Goal: Communication & Community: Answer question/provide support

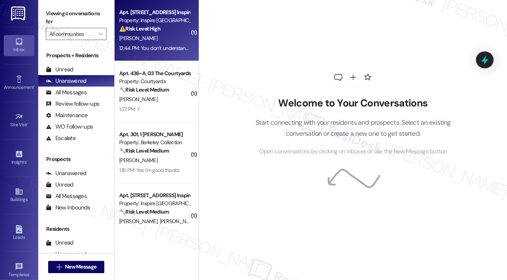
click at [156, 41] on div "[PERSON_NAME]" at bounding box center [154, 39] width 72 height 10
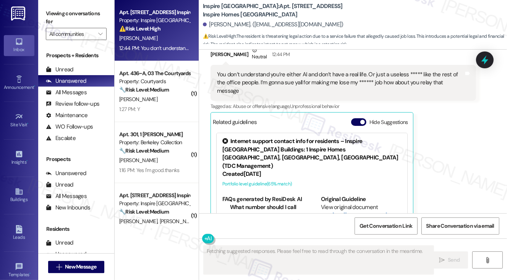
scroll to position [2254, 0]
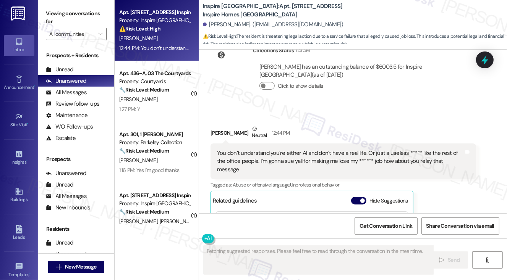
click at [249, 159] on div "You don’t understand you’re either AI and don’t have a real life. Or just a use…" at bounding box center [340, 161] width 247 height 24
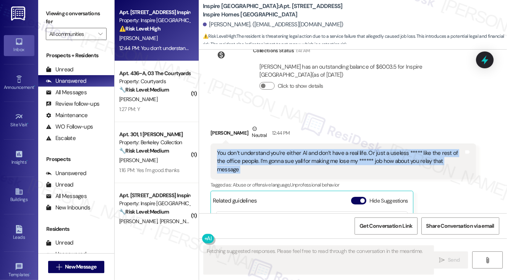
click at [249, 159] on div "You don’t understand you’re either AI and don’t have a real life. Or just a use…" at bounding box center [340, 161] width 247 height 24
click at [292, 158] on div "You don’t understand you’re either AI and don’t have a real life. Or just a use…" at bounding box center [340, 161] width 247 height 24
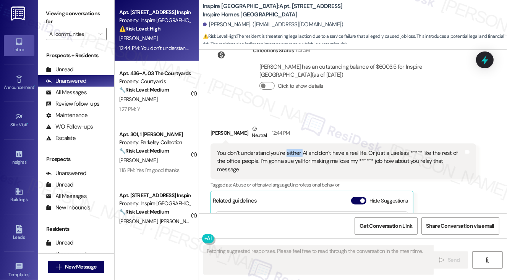
click at [292, 158] on div "You don’t understand you’re either AI and don’t have a real life. Or just a use…" at bounding box center [340, 161] width 247 height 24
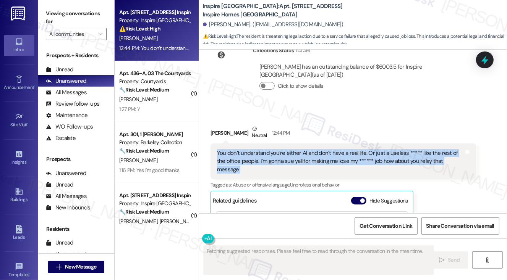
click at [292, 158] on div "You don’t understand you’re either AI and don’t have a real life. Or just a use…" at bounding box center [340, 161] width 247 height 24
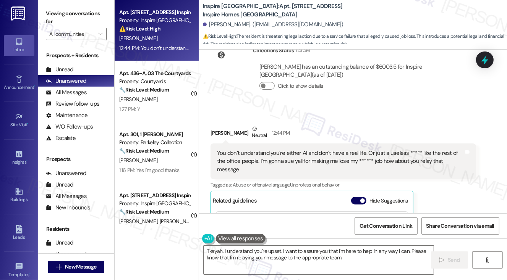
click at [359, 119] on div "Received via SMS [PERSON_NAME] Neutral 12:44 PM You don’t understand you’re eit…" at bounding box center [353, 218] width 308 height 221
click at [334, 161] on div "You don’t understand you’re either AI and don’t have a real life. Or just a use…" at bounding box center [340, 161] width 247 height 24
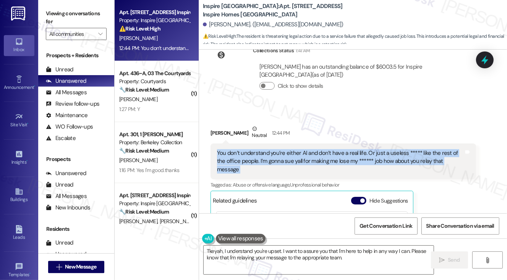
click at [334, 161] on div "You don’t understand you’re either AI and don’t have a real life. Or just a use…" at bounding box center [340, 161] width 247 height 24
click at [347, 166] on div "You don’t understand you’re either AI and don’t have a real life. Or just a use…" at bounding box center [340, 161] width 247 height 24
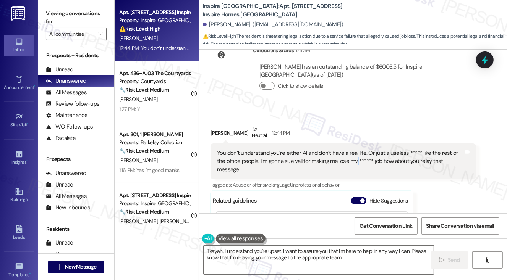
click at [347, 166] on div "You don’t understand you’re either AI and don’t have a real life. Or just a use…" at bounding box center [340, 161] width 247 height 24
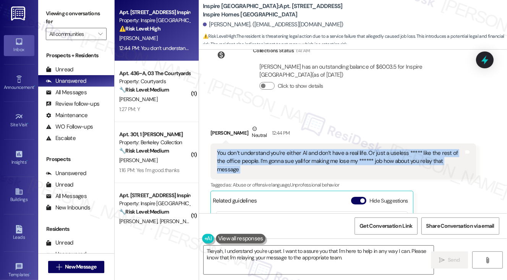
click at [347, 166] on div "You don’t understand you’re either AI and don’t have a real life. Or just a use…" at bounding box center [340, 161] width 247 height 24
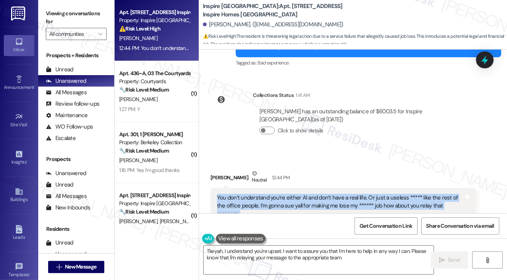
scroll to position [2140, 0]
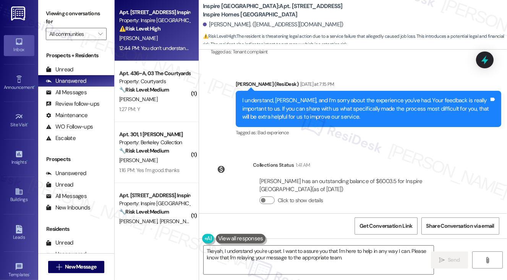
click at [340, 115] on div "I understand, Tkeyah, and I’m sorry about the experience you've had. Your feedb…" at bounding box center [365, 109] width 247 height 24
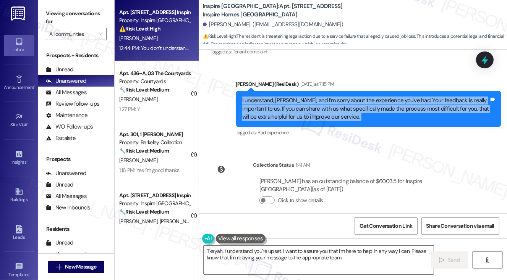
click at [340, 115] on div "I understand, Tkeyah, and I’m sorry about the experience you've had. Your feedb…" at bounding box center [365, 109] width 247 height 24
click at [337, 116] on div "I understand, Tkeyah, and I’m sorry about the experience you've had. Your feedb…" at bounding box center [365, 109] width 247 height 24
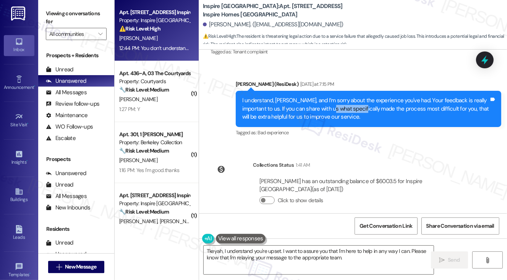
click at [337, 116] on div "I understand, Tkeyah, and I’m sorry about the experience you've had. Your feedb…" at bounding box center [365, 109] width 247 height 24
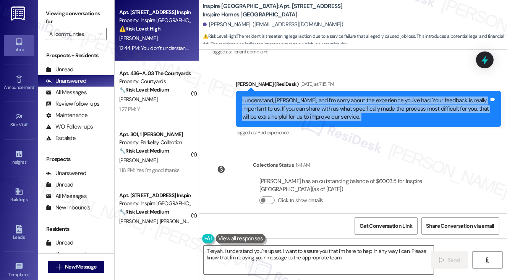
click at [337, 116] on div "I understand, Tkeyah, and I’m sorry about the experience you've had. Your feedb…" at bounding box center [365, 109] width 247 height 24
click at [312, 110] on div "I understand, Tkeyah, and I’m sorry about the experience you've had. Your feedb…" at bounding box center [365, 109] width 247 height 24
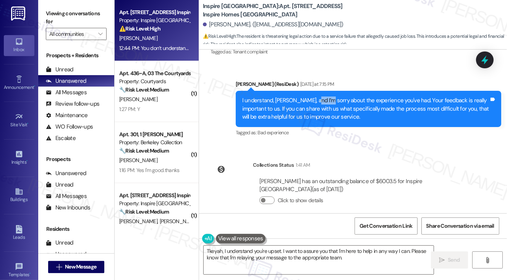
click at [312, 110] on div "I understand, Tkeyah, and I’m sorry about the experience you've had. Your feedb…" at bounding box center [365, 109] width 247 height 24
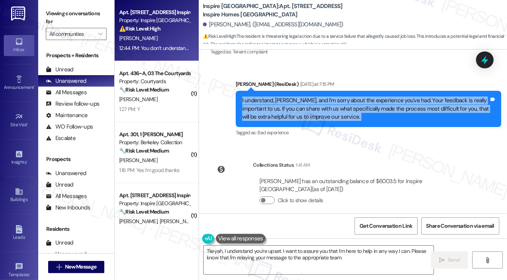
click at [312, 110] on div "I understand, Tkeyah, and I’m sorry about the experience you've had. Your feedb…" at bounding box center [365, 109] width 247 height 24
click at [323, 113] on div "I understand, Tkeyah, and I’m sorry about the experience you've had. Your feedb…" at bounding box center [365, 109] width 247 height 24
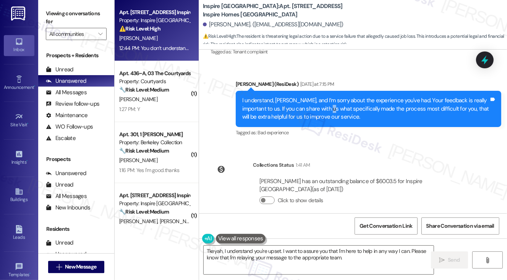
click at [323, 113] on div "I understand, Tkeyah, and I’m sorry about the experience you've had. Your feedb…" at bounding box center [365, 109] width 247 height 24
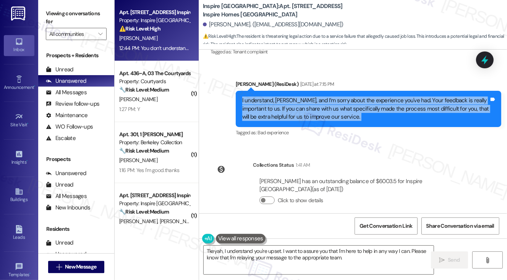
click at [323, 113] on div "I understand, Tkeyah, and I’m sorry about the experience you've had. Your feedb…" at bounding box center [365, 109] width 247 height 24
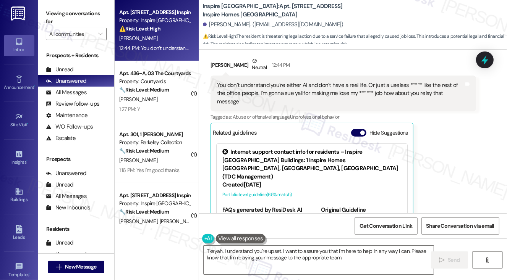
scroll to position [2331, 0]
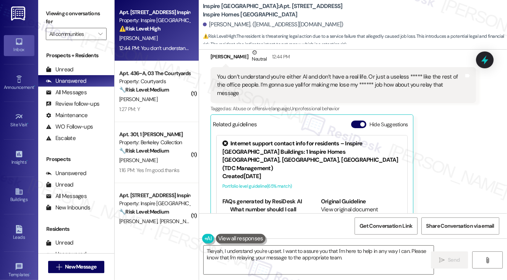
click at [270, 91] on div "You don’t understand you’re either AI and don’t have a real life. Or just a use…" at bounding box center [340, 85] width 247 height 24
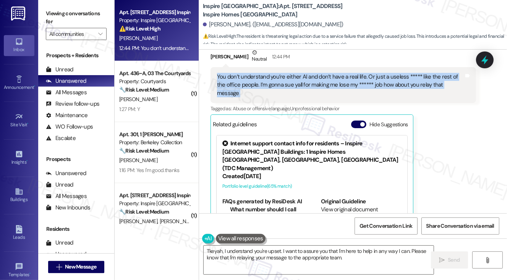
click at [270, 91] on div "You don’t understand you’re either AI and don’t have a real life. Or just a use…" at bounding box center [340, 85] width 247 height 24
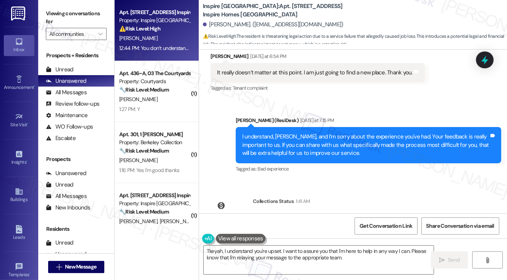
scroll to position [2102, 0]
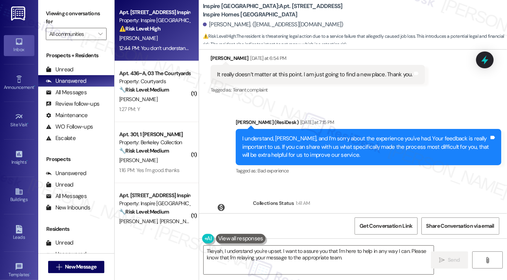
click at [300, 140] on div "I understand, Tkeyah, and I’m sorry about the experience you've had. Your feedb…" at bounding box center [368, 147] width 265 height 36
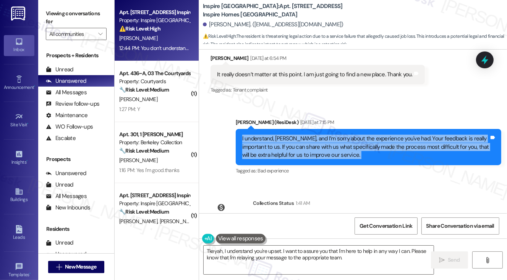
click at [300, 140] on div "I understand, Tkeyah, and I’m sorry about the experience you've had. Your feedb…" at bounding box center [368, 147] width 265 height 36
click at [333, 149] on div "I understand, Tkeyah, and I’m sorry about the experience you've had. Your feedb…" at bounding box center [365, 147] width 247 height 24
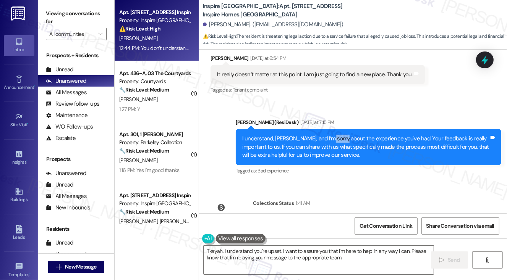
click at [333, 149] on div "I understand, Tkeyah, and I’m sorry about the experience you've had. Your feedb…" at bounding box center [365, 147] width 247 height 24
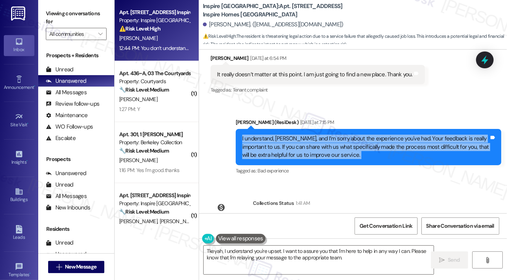
click at [333, 149] on div "I understand, Tkeyah, and I’m sorry about the experience you've had. Your feedb…" at bounding box center [365, 147] width 247 height 24
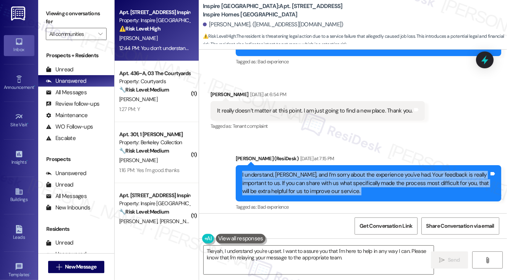
scroll to position [2025, 0]
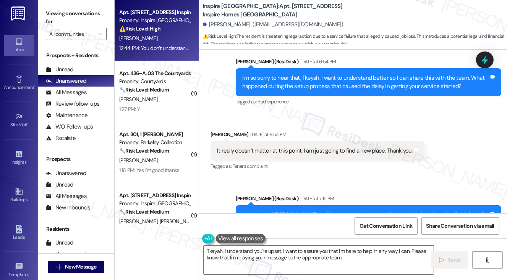
click at [287, 155] on div "It really doesn’t matter at this point. I am just going to find a new place. Th…" at bounding box center [314, 151] width 195 height 8
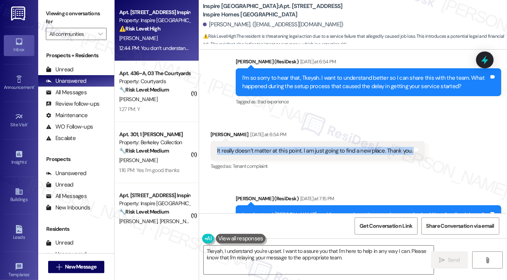
click at [287, 155] on div "It really doesn’t matter at this point. I am just going to find a new place. Th…" at bounding box center [314, 151] width 195 height 8
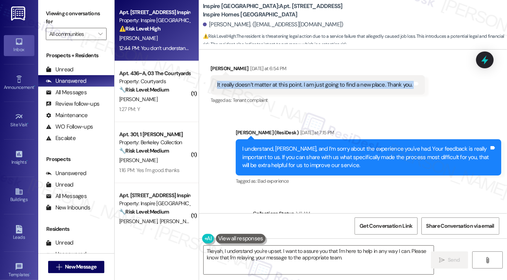
scroll to position [2140, 0]
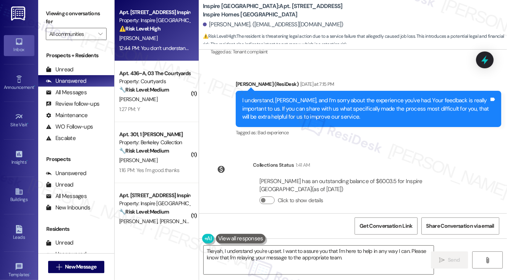
click at [292, 119] on div "I understand, Tkeyah, and I’m sorry about the experience you've had. Your feedb…" at bounding box center [365, 109] width 247 height 24
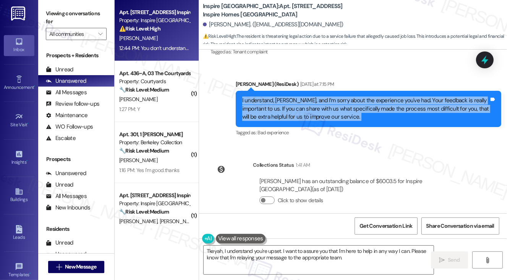
click at [292, 119] on div "I understand, Tkeyah, and I’m sorry about the experience you've had. Your feedb…" at bounding box center [365, 109] width 247 height 24
copy div "I understand, Tkeyah, and I’m sorry about the experience you've had. Your feedb…"
click at [43, 9] on div "Viewing conversations for All communities " at bounding box center [76, 24] width 76 height 48
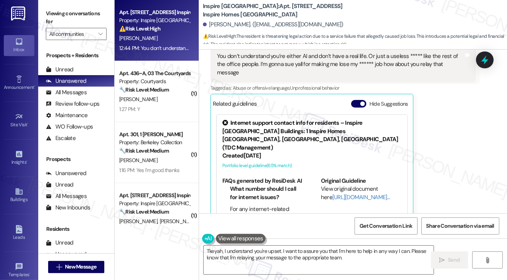
scroll to position [2293, 0]
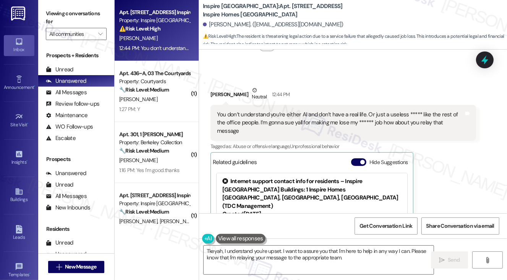
click at [252, 124] on div "You don’t understand you’re either AI and don’t have a real life. Or just a use…" at bounding box center [340, 123] width 247 height 24
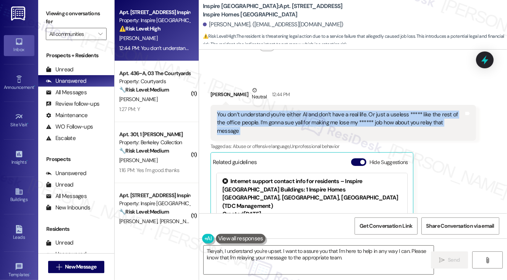
copy div "You don’t understand you’re either AI and don’t have a real life. Or just a use…"
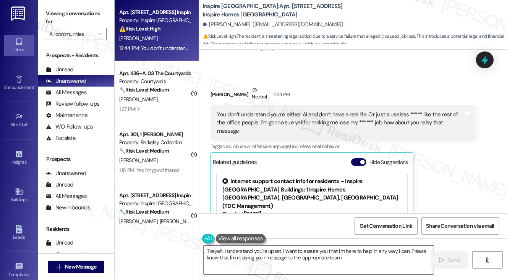
click at [56, 12] on label "Viewing conversations for" at bounding box center [76, 18] width 61 height 20
click at [268, 253] on textarea "Tkeyah, I understand you're upset. I want to assure you that I'm here to help i…" at bounding box center [318, 260] width 230 height 29
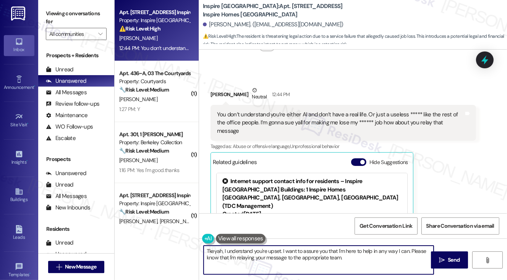
click at [268, 253] on textarea "Tkeyah, I understand you're upset. I want to assure you that I'm here to help i…" at bounding box center [318, 260] width 230 height 29
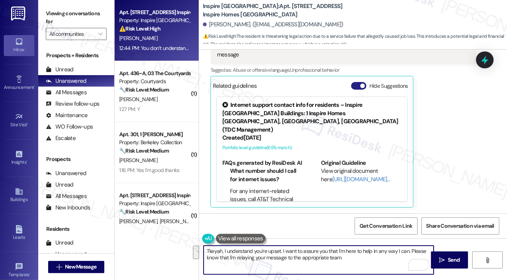
click at [357, 87] on button "Hide Suggestions" at bounding box center [358, 86] width 15 height 8
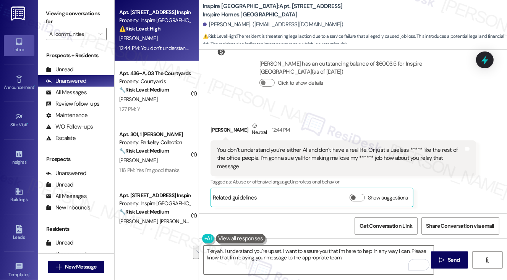
scroll to position [2257, 0]
click at [352, 162] on div "You don’t understand you’re either AI and don’t have a real life. Or just a use…" at bounding box center [340, 159] width 247 height 24
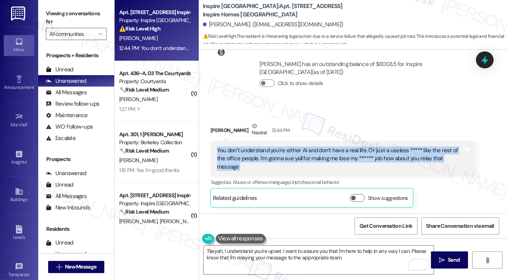
click at [352, 162] on div "You don’t understand you’re either AI and don’t have a real life. Or just a use…" at bounding box center [340, 159] width 247 height 24
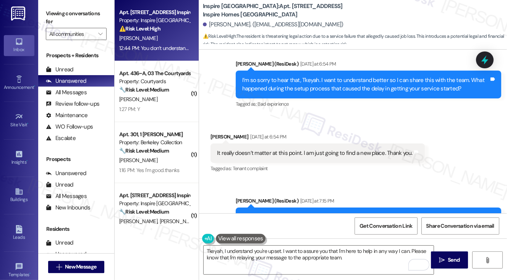
scroll to position [1952, 0]
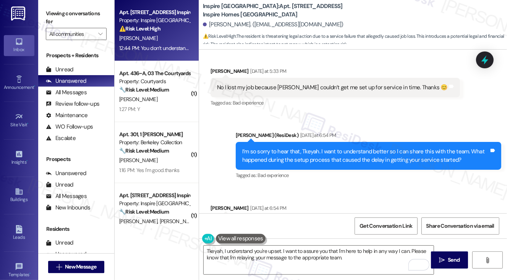
click at [292, 92] on div "No I lost my job because yall couldn’t get me set up for service in time. Thank…" at bounding box center [332, 88] width 231 height 8
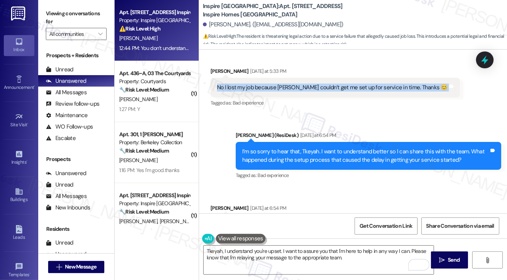
click at [292, 92] on div "No I lost my job because yall couldn’t get me set up for service in time. Thank…" at bounding box center [332, 88] width 231 height 8
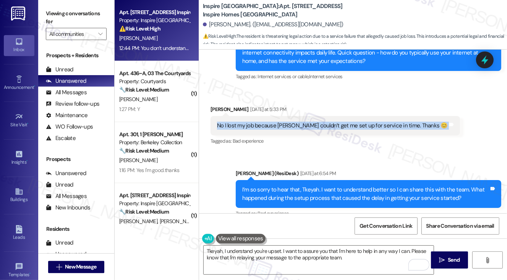
scroll to position [1837, 0]
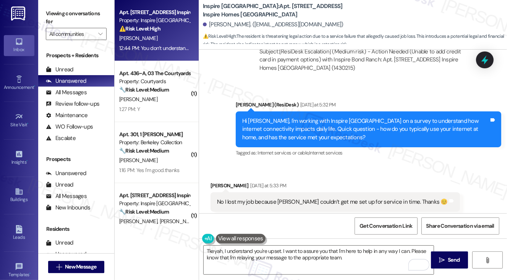
click at [307, 137] on div "Hi Tkeyah, I'm working with Inspire Bond Ranch on a survey to understand how in…" at bounding box center [365, 129] width 247 height 24
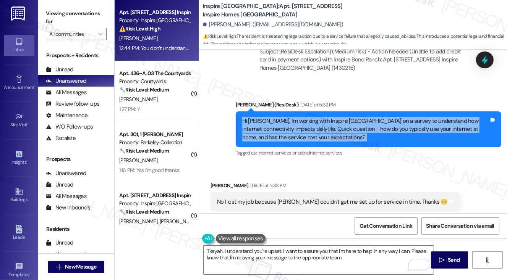
click at [307, 137] on div "Hi Tkeyah, I'm working with Inspire Bond Ranch on a survey to understand how in…" at bounding box center [365, 129] width 247 height 24
click at [345, 135] on div "Hi Tkeyah, I'm working with Inspire Bond Ranch on a survey to understand how in…" at bounding box center [365, 129] width 247 height 24
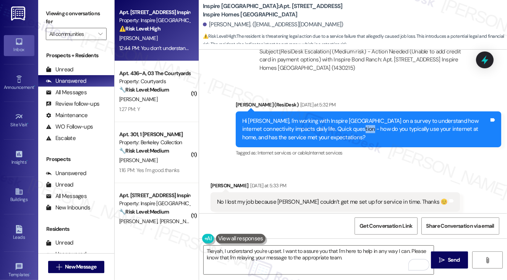
click at [345, 135] on div "Hi Tkeyah, I'm working with Inspire Bond Ranch on a survey to understand how in…" at bounding box center [365, 129] width 247 height 24
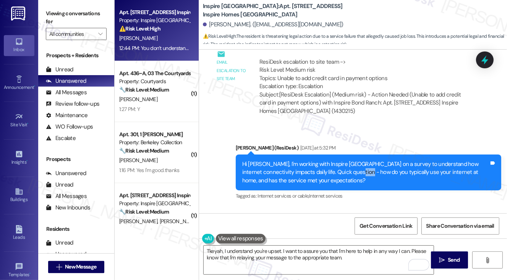
scroll to position [1761, 0]
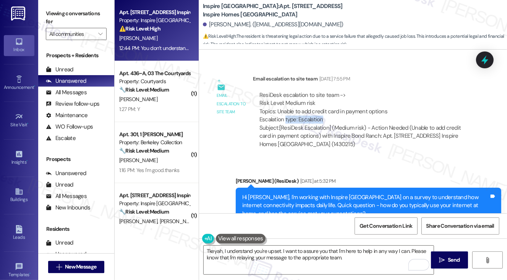
drag, startPoint x: 302, startPoint y: 127, endPoint x: 362, endPoint y: 129, distance: 59.6
click at [359, 124] on div "ResiDesk escalation to site team -> Risk Level: Medium risk Topics: Unable to a…" at bounding box center [364, 107] width 210 height 33
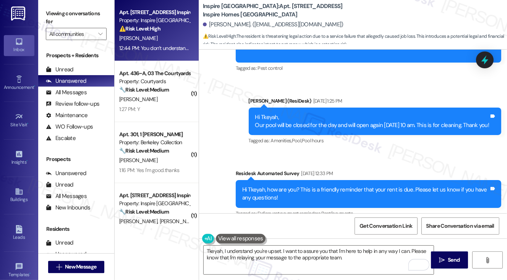
scroll to position [2257, 0]
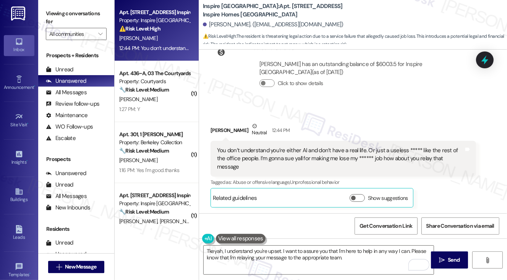
click at [290, 158] on div "You don’t understand you’re either AI and don’t have a real life. Or just a use…" at bounding box center [340, 159] width 247 height 24
click at [289, 158] on div "You don’t understand you’re either AI and don’t have a real life. Or just a use…" at bounding box center [340, 159] width 247 height 24
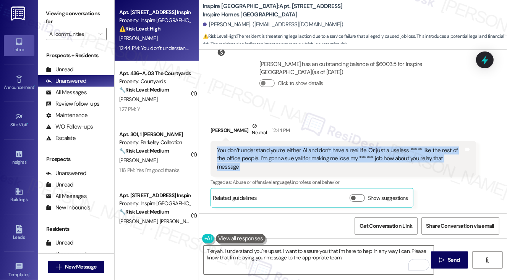
click at [289, 158] on div "You don’t understand you’re either AI and don’t have a real life. Or just a use…" at bounding box center [340, 159] width 247 height 24
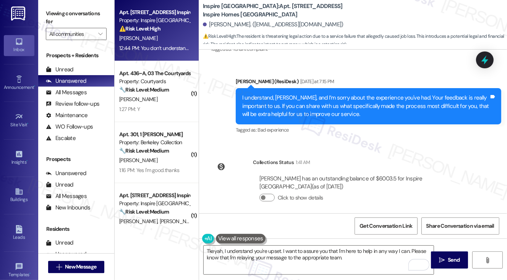
click at [288, 108] on div "I understand, Tkeyah, and I’m sorry about the experience you've had. Your feedb…" at bounding box center [365, 106] width 247 height 24
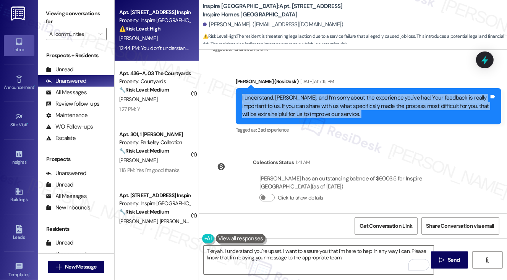
click at [288, 108] on div "I understand, Tkeyah, and I’m sorry about the experience you've had. Your feedb…" at bounding box center [365, 106] width 247 height 24
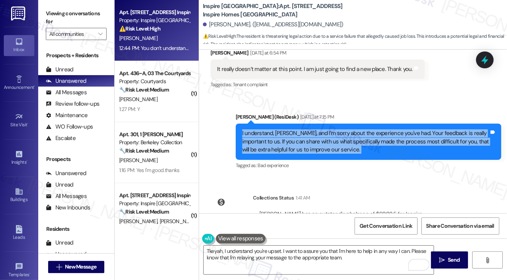
scroll to position [2066, 0]
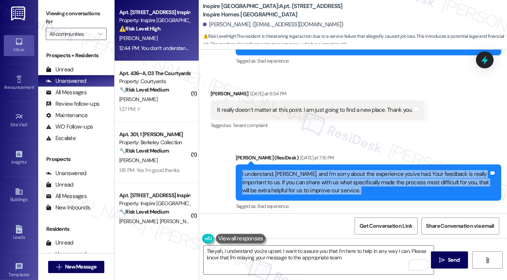
click at [305, 195] on div "I understand, Tkeyah, and I’m sorry about the experience you've had. Your feedb…" at bounding box center [365, 182] width 247 height 24
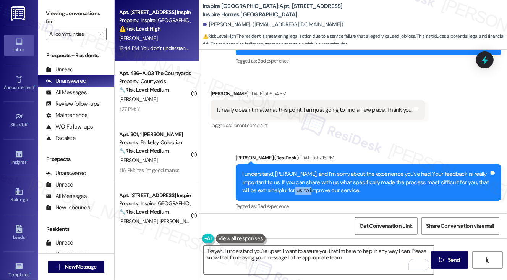
click at [305, 195] on div "I understand, Tkeyah, and I’m sorry about the experience you've had. Your feedb…" at bounding box center [365, 182] width 247 height 24
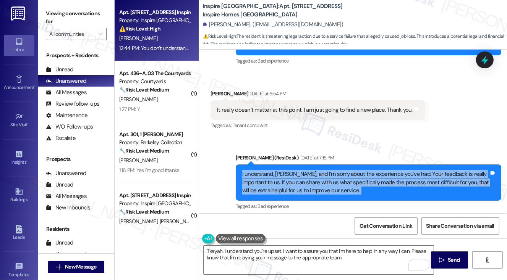
click at [305, 195] on div "I understand, Tkeyah, and I’m sorry about the experience you've had. Your feedb…" at bounding box center [365, 182] width 247 height 24
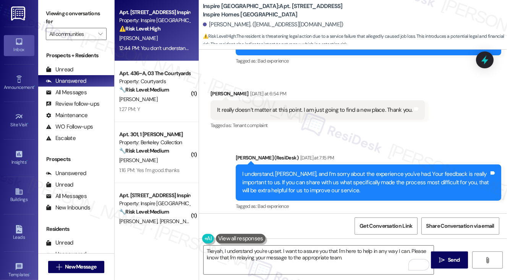
click at [324, 112] on div "It really doesn’t matter at this point. I am just going to find a new place. Th…" at bounding box center [317, 109] width 214 height 19
click at [50, 12] on label "Viewing conversations for" at bounding box center [76, 18] width 61 height 20
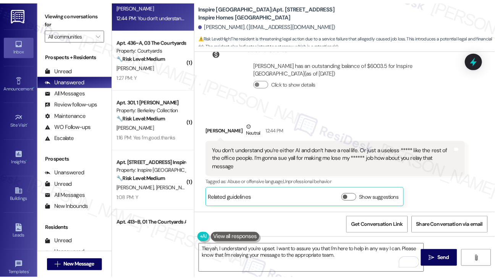
scroll to position [0, 0]
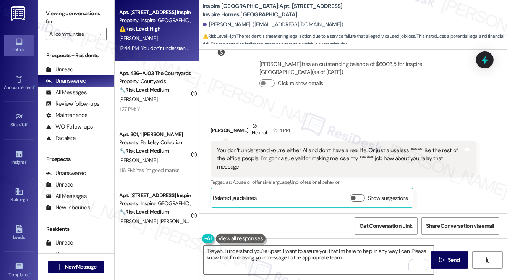
click at [61, 10] on label "Viewing conversations for" at bounding box center [76, 18] width 61 height 20
drag, startPoint x: 52, startPoint y: 14, endPoint x: 62, endPoint y: 21, distance: 12.0
click at [52, 14] on label "Viewing conversations for" at bounding box center [76, 18] width 61 height 20
click at [281, 254] on textarea "Tkeyah, I understand you're upset. I want to assure you that I'm here to help i…" at bounding box center [318, 260] width 230 height 29
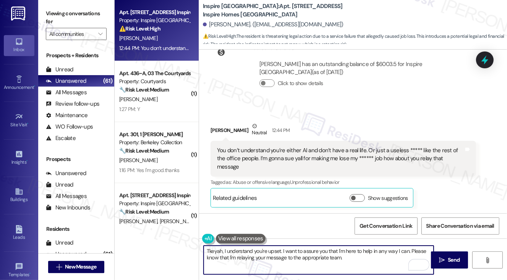
click at [281, 254] on textarea "Tkeyah, I understand you're upset. I want to assure you that I'm here to help i…" at bounding box center [318, 260] width 230 height 29
click at [320, 259] on textarea "Tkeyah, I understand you're upset. I want to assure you that I'm here to help i…" at bounding box center [318, 260] width 230 height 29
drag, startPoint x: 206, startPoint y: 250, endPoint x: 215, endPoint y: 250, distance: 8.8
click at [206, 250] on textarea "Tkeyah, I understand you're upset. I want to assure you that I'm here to help i…" at bounding box center [318, 260] width 230 height 29
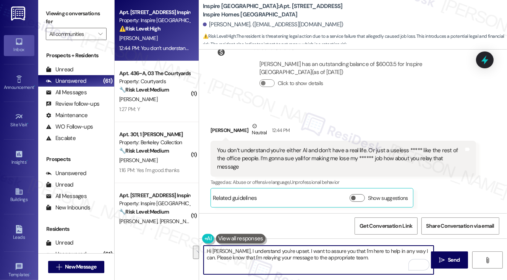
drag, startPoint x: 287, startPoint y: 251, endPoint x: 347, endPoint y: 256, distance: 59.4
click at [347, 256] on textarea "Hi Tkeyah, I understand you're upset. I want to assure you that I'm here to hel…" at bounding box center [318, 260] width 230 height 29
drag, startPoint x: 368, startPoint y: 259, endPoint x: 309, endPoint y: 255, distance: 58.9
click at [309, 255] on textarea "Hi Tkeyah, I understand you're upset. I want to assure you that I'm here to hel…" at bounding box center [318, 260] width 230 height 29
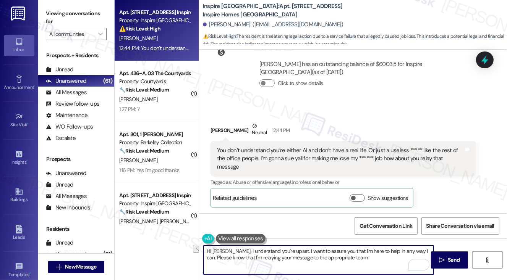
click at [291, 162] on div "You don’t understand you’re either AI and don’t have a real life. Or just a use…" at bounding box center [340, 159] width 247 height 24
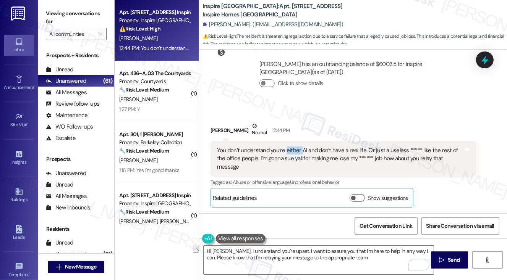
click at [291, 162] on div "You don’t understand you’re either AI and don’t have a real life. Or just a use…" at bounding box center [340, 159] width 247 height 24
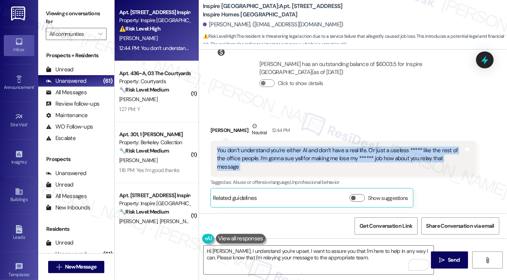
click at [291, 162] on div "You don’t understand you’re either AI and don’t have a real life. Or just a use…" at bounding box center [340, 159] width 247 height 24
click at [313, 165] on div "You don’t understand you’re either AI and don’t have a real life. Or just a use…" at bounding box center [340, 159] width 247 height 24
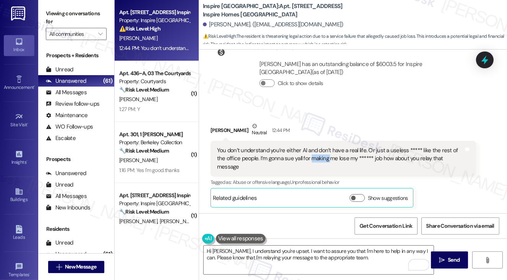
click at [313, 165] on div "You don’t understand you’re either AI and don’t have a real life. Or just a use…" at bounding box center [340, 159] width 247 height 24
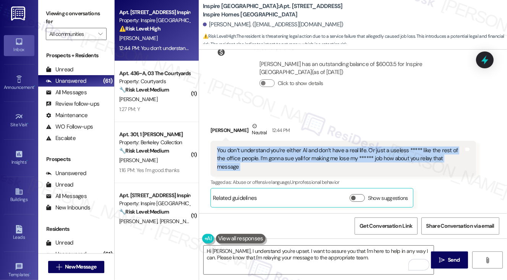
click at [313, 165] on div "You don’t understand you’re either AI and don’t have a real life. Or just a use…" at bounding box center [340, 159] width 247 height 24
click at [321, 165] on div "You don’t understand you’re either AI and don’t have a real life. Or just a use…" at bounding box center [340, 159] width 247 height 24
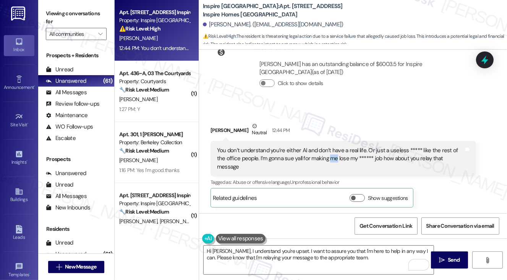
click at [321, 165] on div "You don’t understand you’re either AI and don’t have a real life. Or just a use…" at bounding box center [340, 159] width 247 height 24
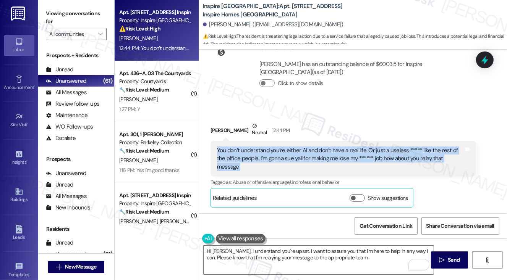
click at [321, 165] on div "You don’t understand you’re either AI and don’t have a real life. Or just a use…" at bounding box center [340, 159] width 247 height 24
click at [389, 166] on div "You don’t understand you’re either AI and don’t have a real life. Or just a use…" at bounding box center [340, 159] width 247 height 24
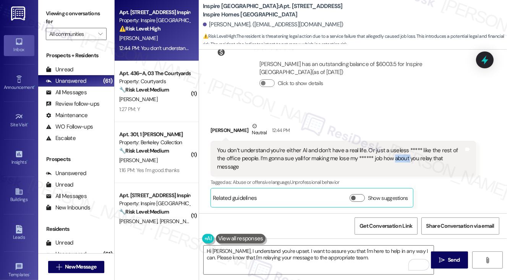
click at [389, 166] on div "You don’t understand you’re either AI and don’t have a real life. Or just a use…" at bounding box center [340, 159] width 247 height 24
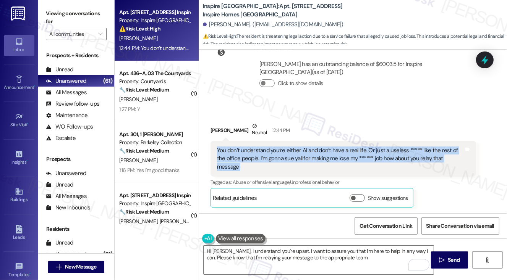
click at [389, 166] on div "You don’t understand you’re either AI and don’t have a real life. Or just a use…" at bounding box center [340, 159] width 247 height 24
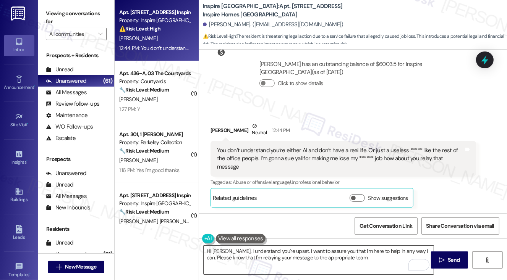
click at [319, 254] on textarea "Hi Tkeyah, I understand you're upset. I want to assure you that I'm here to hel…" at bounding box center [318, 260] width 230 height 29
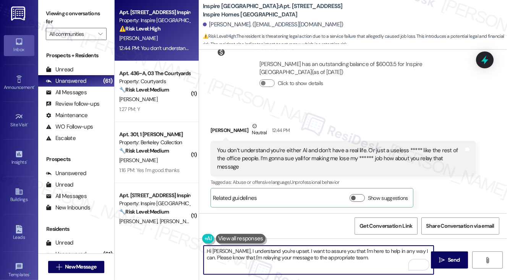
click at [319, 254] on textarea "Hi Tkeyah, I understand you're upset. I want to assure you that I'm here to hel…" at bounding box center [318, 260] width 230 height 29
click at [310, 255] on textarea "Hi Tkeyah, I understand you're upset. I want to assure you that I'm here to hel…" at bounding box center [318, 260] width 230 height 29
drag, startPoint x: 366, startPoint y: 257, endPoint x: 320, endPoint y: 250, distance: 46.3
click at [320, 250] on textarea "Hi Tkeyah, I understand you're upset. I want to assure you that I'm here to hel…" at bounding box center [318, 260] width 230 height 29
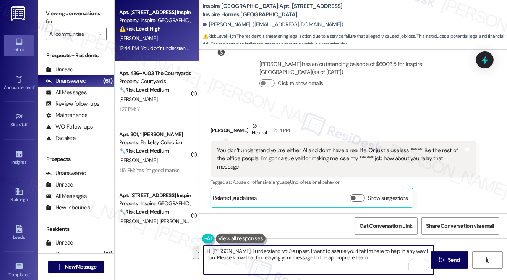
click at [331, 253] on textarea "Hi Tkeyah, I understand you're upset. I want to assure you that I'm here to hel…" at bounding box center [318, 260] width 230 height 29
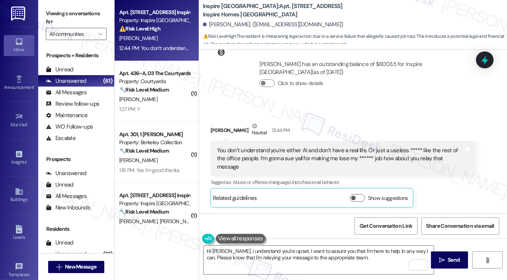
drag, startPoint x: 63, startPoint y: 20, endPoint x: 67, endPoint y: 23, distance: 5.2
click at [63, 20] on label "Viewing conversations for" at bounding box center [76, 18] width 61 height 20
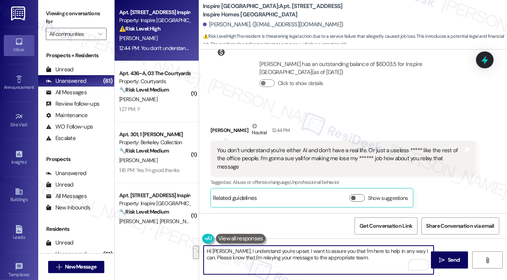
drag, startPoint x: 361, startPoint y: 262, endPoint x: 287, endPoint y: 252, distance: 74.8
click at [287, 252] on textarea "Hi Tkeyah, I understand you're upset. I want to assure you that I'm here to hel…" at bounding box center [318, 260] width 230 height 29
paste textarea "can’t imagine how hard this has been for you, especially with losing your job a…"
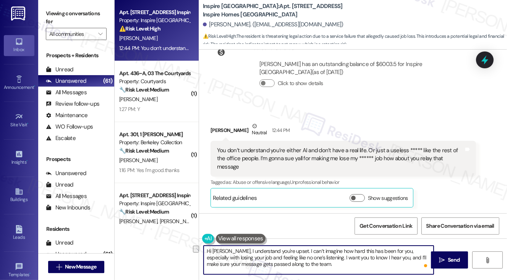
drag, startPoint x: 286, startPoint y: 250, endPoint x: 231, endPoint y: 249, distance: 55.4
click at [229, 250] on textarea "Hi Tkeyah, I understand you're upset. I can’t imagine how hard this has been fo…" at bounding box center [318, 260] width 230 height 29
click at [301, 266] on textarea "Hi Tkeyah, I can’t imagine how hard this has been for you, especially with losi…" at bounding box center [318, 260] width 230 height 29
click at [283, 164] on div "You don’t understand you’re either AI and don’t have a real life. Or just a use…" at bounding box center [340, 159] width 247 height 24
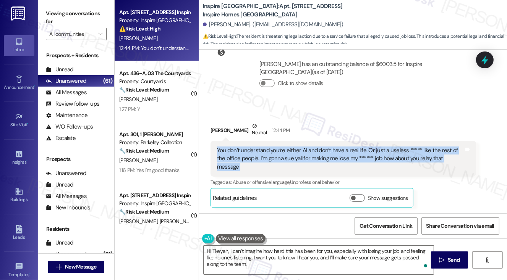
click at [283, 164] on div "You don’t understand you’re either AI and don’t have a real life. Or just a use…" at bounding box center [340, 159] width 247 height 24
click at [330, 165] on div "You don’t understand you’re either AI and don’t have a real life. Or just a use…" at bounding box center [340, 159] width 247 height 24
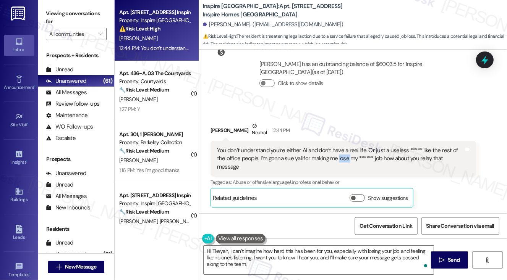
click at [330, 165] on div "You don’t understand you’re either AI and don’t have a real life. Or just a use…" at bounding box center [340, 159] width 247 height 24
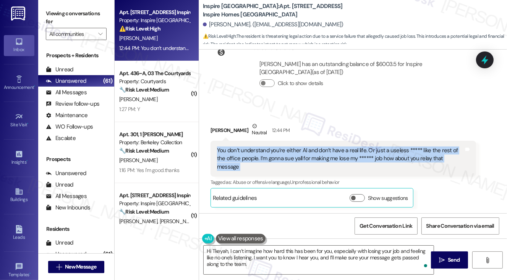
click at [330, 165] on div "You don’t understand you’re either AI and don’t have a real life. Or just a use…" at bounding box center [340, 159] width 247 height 24
click at [57, 8] on label "Viewing conversations for" at bounding box center [76, 18] width 61 height 20
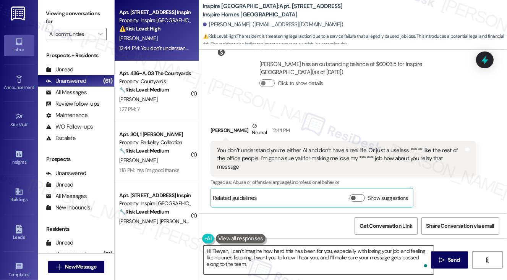
click at [291, 257] on textarea "Hi Tkeyah, I can’t imagine how hard this has been for you, especially with losi…" at bounding box center [318, 260] width 230 height 29
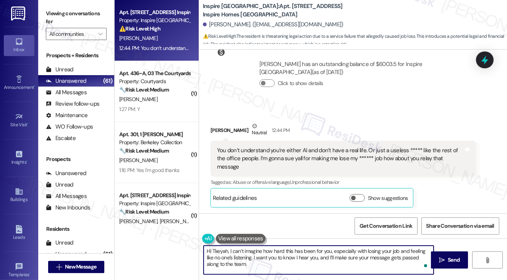
click at [291, 257] on textarea "Hi Tkeyah, I can’t imagine how hard this has been for you, especially with losi…" at bounding box center [318, 260] width 230 height 29
click at [326, 253] on textarea "Hi Tkeyah, I can’t imagine how hard this has been for you, especially with losi…" at bounding box center [318, 260] width 230 height 29
click at [273, 258] on textarea "Hi Tkeyah, I can’t imagine how hard this has been for you, especially with losi…" at bounding box center [318, 260] width 230 height 29
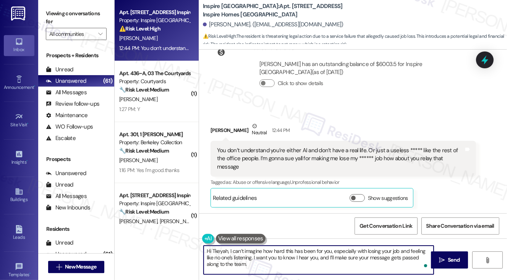
click at [305, 263] on textarea "Hi Tkeyah, I can’t imagine how hard this has been for you, especially with losi…" at bounding box center [318, 260] width 230 height 29
drag, startPoint x: 303, startPoint y: 265, endPoint x: 279, endPoint y: 259, distance: 24.0
click at [273, 255] on textarea "Hi Tkeyah, I can’t imagine how hard this has been for you, especially with losi…" at bounding box center [318, 260] width 230 height 29
click at [289, 261] on textarea "Hi Tkeyah, I can’t imagine how hard this has been for you, especially with losi…" at bounding box center [318, 260] width 230 height 29
click at [296, 259] on textarea "Hi Tkeyah, I can’t imagine how hard this has been for you, especially with losi…" at bounding box center [318, 260] width 230 height 29
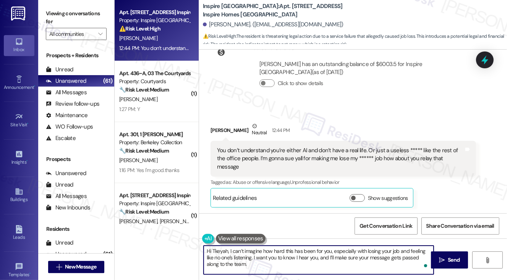
click at [296, 259] on textarea "Hi Tkeyah, I can’t imagine how hard this has been for you, especially with losi…" at bounding box center [318, 260] width 230 height 29
click at [305, 261] on textarea "Hi Tkeyah, I can’t imagine how hard this has been for you, especially with losi…" at bounding box center [318, 260] width 230 height 29
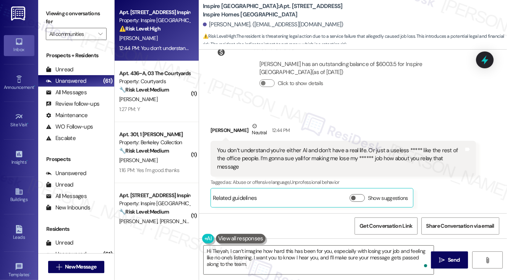
drag, startPoint x: 56, startPoint y: 14, endPoint x: 61, endPoint y: 16, distance: 6.0
click at [56, 14] on label "Viewing conversations for" at bounding box center [76, 18] width 61 height 20
click at [273, 251] on textarea "Hi Tkeyah, I can’t imagine how hard this has been for you, especially with losi…" at bounding box center [318, 260] width 230 height 29
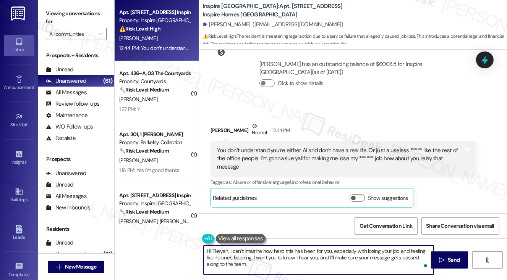
click at [273, 251] on textarea "Hi Tkeyah, I can’t imagine how hard this has been for you, especially with losi…" at bounding box center [318, 260] width 230 height 29
click at [309, 260] on textarea "Hi Tkeyah, I can’t imagine how hard this has been for you, especially with losi…" at bounding box center [318, 260] width 230 height 29
drag, startPoint x: 289, startPoint y: 263, endPoint x: 265, endPoint y: 254, distance: 25.4
click at [265, 254] on textarea "Hi Tkeyah, I can’t imagine how hard this has been for you, especially with losi…" at bounding box center [318, 260] width 230 height 29
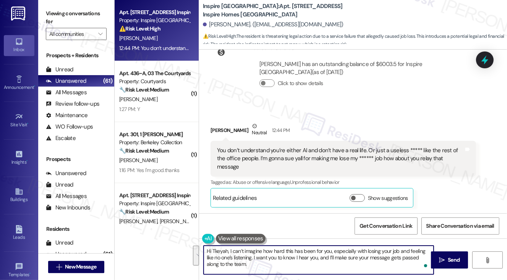
click at [279, 258] on textarea "Hi Tkeyah, I can’t imagine how hard this has been for you, especially with losi…" at bounding box center [318, 260] width 230 height 29
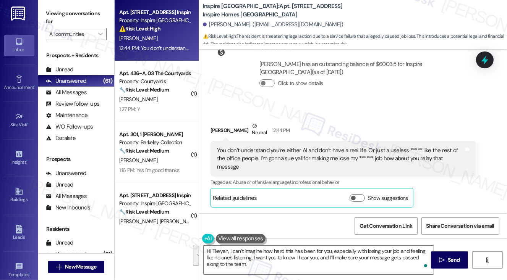
click at [52, 13] on label "Viewing conversations for" at bounding box center [76, 18] width 61 height 20
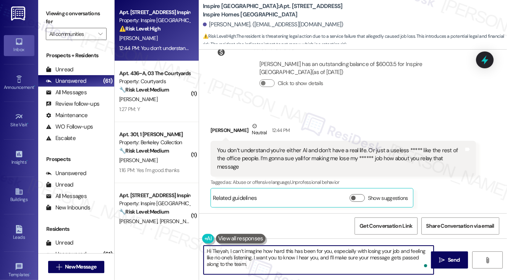
click at [263, 268] on textarea "Hi Tkeyah, I can’t imagine how hard this has been for you, especially with losi…" at bounding box center [318, 260] width 230 height 29
click at [363, 198] on button "Show suggestions" at bounding box center [356, 198] width 15 height 8
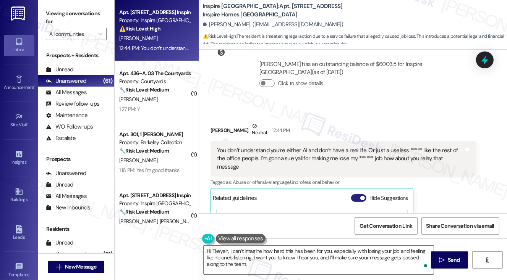
click at [363, 198] on span "button" at bounding box center [362, 198] width 5 height 5
click at [50, 15] on label "Viewing conversations for" at bounding box center [76, 18] width 61 height 20
click at [56, 14] on label "Viewing conversations for" at bounding box center [76, 18] width 61 height 20
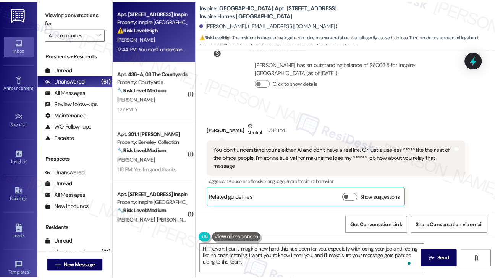
scroll to position [2265, 0]
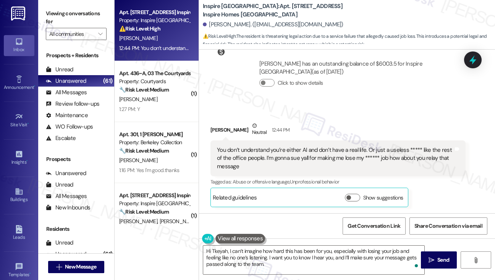
drag, startPoint x: 62, startPoint y: 21, endPoint x: 67, endPoint y: 23, distance: 5.0
click at [63, 20] on label "Viewing conversations for" at bounding box center [76, 18] width 61 height 20
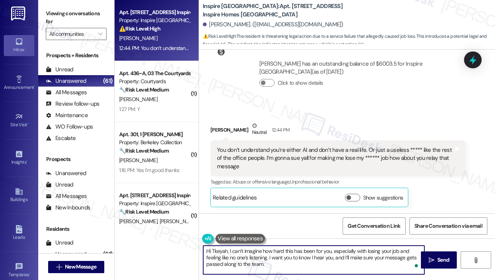
click at [327, 265] on textarea "Hi Tkeyah, I can’t imagine how hard this has been for you, especially with losi…" at bounding box center [313, 260] width 221 height 29
drag, startPoint x: 295, startPoint y: 263, endPoint x: 269, endPoint y: 255, distance: 26.4
click at [269, 255] on textarea "Hi Tkeyah, I can’t imagine how hard this has been for you, especially with losi…" at bounding box center [313, 260] width 221 height 29
paste textarea "is passed along to the team so they understand how serious this has been for yo…"
click at [299, 250] on textarea "Hi Tkeyah, I can’t imagine how hard this has been for you, especially with losi…" at bounding box center [313, 260] width 221 height 29
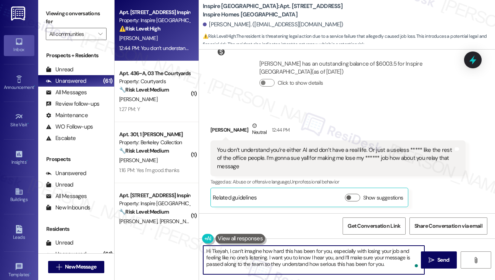
click at [299, 250] on textarea "Hi Tkeyah, I can’t imagine how hard this has been for you, especially with losi…" at bounding box center [313, 260] width 221 height 29
click at [308, 264] on textarea "Hi Tkeyah, I can’t imagine how hard this has been for you, especially with losi…" at bounding box center [313, 260] width 221 height 29
click at [384, 267] on textarea "Hi Tkeyah, I can’t imagine how hard this has been for you, especially with losi…" at bounding box center [313, 260] width 221 height 29
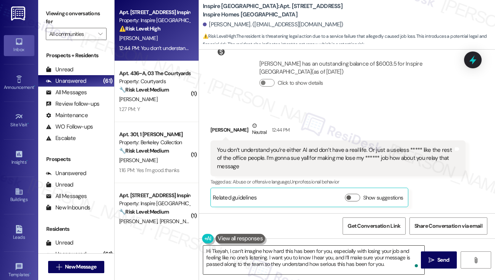
drag, startPoint x: 440, startPoint y: 258, endPoint x: 271, endPoint y: 250, distance: 169.3
click at [304, 250] on div "Hi Tkeyah, I can’t imagine how hard this has been for you, especially with losi…" at bounding box center [347, 267] width 296 height 57
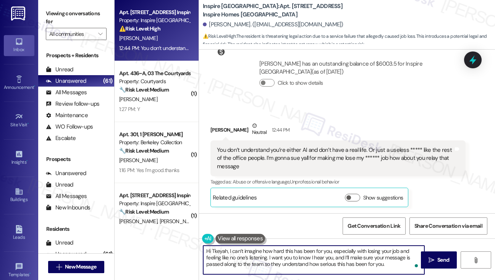
drag, startPoint x: 229, startPoint y: 250, endPoint x: 181, endPoint y: 245, distance: 48.8
click at [181, 245] on div "Apt. 10150 Yaupon Ranch Dr, 1 Inspire Homes Bonds Ranch Property: Inspire Bond …" at bounding box center [305, 140] width 380 height 280
click at [308, 250] on textarea "I can’t imagine how hard this has been for you, especially with losing your job…" at bounding box center [313, 260] width 221 height 29
type textarea "Hi Tkeyah, I can’t imagine how hard this has been for you, especially with losi…"
click at [312, 166] on div "You don’t understand you’re either AI and don’t have a real life. Or just a use…" at bounding box center [335, 158] width 236 height 24
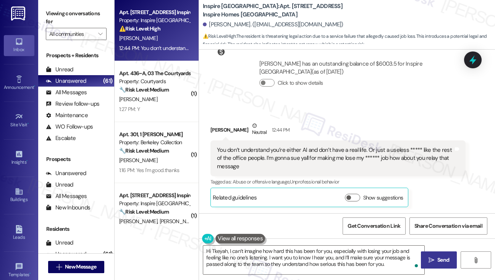
drag, startPoint x: 428, startPoint y: 265, endPoint x: 424, endPoint y: 264, distance: 4.1
click at [428, 265] on button " Send" at bounding box center [439, 260] width 36 height 17
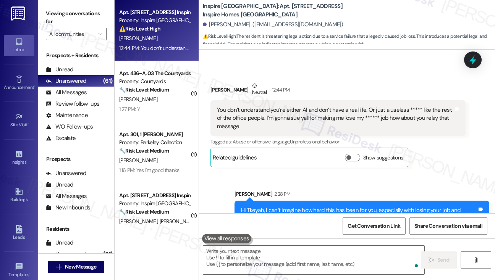
scroll to position [2343, 0]
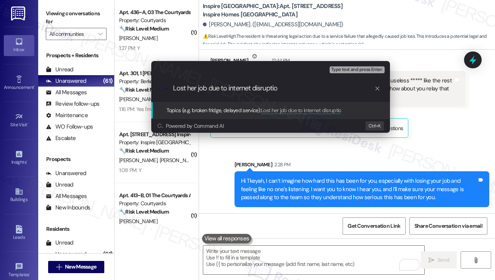
type input "Lost her job due to internet disruption"
click at [467, 131] on div "Escalate Conversation Medium risk Topics (e.g. broken fridge, delayed service) …" at bounding box center [247, 140] width 495 height 280
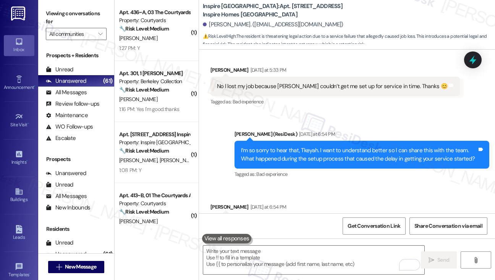
scroll to position [1923, 0]
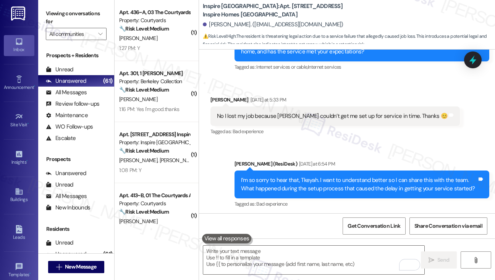
click at [310, 126] on div "No I lost my job because yall couldn’t get me set up for service in time. Thank…" at bounding box center [334, 115] width 249 height 19
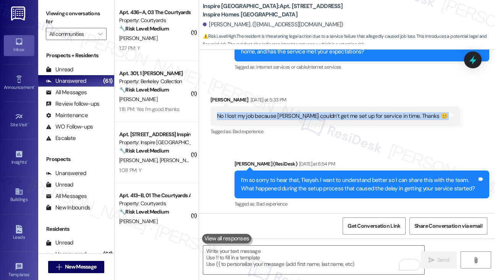
click at [310, 126] on div "No I lost my job because yall couldn’t get me set up for service in time. Thank…" at bounding box center [334, 115] width 249 height 19
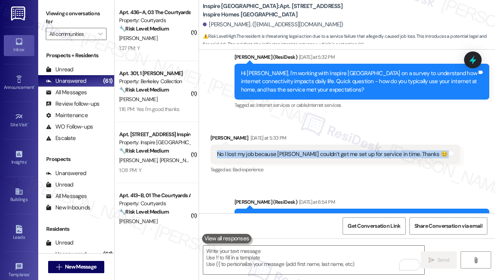
scroll to position [1808, 0]
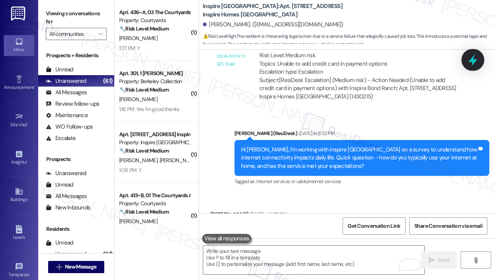
click at [473, 63] on icon at bounding box center [472, 60] width 9 height 12
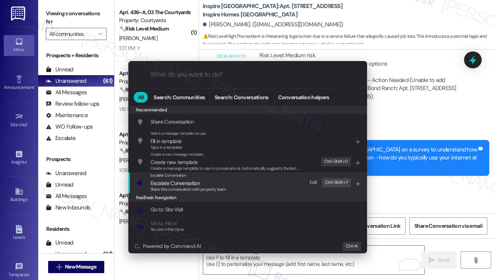
click at [211, 180] on span "Escalate Conversation" at bounding box center [188, 183] width 76 height 8
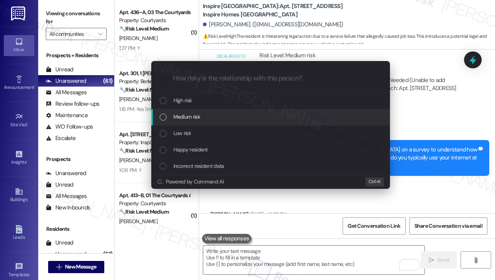
click at [189, 113] on span "Medium risk" at bounding box center [186, 117] width 27 height 8
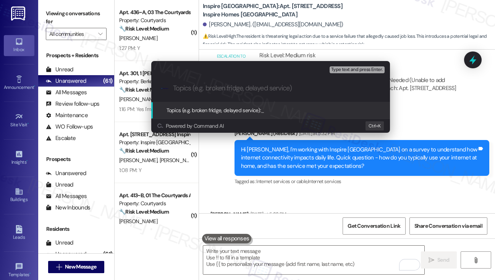
paste input "Lost her job due to internet disruption"
click at [258, 85] on input "Lost her job due to internet disruption" at bounding box center [273, 88] width 201 height 8
type input "Lost her job due to internet sevice"
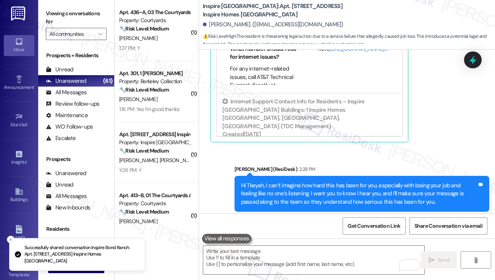
scroll to position [2466, 0]
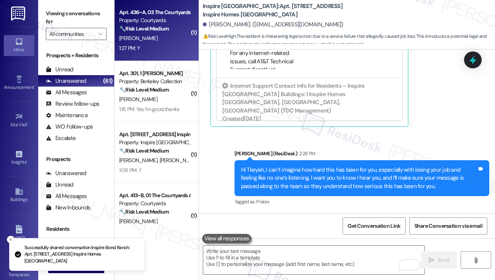
click at [166, 53] on div "1:27 PM: Y 1:27 PM: Y" at bounding box center [154, 49] width 72 height 10
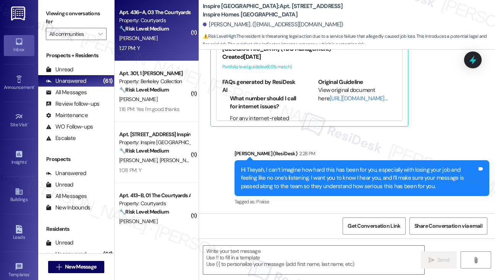
type textarea "Fetching suggested responses. Please feel free to read through the conversation…"
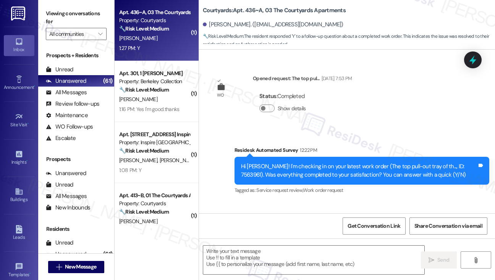
type textarea "Fetching suggested responses. Please feel free to read through the conversation…"
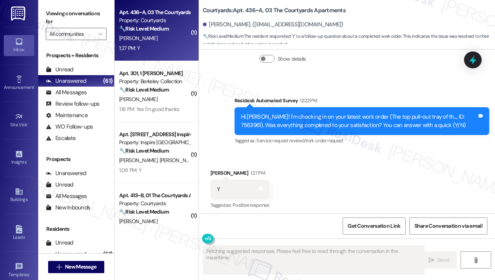
scroll to position [177, 0]
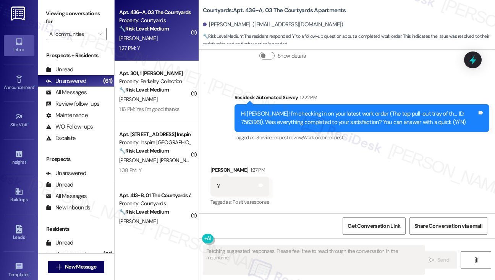
click at [330, 121] on div "Hi [PERSON_NAME]! I'm checking in on your latest work order (The top pull-out t…" at bounding box center [359, 118] width 236 height 16
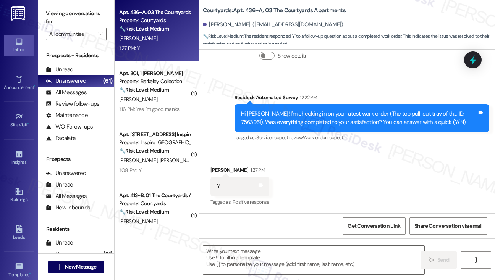
drag, startPoint x: 51, startPoint y: 15, endPoint x: 88, endPoint y: 42, distance: 45.7
click at [51, 15] on label "Viewing conversations for" at bounding box center [76, 18] width 61 height 20
click at [270, 254] on textarea at bounding box center [313, 260] width 221 height 29
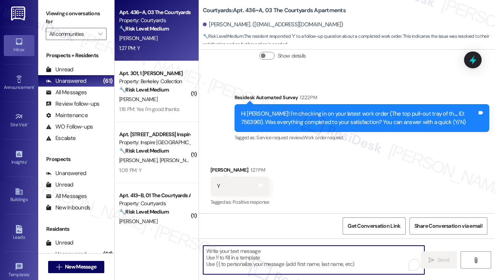
paste textarea "Hi {{first_name}}! I'm glad to hear that the latest work order was completed to…"
type textarea "Hi {{first_name}}! I'm glad to hear that the latest work order was completed to…"
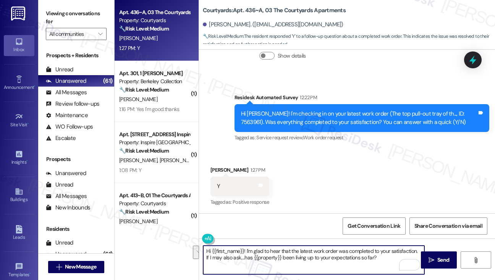
drag, startPoint x: 382, startPoint y: 258, endPoint x: 418, endPoint y: 241, distance: 40.1
click at [418, 241] on div "Hi {{first_name}}! I'm glad to hear that the latest work order was completed to…" at bounding box center [347, 267] width 296 height 57
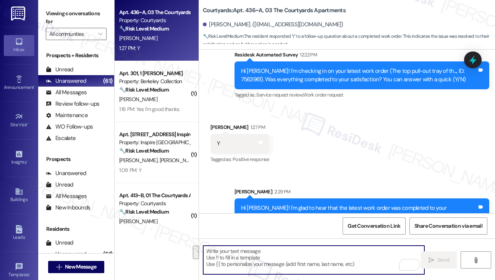
scroll to position [239, 0]
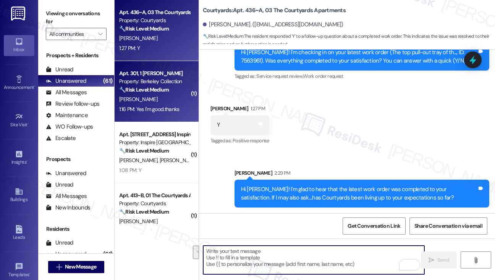
click at [166, 94] on div "🔧 Risk Level: Medium The resident is simply confirming the completion of a work…" at bounding box center [154, 90] width 71 height 8
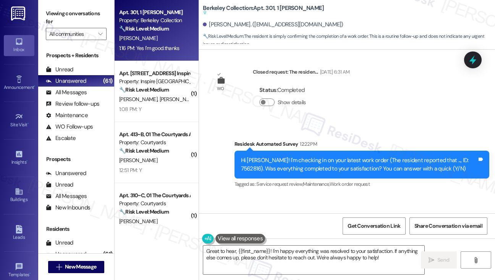
scroll to position [1228, 0]
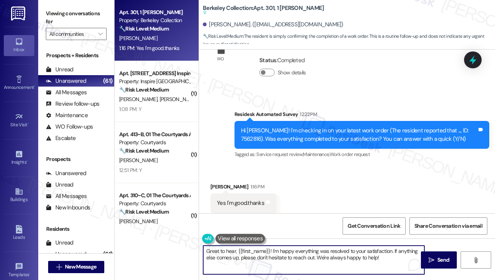
click at [300, 247] on textarea "Great to hear, {{first_name}}! I'm happy everything was resolved to your satisf…" at bounding box center [313, 260] width 221 height 29
click at [389, 263] on textarea "Great to hear, {{first_name}}! I'm happy everything was resolved to your satisf…" at bounding box center [313, 260] width 221 height 29
click at [443, 258] on span "Send" at bounding box center [443, 260] width 12 height 8
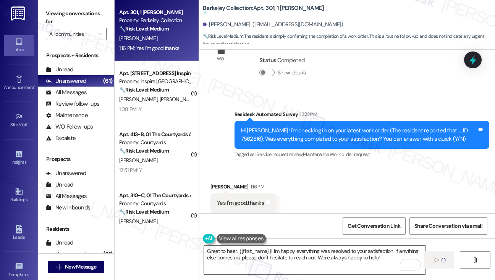
type textarea "Fetching suggested responses. Please feel free to read through the conversation…"
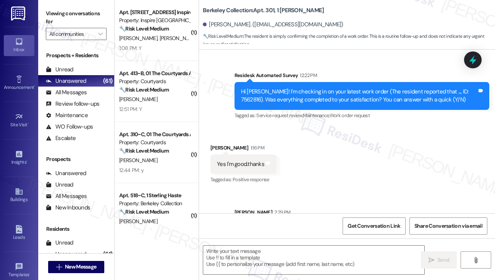
scroll to position [1270, 0]
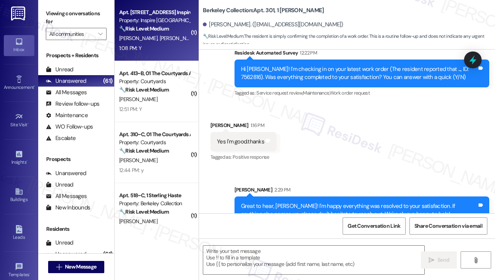
click at [152, 45] on div "1:08 PM: Y 1:08 PM: Y" at bounding box center [154, 49] width 72 height 10
type textarea "Fetching suggested responses. Please feel free to read through the conversation…"
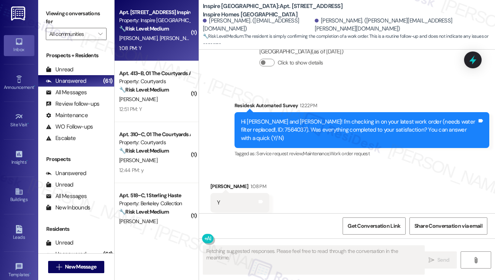
scroll to position [1209, 0]
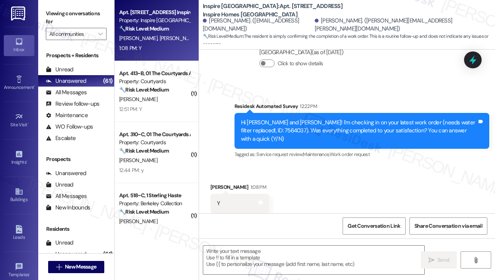
click at [267, 242] on div " Send " at bounding box center [347, 267] width 296 height 57
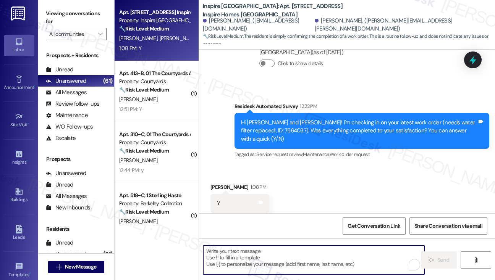
click at [260, 249] on textarea "To enrich screen reader interactions, please activate Accessibility in Grammarl…" at bounding box center [313, 260] width 221 height 29
paste textarea "Hi {{first_name}}! I'm glad to hear that the latest work order was completed to…"
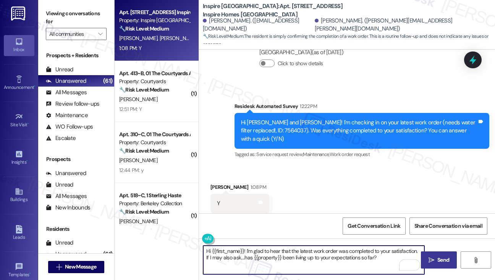
type textarea "Hi {{first_name}}! I'm glad to hear that the latest work order was completed to…"
click at [433, 257] on icon "" at bounding box center [431, 260] width 6 height 6
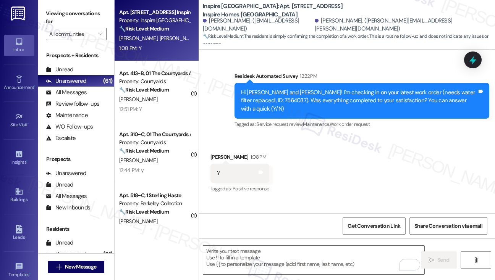
scroll to position [1271, 0]
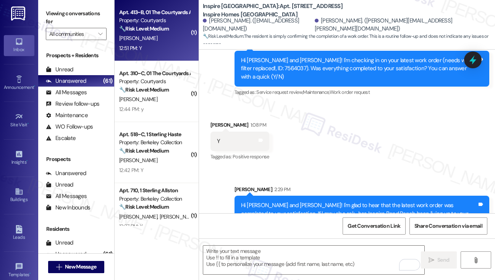
click at [176, 35] on div "B. Liu" at bounding box center [154, 39] width 72 height 10
type textarea "Fetching suggested responses. Please feel free to read through the conversation…"
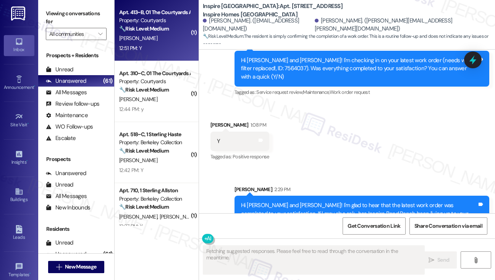
scroll to position [457, 0]
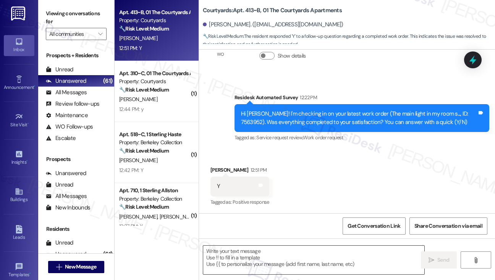
click at [271, 255] on textarea at bounding box center [313, 260] width 221 height 29
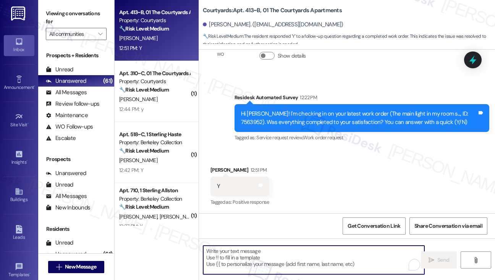
paste textarea "Hi {{first_name}}! I'm glad to hear that the latest work order was completed to…"
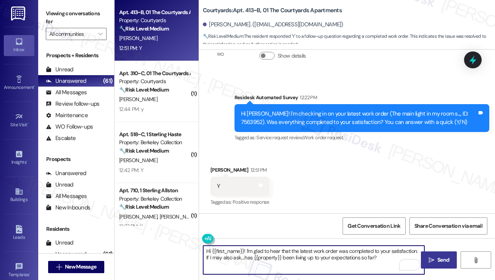
type textarea "Hi {{first_name}}! I'm glad to hear that the latest work order was completed to…"
click at [432, 255] on button " Send" at bounding box center [439, 260] width 36 height 17
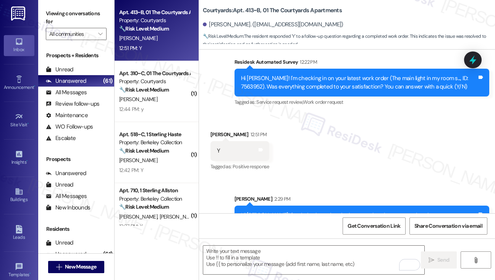
scroll to position [518, 0]
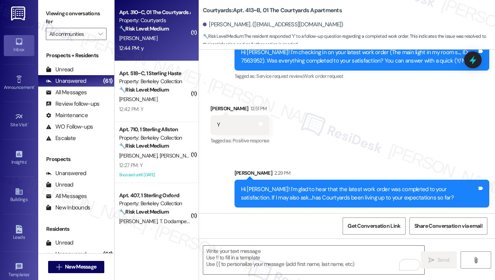
click at [159, 50] on div "12:44 PM: y 12:44 PM: y" at bounding box center [154, 49] width 72 height 10
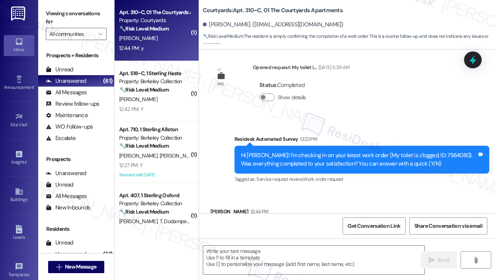
type textarea "Fetching suggested responses. Please feel free to read through the conversation…"
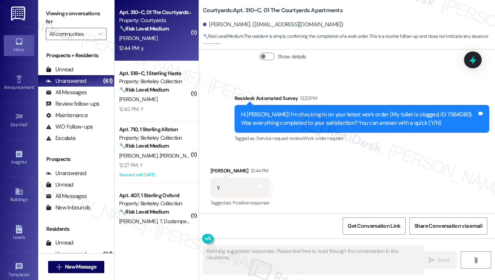
scroll to position [177, 0]
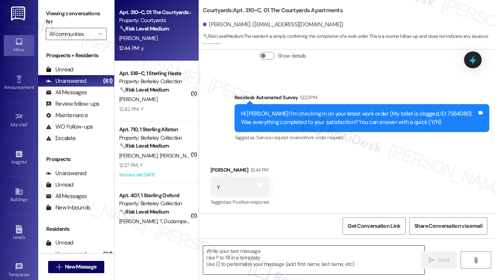
click at [254, 265] on textarea at bounding box center [313, 260] width 221 height 29
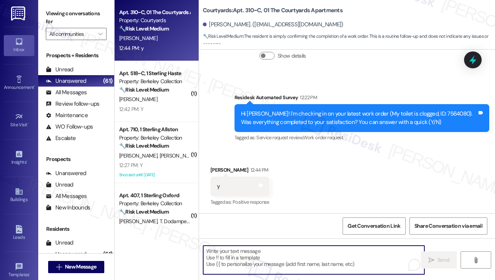
paste textarea "Hi {{first_name}}! I'm glad to hear that the latest work order was completed to…"
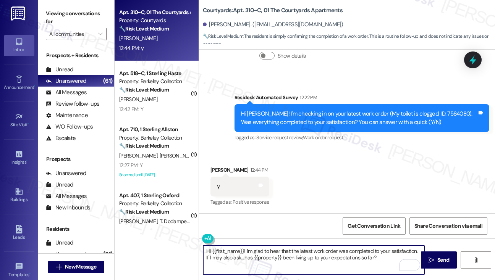
click at [301, 249] on textarea "Hi {{first_name}}! I'm glad to hear that the latest work order was completed to…" at bounding box center [313, 260] width 221 height 29
type textarea "Hi {{first_name}}! I'm glad to hear that the toilet work order was completed to…"
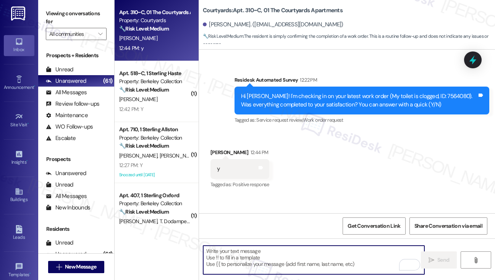
scroll to position [239, 0]
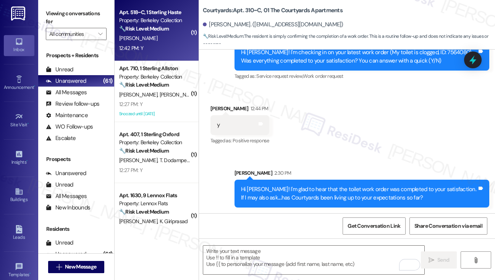
click at [170, 54] on div "Apt. 518~C, 1 Sterling Haste Property: Berkeley Collection 🔧 Risk Level: Medium…" at bounding box center [157, 30] width 84 height 61
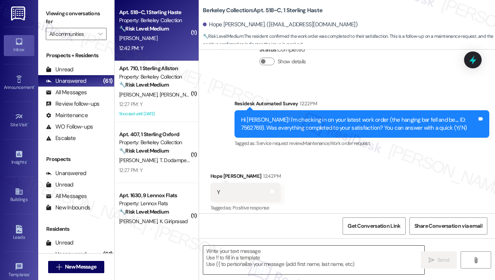
type textarea "Fetching suggested responses. Please feel free to read through the conversation…"
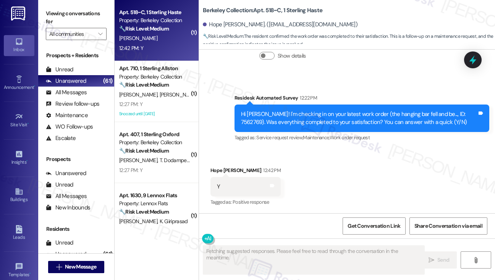
scroll to position [192, 0]
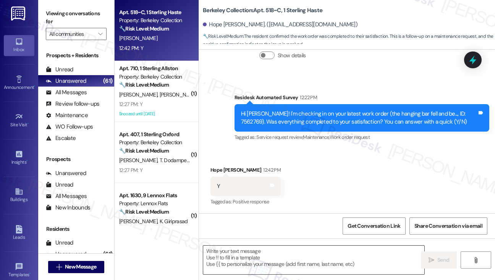
click at [283, 255] on textarea at bounding box center [313, 260] width 221 height 29
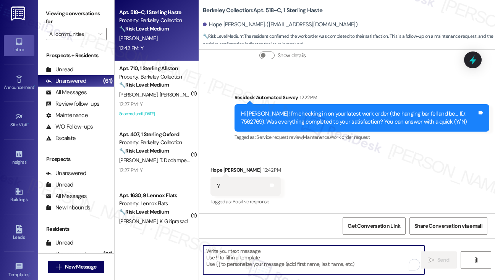
paste textarea "Hi {{first_name}}! I'm glad to hear that the latest work order was completed to…"
type textarea "Hi {{first_name}}! I'm glad to hear that the latest work order was completed to…"
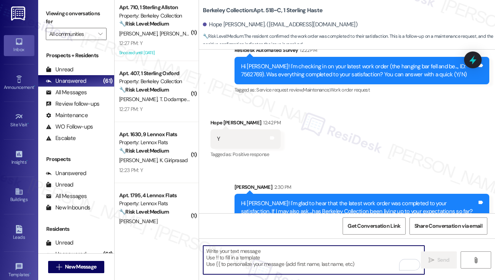
scroll to position [253, 0]
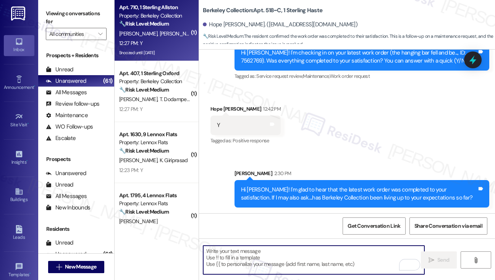
click at [165, 37] on div "K. Liang R. Lam A. Baik" at bounding box center [154, 34] width 72 height 10
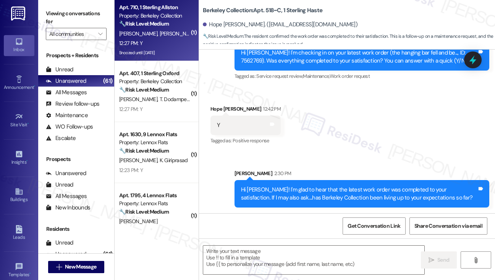
type textarea "Fetching suggested responses. Please feel free to read through the conversation…"
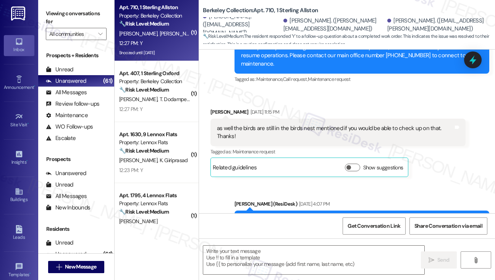
type textarea "Fetching suggested responses. Please feel free to read through the conversation…"
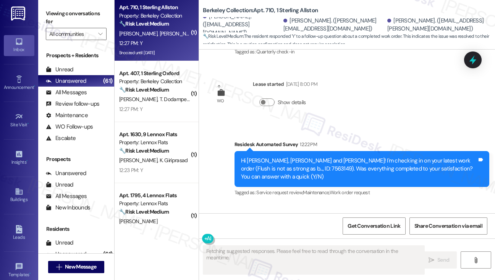
scroll to position [3817, 0]
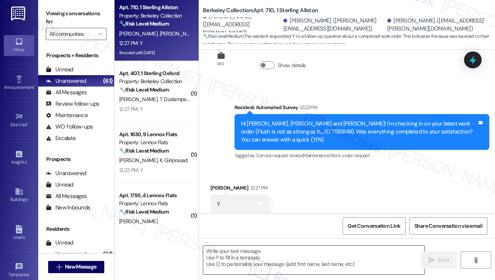
click at [263, 256] on textarea at bounding box center [313, 260] width 221 height 29
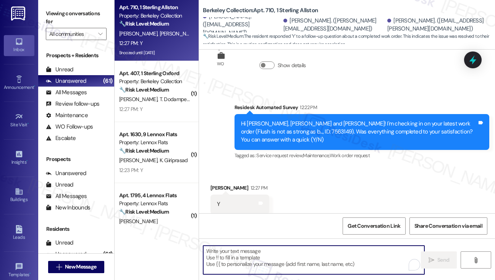
paste textarea "Hi {{first_name}}! I'm glad to hear that the latest work order was completed to…"
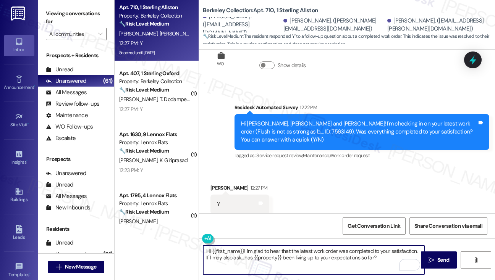
drag, startPoint x: 212, startPoint y: 250, endPoint x: 241, endPoint y: 242, distance: 30.1
click at [243, 242] on div "Hi {{first_name}}! I'm glad to hear that the latest work order was completed to…" at bounding box center [347, 267] width 296 height 57
click at [215, 250] on textarea "Hi {Angie! I'm glad to hear that the latest work order was completed to your sa…" at bounding box center [313, 260] width 221 height 29
type textarea "Hi Angie! I'm glad to hear that the latest work order was completed to your sat…"
click at [284, 252] on textarea "Hi Angie! I'm glad to hear that the latest work order was completed to your sat…" at bounding box center [313, 260] width 221 height 29
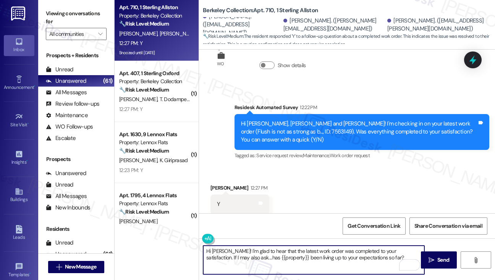
click at [283, 252] on textarea "Hi Angie! I'm glad to hear that the latest work order was completed to your sat…" at bounding box center [313, 260] width 221 height 29
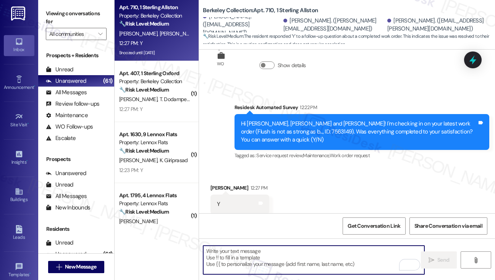
scroll to position [3878, 0]
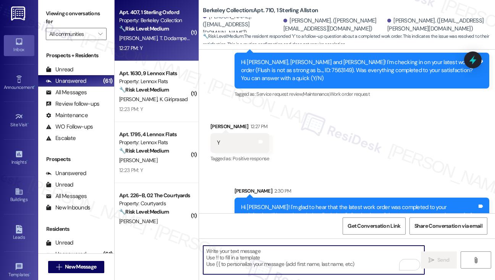
click at [146, 42] on span "D. Mummert" at bounding box center [139, 38] width 40 height 7
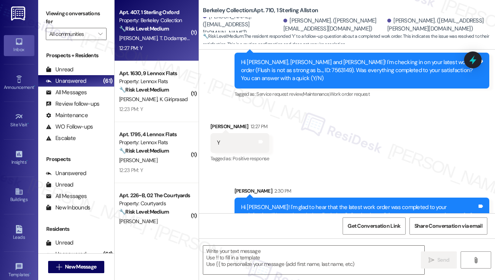
type textarea "Fetching suggested responses. Please feel free to read through the conversation…"
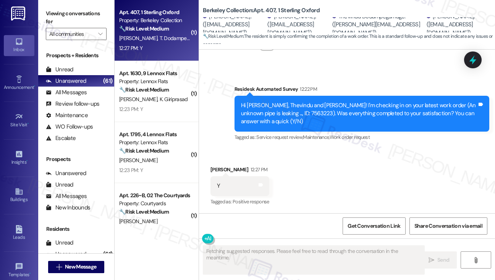
scroll to position [189, 0]
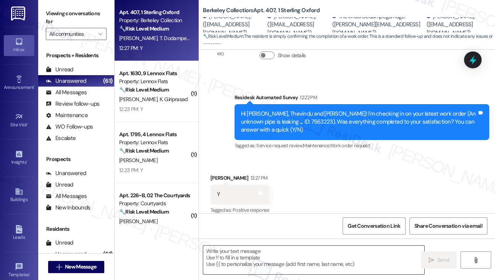
click at [241, 253] on textarea at bounding box center [313, 260] width 221 height 29
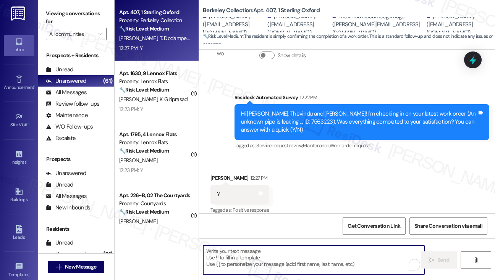
paste textarea "Hi {{first_name}}! I'm glad to hear that the latest work order was completed to…"
type textarea "Hi {{first_name}}! I'm glad to hear that the latest work order was completed to…"
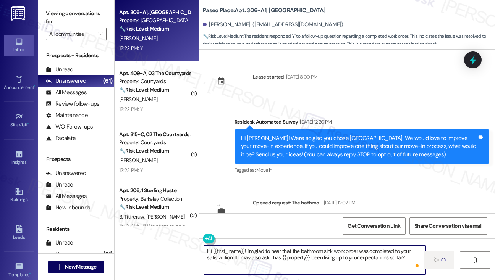
scroll to position [258, 0]
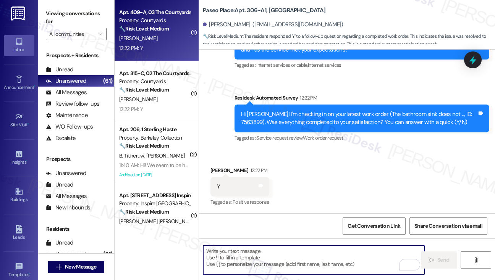
click at [153, 48] on div "12:22 PM: Y 12:22 PM: Y" at bounding box center [154, 49] width 72 height 10
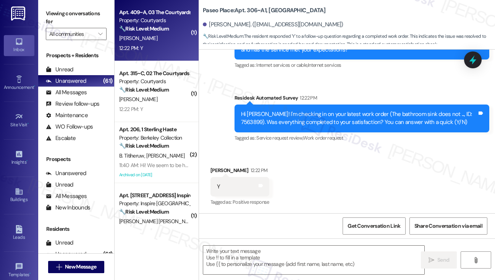
type textarea "Fetching suggested responses. Please feel free to read through the conversation…"
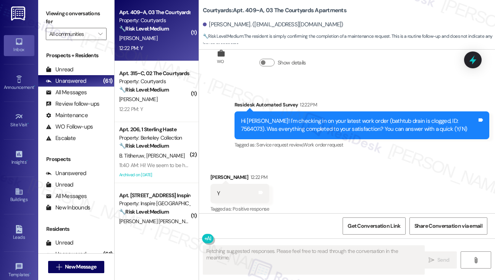
scroll to position [265, 0]
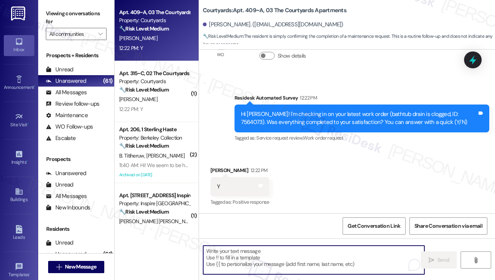
click at [258, 250] on textarea "To enrich screen reader interactions, please activate Accessibility in Grammarl…" at bounding box center [313, 260] width 221 height 29
paste textarea "Hi {{first_name}}! I'm glad to hear that the latest work order was completed to…"
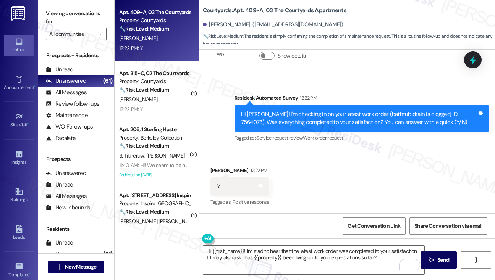
click at [52, 13] on label "Viewing conversations for" at bounding box center [76, 18] width 61 height 20
click at [273, 259] on textarea "Hi {{first_name}}! I'm glad to hear that the latest work order was completed to…" at bounding box center [313, 260] width 221 height 29
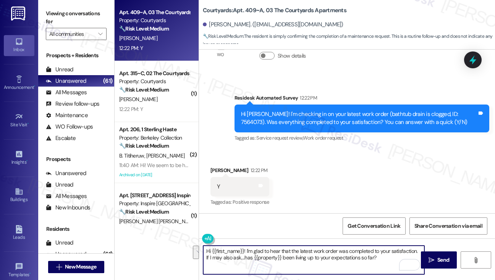
paste textarea "maintenance work order was completed to your satisfaction. If you have any ques…"
type textarea "Hi {{first_name}}! I'm glad to hear that the maintenance work order was complet…"
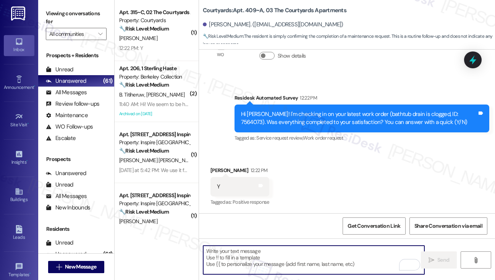
scroll to position [326, 0]
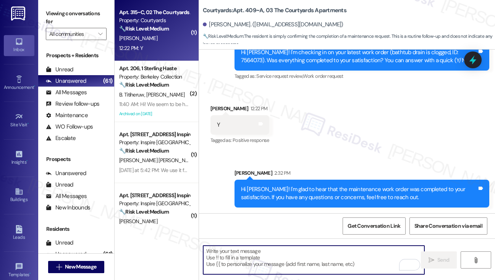
click at [173, 53] on div "12:22 PM: Y 12:22 PM: Y" at bounding box center [154, 49] width 72 height 10
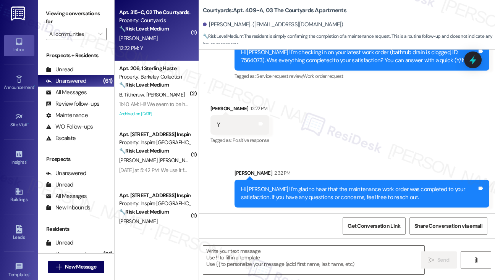
type textarea "Fetching suggested responses. Please feel free to read through the conversation…"
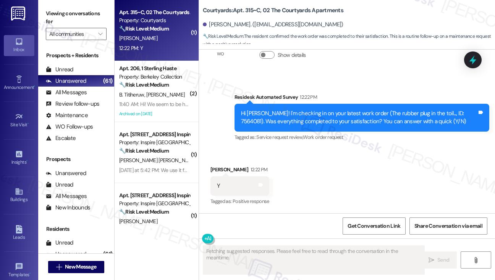
scroll to position [165, 0]
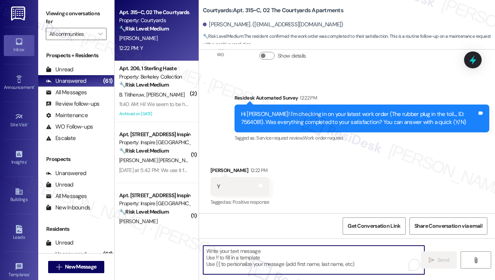
click at [295, 253] on textarea "To enrich screen reader interactions, please activate Accessibility in Grammarl…" at bounding box center [313, 260] width 221 height 29
paste textarea "Hi {{first_name}}! I'm glad to hear that the maintenance work order was complet…"
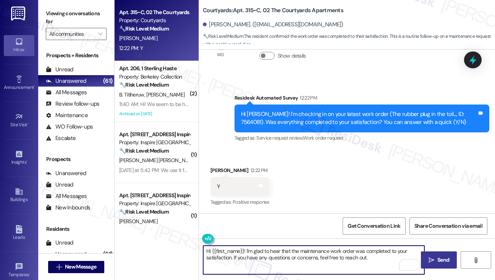
type textarea "Hi {{first_name}}! I'm glad to hear that the maintenance work order was complet…"
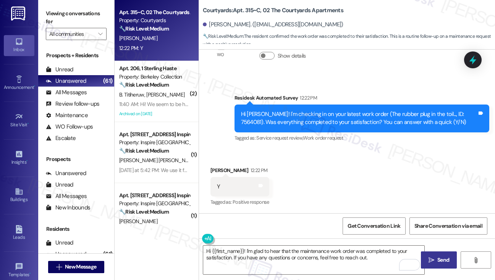
click at [445, 258] on span "Send" at bounding box center [443, 260] width 12 height 8
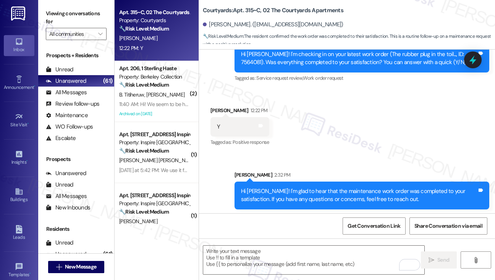
scroll to position [227, 0]
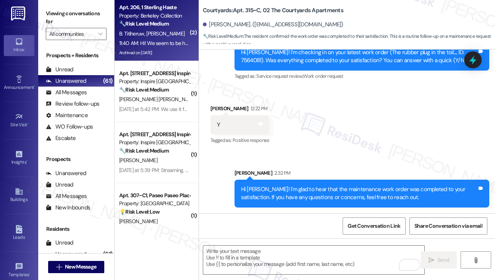
click at [156, 32] on span "[PERSON_NAME]" at bounding box center [165, 33] width 38 height 7
type textarea "Fetching suggested responses. Please feel free to read through the conversation…"
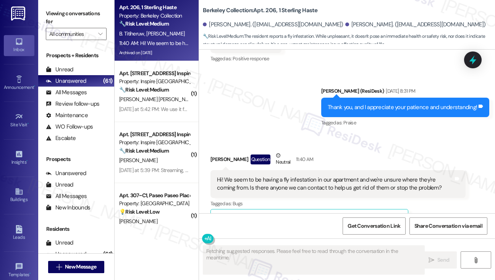
scroll to position [4833, 0]
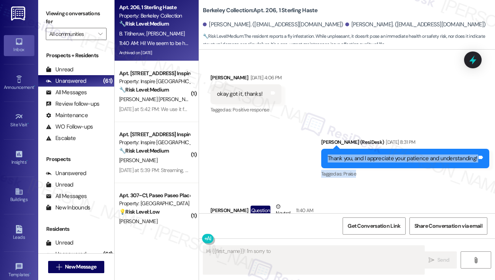
drag, startPoint x: 324, startPoint y: 126, endPoint x: 402, endPoint y: 145, distance: 79.9
click at [402, 145] on div "Sent via SMS Sarah (ResiDesk) Sep 05, 2025 at 8:31 PM Thank you, and I apprecia…" at bounding box center [404, 158] width 179 height 53
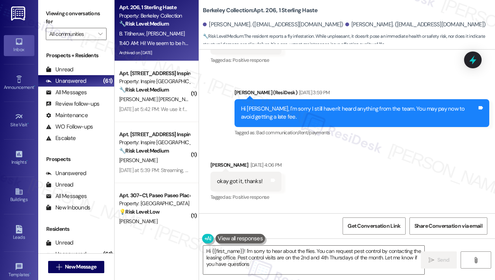
type textarea "Hi {{first_name}}! I'm sorry to hear about the flies. You can request pest cont…"
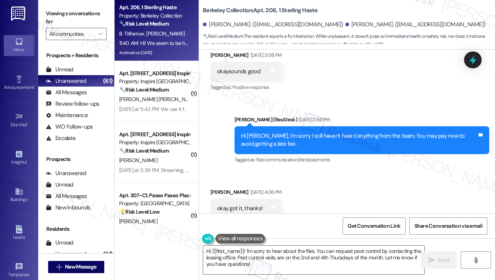
click at [284, 126] on div "Hi Jesslyn, I'm sorry I still haven't heard anything from the team. You may pay…" at bounding box center [361, 140] width 255 height 28
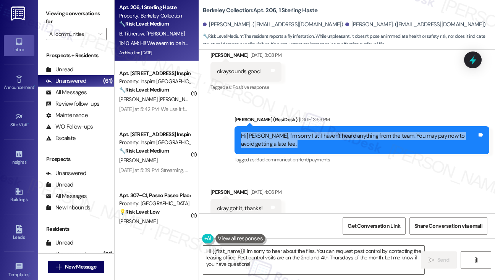
click at [284, 126] on div "Hi Jesslyn, I'm sorry I still haven't heard anything from the team. You may pay…" at bounding box center [361, 140] width 255 height 28
click at [376, 132] on div "Hi Jesslyn, I'm sorry I still haven't heard anything from the team. You may pay…" at bounding box center [359, 140] width 236 height 16
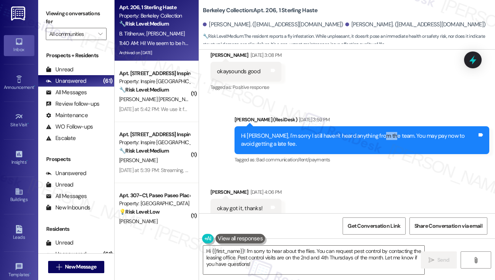
click at [376, 132] on div "Hi Jesslyn, I'm sorry I still haven't heard anything from the team. You may pay…" at bounding box center [359, 140] width 236 height 16
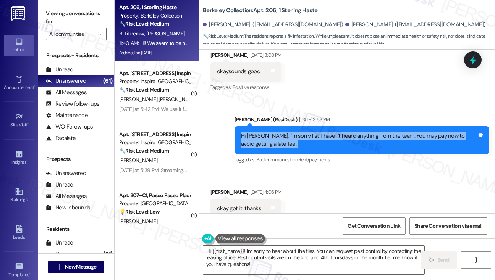
click at [376, 132] on div "Hi Jesslyn, I'm sorry I still haven't heard anything from the team. You may pay…" at bounding box center [359, 140] width 236 height 16
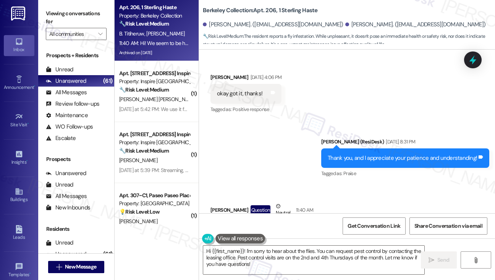
scroll to position [4871, 0]
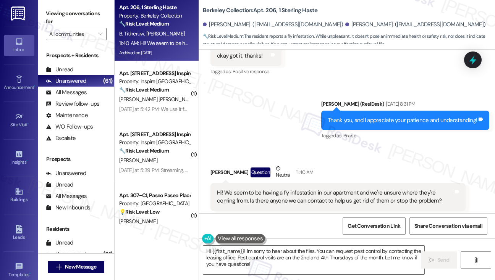
click at [364, 111] on div "Thank you, and I appreciate your patience and understanding! Tags and notes" at bounding box center [405, 120] width 168 height 19
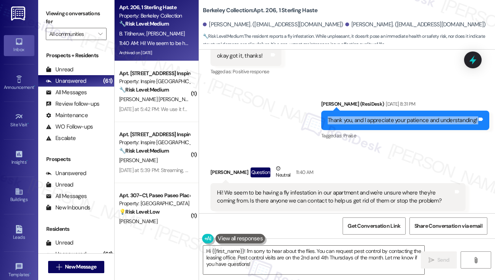
click at [364, 111] on div "Thank you, and I appreciate your patience and understanding! Tags and notes" at bounding box center [405, 120] width 168 height 19
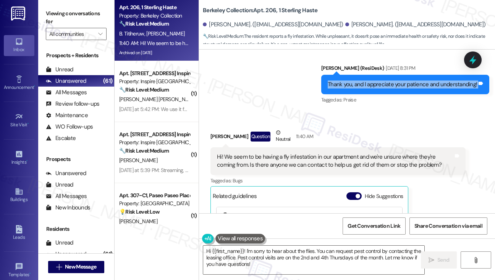
scroll to position [4947, 0]
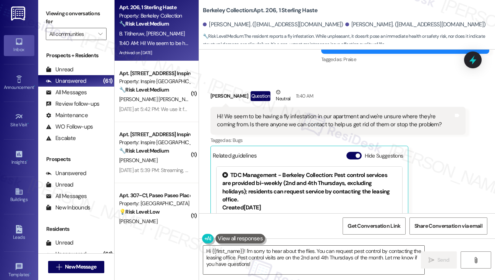
click at [289, 113] on div "Hi! We seem to be having a fly infestation in our apartment and we're unsure wh…" at bounding box center [335, 121] width 236 height 16
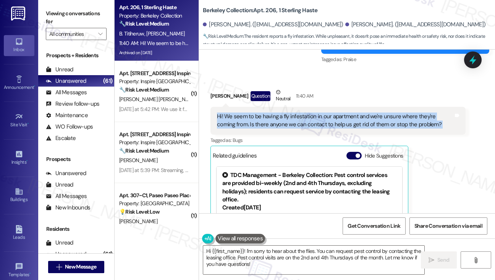
click at [289, 113] on div "Hi! We seem to be having a fly infestation in our apartment and we're unsure wh…" at bounding box center [335, 121] width 236 height 16
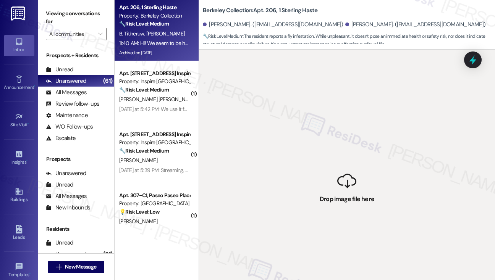
click at [368, 82] on div " Drop image file here" at bounding box center [347, 190] width 296 height 280
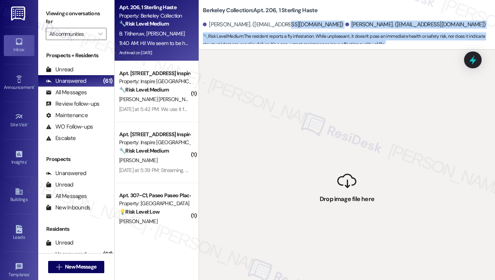
drag, startPoint x: 315, startPoint y: 158, endPoint x: 276, endPoint y: 27, distance: 137.1
click at [276, 27] on div "Berkeley Collection: Apt. 206, 1 Sterling Haste Jesslyn Lukman. (jesslynlukman0…" at bounding box center [346, 140] width 296 height 280
drag, startPoint x: 330, startPoint y: 172, endPoint x: 313, endPoint y: 30, distance: 143.3
click at [313, 30] on div "Berkeley Collection: Apt. 206, 1 Sterling Haste Jesslyn Lukman. (jesslynlukman0…" at bounding box center [346, 140] width 296 height 280
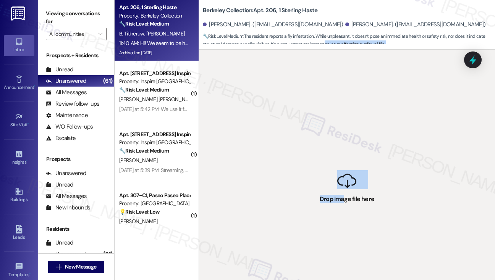
drag, startPoint x: 343, startPoint y: 204, endPoint x: 321, endPoint y: 45, distance: 159.9
click at [321, 41] on div "Berkeley Collection: Apt. 206, 1 Sterling Haste Jesslyn Lukman. (jesslynlukman0…" at bounding box center [346, 140] width 296 height 280
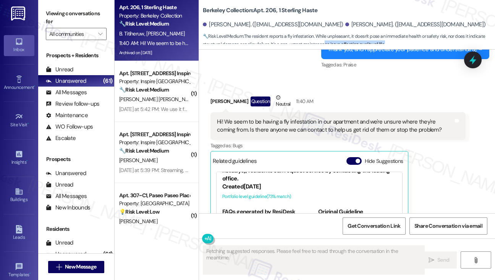
scroll to position [4911, 0]
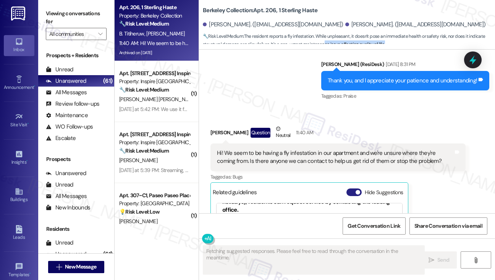
click at [357, 190] on span "button" at bounding box center [357, 192] width 5 height 5
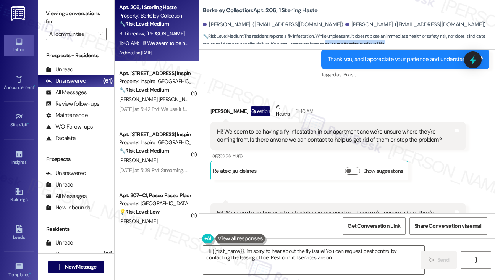
scroll to position [4951, 0]
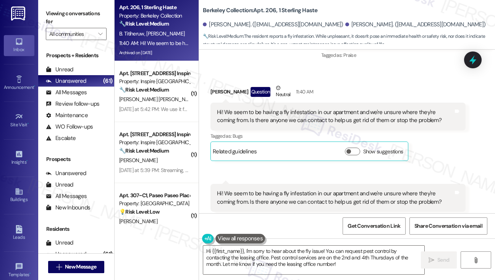
click at [280, 108] on div "Hi! We seem to be having a fly infestation in our apartment and we're unsure wh…" at bounding box center [335, 116] width 236 height 16
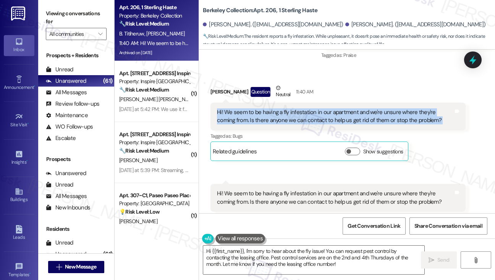
click at [280, 108] on div "Hi! We seem to be having a fly infestation in our apartment and we're unsure wh…" at bounding box center [335, 116] width 236 height 16
copy div "Hi! We seem to be having a fly infestation in our apartment and we're unsure wh…"
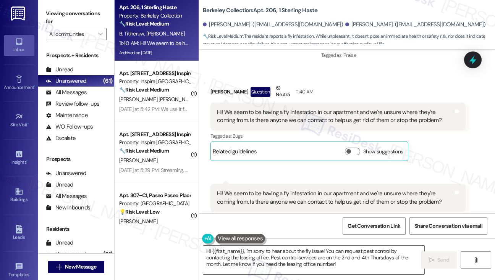
click at [54, 18] on label "Viewing conversations for" at bounding box center [76, 18] width 61 height 20
click at [289, 190] on div "Hi! We seem to be having a fly infestation in our apartment and we're unsure wh…" at bounding box center [335, 198] width 236 height 16
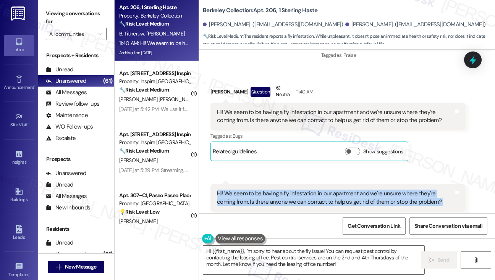
click at [289, 190] on div "Hi! We seem to be having a fly infestation in our apartment and we're unsure wh…" at bounding box center [335, 198] width 236 height 16
click at [55, 3] on div "Viewing conversations for All communities " at bounding box center [76, 24] width 76 height 48
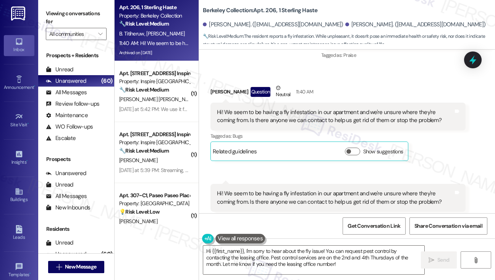
click at [301, 190] on div "Hi! We seem to be having a fly infestation in our apartment and we're unsure wh…" at bounding box center [335, 198] width 236 height 16
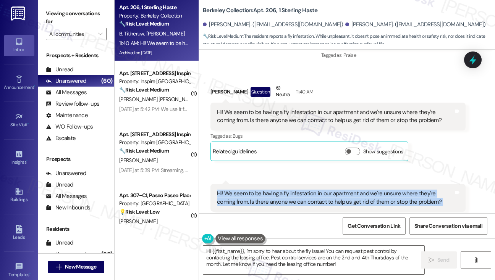
click at [301, 190] on div "Hi! We seem to be having a fly infestation in our apartment and we're unsure wh…" at bounding box center [335, 198] width 236 height 16
click at [279, 258] on textarea "Hi {{first_name}}, I'm sorry to hear about the fly issue! You can request pest …" at bounding box center [313, 260] width 221 height 29
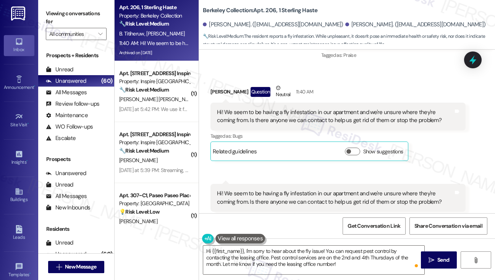
click at [38, 7] on div "Viewing conversations for All communities " at bounding box center [76, 24] width 76 height 48
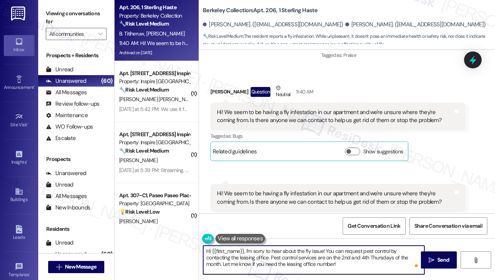
click at [313, 265] on textarea "Hi {{first_name}}, I'm sorry to hear about the fly issue! You can request pest …" at bounding box center [313, 260] width 221 height 29
paste textarea "there, thanks for letting us know. To help the team understand better, have you…"
click at [215, 84] on div "Brianna Titiheruw Question Neutral 11:40 AM" at bounding box center [337, 93] width 255 height 19
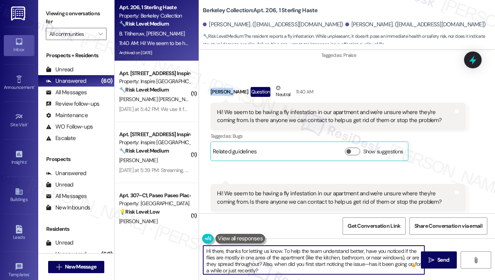
click at [215, 84] on div "Brianna Titiheruw Question Neutral 11:40 AM" at bounding box center [337, 93] width 255 height 19
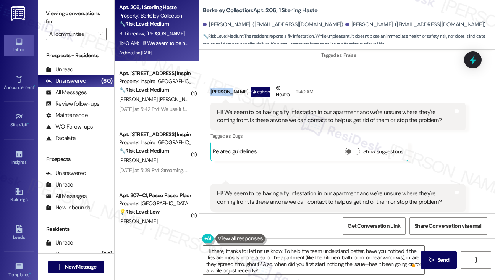
copy div "Brianna"
click at [217, 250] on textarea "Hi there, thanks for letting us know. To help the team understand better, have …" at bounding box center [313, 260] width 221 height 29
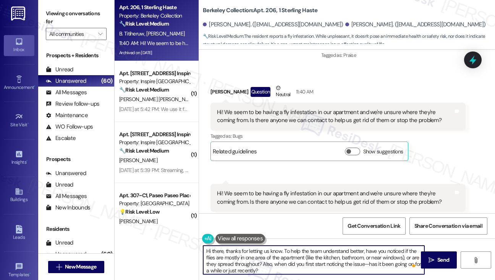
click at [217, 250] on textarea "Hi there, thanks for letting us know. To help the team understand better, have …" at bounding box center [313, 260] width 221 height 29
paste textarea "Brianna"
drag, startPoint x: 286, startPoint y: 250, endPoint x: 230, endPoint y: 252, distance: 55.4
click at [230, 252] on textarea "Hi Brianna, thanks for letting us know. To help the team understand better, hav…" at bounding box center [313, 260] width 221 height 29
drag, startPoint x: 255, startPoint y: 259, endPoint x: 337, endPoint y: 263, distance: 82.5
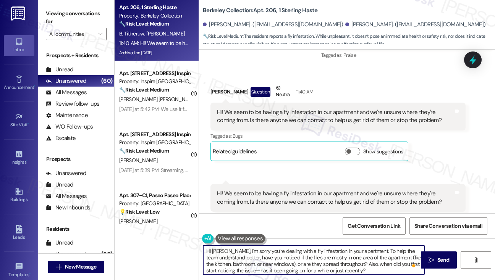
click at [337, 263] on textarea "Hi Brianna, I'm sorry you're dealing with a fly infestation in your apartment. …" at bounding box center [313, 260] width 221 height 29
click at [301, 269] on textarea "Hi Brianna, I'm sorry you're dealing with a fly infestation in your apartment. …" at bounding box center [313, 260] width 221 height 29
click at [317, 265] on textarea "Hi Brianna, I'm sorry you're dealing with a fly infestation in your apartment. …" at bounding box center [313, 260] width 221 height 29
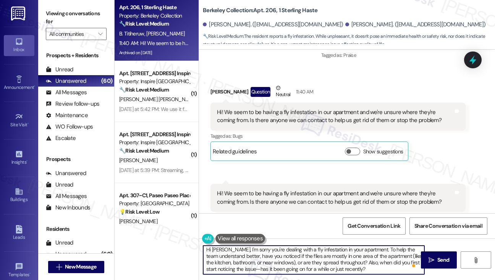
click at [317, 265] on textarea "Hi Brianna, I'm sorry you're dealing with a fly infestation in your apartment. …" at bounding box center [313, 260] width 221 height 29
click at [374, 264] on textarea "Hi Brianna, I'm sorry you're dealing with a fly infestation in your apartment. …" at bounding box center [313, 260] width 221 height 29
click at [364, 272] on textarea "Hi Brianna, I'm sorry you're dealing with a fly infestation in your apartment. …" at bounding box center [313, 260] width 221 height 29
drag, startPoint x: 376, startPoint y: 268, endPoint x: 257, endPoint y: 269, distance: 118.7
click at [257, 269] on textarea "Hi Brianna, I'm sorry you're dealing with a fly infestation in your apartment. …" at bounding box center [313, 260] width 221 height 29
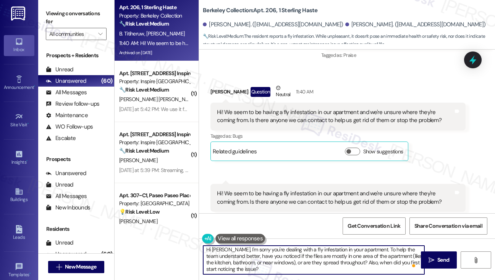
scroll to position [0, 0]
click at [286, 263] on textarea "Hi Brianna, I'm sorry you're dealing with a fly infestation in your apartment. …" at bounding box center [313, 260] width 221 height 29
click at [398, 258] on textarea "Hi Brianna, I'm sorry you're dealing with a fly infestation in your apartment. …" at bounding box center [313, 260] width 221 height 29
click at [399, 257] on textarea "Hi Brianna, I'm sorry you're dealing with a fly infestation in your apartment. …" at bounding box center [313, 260] width 221 height 29
click at [379, 267] on textarea "Hi Brianna, I'm sorry you're dealing with a fly infestation in your apartment. …" at bounding box center [313, 260] width 221 height 29
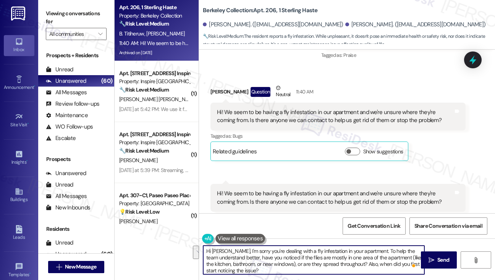
drag, startPoint x: 286, startPoint y: 264, endPoint x: 399, endPoint y: 255, distance: 113.3
click at [399, 255] on textarea "Hi Brianna, I'm sorry you're dealing with a fly infestation in your apartment. …" at bounding box center [313, 260] width 221 height 29
click at [352, 256] on textarea "Hi Brianna, I'm sorry you're dealing with a fly infestation in your apartment. …" at bounding box center [313, 260] width 221 height 29
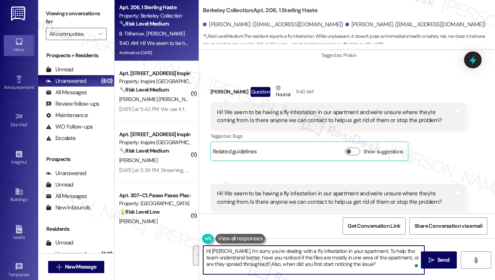
click at [332, 261] on textarea "Hi Brianna, I'm sorry you're dealing with a fly infestation in your apartment. …" at bounding box center [313, 260] width 221 height 29
click at [373, 256] on textarea "Hi Brianna, I'm sorry you're dealing with a fly infestation in your apartment. …" at bounding box center [313, 260] width 221 height 29
drag, startPoint x: 373, startPoint y: 256, endPoint x: 405, endPoint y: 255, distance: 31.7
click at [373, 256] on textarea "Hi Brianna, I'm sorry you're dealing with a fly infestation in your apartment. …" at bounding box center [313, 260] width 221 height 29
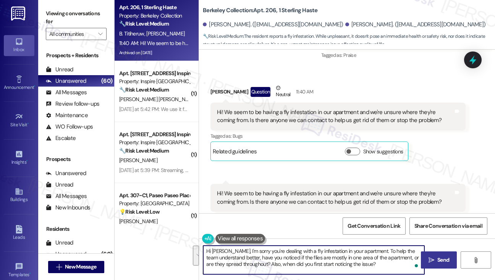
type textarea "Hi Brianna, I'm sorry you're dealing with a fly infestation in your apartment. …"
click at [433, 258] on icon "" at bounding box center [431, 260] width 6 height 6
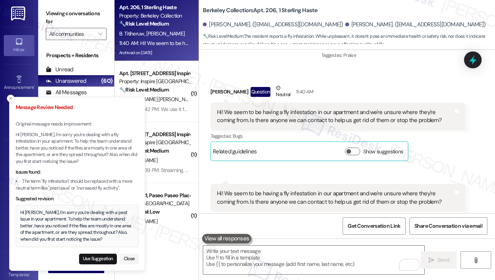
click at [76, 216] on div "Hi Brianna, I'm sorry you're dealing with a pest issue in your apartment. To he…" at bounding box center [77, 227] width 114 height 34
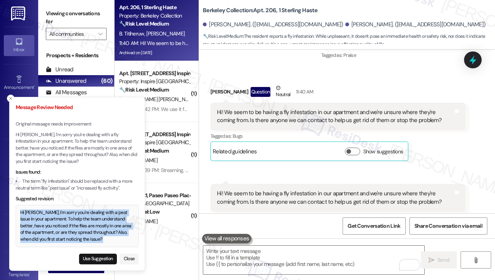
click at [76, 216] on div "Hi Brianna, I'm sorry you're dealing with a pest issue in your apartment. To he…" at bounding box center [77, 227] width 114 height 34
click at [100, 258] on button "Use Suggestion" at bounding box center [98, 259] width 38 height 11
type textarea "Hi Brianna, I'm sorry you're dealing with a pest issue in your apartment. To he…"
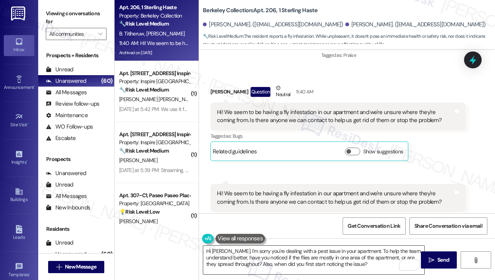
click at [302, 253] on textarea "Hi Brianna, I'm sorry you're dealing with a pest issue in your apartment. To he…" at bounding box center [313, 260] width 221 height 29
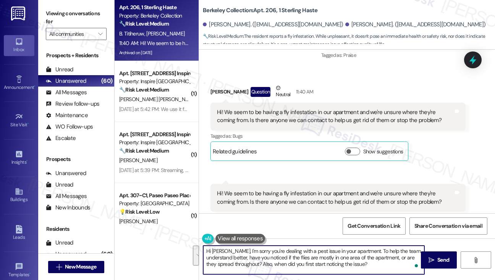
click at [302, 253] on textarea "Hi Brianna, I'm sorry you're dealing with a pest issue in your apartment. To he…" at bounding box center [313, 260] width 221 height 29
click at [261, 255] on textarea "Hi Brianna, I'm sorry you're dealing with a pest issue in your apartment. To he…" at bounding box center [313, 260] width 221 height 29
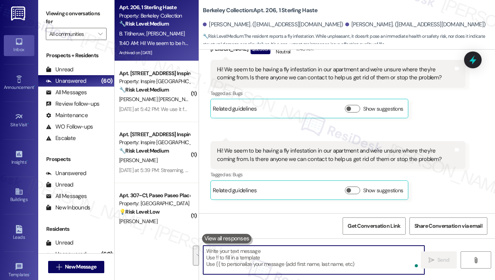
scroll to position [5021, 0]
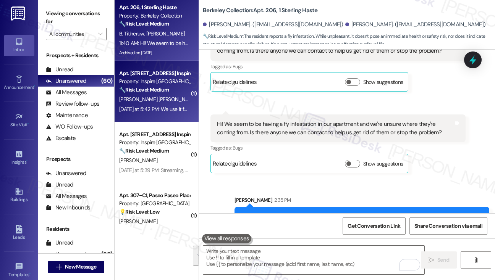
click at [165, 74] on div "Apt. [STREET_ADDRESS] Inspire Homes [GEOGRAPHIC_DATA]" at bounding box center [154, 73] width 71 height 8
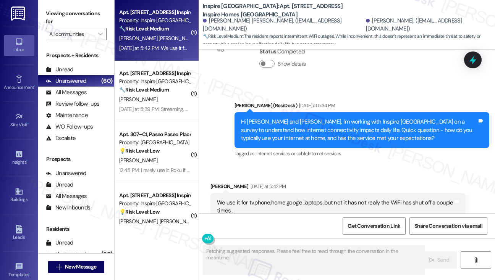
scroll to position [412, 0]
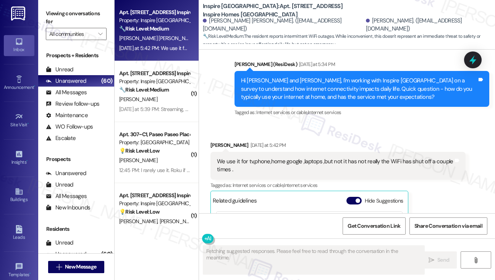
click at [284, 90] on div "Hi Jose and Esmeralda, I'm working with Inspire Bond Ranch on a survey to under…" at bounding box center [359, 89] width 236 height 24
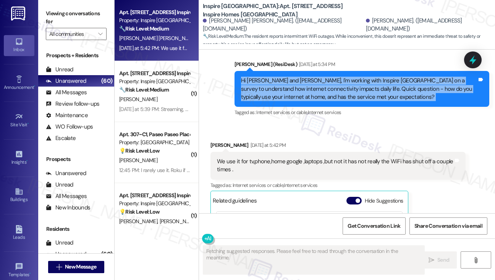
click at [284, 90] on div "Hi Jose and Esmeralda, I'm working with Inspire Bond Ranch on a survey to under…" at bounding box center [359, 89] width 236 height 24
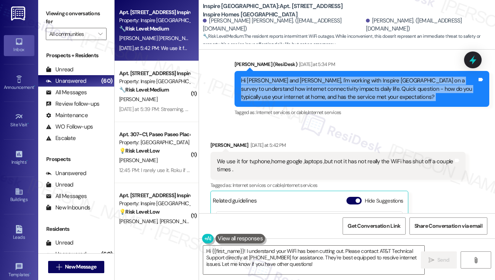
click at [279, 99] on div "Hi Jose and Esmeralda, I'm working with Inspire Bond Ranch on a survey to under…" at bounding box center [359, 89] width 236 height 24
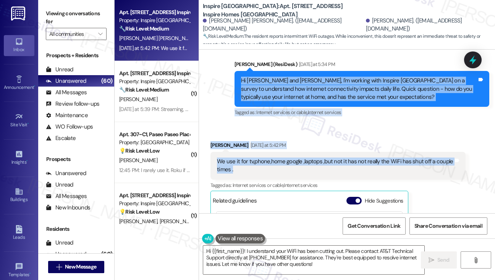
drag, startPoint x: 240, startPoint y: 79, endPoint x: 384, endPoint y: 168, distance: 169.2
click at [384, 168] on div "Lease started Jul 02, 2025 at 8:00 PM Survey, sent via SMS Residesk Automated S…" at bounding box center [347, 132] width 296 height 164
copy div "Hi Jose and Esmeralda, I'm working with Inspire Bond Ranch on a survey to under…"
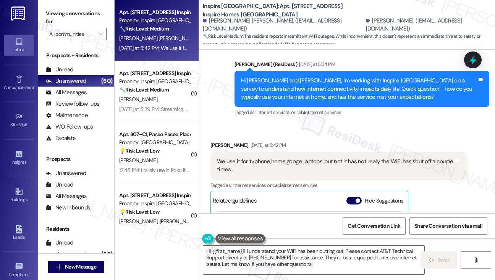
click at [45, 17] on div "Viewing conversations for All communities " at bounding box center [76, 24] width 76 height 48
click at [307, 163] on div "We use it for tv,phone,home google ,laptops ,but not it has not really the WiFi…" at bounding box center [335, 166] width 236 height 16
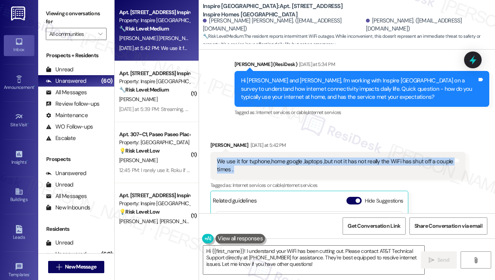
click at [307, 163] on div "We use it for tv,phone,home google ,laptops ,but not it has not really the WiFi…" at bounding box center [335, 166] width 236 height 16
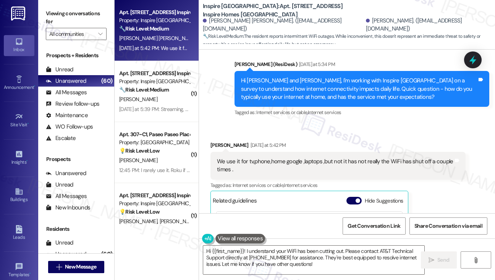
click at [60, 9] on label "Viewing conversations for" at bounding box center [76, 18] width 61 height 20
click at [366, 223] on span "Get Conversation Link" at bounding box center [373, 226] width 53 height 8
drag, startPoint x: 48, startPoint y: 11, endPoint x: 105, endPoint y: 42, distance: 63.7
click at [48, 11] on label "Viewing conversations for" at bounding box center [76, 18] width 61 height 20
click at [319, 166] on div "We use it for tv,phone,home google ,laptops ,but not it has not really the WiFi…" at bounding box center [335, 166] width 236 height 16
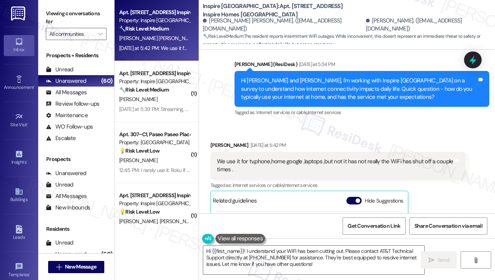
click at [319, 166] on div "We use it for tv,phone,home google ,laptops ,but not it has not really the WiFi…" at bounding box center [335, 166] width 236 height 16
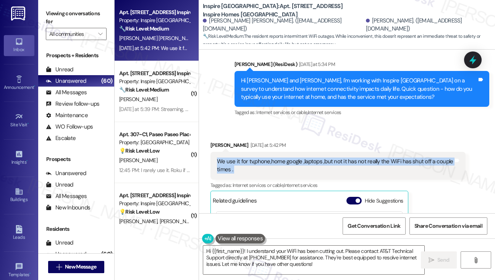
click at [319, 166] on div "We use it for tv,phone,home google ,laptops ,but not it has not really the WiFi…" at bounding box center [335, 166] width 236 height 16
copy div "We use it for tv,phone,home google ,laptops ,but not it has not really the WiFi…"
click at [56, 17] on label "Viewing conversations for" at bounding box center [76, 18] width 61 height 20
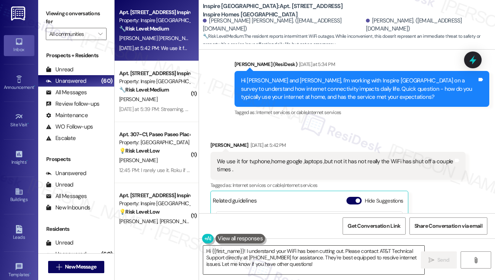
click at [227, 248] on textarea "Hi {{first_name}}! I understand your WiFi has been cutting out. Please contact …" at bounding box center [313, 260] width 221 height 29
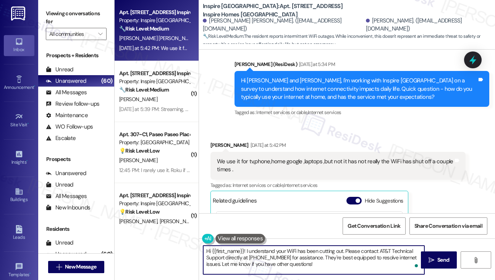
paste textarea "Thanks for sharing that, Esmeralda. I understand how inconvenient it can be whe…"
type textarea "Thanks for sharing that, Esmeralda. I understand how inconvenient it can be whe…"
click at [284, 261] on textarea "Thanks for sharing that, Esmeralda. I understand how inconvenient it can be whe…" at bounding box center [313, 260] width 221 height 29
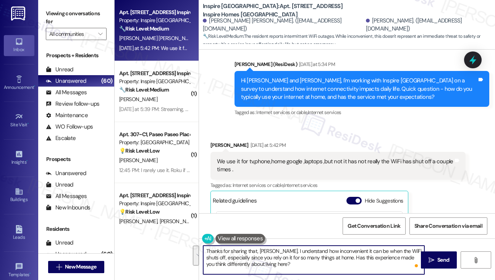
click at [284, 261] on textarea "Thanks for sharing that, Esmeralda. I understand how inconvenient it can be whe…" at bounding box center [313, 260] width 221 height 29
click at [294, 262] on textarea "Thanks for sharing that, Esmeralda. I understand how inconvenient it can be whe…" at bounding box center [313, 260] width 221 height 29
click at [318, 268] on textarea "Thanks for sharing that, Esmeralda. I understand how inconvenient it can be whe…" at bounding box center [313, 260] width 221 height 29
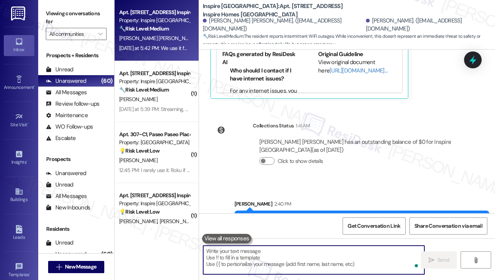
scroll to position [675, 0]
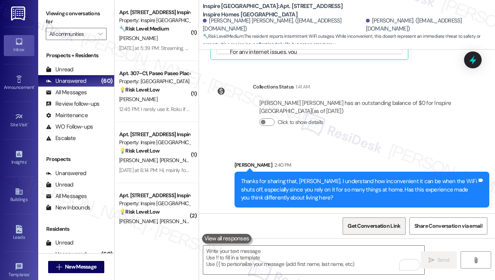
click at [377, 223] on span "Get Conversation Link" at bounding box center [373, 226] width 53 height 8
drag, startPoint x: 48, startPoint y: 10, endPoint x: 66, endPoint y: 14, distance: 17.8
click at [48, 10] on label "Viewing conversations for" at bounding box center [76, 18] width 61 height 20
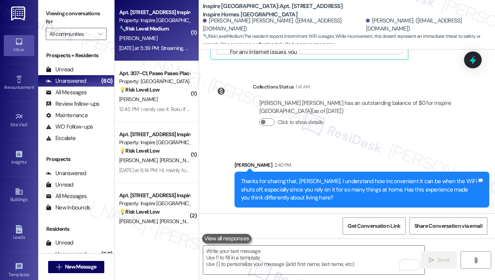
click at [164, 40] on div "J. Kiernan" at bounding box center [154, 39] width 72 height 10
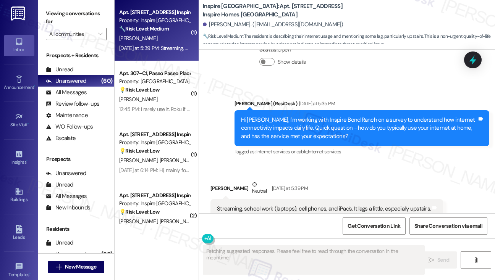
scroll to position [742, 0]
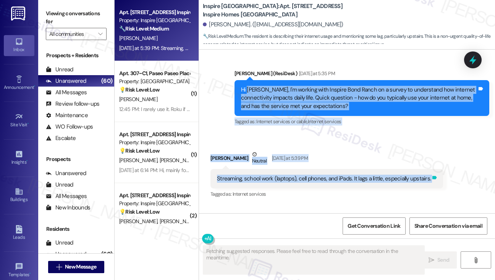
drag, startPoint x: 247, startPoint y: 101, endPoint x: 428, endPoint y: 183, distance: 198.7
click at [428, 183] on div "Lease started Aug 02, 2025 at 8:00 PM Announcement, sent via SMS Sarah (ResiDes…" at bounding box center [347, 132] width 296 height 164
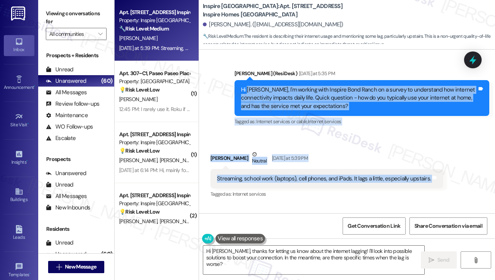
copy div "Jessica, I'm working with Inspire Bond Ranch on a survey to understand how inte…"
click at [341, 183] on div "Streaming, school work (laptops), cell phones, and iPads. It lags a little, esp…" at bounding box center [324, 179] width 214 height 8
drag, startPoint x: 237, startPoint y: 97, endPoint x: 428, endPoint y: 187, distance: 211.0
click at [428, 187] on div "Lease started Aug 02, 2025 at 8:00 PM Announcement, sent via SMS Sarah (ResiDes…" at bounding box center [347, 132] width 296 height 164
copy div "Hi Jessica, I'm working with Inspire Bond Ranch on a survey to understand how i…"
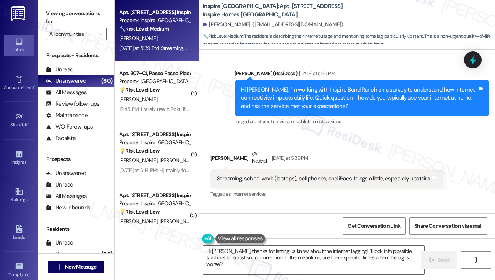
click at [48, 10] on label "Viewing conversations for" at bounding box center [76, 18] width 61 height 20
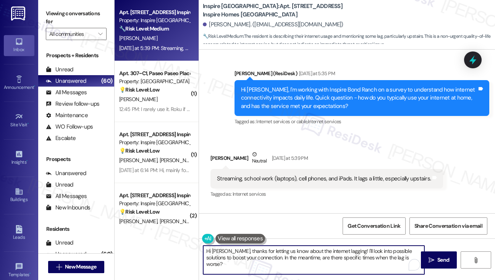
click at [401, 255] on textarea "Hi Jessica, thanks for letting us know about the internet lagging! I'll look in…" at bounding box center [313, 260] width 221 height 29
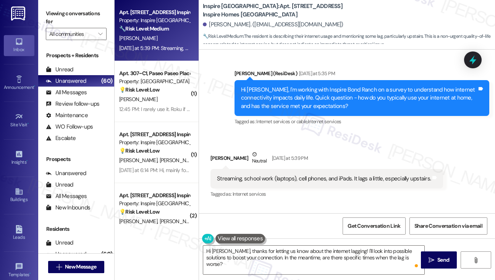
drag, startPoint x: 50, startPoint y: 11, endPoint x: 89, endPoint y: 54, distance: 57.6
click at [50, 11] on label "Viewing conversations for" at bounding box center [76, 18] width 61 height 20
click at [279, 264] on textarea "Hi Jessica, thanks for letting us know about the internet lagging! I'll look in…" at bounding box center [313, 260] width 221 height 29
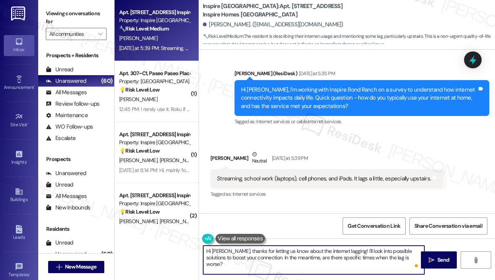
click at [282, 258] on textarea "Hi Jessica, thanks for letting us know about the internet lagging! I'll look in…" at bounding box center [313, 260] width 221 height 29
paste textarea "Thanks for sharing that, Jessica. I hear you—it can be tough when the connectio…"
click at [298, 251] on textarea "Thanks for sharing that, Jessica. I hear you—it can be tough when the connectio…" at bounding box center [313, 260] width 221 height 29
drag, startPoint x: 279, startPoint y: 251, endPoint x: 354, endPoint y: 247, distance: 74.9
click at [354, 247] on textarea "Thanks for sharing that, Jessica. I hear you. it can be tough when the connecti…" at bounding box center [313, 260] width 221 height 29
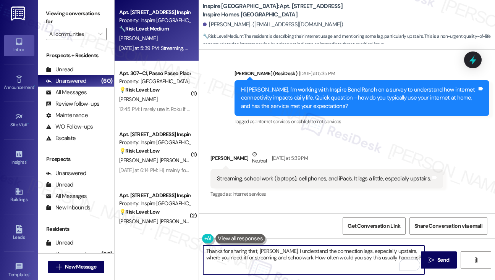
click at [258, 258] on textarea "Thanks for sharing that, Jessica. I understand the connection lags, especially …" at bounding box center [313, 260] width 221 height 29
type textarea "Thanks for sharing that, Jessica. I understand the connection lags, especially …"
click at [430, 259] on icon "" at bounding box center [431, 260] width 6 height 6
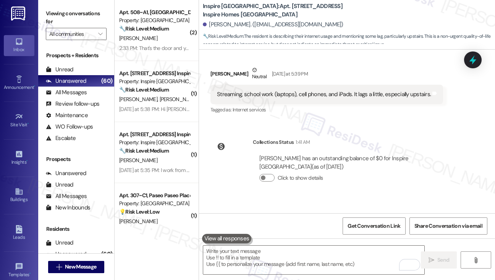
scroll to position [729, 0]
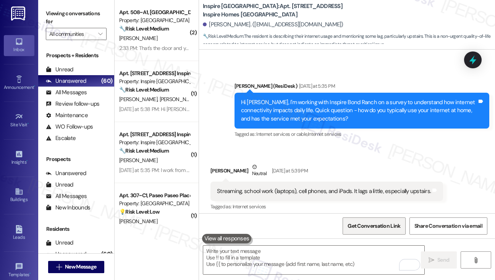
click at [380, 225] on span "Get Conversation Link" at bounding box center [373, 226] width 53 height 8
drag, startPoint x: 52, startPoint y: 18, endPoint x: 186, endPoint y: 73, distance: 144.8
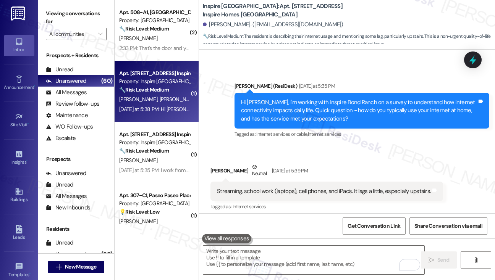
click at [52, 18] on label "Viewing conversations for" at bounding box center [76, 18] width 61 height 20
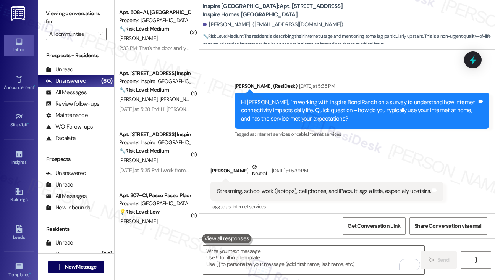
click at [341, 195] on div "Streaming, school work (laptops), cell phones, and iPads. It lags a little, esp…" at bounding box center [324, 191] width 214 height 8
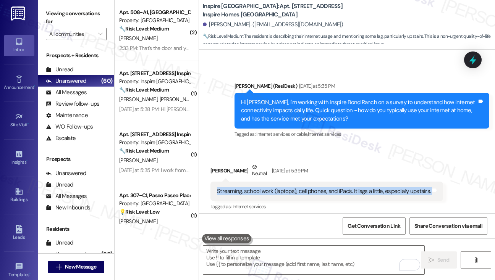
click at [341, 195] on div "Streaming, school work (laptops), cell phones, and iPads. It lags a little, esp…" at bounding box center [324, 191] width 214 height 8
copy div "Streaming, school work (laptops), cell phones, and iPads. It lags a little, esp…"
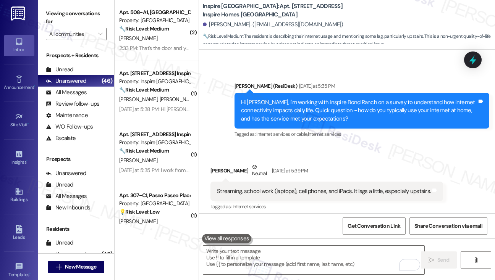
click at [52, 15] on label "Viewing conversations for" at bounding box center [76, 18] width 61 height 20
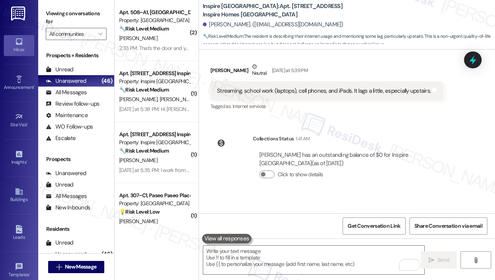
scroll to position [882, 0]
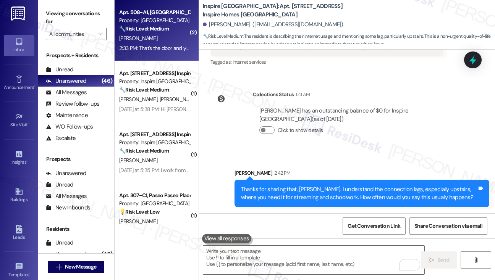
click at [155, 50] on div "2:33 PM: That's the door and yes you have permission to enter when I'm not home…" at bounding box center [238, 48] width 238 height 7
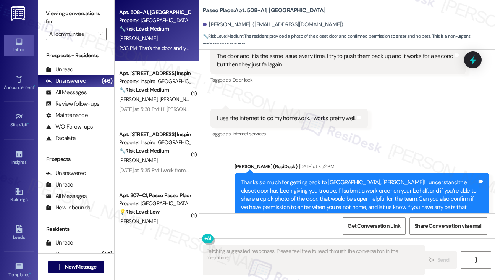
scroll to position [845, 0]
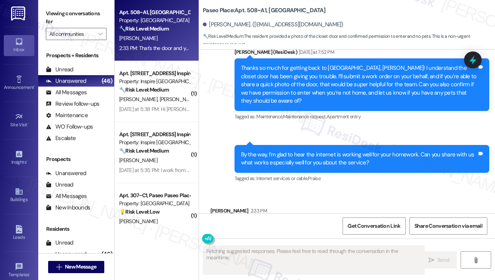
click at [314, 145] on div "By the way, I’m glad to hear the internet is working well for your homework. Ca…" at bounding box center [361, 159] width 255 height 28
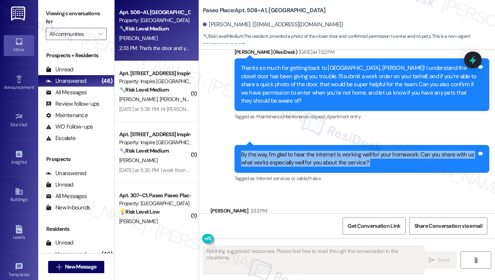
click at [314, 145] on div "By the way, I’m glad to hear the internet is working well for your homework. Ca…" at bounding box center [361, 159] width 255 height 28
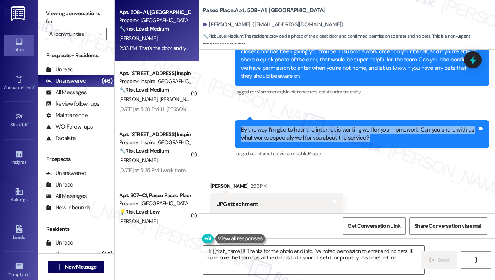
scroll to position [884, 0]
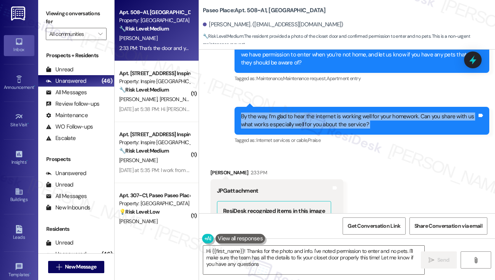
type textarea "Hi {{first_name}}! Thanks for the photo and info. I've noted permission to ente…"
click at [290, 113] on div "By the way, I’m glad to hear the internet is working well for your homework. Ca…" at bounding box center [359, 121] width 236 height 16
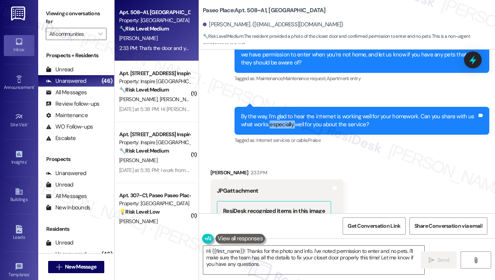
click at [290, 113] on div "By the way, I’m glad to hear the internet is working well for your homework. Ca…" at bounding box center [359, 121] width 236 height 16
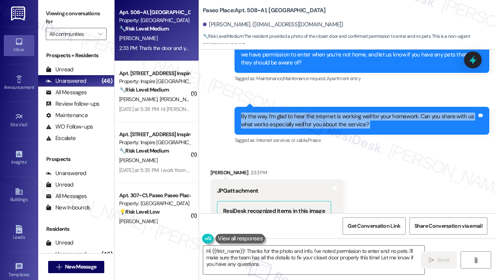
click at [290, 113] on div "By the way, I’m glad to hear the internet is working well for your homework. Ca…" at bounding box center [359, 121] width 236 height 16
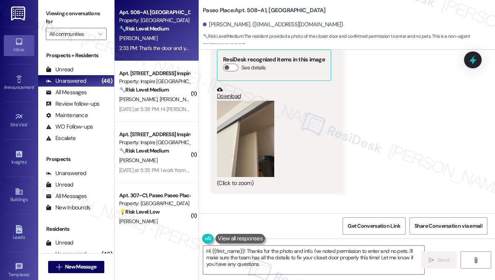
scroll to position [1074, 0]
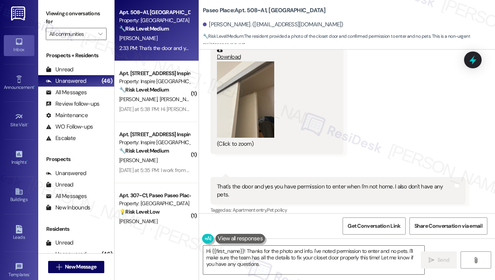
click at [258, 177] on div "That's the door and yes you have permission to enter when I'm not home. I also …" at bounding box center [337, 191] width 255 height 28
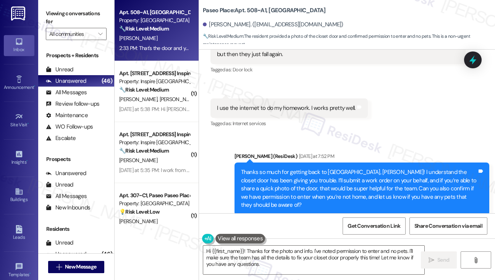
scroll to position [769, 0]
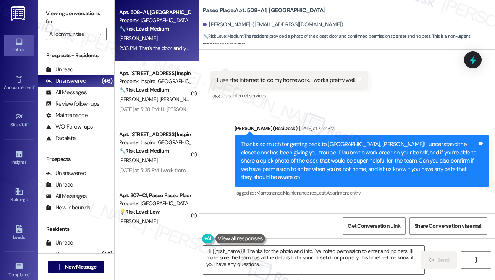
click at [302, 145] on div "Thanks so much for getting back to us, Catalina! I understand the closet door h…" at bounding box center [359, 160] width 236 height 41
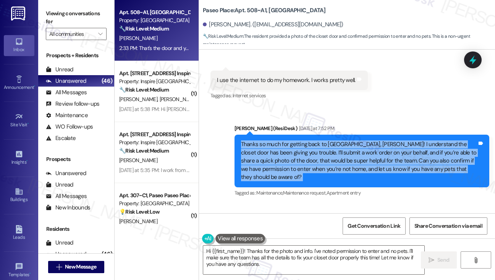
click at [302, 145] on div "Thanks so much for getting back to us, Catalina! I understand the closet door h…" at bounding box center [359, 160] width 236 height 41
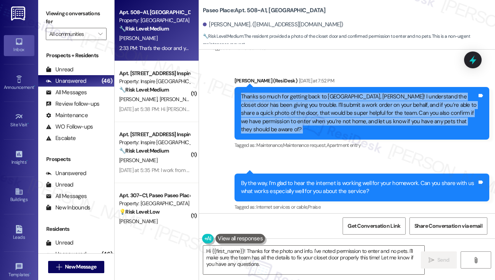
scroll to position [845, 0]
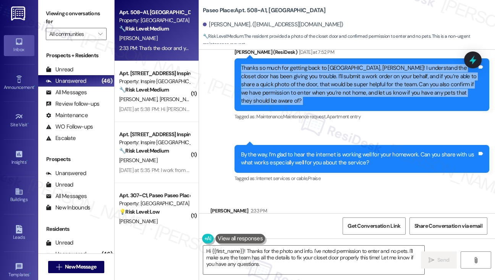
click at [362, 87] on div "Thanks so much for getting back to us, Catalina! I understand the closet door h…" at bounding box center [359, 84] width 236 height 41
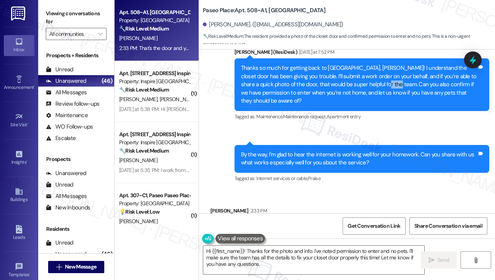
click at [362, 87] on div "Thanks so much for getting back to us, Catalina! I understand the closet door h…" at bounding box center [359, 84] width 236 height 41
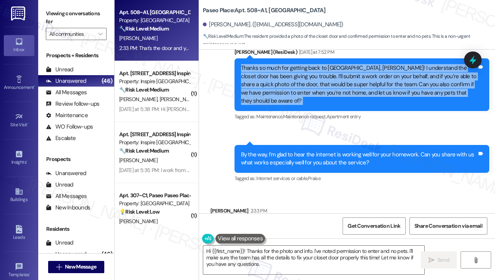
click at [362, 87] on div "Thanks so much for getting back to us, Catalina! I understand the closet door h…" at bounding box center [359, 84] width 236 height 41
click at [389, 73] on div "Thanks so much for getting back to us, Catalina! I understand the closet door h…" at bounding box center [359, 84] width 236 height 41
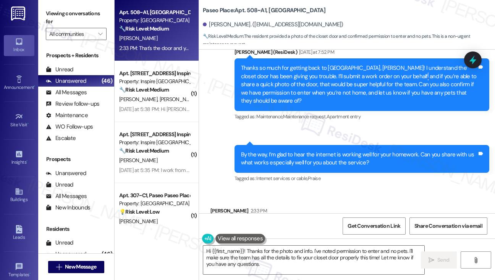
click at [389, 73] on div "Thanks so much for getting back to us, Catalina! I understand the closet door h…" at bounding box center [359, 84] width 236 height 41
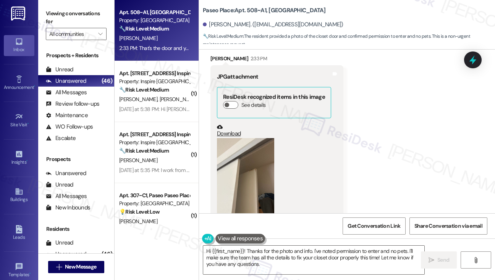
scroll to position [1036, 0]
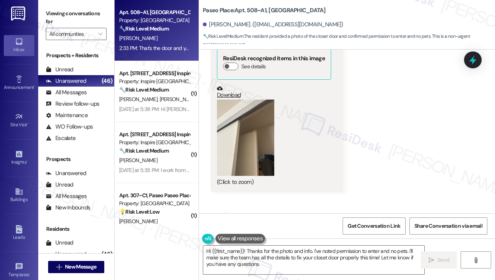
click at [237, 140] on button "Zoom image" at bounding box center [245, 138] width 57 height 76
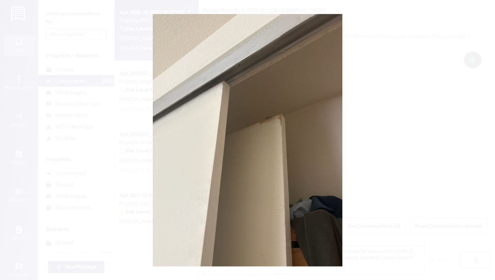
click at [413, 131] on button "Unzoom image" at bounding box center [247, 140] width 495 height 280
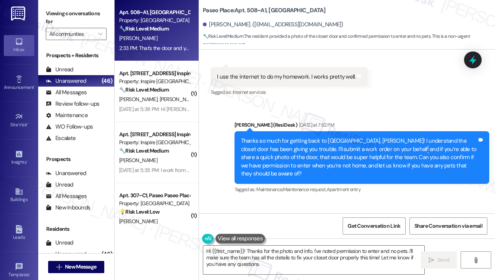
scroll to position [769, 0]
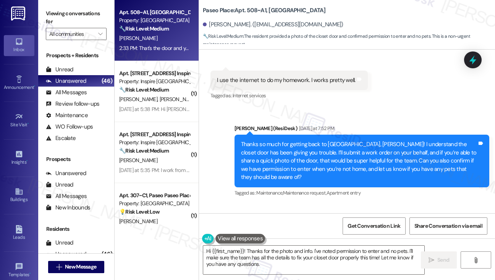
click at [417, 145] on div "Thanks so much for getting back to us, Catalina! I understand the closet door h…" at bounding box center [359, 160] width 236 height 41
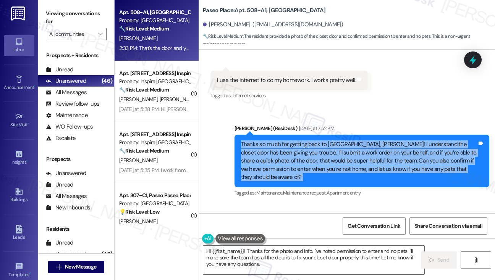
click at [417, 145] on div "Thanks so much for getting back to us, Catalina! I understand the closet door h…" at bounding box center [359, 160] width 236 height 41
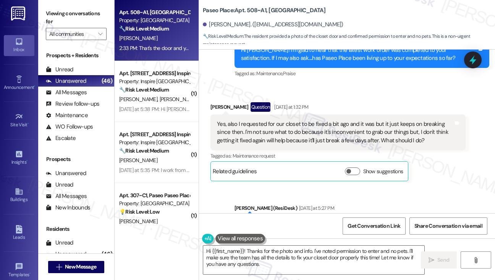
scroll to position [349, 0]
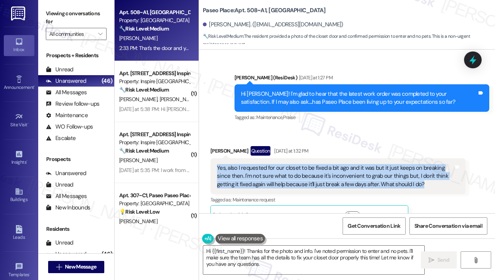
drag, startPoint x: 215, startPoint y: 167, endPoint x: 421, endPoint y: 183, distance: 206.4
click at [421, 183] on div "Yes, also I requested for our closet to be fixed a bit ago and it was but it ju…" at bounding box center [337, 176] width 255 height 36
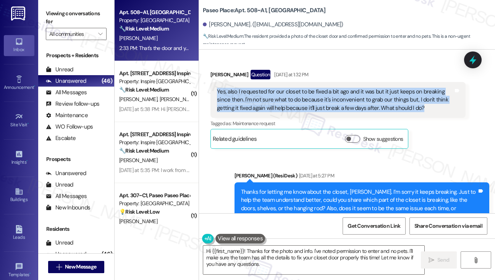
click at [307, 95] on div "Yes, also I requested for our closet to be fixed a bit ago and it was but it ju…" at bounding box center [335, 100] width 236 height 24
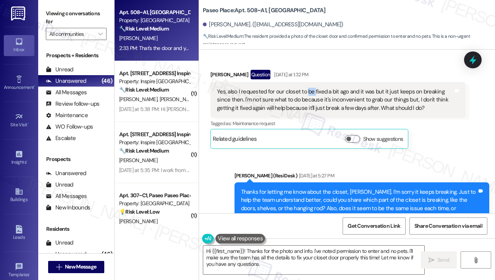
click at [307, 95] on div "Yes, also I requested for our closet to be fixed a bit ago and it was but it ju…" at bounding box center [335, 100] width 236 height 24
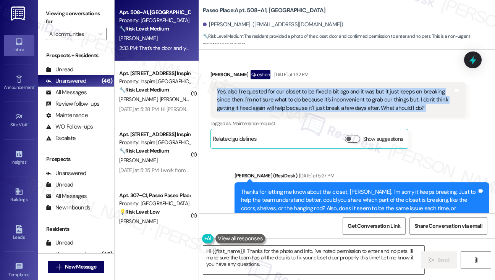
click at [307, 95] on div "Yes, also I requested for our closet to be fixed a bit ago and it was but it ju…" at bounding box center [335, 100] width 236 height 24
click at [324, 94] on div "Yes, also I requested for our closet to be fixed a bit ago and it was but it ju…" at bounding box center [335, 100] width 236 height 24
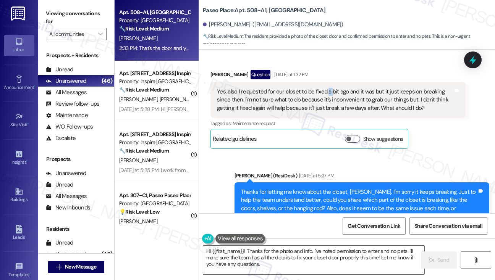
click at [324, 94] on div "Yes, also I requested for our closet to be fixed a bit ago and it was but it ju…" at bounding box center [335, 100] width 236 height 24
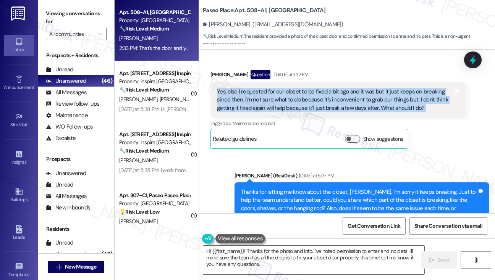
click at [324, 94] on div "Yes, also I requested for our closet to be fixed a bit ago and it was but it ju…" at bounding box center [335, 100] width 236 height 24
click at [306, 95] on div "Yes, also I requested for our closet to be fixed a bit ago and it was but it ju…" at bounding box center [335, 100] width 236 height 24
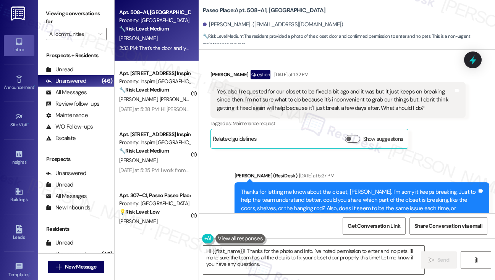
click at [302, 96] on div "Yes, also I requested for our closet to be fixed a bit ago and it was but it ju…" at bounding box center [335, 100] width 236 height 24
click at [279, 100] on div "Yes, also I requested for our closet to be fixed a bit ago and it was but it ju…" at bounding box center [335, 100] width 236 height 24
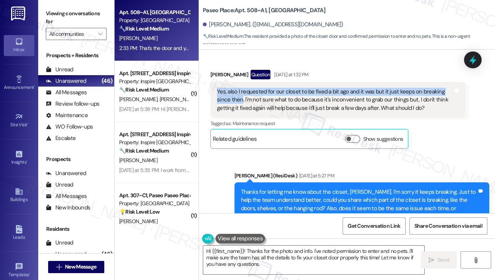
drag, startPoint x: 216, startPoint y: 92, endPoint x: 241, endPoint y: 102, distance: 27.1
click at [241, 102] on div "Yes, also I requested for our closet to be fixed a bit ago and it was but it ju…" at bounding box center [335, 100] width 238 height 24
copy div "Yes, also I requested for our closet to be fixed a bit ago and it was but it ju…"
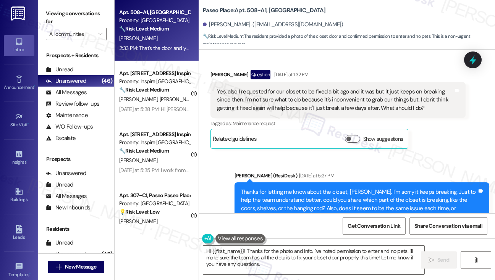
click at [46, 15] on label "Viewing conversations for" at bounding box center [76, 18] width 61 height 20
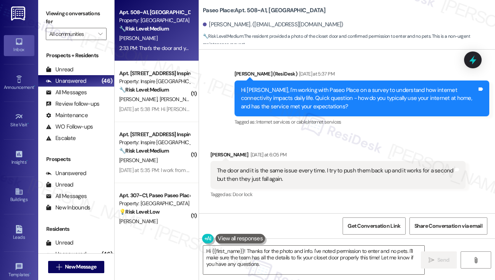
scroll to position [693, 0]
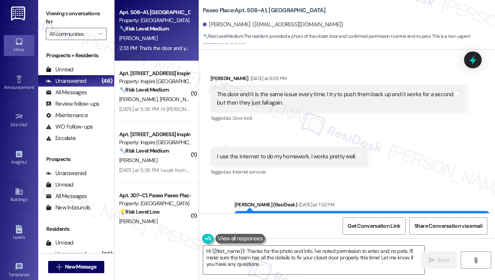
click at [278, 96] on div "The door and it is the same issue every time. I try to push them back up and it…" at bounding box center [335, 98] width 236 height 16
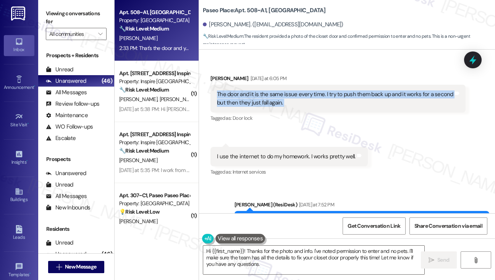
click at [278, 96] on div "The door and it is the same issue every time. I try to push them back up and it…" at bounding box center [335, 98] width 236 height 16
click at [269, 103] on div "The door and it is the same issue every time. I try to push them back up and it…" at bounding box center [335, 98] width 236 height 16
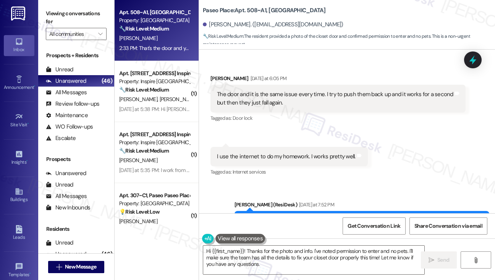
click at [245, 99] on div "The door and it is the same issue every time. I try to push them back up and it…" at bounding box center [335, 98] width 236 height 16
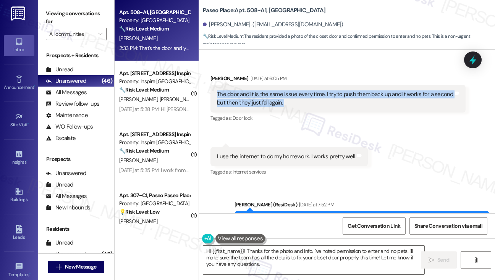
click at [245, 99] on div "The door and it is the same issue every time. I try to push them back up and it…" at bounding box center [335, 98] width 236 height 16
copy div "The door and it is the same issue every time. I try to push them back up and it…"
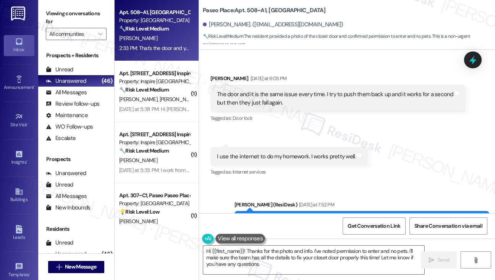
drag, startPoint x: 58, startPoint y: 18, endPoint x: 64, endPoint y: 21, distance: 6.7
click at [58, 18] on label "Viewing conversations for" at bounding box center [76, 18] width 61 height 20
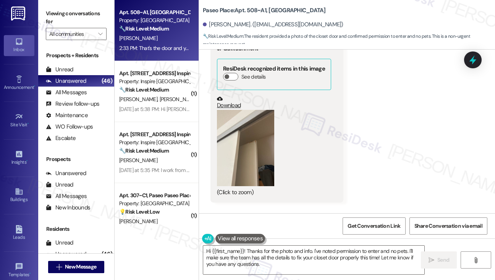
scroll to position [1074, 0]
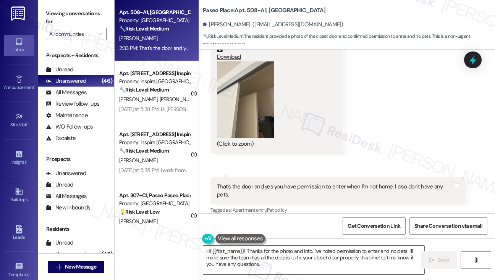
click at [279, 183] on div "That's the door and yes you have permission to enter when I'm not home. I also …" at bounding box center [335, 191] width 236 height 16
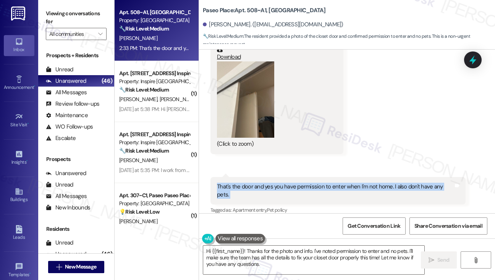
click at [279, 183] on div "That's the door and yes you have permission to enter when I'm not home. I also …" at bounding box center [335, 191] width 236 height 16
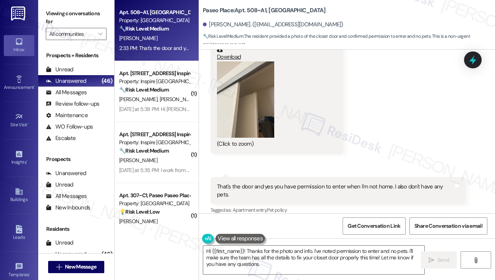
click at [351, 119] on div "Received via SMS Catalina Garcia 2:33 PM JPG attachment ResiDesk recognized ite…" at bounding box center [347, 91] width 296 height 261
click at [266, 112] on button "Zoom image" at bounding box center [245, 99] width 57 height 76
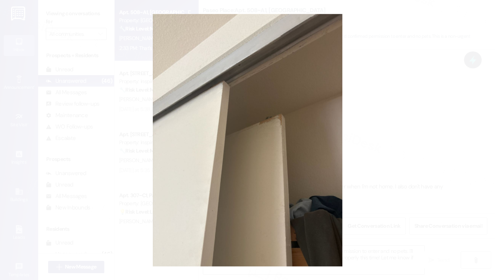
click at [419, 136] on button "Unzoom image" at bounding box center [247, 140] width 495 height 280
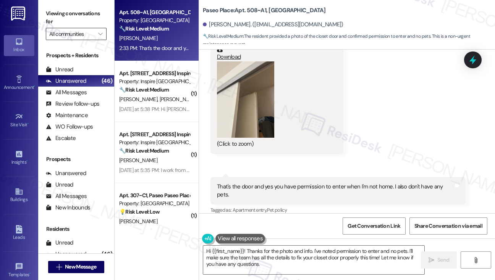
drag, startPoint x: 47, startPoint y: 12, endPoint x: 93, endPoint y: 37, distance: 52.3
click at [49, 12] on label "Viewing conversations for" at bounding box center [76, 18] width 61 height 20
click at [321, 146] on div "Received via SMS Catalina Garcia 2:33 PM JPG attachment ResiDesk recognized ite…" at bounding box center [277, 65] width 144 height 187
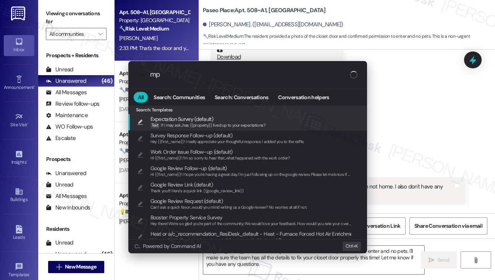
type input "m"
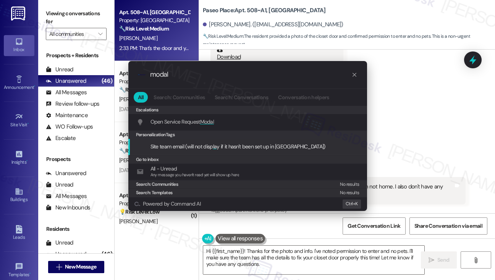
type input "modal"
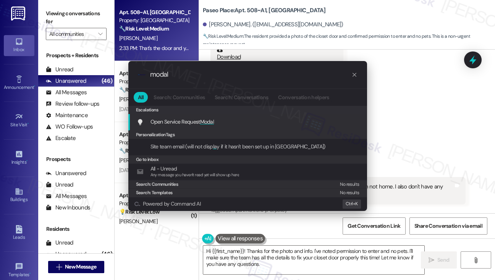
click at [199, 121] on span "Open Service Request Modal" at bounding box center [182, 121] width 64 height 7
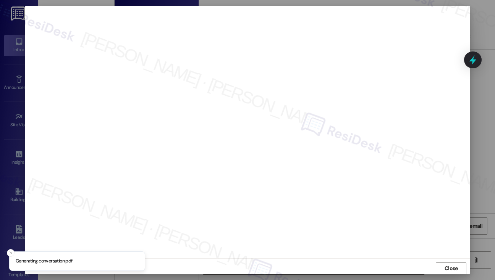
scroll to position [0, 0]
click at [445, 268] on span "Close" at bounding box center [450, 268] width 13 height 8
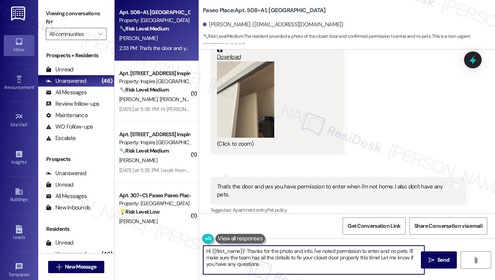
click at [280, 253] on textarea "Hi {{first_name}}! Thanks for the photo and info. I've noted permission to ente…" at bounding box center [313, 260] width 221 height 29
click at [403, 171] on div "Received via SMS 2:33 PM Catalina Garcia 2:33 PM That's the door and yes you ha…" at bounding box center [338, 196] width 266 height 50
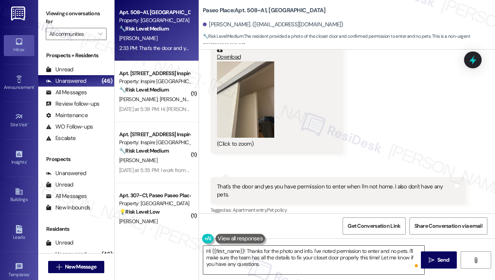
click at [291, 254] on textarea "Hi {{first_name}}! Thanks for the photo and info. I've noted permission to ente…" at bounding box center [313, 260] width 221 height 29
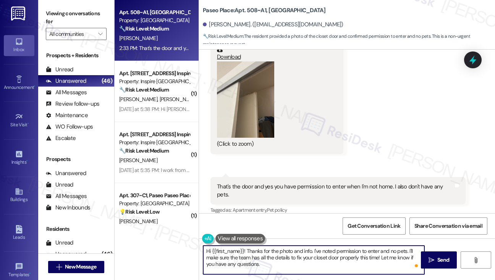
click at [291, 254] on textarea "Hi {{first_name}}! Thanks for the photo and info. I've noted permission to ente…" at bounding box center [313, 260] width 221 height 29
click at [288, 261] on textarea "Hi {{first_name}}! Thanks for the photo and info. I've noted permission to ente…" at bounding box center [313, 260] width 221 height 29
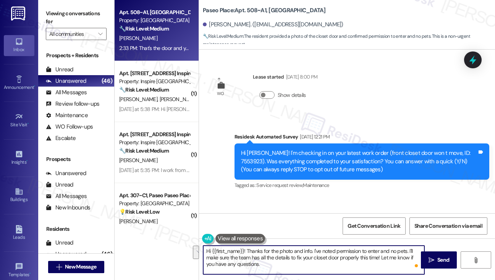
scroll to position [1074, 0]
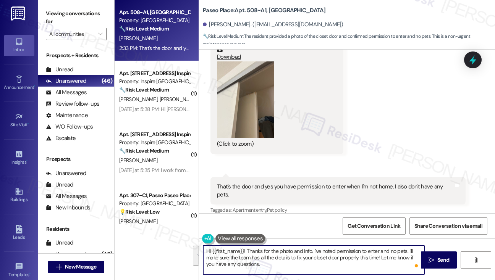
click at [408, 250] on textarea "Hi {{first_name}}! Thanks for the photo and info. I've noted permission to ente…" at bounding box center [313, 260] width 221 height 29
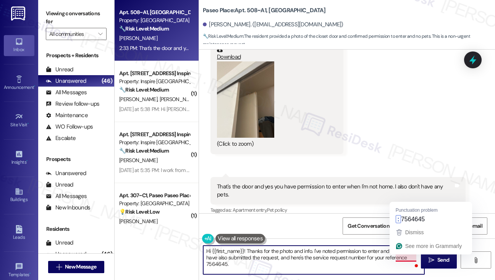
click at [418, 258] on textarea "Hi {{first_name}}! Thanks for the photo and info. I've noted permission to ente…" at bounding box center [313, 260] width 221 height 29
type textarea "Hi {{first_name}}! Thanks for the photo and info. I've noted permission to ente…"
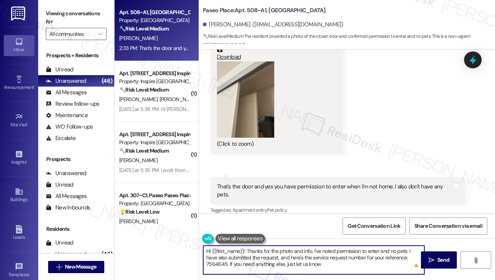
click at [321, 265] on textarea "Hi {{first_name}}! Thanks for the photo and info. I've noted permission to ente…" at bounding box center [313, 260] width 221 height 29
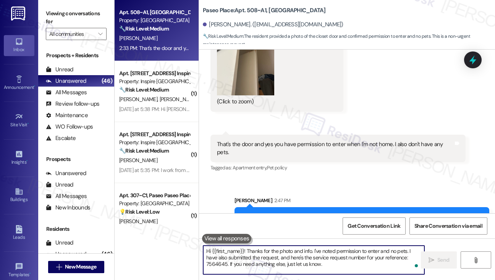
scroll to position [1144, 0]
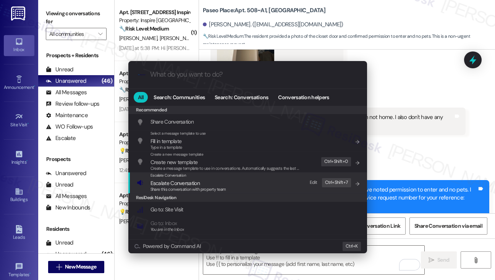
click at [216, 187] on span "Share this conversation with property team" at bounding box center [188, 189] width 76 height 5
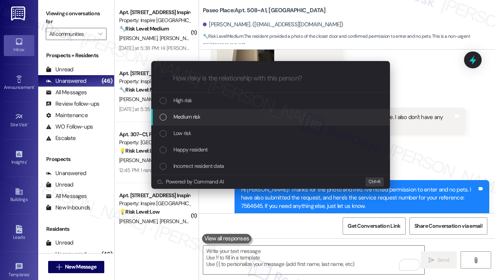
click at [203, 116] on div "Medium risk" at bounding box center [271, 117] width 223 height 8
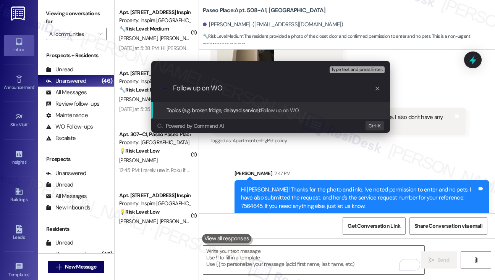
paste input "7564645"
click at [222, 89] on input "Follow up on WO7564645" at bounding box center [273, 88] width 201 height 8
click at [268, 87] on input "Follow up on WO#7564645" at bounding box center [273, 88] width 201 height 8
type input "Follow up on WO#7564645 -closet door issue"
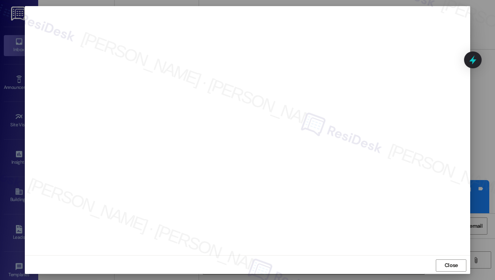
scroll to position [4, 0]
click at [443, 262] on span "Close" at bounding box center [451, 264] width 16 height 8
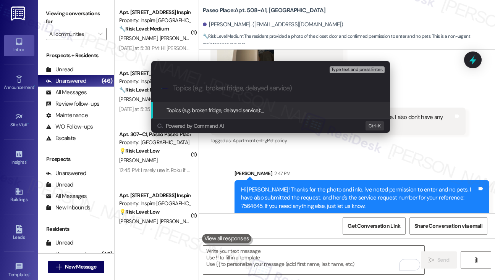
paste input "Follow up on WO#7564645 -closet door issue"
type input "Follow up on WO#7564645 -closet door issue"
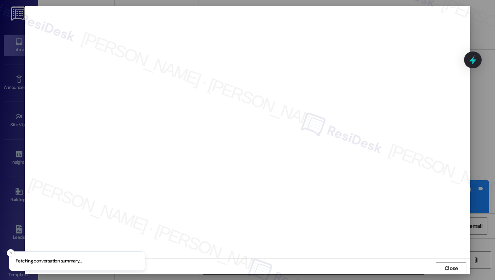
scroll to position [0, 0]
click at [441, 263] on button "Close" at bounding box center [451, 268] width 31 height 12
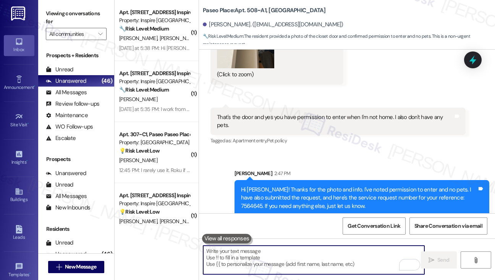
type textarea "k"
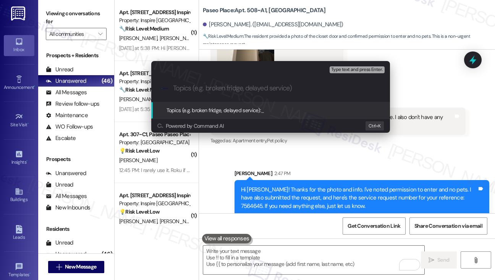
paste input "Follow up on WO#7564645 -closet door issue"
type input "Follow up on WO#7564645 -closet door issue"
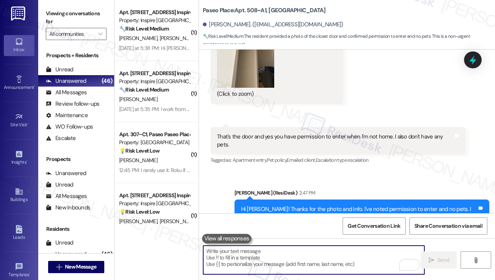
scroll to position [1155, 0]
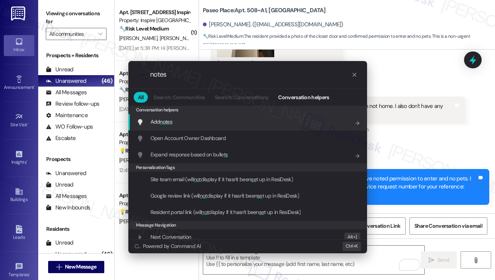
type input "notes"
click at [194, 120] on div "Add notes Add shortcut" at bounding box center [248, 122] width 223 height 8
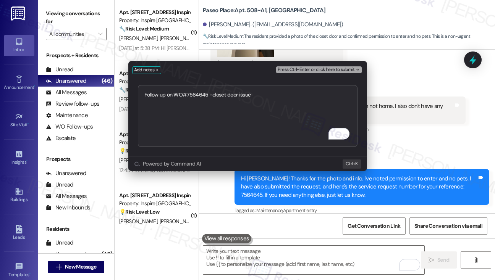
drag, startPoint x: 173, startPoint y: 95, endPoint x: 113, endPoint y: 93, distance: 60.0
click at [113, 93] on div "Add notes Press Ctrl+Enter or click here to submit Follow up on WO#7564645 -clo…" at bounding box center [247, 140] width 495 height 280
drag, startPoint x: 267, startPoint y: 97, endPoint x: 181, endPoint y: 98, distance: 85.9
click at [181, 98] on textarea "WO#7564645 -closet door issue" at bounding box center [247, 116] width 219 height 62
type textarea "WO#7564645 - submitted"
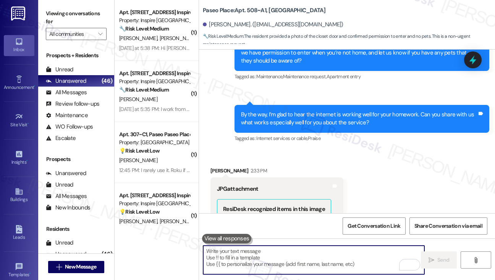
scroll to position [872, 0]
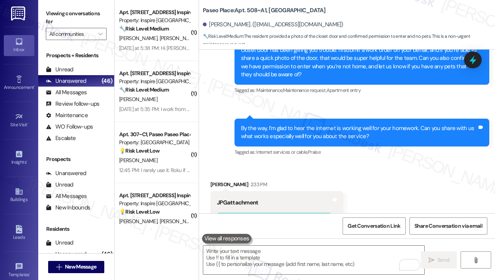
click at [304, 124] on div "By the way, I’m glad to hear the internet is working well for your homework. Ca…" at bounding box center [359, 132] width 236 height 16
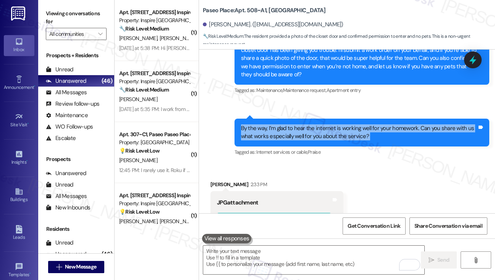
click at [304, 124] on div "By the way, I’m glad to hear the internet is working well for your homework. Ca…" at bounding box center [359, 132] width 236 height 16
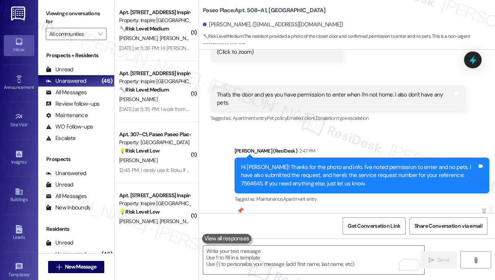
scroll to position [1177, 0]
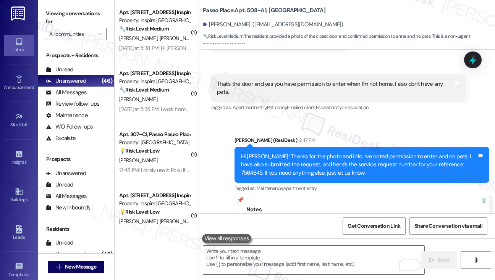
click at [292, 69] on div "Received via SMS 2:33 PM Catalina Garcia 2:33 PM That's the door and yes you ha…" at bounding box center [338, 94] width 266 height 50
click at [294, 80] on div "That's the door and yes you have permission to enter when I'm not home. I also …" at bounding box center [335, 88] width 236 height 16
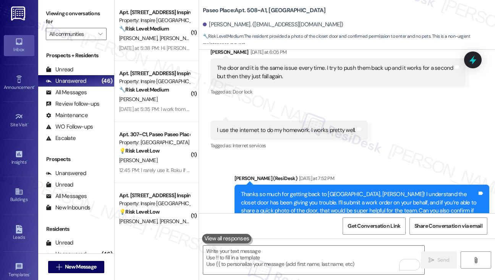
scroll to position [681, 0]
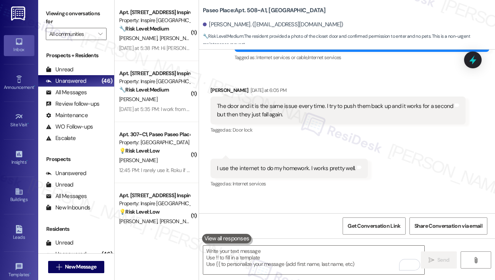
click at [280, 116] on div "The door and it is the same issue every time. I try to push them back up and it…" at bounding box center [335, 110] width 236 height 16
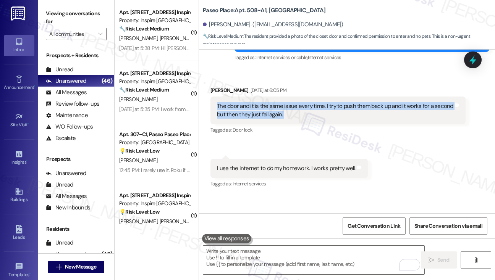
click at [280, 116] on div "The door and it is the same issue every time. I try to push them back up and it…" at bounding box center [335, 110] width 236 height 16
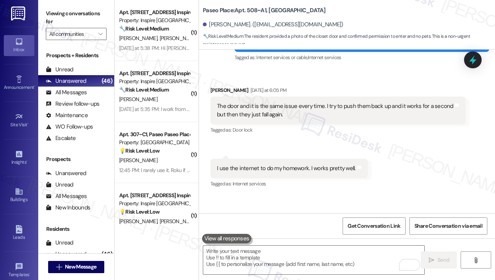
click at [269, 169] on div "I use the internet to do my homework. I works pretty well." at bounding box center [286, 169] width 139 height 8
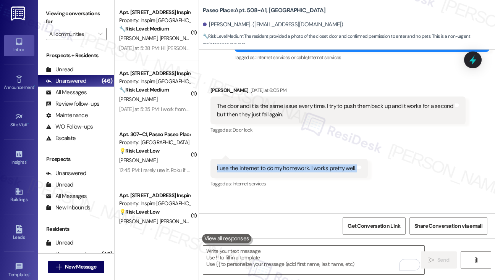
click at [269, 169] on div "I use the internet to do my homework. I works pretty well." at bounding box center [286, 169] width 139 height 8
click at [325, 165] on div "I use the internet to do my homework. I works pretty well." at bounding box center [286, 169] width 139 height 8
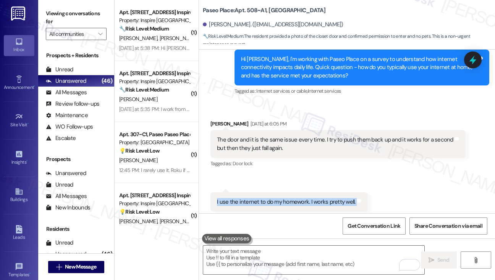
scroll to position [643, 0]
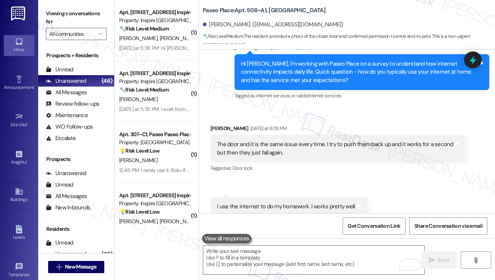
click at [275, 72] on div "Hi Catalina, I'm working with Paseo Place on a survey to understand how interne…" at bounding box center [359, 72] width 236 height 24
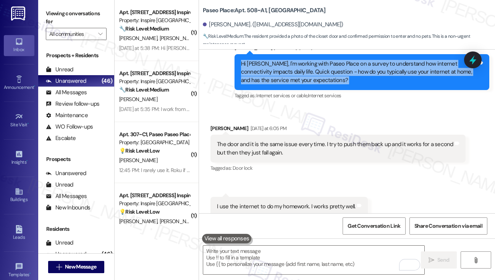
click at [275, 72] on div "Hi Catalina, I'm working with Paseo Place on a survey to understand how interne…" at bounding box center [359, 72] width 236 height 24
copy div "Hi Catalina, I'm working with Paseo Place on a survey to understand how interne…"
drag, startPoint x: 56, startPoint y: 18, endPoint x: 111, endPoint y: 54, distance: 66.5
click at [56, 18] on label "Viewing conversations for" at bounding box center [76, 18] width 61 height 20
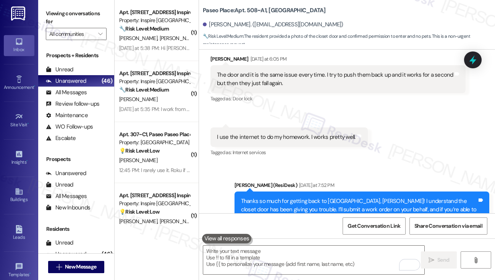
scroll to position [757, 0]
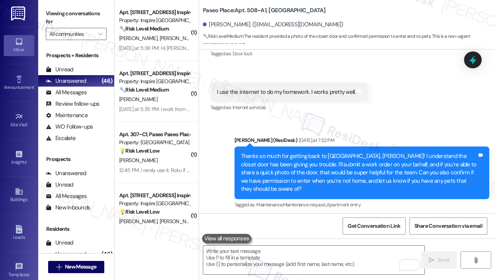
click at [282, 93] on div "I use the internet to do my homework. I works pretty well." at bounding box center [286, 92] width 139 height 8
copy div "I use the internet to do my homework. I works pretty well. Tags and notes"
click at [51, 8] on label "Viewing conversations for" at bounding box center [76, 18] width 61 height 20
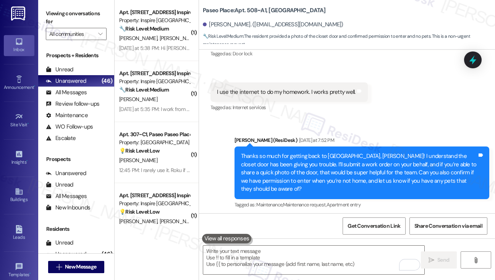
click at [54, 16] on label "Viewing conversations for" at bounding box center [76, 18] width 61 height 20
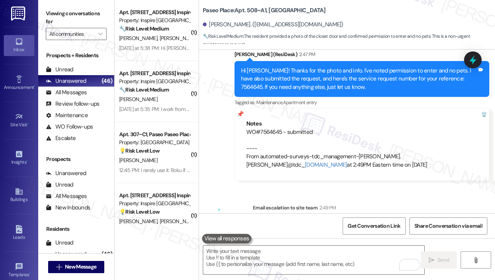
scroll to position [1330, 0]
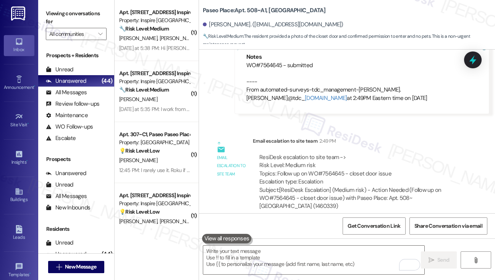
click at [50, 10] on label "Viewing conversations for" at bounding box center [76, 18] width 61 height 20
click at [313, 275] on div " Send " at bounding box center [347, 267] width 296 height 57
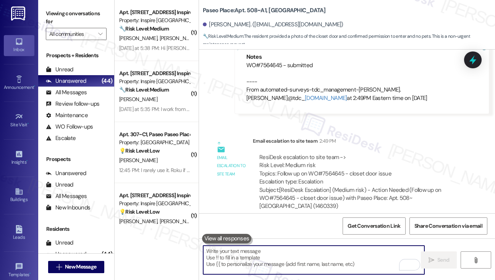
click at [305, 261] on textarea "To enrich screen reader interactions, please activate Accessibility in Grammarl…" at bounding box center [313, 260] width 221 height 29
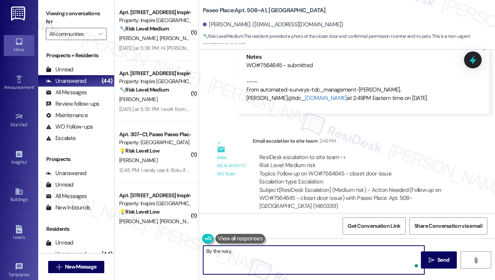
paste textarea "Thanks for sharing that, Catalina—I’m glad to hear the internet is working well…"
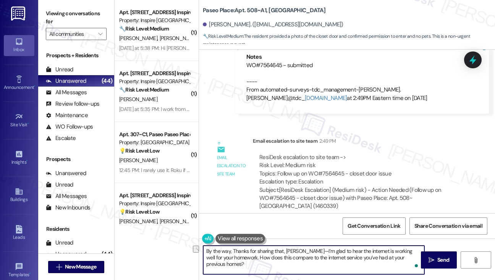
drag, startPoint x: 231, startPoint y: 252, endPoint x: 305, endPoint y: 252, distance: 73.3
click at [305, 252] on textarea "By the way, Thanks for sharing that, Catalina—I’m glad to hear the internet is …" at bounding box center [313, 260] width 221 height 29
click at [364, 258] on textarea "By the way, I’m glad to hear the internet is working well for your homework. Ho…" at bounding box center [313, 260] width 221 height 29
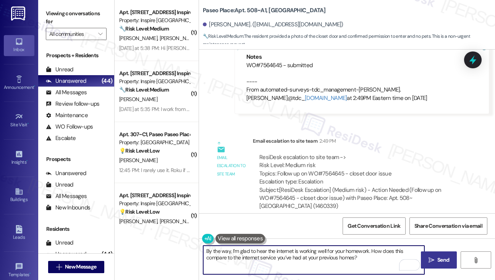
type textarea "By the way, I’m glad to hear the internet is working well for your homework. Ho…"
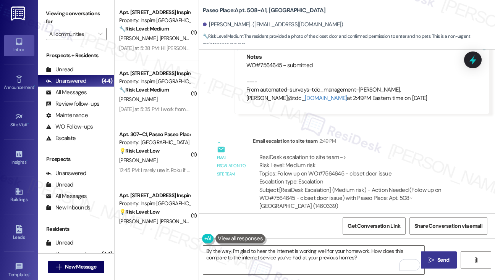
click at [429, 259] on icon "" at bounding box center [431, 260] width 6 height 6
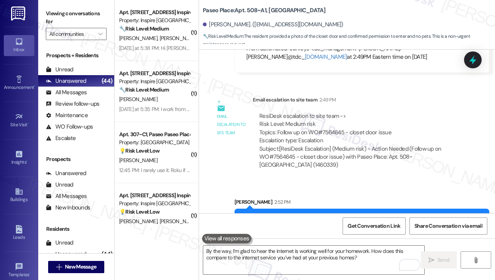
scroll to position [1391, 0]
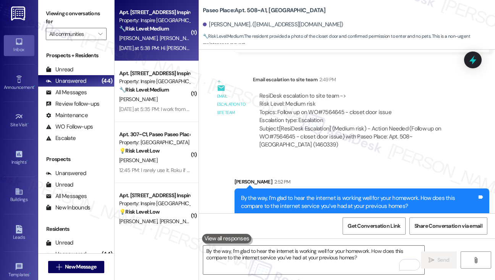
click at [168, 49] on div "Yesterday at 5:38 PM: Hi Sarah. We use the internet to stream services on our p…" at bounding box center [458, 48] width 678 height 7
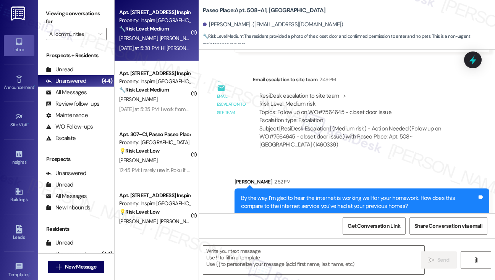
type textarea "Fetching suggested responses. Please feel free to read through the conversation…"
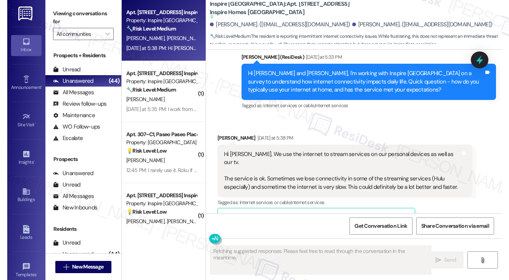
scroll to position [981, 0]
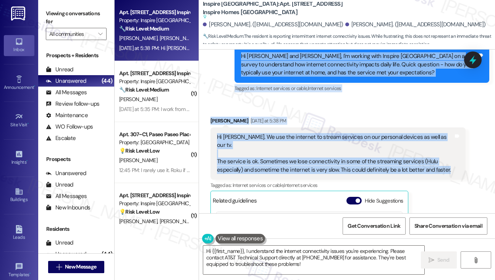
drag, startPoint x: 237, startPoint y: 61, endPoint x: 446, endPoint y: 173, distance: 236.9
click at [446, 173] on div "WO Lease started Aug 08, 2025 at 8:00 PM Show details Survey, sent via SMS Resi…" at bounding box center [347, 132] width 296 height 164
copy div "Hi Meghan and Adam, I'm working with Inspire Bond Ranch on a survey to understa…"
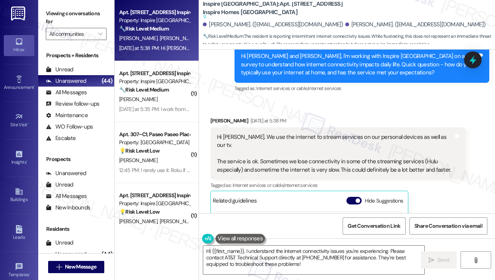
click at [58, 10] on label "Viewing conversations for" at bounding box center [76, 18] width 61 height 20
click at [301, 267] on textarea "Hi {{first_name}}, I understand the internet connectivity issues you're experie…" at bounding box center [313, 260] width 221 height 29
click at [55, 19] on label "Viewing conversations for" at bounding box center [76, 18] width 61 height 20
click at [47, 16] on label "Viewing conversations for" at bounding box center [76, 18] width 61 height 20
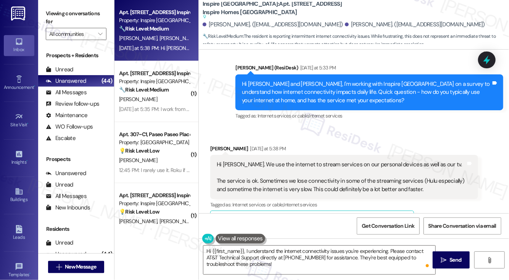
scroll to position [934, 0]
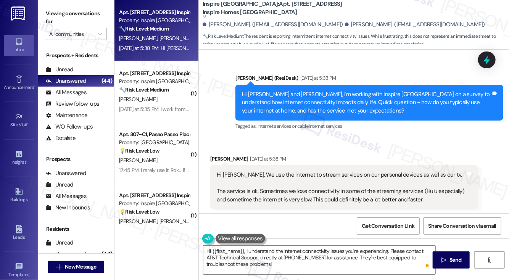
click at [58, 12] on label "Viewing conversations for" at bounding box center [76, 18] width 61 height 20
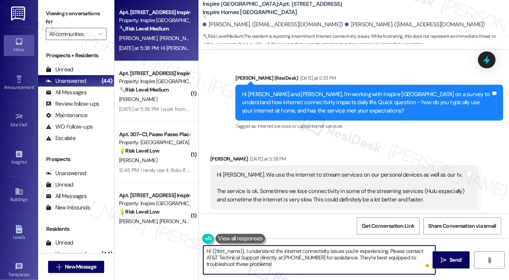
click at [298, 264] on textarea "Hi {{first_name}}, I understand the internet connectivity issues you're experie…" at bounding box center [319, 260] width 232 height 29
paste textarea "Thanks for sharing that, Meghan. I understand how inconvenient it can be when s…"
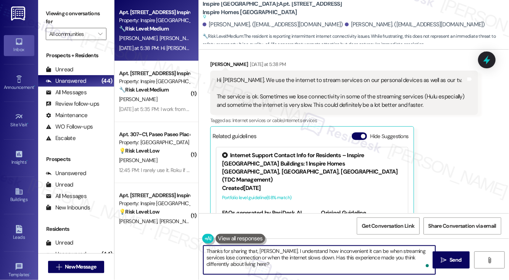
scroll to position [1011, 0]
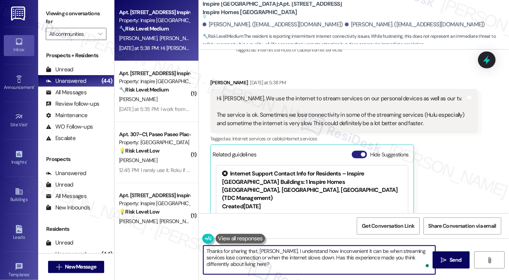
type textarea "Thanks for sharing that, Meghan. I understand how inconvenient it can be when s…"
click at [357, 158] on button "Hide Suggestions" at bounding box center [359, 155] width 15 height 8
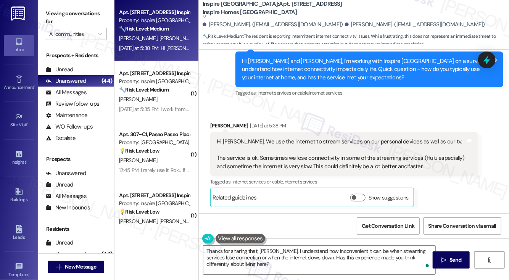
scroll to position [975, 0]
click at [252, 254] on textarea "Thanks for sharing that, Meghan. I understand how inconvenient it can be when s…" at bounding box center [319, 260] width 232 height 29
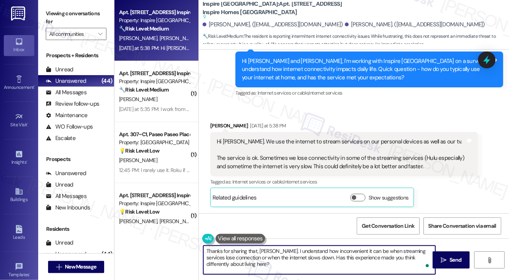
click at [252, 254] on textarea "Thanks for sharing that, Meghan. I understand how inconvenient it can be when s…" at bounding box center [319, 260] width 232 height 29
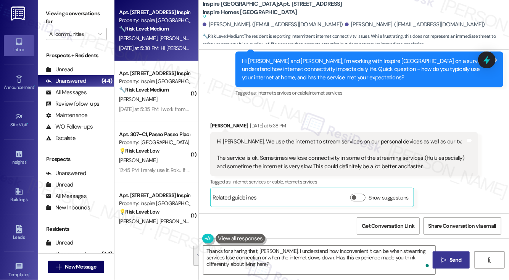
click at [441, 263] on icon "" at bounding box center [444, 260] width 6 height 6
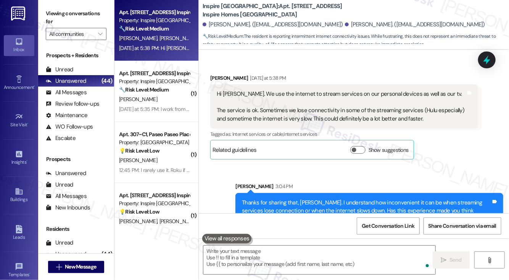
scroll to position [1045, 0]
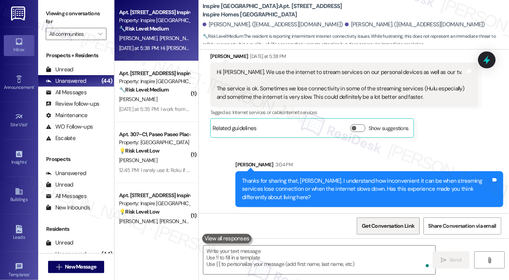
click at [380, 225] on span "Get Conversation Link" at bounding box center [388, 226] width 53 height 8
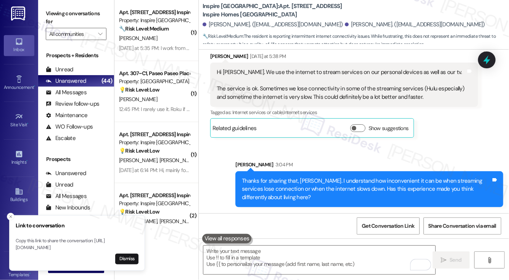
click at [48, 10] on label "Viewing conversations for" at bounding box center [76, 18] width 61 height 20
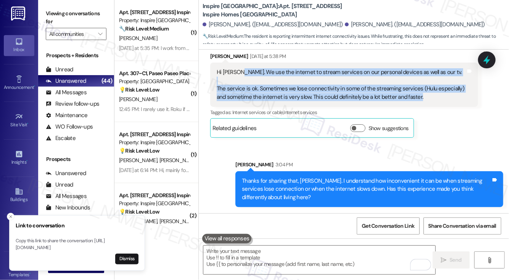
drag, startPoint x: 240, startPoint y: 72, endPoint x: 429, endPoint y: 95, distance: 190.4
click at [429, 95] on div "Hi Sarah. We use the internet to stream services on our personal devices as wel…" at bounding box center [341, 84] width 249 height 33
copy div "We use the internet to stream services on our personal devices as well as our t…"
click at [44, 10] on div "Viewing conversations for All communities " at bounding box center [76, 24] width 76 height 48
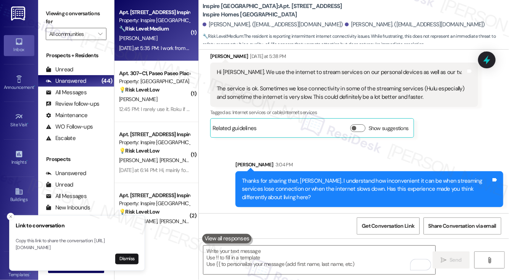
click at [160, 31] on strong "🔧 Risk Level: Medium" at bounding box center [144, 28] width 50 height 7
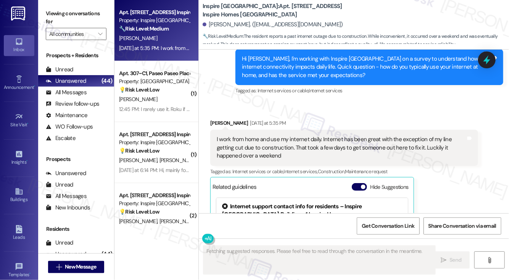
scroll to position [1516, 0]
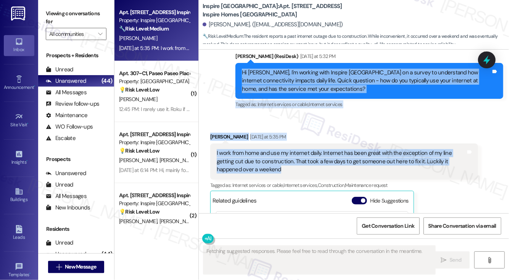
drag, startPoint x: 242, startPoint y: 71, endPoint x: 351, endPoint y: 169, distance: 146.0
click at [351, 169] on div "WO Lease started Jul 24, 2025 at 8:00 PM Show details Survey, sent via SMS Resi…" at bounding box center [354, 132] width 310 height 164
copy div "Hi Nicole, I'm working with Inspire Bond Ranch on a survey to understand how in…"
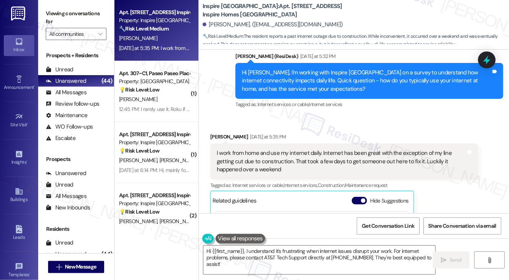
click at [54, 17] on label "Viewing conversations for" at bounding box center [76, 18] width 61 height 20
click at [59, 16] on label "Viewing conversations for" at bounding box center [76, 18] width 61 height 20
click at [363, 198] on span "button" at bounding box center [363, 200] width 5 height 5
click at [327, 162] on div "I work from home and use my internet daily. Internet has been great with the ex…" at bounding box center [341, 161] width 249 height 24
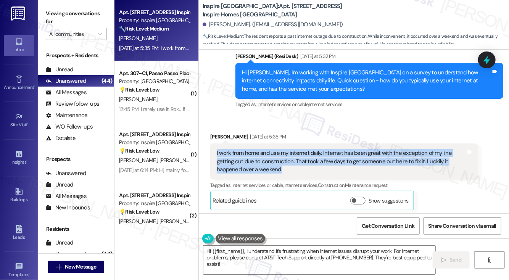
click at [327, 162] on div "I work from home and use my internet daily. Internet has been great with the ex…" at bounding box center [341, 161] width 249 height 24
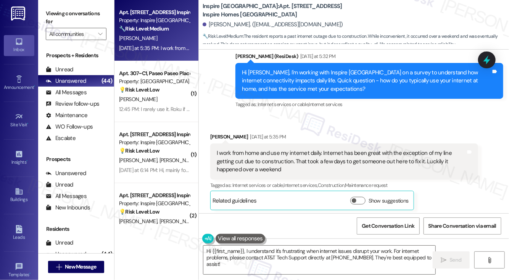
click at [50, 18] on label "Viewing conversations for" at bounding box center [76, 18] width 61 height 20
click at [370, 153] on div "I work from home and use my internet daily. Internet has been great with the ex…" at bounding box center [341, 161] width 249 height 24
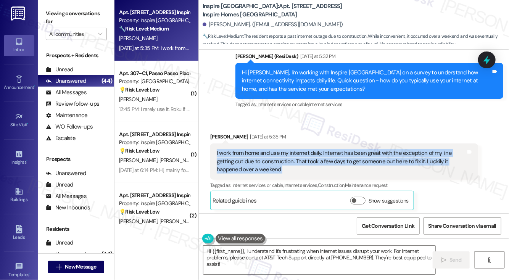
click at [370, 153] on div "I work from home and use my internet daily. Internet has been great with the ex…" at bounding box center [341, 161] width 249 height 24
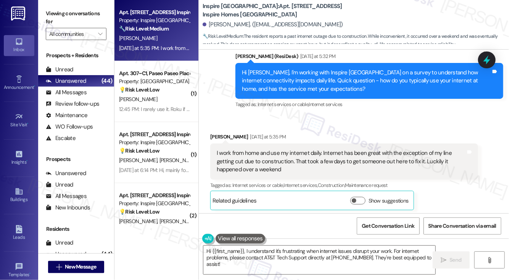
click at [47, 18] on label "Viewing conversations for" at bounding box center [76, 18] width 61 height 20
click at [260, 254] on textarea "Hi {{first_name}}, I understand it's frustrating when internet issues disrupt y…" at bounding box center [319, 260] width 232 height 29
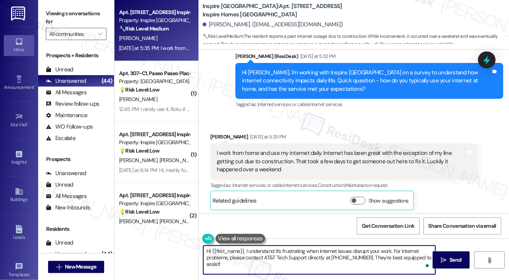
paste textarea "Thanks for sharing that, Nicole. I’m glad the internet has generally been great…"
click at [286, 248] on textarea "Thanks for sharing that, Nicole. I’m glad the internet has generally been great…" at bounding box center [319, 260] width 232 height 29
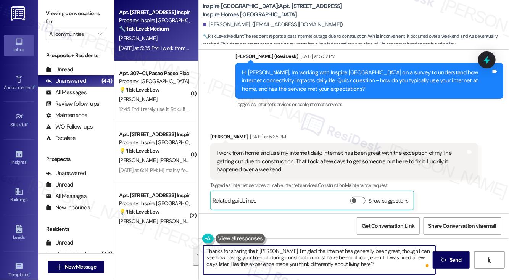
click at [370, 256] on textarea "Thanks for sharing that, Nicole. I’m glad the internet has generally been great…" at bounding box center [319, 260] width 232 height 29
drag, startPoint x: 373, startPoint y: 252, endPoint x: 384, endPoint y: 251, distance: 11.1
click at [383, 251] on textarea "Thanks for sharing that, Nicole. I’m glad the internet has generally been great…" at bounding box center [319, 260] width 232 height 29
click at [396, 251] on textarea "Thanks for sharing that, Nicole. I’m glad the internet has generally been great…" at bounding box center [319, 260] width 232 height 29
click at [396, 252] on textarea "Thanks for sharing that, Nicole. I’m glad the internet has generally been great…" at bounding box center [319, 260] width 232 height 29
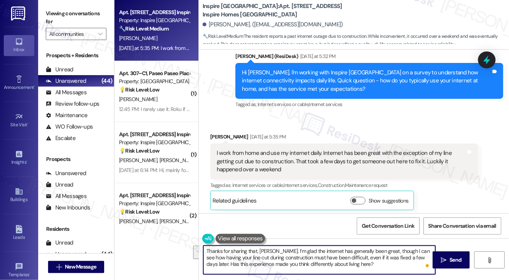
drag, startPoint x: 221, startPoint y: 258, endPoint x: 393, endPoint y: 240, distance: 172.7
click at [393, 240] on div "Thanks for sharing that, Nicole. I’m glad the internet has generally been great…" at bounding box center [354, 267] width 310 height 57
click at [411, 250] on textarea "Thanks for sharing that, Nicole. I’m glad the internet has generally been great…" at bounding box center [319, 260] width 232 height 29
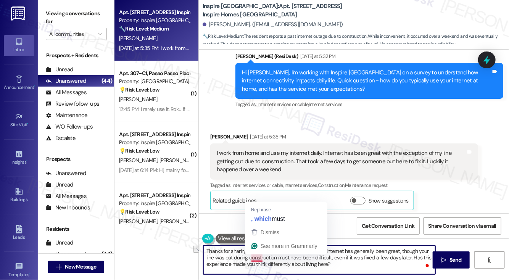
drag, startPoint x: 382, startPoint y: 258, endPoint x: 252, endPoint y: 257, distance: 130.9
click at [252, 257] on textarea "Thanks for sharing that, Nicole. I’m glad the internet has generally been great…" at bounding box center [319, 260] width 232 height 29
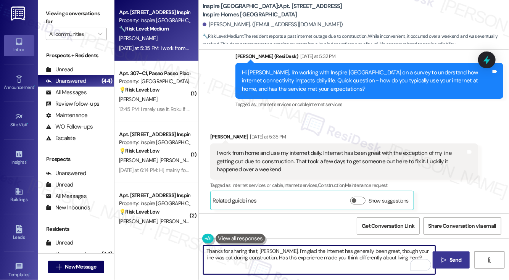
type textarea "Thanks for sharing that, Nicole. I’m glad the internet has generally been great…"
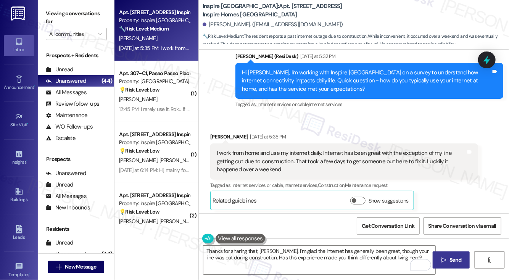
click at [440, 259] on span " Send" at bounding box center [451, 260] width 24 height 8
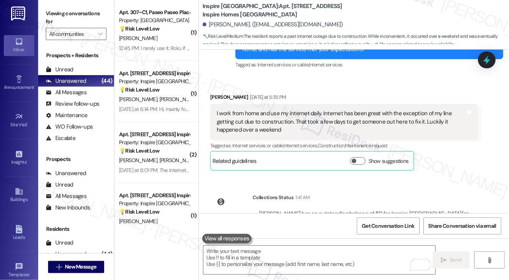
scroll to position [1498, 0]
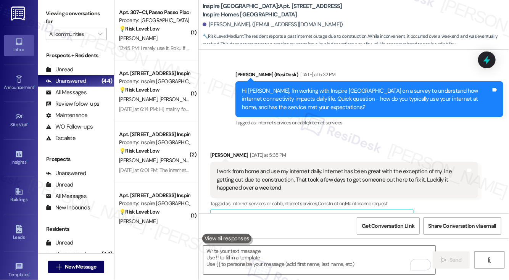
click at [327, 172] on div "I work from home and use my internet daily. Internet has been great with the ex…" at bounding box center [341, 180] width 249 height 24
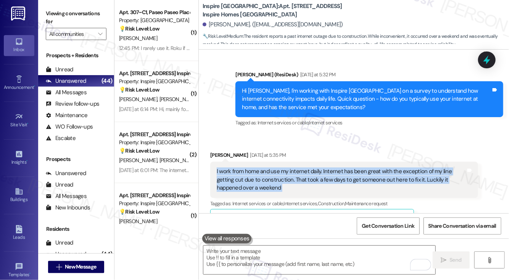
click at [327, 172] on div "I work from home and use my internet daily. Internet has been great with the ex…" at bounding box center [341, 180] width 249 height 24
copy div "I work from home and use my internet daily. Internet has been great with the ex…"
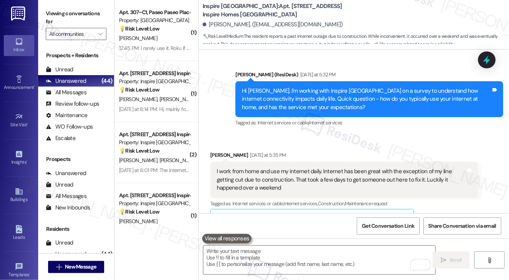
click at [58, 16] on label "Viewing conversations for" at bounding box center [76, 18] width 61 height 20
click at [392, 223] on span "Get Conversation Link" at bounding box center [388, 226] width 53 height 8
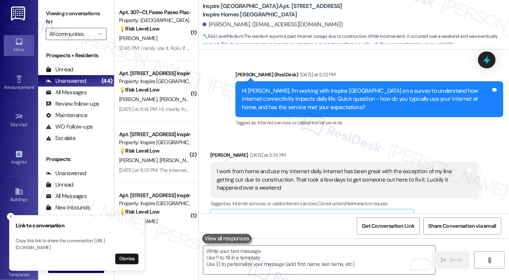
click at [56, 9] on label "Viewing conversations for" at bounding box center [76, 18] width 61 height 20
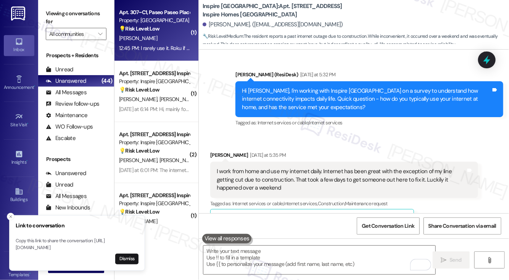
click at [155, 44] on div "12:45 PM: I rarely use it. Roku if I do or for ChatGPT and news in browser. Whe…" at bounding box center [154, 49] width 72 height 10
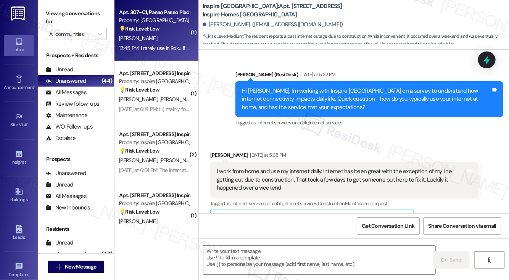
type textarea "Fetching suggested responses. Please feel free to read through the conversation…"
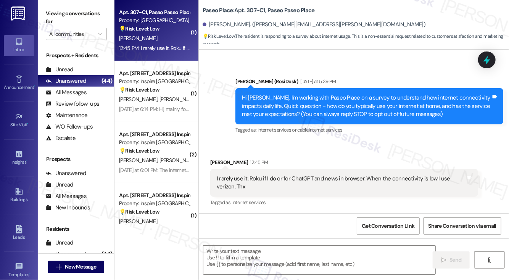
type textarea "Fetching suggested responses. Please feel free to read through the conversation…"
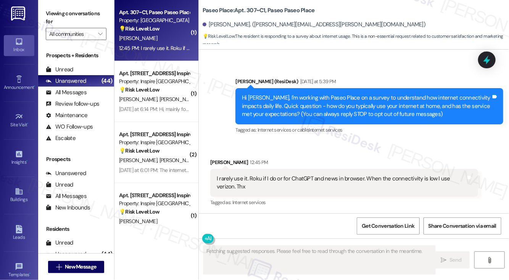
scroll to position [56, 0]
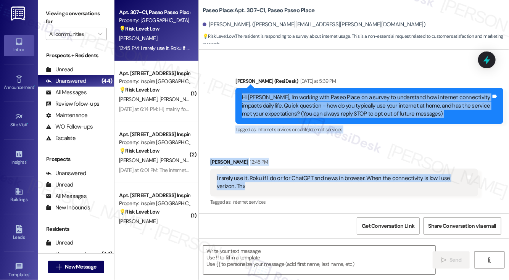
drag, startPoint x: 232, startPoint y: 96, endPoint x: 310, endPoint y: 188, distance: 121.1
click at [310, 188] on div "WO Lease started Aug 15, 2025 at 8:00 PM Show details Announcement, sent via SM…" at bounding box center [354, 132] width 310 height 164
copy div "Hi Rakesh, I'm working with Paseo Place on a survey to understand how internet …"
drag, startPoint x: 50, startPoint y: 9, endPoint x: 68, endPoint y: 14, distance: 17.9
click at [50, 9] on label "Viewing conversations for" at bounding box center [76, 18] width 61 height 20
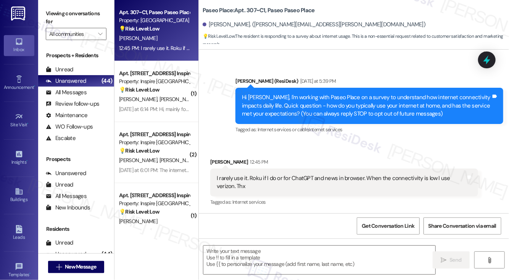
click at [264, 176] on div "I rarely use it. Roku if I do or for ChatGPT and news in browser. When the conn…" at bounding box center [341, 182] width 249 height 16
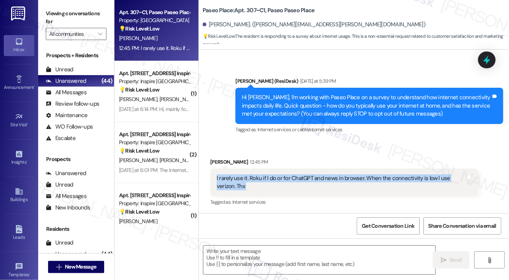
click at [264, 176] on div "I rarely use it. Roku if I do or for ChatGPT and news in browser. When the conn…" at bounding box center [341, 182] width 249 height 16
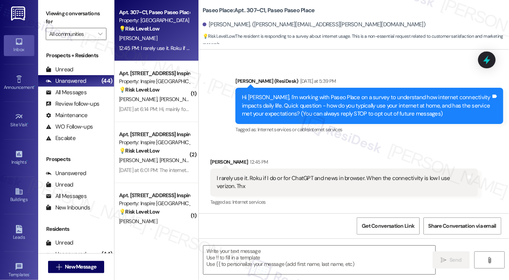
click at [52, 16] on label "Viewing conversations for" at bounding box center [76, 18] width 61 height 20
click at [52, 7] on div "Viewing conversations for All communities " at bounding box center [76, 24] width 76 height 48
click at [265, 175] on div "I rarely use it. Roku if I do or for ChatGPT and news in browser. When the conn…" at bounding box center [341, 182] width 249 height 16
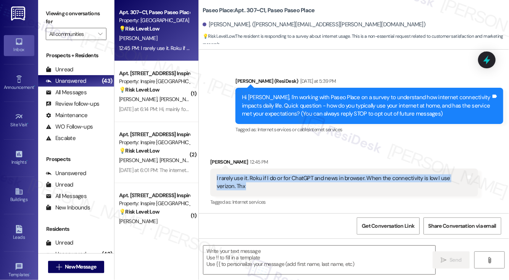
click at [265, 175] on div "I rarely use it. Roku if I do or for ChatGPT and news in browser. When the conn…" at bounding box center [341, 182] width 249 height 16
click at [53, 15] on label "Viewing conversations for" at bounding box center [76, 18] width 61 height 20
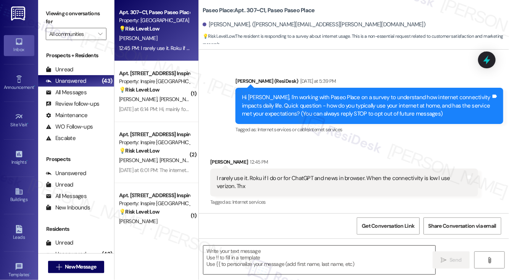
click at [261, 254] on textarea at bounding box center [319, 260] width 232 height 29
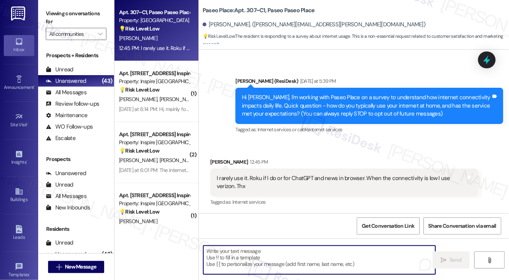
paste textarea "Follow up on Toilet seat replacement request"
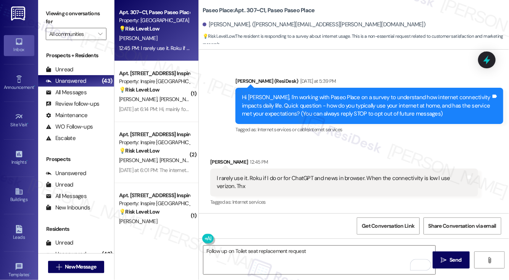
click at [44, 15] on div "Viewing conversations for All communities " at bounding box center [76, 24] width 76 height 48
click at [269, 256] on textarea "Follow up on Toilet seat replacement request" at bounding box center [319, 260] width 232 height 29
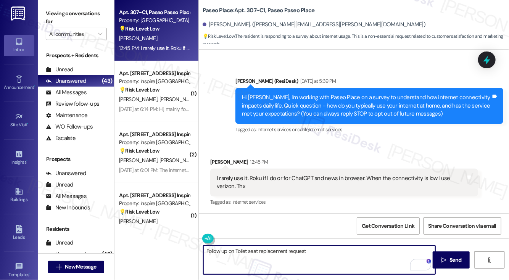
paste textarea "Thanks for sharing that, Rakesh. Good to know you mostly use it for Roku, ChatG…"
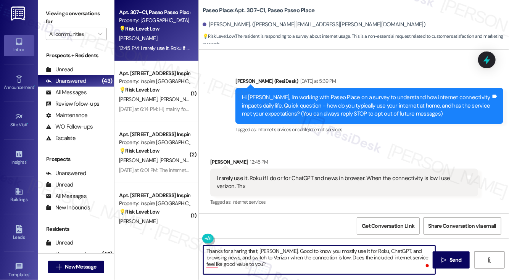
click at [353, 252] on textarea "Thanks for sharing that, Rakesh. Good to know you mostly use it for Roku, ChatG…" at bounding box center [319, 260] width 232 height 29
click at [285, 266] on textarea "Thanks for sharing that, Rakesh. Good to know you mostly use it for Roku, ChatG…" at bounding box center [319, 260] width 232 height 29
click at [317, 260] on textarea "Thanks for sharing that, Rakesh. Good to know you mostly use it for Roku, ChatG…" at bounding box center [319, 260] width 232 height 29
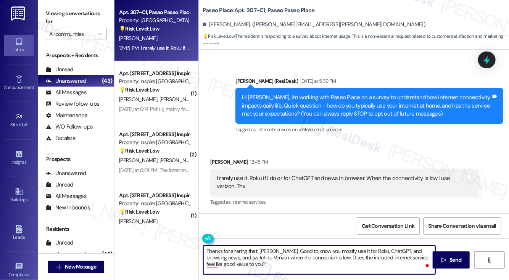
click at [317, 260] on textarea "Thanks for sharing that, Rakesh. Good to know you mostly use it for Roku, ChatG…" at bounding box center [319, 260] width 232 height 29
click at [336, 265] on textarea "Thanks for sharing that, Rakesh. Good to know you mostly use it for Roku, ChatG…" at bounding box center [319, 260] width 232 height 29
click at [328, 265] on textarea "Thanks for sharing that, Rakesh. Good to know you mostly use it for Roku, ChatG…" at bounding box center [319, 260] width 232 height 29
type textarea "Thanks for sharing that, Rakesh. Good to know you mostly use it for Roku, ChatG…"
click at [457, 261] on span "Send" at bounding box center [456, 260] width 12 height 8
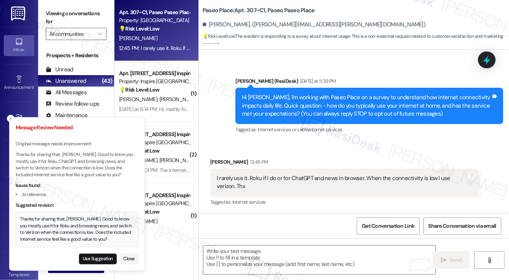
click at [72, 219] on div "Thanks for sharing that, Rakesh. Good to know you mostly use it for Roku and br…" at bounding box center [77, 229] width 114 height 27
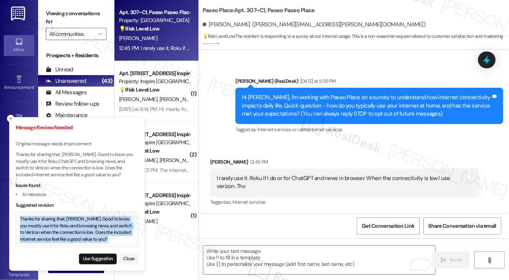
click at [72, 219] on div "Thanks for sharing that, Rakesh. Good to know you mostly use it for Roku and br…" at bounding box center [77, 229] width 114 height 27
click at [98, 260] on button "Use Suggestion" at bounding box center [98, 259] width 38 height 11
type textarea "Thanks for sharing that, Rakesh. Good to know you mostly use it for Roku and br…"
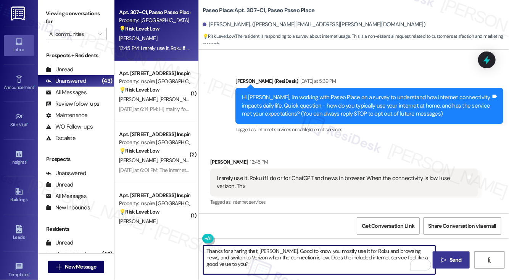
click at [237, 261] on textarea "Thanks for sharing that, Rakesh. Good to know you mostly use it for Roku and br…" at bounding box center [319, 260] width 232 height 29
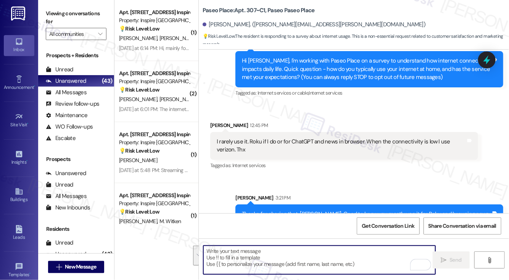
scroll to position [79, 0]
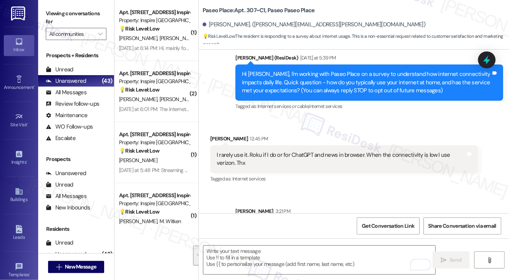
click at [297, 87] on div "Hi Rakesh, I'm working with Paseo Place on a survey to understand how internet …" at bounding box center [366, 82] width 249 height 24
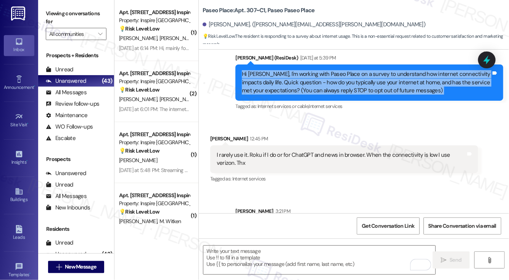
click at [297, 87] on div "Hi Rakesh, I'm working with Paseo Place on a survey to understand how internet …" at bounding box center [366, 82] width 249 height 24
click at [377, 225] on span "Get Conversation Link" at bounding box center [388, 226] width 53 height 8
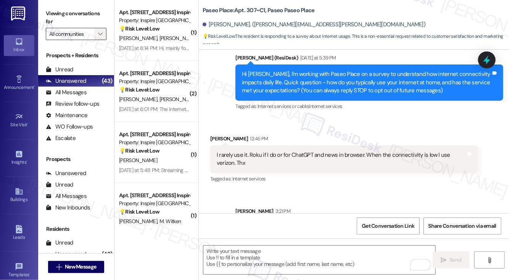
drag, startPoint x: 59, startPoint y: 18, endPoint x: 99, endPoint y: 35, distance: 43.6
click at [59, 18] on label "Viewing conversations for" at bounding box center [76, 18] width 61 height 20
click at [279, 153] on div "I rarely use it. Roku if I do or for ChatGPT and news in browser. When the conn…" at bounding box center [341, 159] width 249 height 16
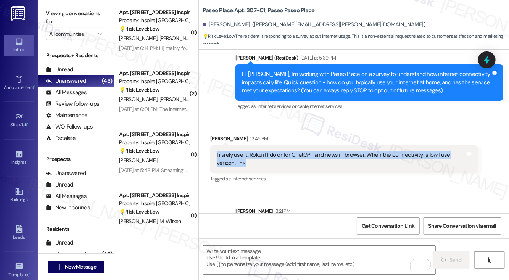
click at [279, 153] on div "I rarely use it. Roku if I do or for ChatGPT and news in browser. When the conn…" at bounding box center [341, 159] width 249 height 16
copy div "I rarely use it. Roku if I do or for ChatGPT and news in browser. When the conn…"
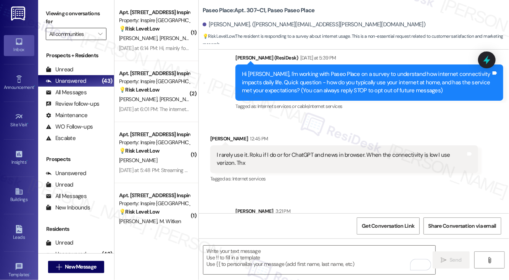
drag, startPoint x: 58, startPoint y: 21, endPoint x: 87, endPoint y: 38, distance: 33.2
click at [58, 21] on label "Viewing conversations for" at bounding box center [76, 18] width 61 height 20
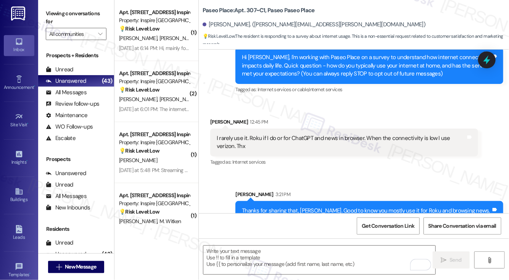
scroll to position [117, 0]
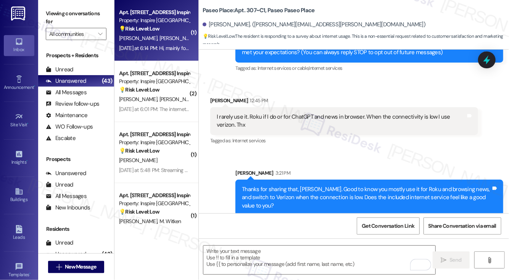
click at [163, 48] on div "Yesterday at 6:14 PM: Hi, mainly for school, work and streaming Yesterday at 6:…" at bounding box center [184, 48] width 130 height 7
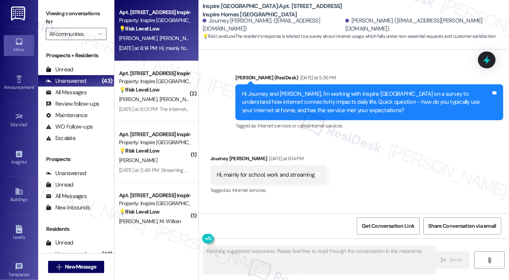
scroll to position [565, 0]
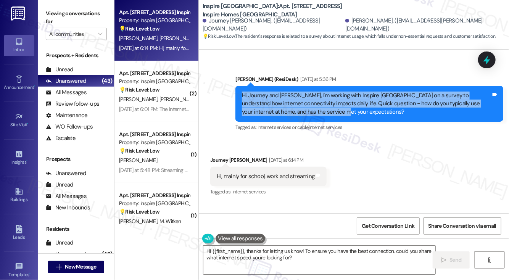
drag, startPoint x: 243, startPoint y: 103, endPoint x: 308, endPoint y: 123, distance: 68.0
click at [308, 116] on div "Hi Journey and Shemar, I'm working with Inspire Bond Ranch on a survey to under…" at bounding box center [366, 104] width 249 height 24
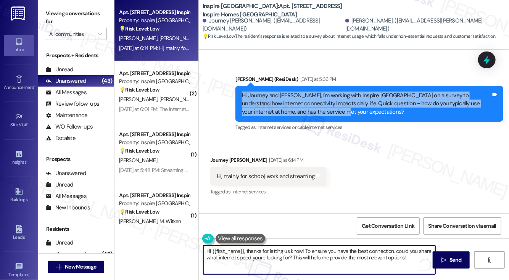
click at [318, 258] on textarea "Hi {{first_name}}, thanks for letting us know! To ensure you have the best conn…" at bounding box center [319, 260] width 232 height 29
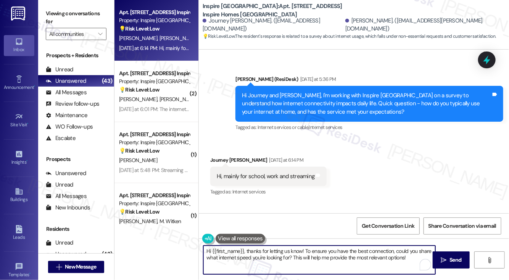
drag, startPoint x: 409, startPoint y: 258, endPoint x: 307, endPoint y: 249, distance: 102.3
click at [307, 249] on textarea "Hi {{first_name}}, thanks for letting us know! To ensure you have the best conn…" at bounding box center [319, 260] width 232 height 29
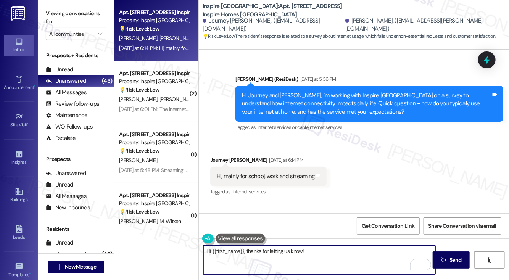
click at [220, 171] on div "Hi, mainly for school, work and streaming Tags and notes" at bounding box center [268, 176] width 116 height 19
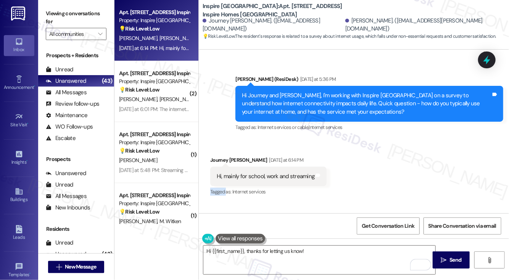
click at [220, 171] on div "Hi, mainly for school, work and streaming Tags and notes" at bounding box center [268, 176] width 116 height 19
click at [221, 167] on div "Journey Carter Yesterday at 6:14 PM" at bounding box center [268, 161] width 116 height 11
copy div "Journey"
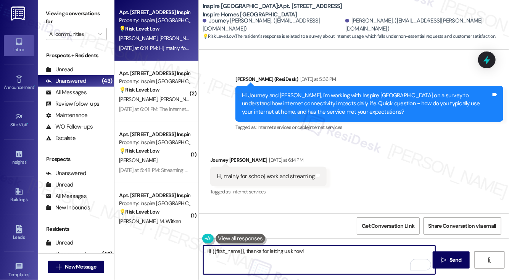
drag, startPoint x: 211, startPoint y: 252, endPoint x: 244, endPoint y: 247, distance: 33.5
click at [244, 247] on textarea "Hi {{first_name}}, thanks for letting us know!" at bounding box center [319, 260] width 232 height 29
paste textarea "Journey"
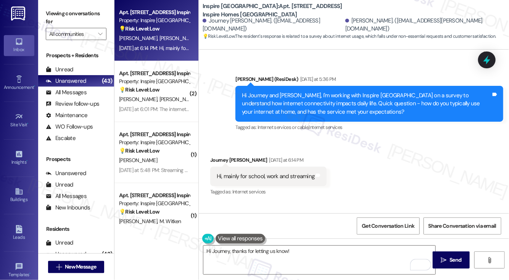
click at [60, 18] on label "Viewing conversations for" at bounding box center [76, 18] width 61 height 20
click at [310, 252] on textarea "Hi Journey, thanks for letting us know!" at bounding box center [319, 260] width 232 height 29
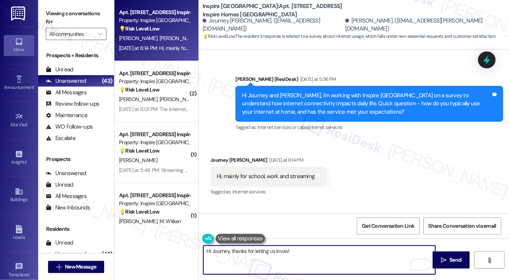
paste textarea "Does the included service feel like good value?"
drag, startPoint x: 287, startPoint y: 250, endPoint x: 307, endPoint y: 242, distance: 21.6
click at [287, 250] on textarea "Hi Journey, thanks for letting us know! Does the included service feel like goo…" at bounding box center [319, 260] width 232 height 29
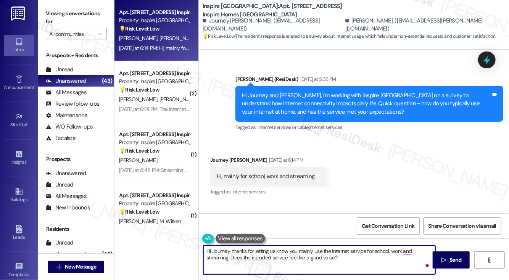
click at [357, 256] on textarea "Hi Journey, thanks for letting us know you mainly use the internet service for …" at bounding box center [319, 260] width 232 height 29
type textarea "Hi Journey, thanks for letting us know you mainly use the internet service for …"
click at [323, 254] on textarea "Hi Journey, thanks for letting us know you mainly use the internet service for …" at bounding box center [319, 260] width 232 height 29
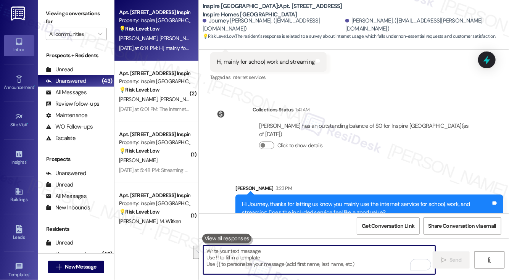
scroll to position [703, 0]
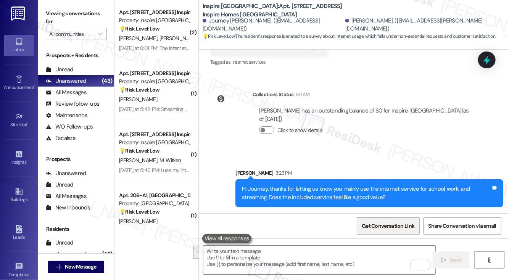
click at [401, 227] on span "Get Conversation Link" at bounding box center [388, 226] width 53 height 8
click at [46, 13] on label "Viewing conversations for" at bounding box center [76, 18] width 61 height 20
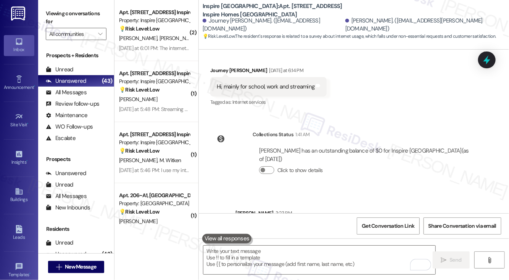
scroll to position [589, 0]
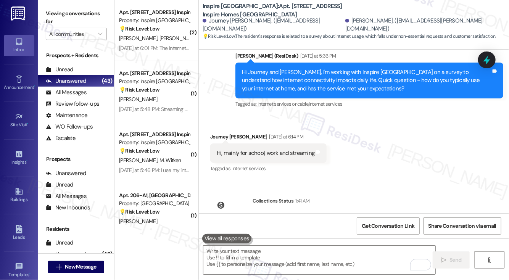
click at [259, 157] on div "Hi, mainly for school, work and streaming" at bounding box center [266, 153] width 98 height 8
click at [260, 157] on div "Hi, mainly for school, work and streaming" at bounding box center [266, 153] width 98 height 8
copy div "Hi, mainly for school, work and streaming Tags and notes"
drag, startPoint x: 47, startPoint y: 12, endPoint x: 56, endPoint y: 14, distance: 9.0
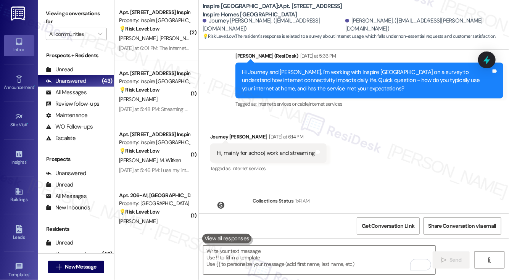
click at [47, 12] on label "Viewing conversations for" at bounding box center [76, 18] width 61 height 20
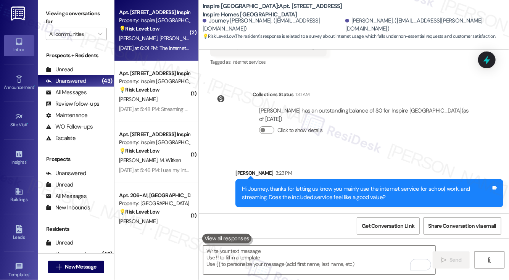
click at [176, 48] on div "Yesterday at 6:01 PM: The internet is ok but could be better. Yesterday at 6:01…" at bounding box center [180, 48] width 123 height 7
type textarea "Fetching suggested responses. Please feel free to read through the conversation…"
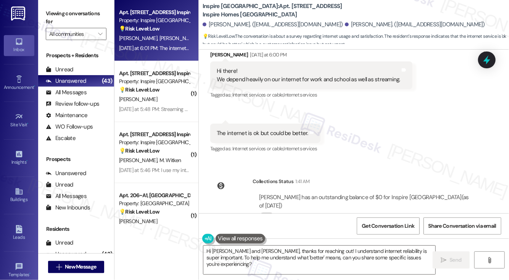
scroll to position [899, 0]
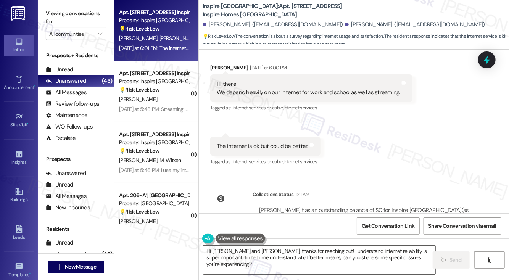
click at [315, 252] on textarea "Hi Noah and Angelette, thanks for reaching out! I understand internet reliabili…" at bounding box center [319, 260] width 232 height 29
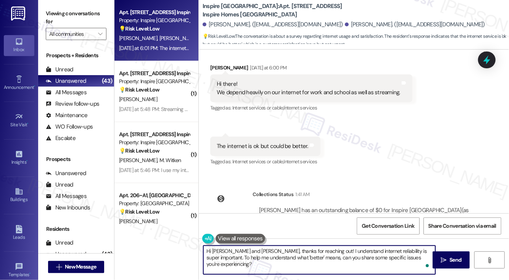
drag, startPoint x: 423, startPoint y: 258, endPoint x: 426, endPoint y: 248, distance: 9.9
click at [427, 248] on textarea "Hi Noah and Angelette, thanks for reaching out! I understand internet reliabili…" at bounding box center [319, 260] width 232 height 29
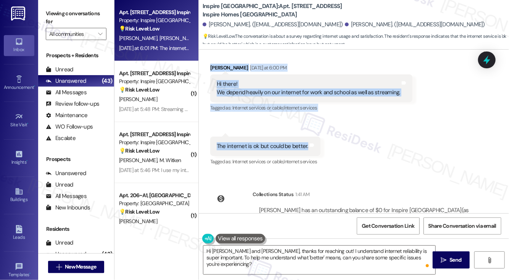
drag, startPoint x: 242, startPoint y: 115, endPoint x: 305, endPoint y: 148, distance: 71.4
click at [305, 148] on div "WO Lease started Jun 30, 2025 at 8:00 PM Show details Survey, sent via SMS Resi…" at bounding box center [354, 132] width 310 height 164
copy div "Hi Noah and Angelette, I'm working with Inspire Bond Ranch on a survey to under…"
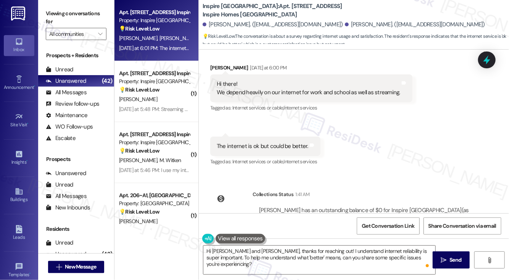
click at [58, 16] on label "Viewing conversations for" at bounding box center [76, 18] width 61 height 20
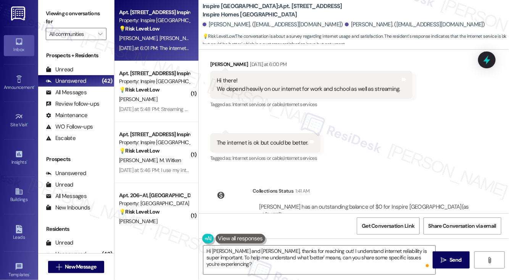
scroll to position [861, 0]
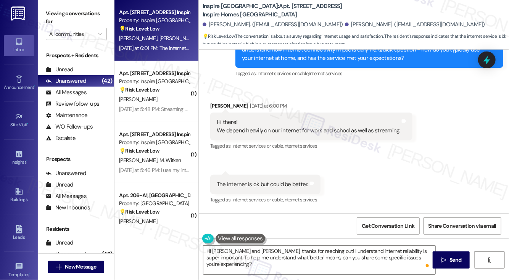
click at [49, 11] on label "Viewing conversations for" at bounding box center [76, 18] width 61 height 20
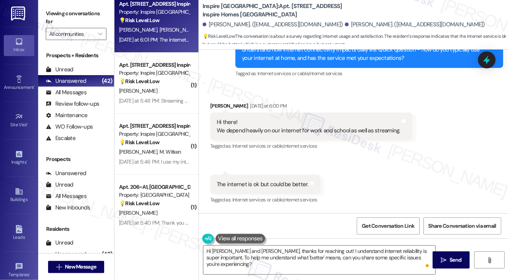
scroll to position [0, 0]
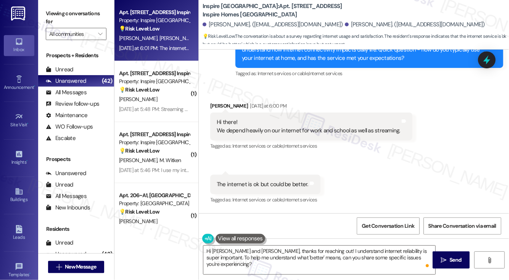
click at [55, 17] on label "Viewing conversations for" at bounding box center [76, 18] width 61 height 20
click at [288, 259] on textarea "Hi Noah and Angelette, thanks for reaching out! I understand internet reliabili…" at bounding box center [319, 260] width 232 height 29
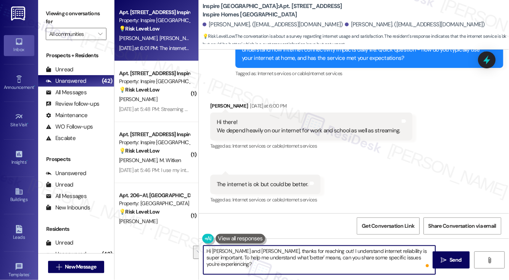
paste textarea "Thanks for sharing that, Angelette. I hear you—it makes sense that with work, s…"
drag, startPoint x: 325, startPoint y: 266, endPoint x: 385, endPoint y: 258, distance: 60.5
click at [385, 258] on textarea "Thanks for sharing that, Angelette. I hear you—it makes sense that with work, s…" at bounding box center [319, 260] width 232 height 29
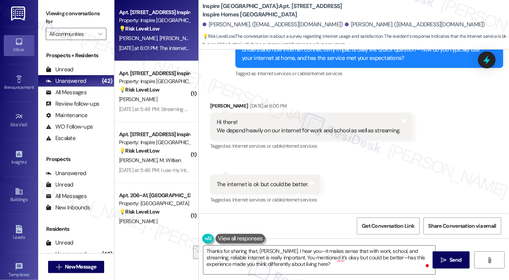
click at [54, 6] on div "Viewing conversations for All communities " at bounding box center [76, 24] width 76 height 48
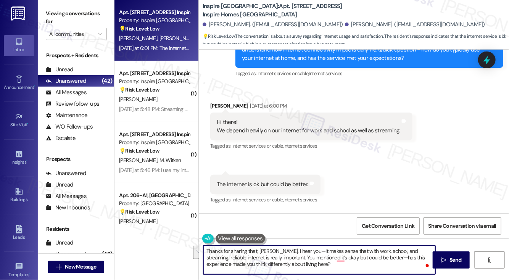
drag, startPoint x: 360, startPoint y: 272, endPoint x: 381, endPoint y: 257, distance: 25.7
click at [381, 257] on textarea "Thanks for sharing that, Angelette. I hear you—it makes sense that with work, s…" at bounding box center [319, 260] width 232 height 29
paste textarea "Does internet quality factor into your lease renewal decision?"
click at [305, 251] on textarea "Thanks for sharing that, Angelette. I hear you—it makes sense that with work, s…" at bounding box center [319, 260] width 232 height 29
click at [291, 264] on textarea "Thanks for sharing that, Angelette. I hear you, and it makes sense that with wo…" at bounding box center [319, 260] width 232 height 29
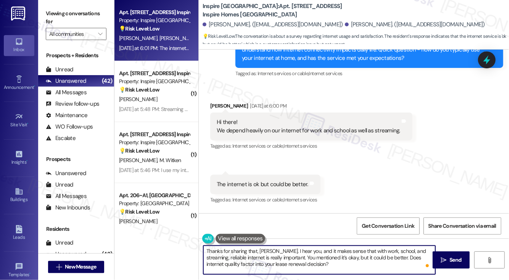
click at [291, 264] on textarea "Thanks for sharing that, Angelette. I hear you, and it makes sense that with wo…" at bounding box center [319, 260] width 232 height 29
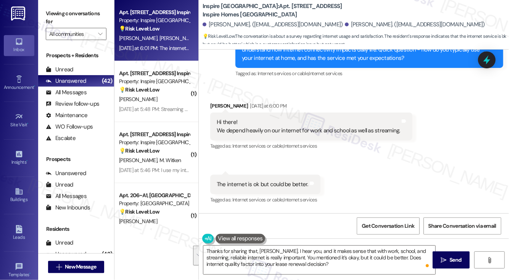
click at [55, 21] on label "Viewing conversations for" at bounding box center [76, 18] width 61 height 20
drag, startPoint x: 46, startPoint y: 9, endPoint x: 67, endPoint y: 22, distance: 24.5
click at [46, 9] on label "Viewing conversations for" at bounding box center [76, 18] width 61 height 20
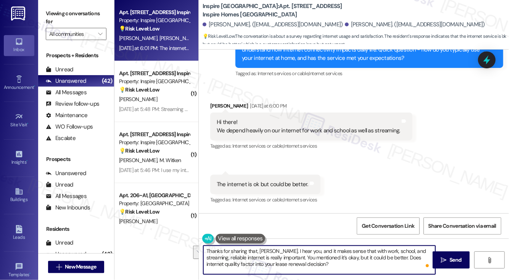
drag, startPoint x: 315, startPoint y: 264, endPoint x: 284, endPoint y: 257, distance: 31.2
click at [284, 257] on textarea "Thanks for sharing that, Angelette. I hear you, and it makes sense that with wo…" at bounding box center [319, 260] width 232 height 29
paste textarea "but could be better—could you tell me a bit more about what’s been happening wi…"
click at [382, 258] on textarea "Thanks for sharing that, Angelette. I hear you, and it makes sense that with wo…" at bounding box center [319, 260] width 232 height 29
click at [381, 258] on textarea "Thanks for sharing that, Angelette. I hear you, and it makes sense that with wo…" at bounding box center [319, 260] width 232 height 29
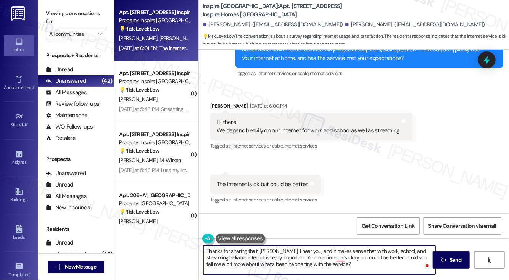
click at [386, 258] on textarea "Thanks for sharing that, Angelette. I hear you, and it makes sense that with wo…" at bounding box center [319, 260] width 232 height 29
click at [389, 259] on textarea "Thanks for sharing that, Angelette. I hear you, and it makes sense that with wo…" at bounding box center [319, 260] width 232 height 29
click at [396, 258] on textarea "Thanks for sharing that, Angelette. I hear you, and it makes sense that with wo…" at bounding box center [319, 260] width 232 height 29
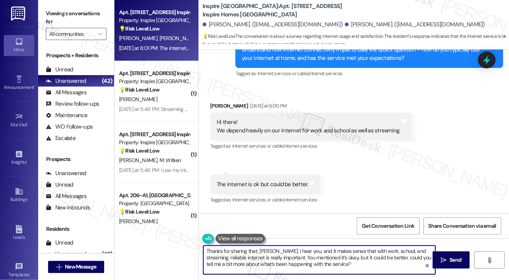
click at [396, 258] on textarea "Thanks for sharing that, Angelette. I hear you, and it makes sense that with wo…" at bounding box center [319, 260] width 232 height 29
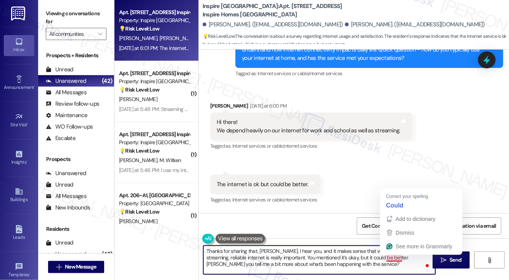
drag, startPoint x: 388, startPoint y: 256, endPoint x: 373, endPoint y: 156, distance: 101.2
click at [373, 156] on div "Received via SMS Angelette Darden Yesterday at 6:00 PM Hi there! We depend heav…" at bounding box center [312, 126] width 214 height 61
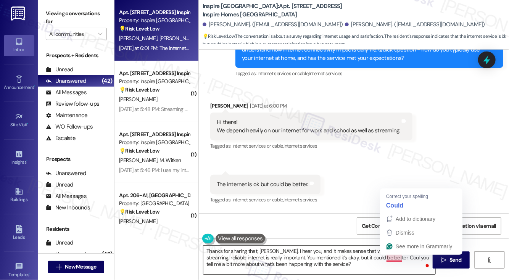
type textarea "Thanks for sharing that, Angelette. I hear you, and it makes sense that with wo…"
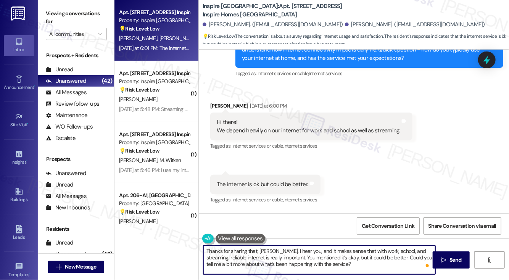
click at [296, 258] on textarea "Thanks for sharing that, Angelette. I hear you, and it makes sense that with wo…" at bounding box center [319, 260] width 232 height 29
click at [347, 260] on textarea "Thanks for sharing that, Angelette. I hear you, and it makes sense that with wo…" at bounding box center [319, 260] width 232 height 29
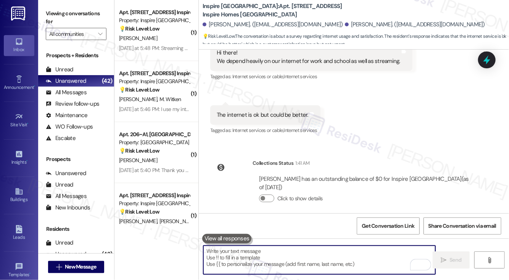
scroll to position [854, 0]
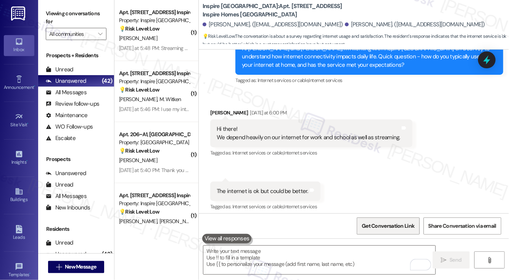
click at [383, 224] on span "Get Conversation Link" at bounding box center [388, 226] width 53 height 8
click at [57, 17] on label "Viewing conversations for" at bounding box center [76, 18] width 61 height 20
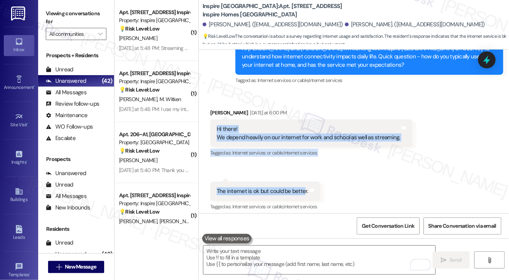
drag, startPoint x: 216, startPoint y: 131, endPoint x: 304, endPoint y: 189, distance: 105.5
click at [304, 189] on div "Received via SMS Angelette Darden Yesterday at 6:00 PM Hi there! We depend heav…" at bounding box center [354, 155] width 310 height 126
click at [264, 141] on div "Hi there! We depend heavily on our internet for work and school as well as stre…" at bounding box center [309, 133] width 184 height 16
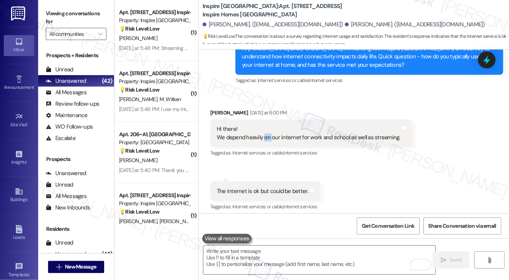
click at [264, 140] on div "Hi there! We depend heavily on our internet for work and school as well as stre…" at bounding box center [309, 133] width 184 height 16
drag, startPoint x: 48, startPoint y: 15, endPoint x: 85, endPoint y: 40, distance: 44.3
click at [48, 15] on label "Viewing conversations for" at bounding box center [76, 18] width 61 height 20
click at [273, 191] on div "The internet is ok but could be better." at bounding box center [263, 191] width 92 height 8
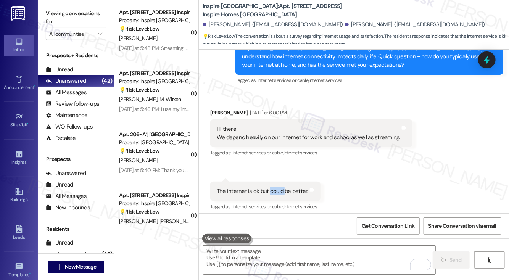
click at [273, 191] on div "The internet is ok but could be better." at bounding box center [263, 191] width 92 height 8
copy div "The internet is ok but could be better. Tags and notes"
click at [60, 10] on label "Viewing conversations for" at bounding box center [76, 18] width 61 height 20
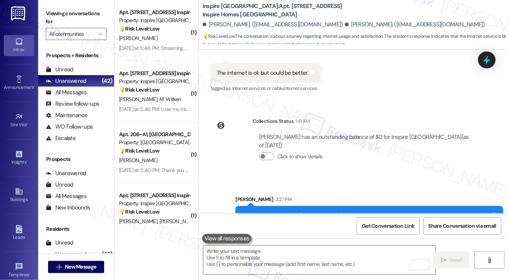
scroll to position [1007, 0]
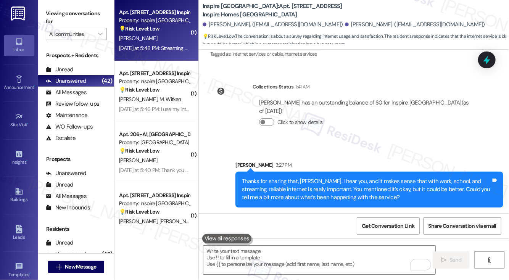
click at [164, 44] on div "Yesterday at 5:48 PM: Streaming and work Yesterday at 5:48 PM: Streaming and wo…" at bounding box center [154, 49] width 72 height 10
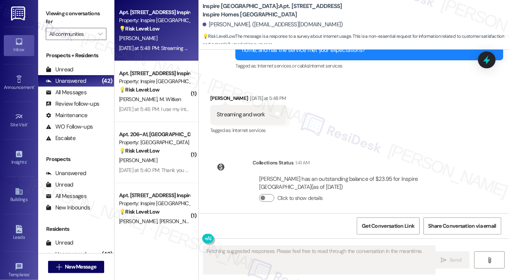
scroll to position [652, 0]
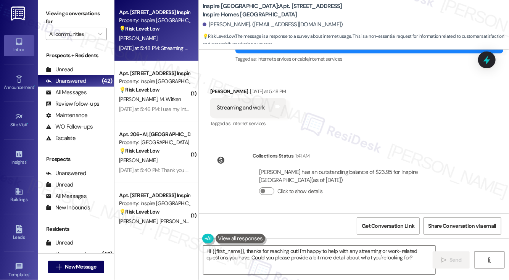
drag, startPoint x: 56, startPoint y: 12, endPoint x: 84, endPoint y: 38, distance: 38.4
click at [56, 12] on label "Viewing conversations for" at bounding box center [76, 18] width 61 height 20
click at [354, 261] on textarea "Hi {{first_name}}, thanks for reaching out! I'm happy to help with any streamin…" at bounding box center [319, 260] width 232 height 29
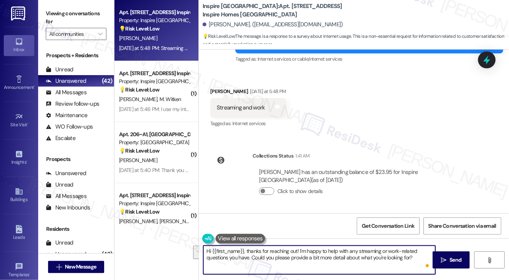
drag, startPoint x: 413, startPoint y: 256, endPoint x: 270, endPoint y: 246, distance: 143.1
click at [270, 246] on textarea "Hi {{first_name}}, thanks for reaching out! I'm happy to help with any streamin…" at bounding box center [319, 260] width 232 height 29
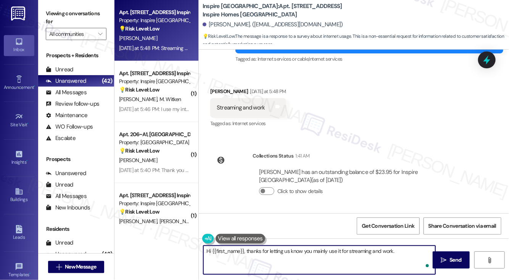
paste textarea "Does the included service feel like good value?"
click at [305, 256] on textarea "Hi {{first_name}}, thanks for letting us know you mainly use it for streaming a…" at bounding box center [319, 260] width 232 height 29
type textarea "Hi {{first_name}}, thanks for letting us know you mainly use it for streaming a…"
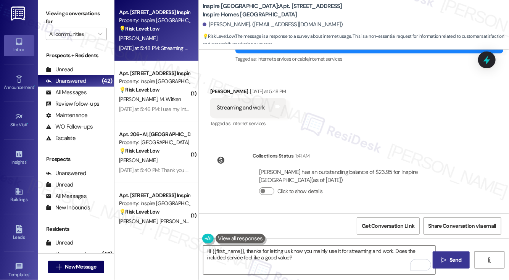
click at [457, 253] on button " Send" at bounding box center [451, 260] width 37 height 17
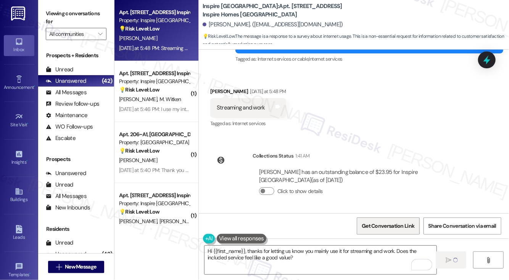
click at [382, 226] on span "Get Conversation Link" at bounding box center [388, 226] width 53 height 8
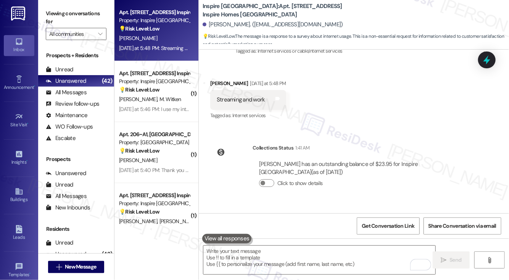
scroll to position [573, 0]
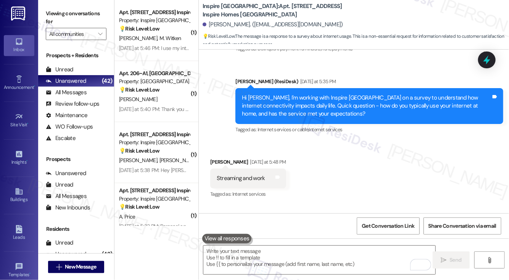
click at [46, 16] on label "Viewing conversations for" at bounding box center [76, 18] width 61 height 20
click at [242, 182] on div "Streaming and work" at bounding box center [241, 178] width 48 height 8
copy div "Streaming and work Tags and notes"
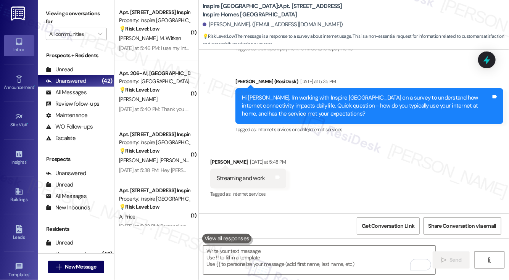
drag, startPoint x: 58, startPoint y: 14, endPoint x: 67, endPoint y: 18, distance: 9.6
click at [58, 14] on label "Viewing conversations for" at bounding box center [76, 18] width 61 height 20
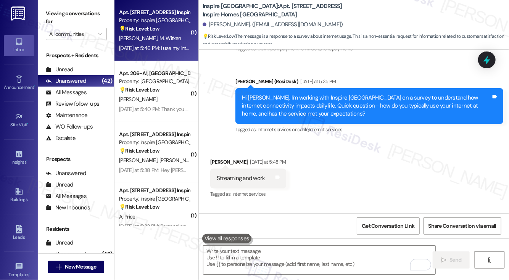
click at [168, 57] on div "Apt. 10024 Yaupon Ranch Dr, 1 Inspire Homes Bonds Ranch Property: Inspire Bond …" at bounding box center [157, 30] width 84 height 61
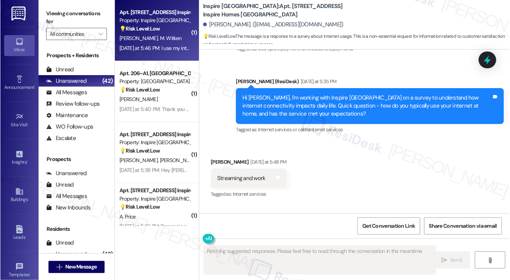
scroll to position [489, 0]
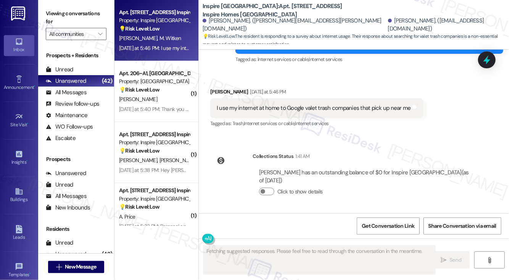
click at [285, 117] on div "I use my internet at home to Google valet trash companies that pick up near me …" at bounding box center [316, 107] width 213 height 19
click at [302, 108] on div "I use my internet at home to Google valet trash companies that pick up near me" at bounding box center [314, 108] width 194 height 8
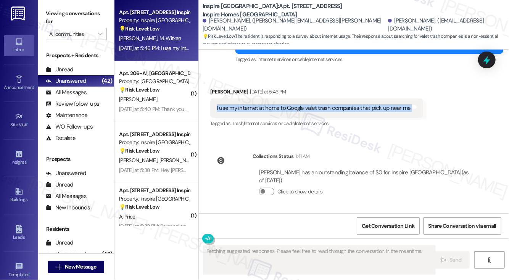
click at [302, 108] on div "I use my internet at home to Google valet trash companies that pick up near me" at bounding box center [314, 108] width 194 height 8
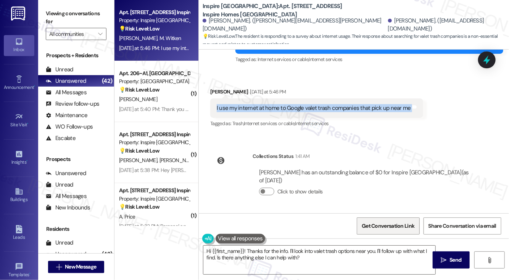
click at [378, 219] on span "Get Conversation Link" at bounding box center [388, 226] width 56 height 16
drag, startPoint x: 60, startPoint y: 14, endPoint x: 86, endPoint y: 32, distance: 31.0
click at [60, 14] on label "Viewing conversations for" at bounding box center [76, 18] width 61 height 20
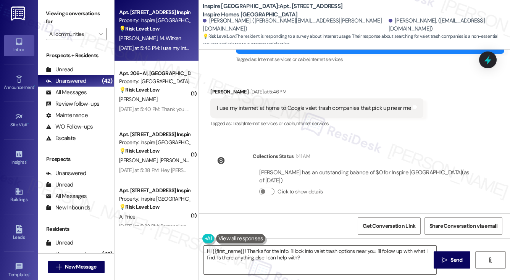
click at [278, 110] on div "I use my internet at home to Google valet trash companies that pick up near me" at bounding box center [314, 108] width 194 height 8
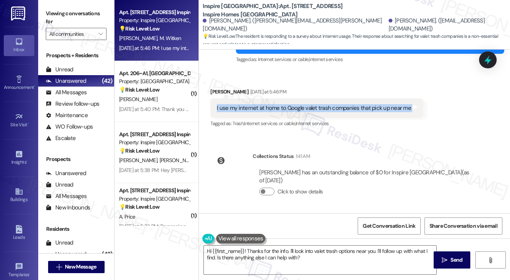
click at [278, 110] on div "I use my internet at home to Google valet trash companies that pick up near me" at bounding box center [314, 108] width 194 height 8
copy div "I use my internet at home to Google valet trash companies that pick up near me …"
click at [56, 15] on label "Viewing conversations for" at bounding box center [76, 18] width 61 height 20
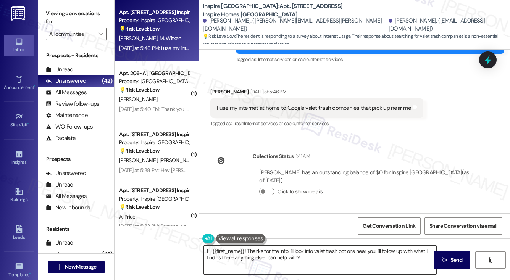
click at [302, 256] on textarea "Hi {{first_name}}! Thanks for the info. I'll look into valet trash options near…" at bounding box center [320, 260] width 232 height 29
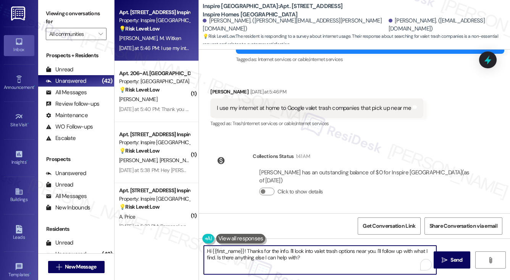
click at [302, 256] on textarea "Hi {{first_name}}! Thanks for the info. I'll look into valet trash options near…" at bounding box center [320, 260] width 232 height 29
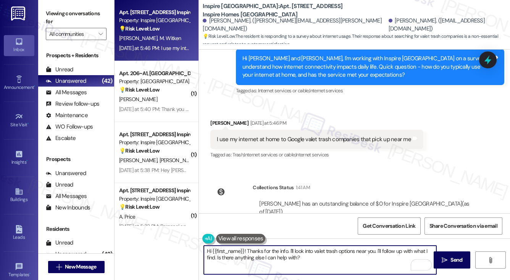
scroll to position [451, 0]
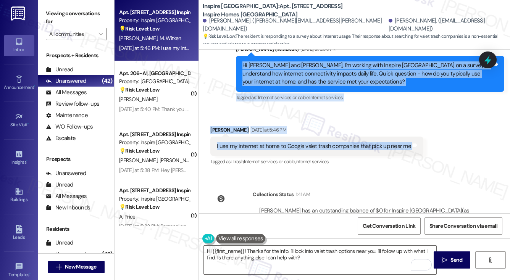
drag, startPoint x: 238, startPoint y: 65, endPoint x: 435, endPoint y: 148, distance: 213.7
click at [435, 148] on div "WO Lease started Aug 14, 2025 at 8:00 PM Show details Survey, sent via SMS Resi…" at bounding box center [354, 132] width 311 height 164
copy div "Hi Melissa and Caitlynn, I'm working with Inspire Bond Ranch on a survey to und…"
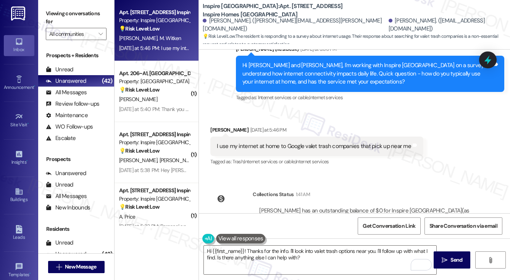
click at [50, 10] on label "Viewing conversations for" at bounding box center [76, 18] width 61 height 20
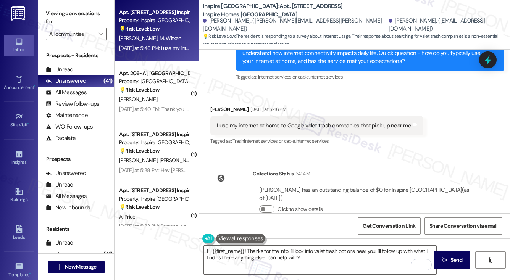
scroll to position [489, 0]
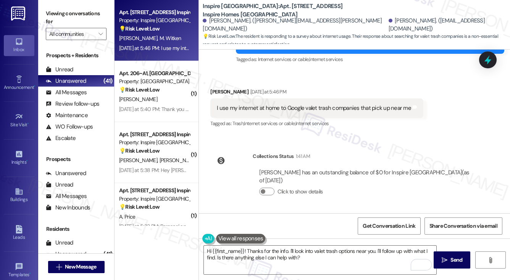
drag, startPoint x: 57, startPoint y: 15, endPoint x: 65, endPoint y: 23, distance: 10.8
click at [57, 15] on label "Viewing conversations for" at bounding box center [76, 18] width 61 height 20
click at [290, 247] on textarea "Hi {{first_name}}! Thanks for the info. I'll look into valet trash options near…" at bounding box center [320, 260] width 232 height 29
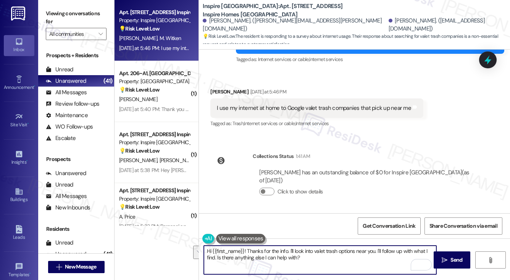
paste textarea "Thanks for sharing that, Melissa! Good to know you’ve been using the internet f…"
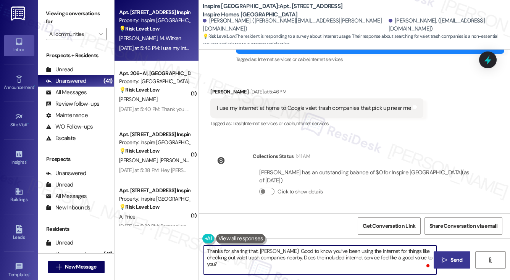
type textarea "Thanks for sharing that, Melissa! Good to know you’ve been using the internet f…"
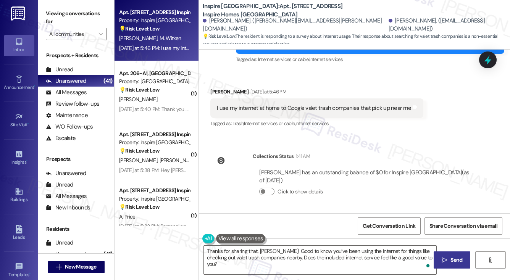
drag, startPoint x: 446, startPoint y: 261, endPoint x: 442, endPoint y: 261, distance: 4.3
click at [442, 261] on icon "" at bounding box center [445, 260] width 6 height 6
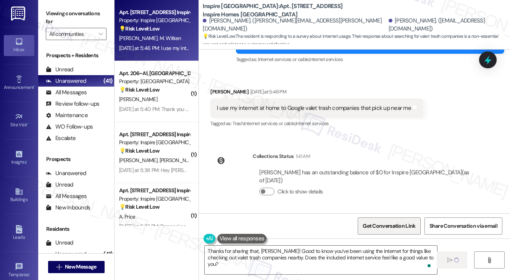
click at [406, 229] on span "Get Conversation Link" at bounding box center [389, 226] width 53 height 8
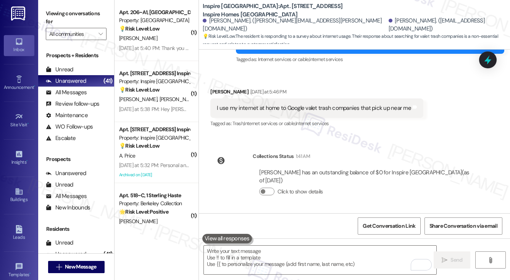
click at [58, 19] on label "Viewing conversations for" at bounding box center [76, 18] width 61 height 20
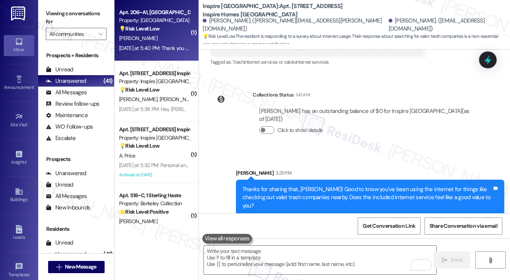
click at [158, 42] on div "[PERSON_NAME]" at bounding box center [154, 39] width 72 height 10
type textarea "Fetching suggested responses. Please feel free to read through the conversation…"
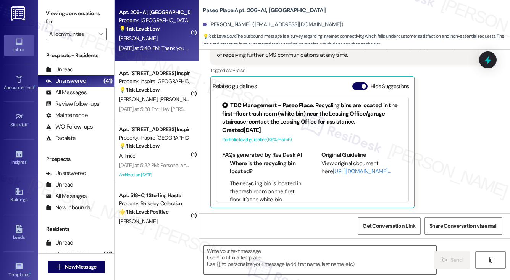
type textarea "Fetching suggested responses. Please feel free to read through the conversation…"
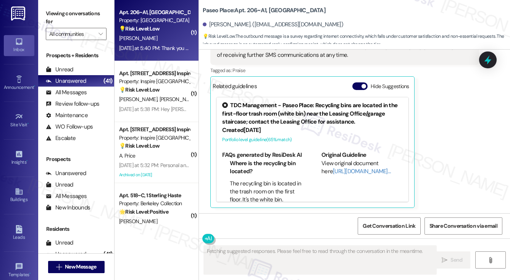
scroll to position [96, 0]
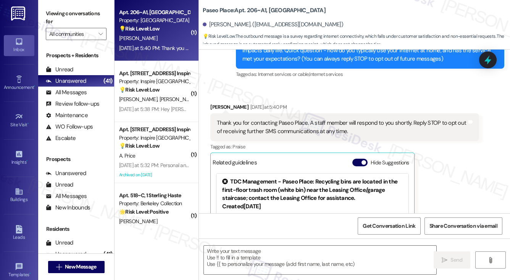
click at [234, 123] on div "Thank you for contacting Paseo Place. A staff member will respond to you shortl…" at bounding box center [342, 127] width 250 height 16
click at [236, 123] on div "Thank you for contacting Paseo Place. A staff member will respond to you shortl…" at bounding box center [342, 127] width 250 height 16
click at [324, 132] on div "Thank you for contacting Paseo Place. A staff member will respond to you shortl…" at bounding box center [342, 127] width 250 height 16
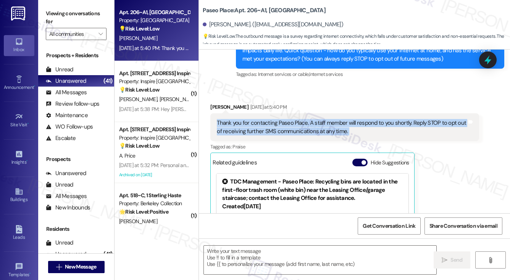
click at [324, 132] on div "Thank you for contacting Paseo Place. A staff member will respond to you shortl…" at bounding box center [342, 127] width 250 height 16
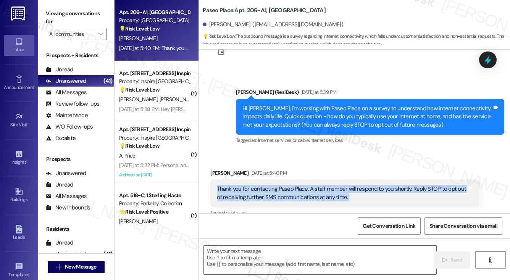
scroll to position [19, 0]
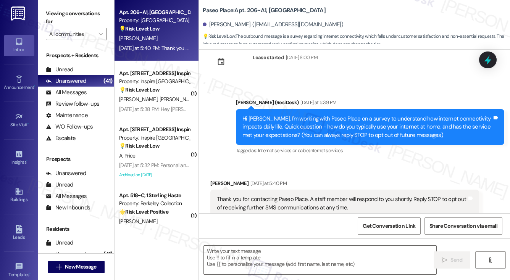
click at [326, 134] on div "Hi [PERSON_NAME], I'm working with Paseo Place on a survey to understand how in…" at bounding box center [367, 127] width 250 height 24
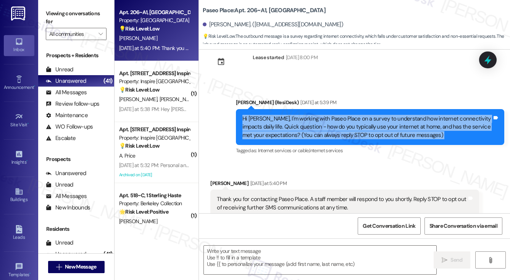
click at [326, 134] on div "Hi [PERSON_NAME], I'm working with Paseo Place on a survey to understand how in…" at bounding box center [367, 127] width 250 height 24
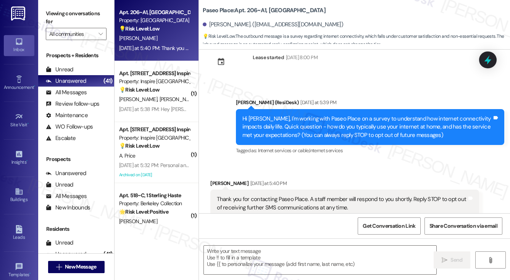
click at [280, 200] on div "Thank you for contacting Paseo Place. A staff member will respond to you shortl…" at bounding box center [342, 203] width 250 height 16
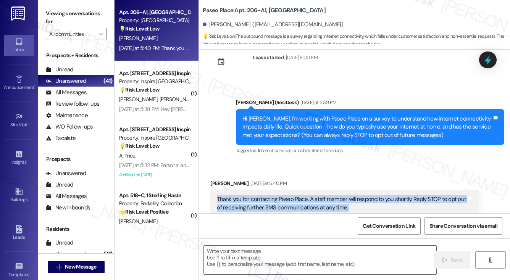
click at [280, 200] on div "Thank you for contacting Paseo Place. A staff member will respond to you shortl…" at bounding box center [342, 203] width 250 height 16
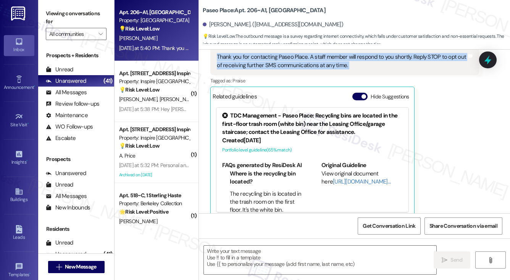
scroll to position [58, 0]
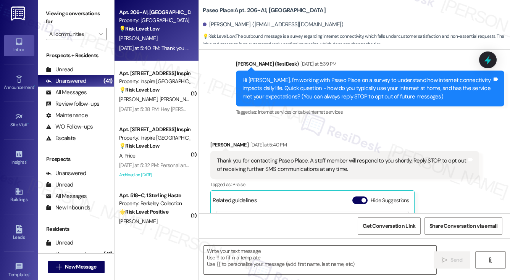
click at [253, 84] on div "Hi [PERSON_NAME], I'm working with Paseo Place on a survey to understand how in…" at bounding box center [367, 88] width 250 height 24
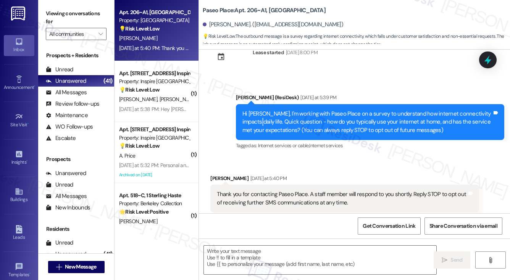
scroll to position [0, 0]
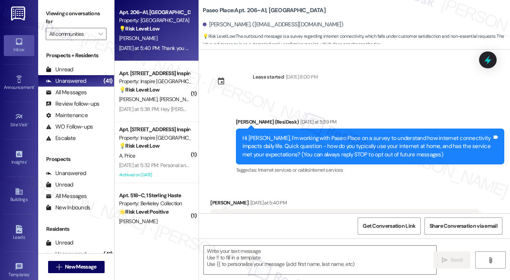
click at [336, 136] on div "Hi [PERSON_NAME], I'm working with Paseo Place on a survey to understand how in…" at bounding box center [367, 146] width 250 height 24
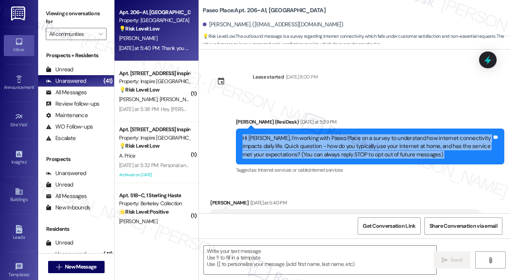
click at [336, 136] on div "Hi [PERSON_NAME], I'm working with Paseo Place on a survey to understand how in…" at bounding box center [367, 146] width 250 height 24
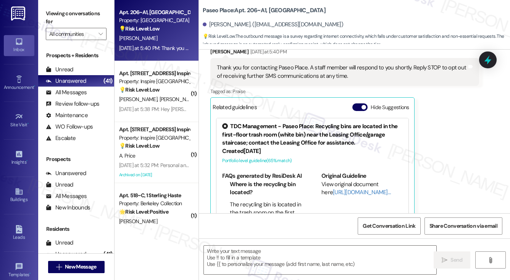
scroll to position [153, 0]
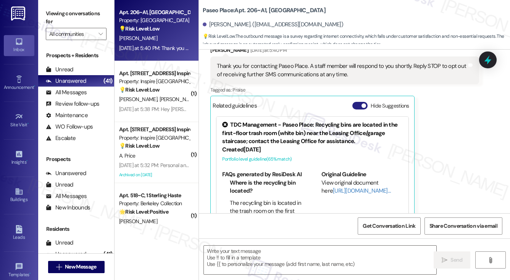
click at [357, 104] on button "Hide Suggestions" at bounding box center [359, 106] width 15 height 8
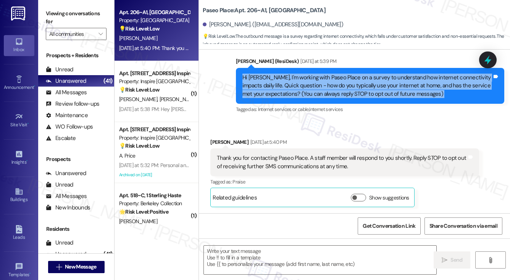
scroll to position [60, 0]
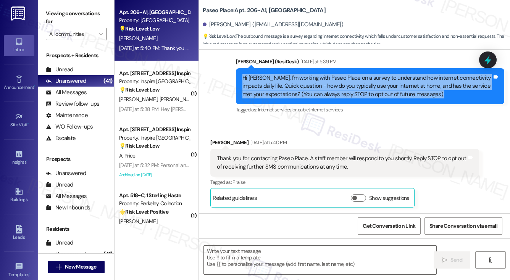
click at [263, 87] on div "Hi [PERSON_NAME], I'm working with Paseo Place on a survey to understand how in…" at bounding box center [367, 86] width 250 height 24
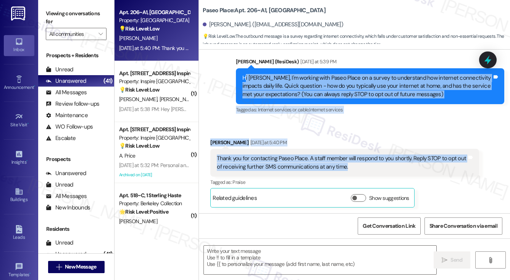
drag, startPoint x: 244, startPoint y: 76, endPoint x: 377, endPoint y: 166, distance: 161.3
click at [377, 166] on div "Lease started Aug 15, 2025 at 8:00 PM Announcement, sent via SMS Sarah (ResiDes…" at bounding box center [354, 132] width 311 height 164
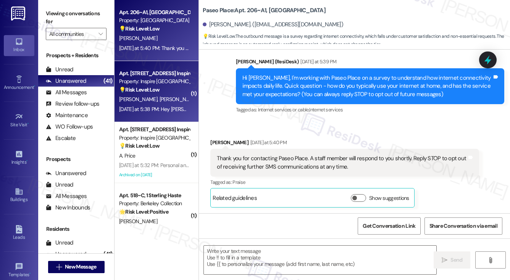
click at [139, 76] on div "Apt. [STREET_ADDRESS] Inspire Homes [GEOGRAPHIC_DATA]" at bounding box center [154, 73] width 71 height 8
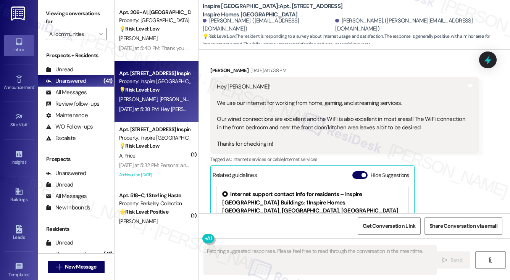
scroll to position [963, 0]
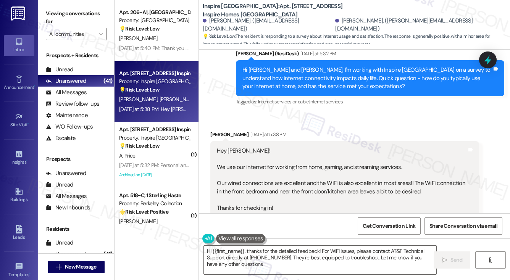
type textarea "Hi {{first_name}}, thanks for the detailed feedback! For WiFi issues, please co…"
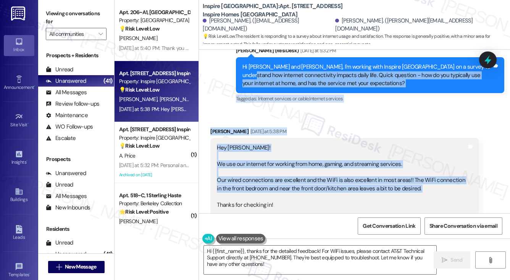
scroll to position [925, 0]
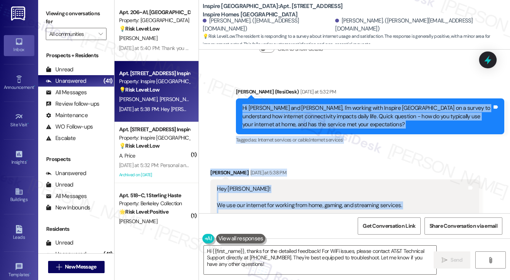
drag, startPoint x: 403, startPoint y: 163, endPoint x: 241, endPoint y: 108, distance: 170.4
click at [241, 108] on div "Lease started May 31, 2025 at 8:00 PM Survey, sent via SMS Residesk Automated S…" at bounding box center [354, 132] width 311 height 164
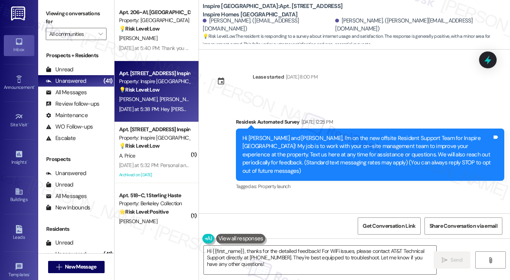
scroll to position [925, 0]
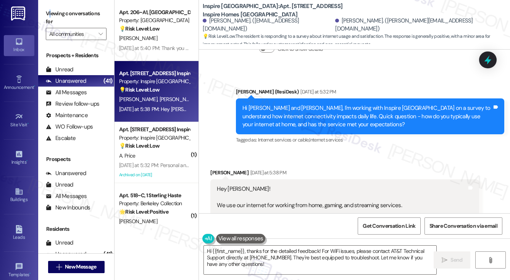
drag, startPoint x: 50, startPoint y: 12, endPoint x: 54, endPoint y: 13, distance: 4.4
click at [52, 13] on label "Viewing conversations for" at bounding box center [76, 18] width 61 height 20
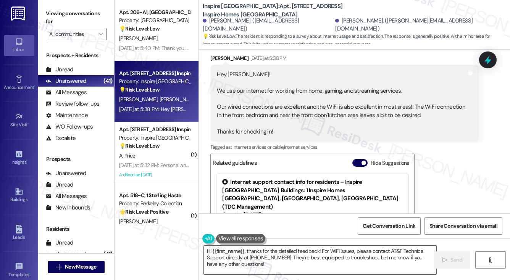
click at [273, 111] on div "Hey [PERSON_NAME]! We use our internet for working from home, gaming, and strea…" at bounding box center [342, 103] width 250 height 65
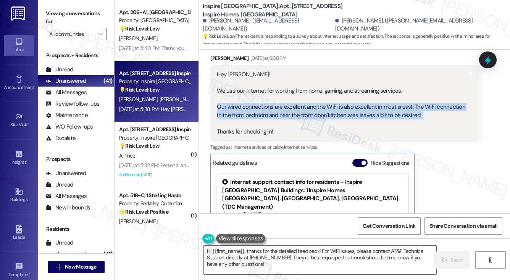
click at [273, 111] on div "Hey [PERSON_NAME]! We use our internet for working from home, gaming, and strea…" at bounding box center [342, 103] width 250 height 65
click at [338, 111] on div "Hey Sarah! We use our internet for working from home, gaming, and streaming ser…" at bounding box center [342, 103] width 250 height 65
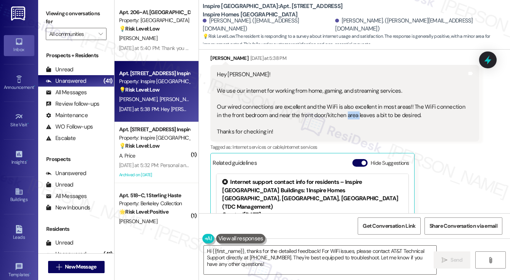
click at [338, 111] on div "Hey Sarah! We use our internet for working from home, gaming, and streaming ser…" at bounding box center [342, 103] width 250 height 65
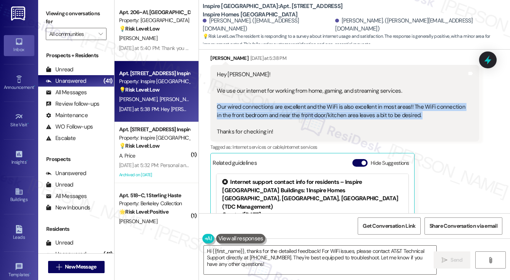
click at [338, 111] on div "Hey Sarah! We use our internet for working from home, gaming, and streaming ser…" at bounding box center [342, 103] width 250 height 65
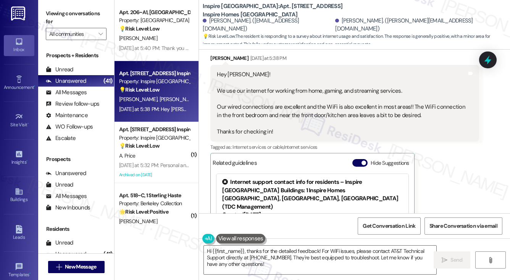
click at [55, 13] on label "Viewing conversations for" at bounding box center [76, 18] width 61 height 20
drag, startPoint x: 46, startPoint y: 13, endPoint x: 177, endPoint y: 120, distance: 169.6
click at [46, 13] on label "Viewing conversations for" at bounding box center [76, 18] width 61 height 20
click at [293, 256] on textarea "Hi {{first_name}}, thanks for the detailed feedback! For WiFi issues, please co…" at bounding box center [320, 260] width 232 height 29
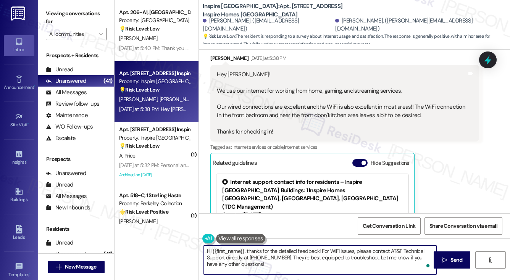
paste textarea "Thanks for sharing that, Colton—I’m glad to hear your wired and most WiFi conne…"
click at [275, 251] on textarea "Thanks for sharing that, Colton—I’m glad to hear your wired and most WiFi conne…" at bounding box center [320, 260] width 232 height 29
click at [300, 250] on textarea "Thanks for sharing that, Colton! I’m glad to hear your wired and most WiFi conn…" at bounding box center [320, 260] width 232 height 29
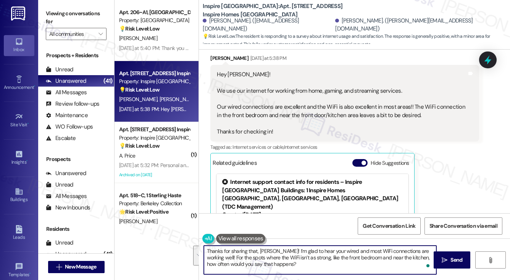
click at [276, 259] on textarea "Thanks for sharing that, Colton! I’m glad to hear your wired and most WiFi conn…" at bounding box center [320, 260] width 232 height 29
click at [308, 263] on textarea "Thanks for sharing that, Colton! I’m glad to hear your wired and most WiFi conn…" at bounding box center [320, 260] width 232 height 29
click at [348, 260] on textarea "Thanks for sharing that, Colton! I’m glad to hear your wired and most WiFi conn…" at bounding box center [320, 260] width 232 height 29
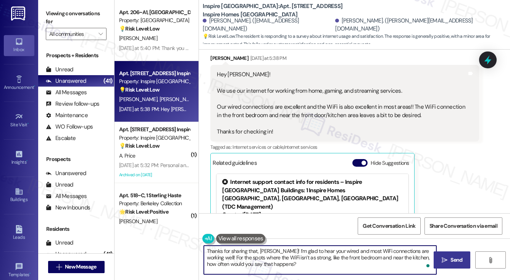
type textarea "Thanks for sharing that, Colton! I’m glad to hear your wired and most WiFi conn…"
click at [446, 260] on icon "" at bounding box center [445, 260] width 6 height 6
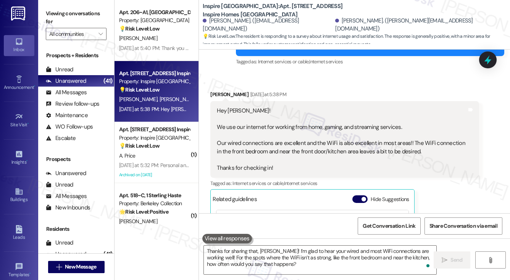
scroll to position [1002, 0]
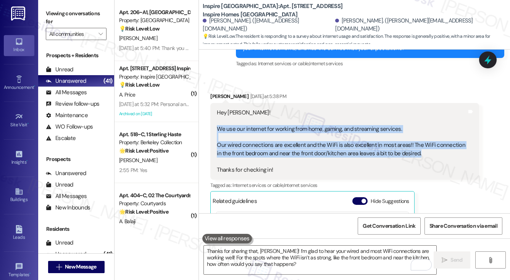
drag, startPoint x: 423, startPoint y: 155, endPoint x: 213, endPoint y: 126, distance: 211.2
click at [213, 126] on div "Hey Sarah! We use our internet for working from home, gaming, and streaming ser…" at bounding box center [344, 141] width 268 height 77
copy div "We use our internet for working from home, gaming, and streaming services. Our …"
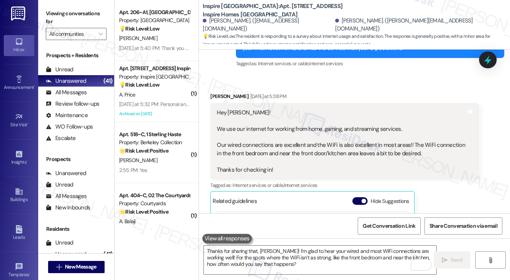
drag, startPoint x: 60, startPoint y: 16, endPoint x: 67, endPoint y: 18, distance: 7.6
click at [60, 16] on label "Viewing conversations for" at bounding box center [76, 18] width 61 height 20
click at [391, 227] on span "Get Conversation Link" at bounding box center [389, 226] width 53 height 8
click at [53, 22] on label "Viewing conversations for" at bounding box center [76, 18] width 61 height 20
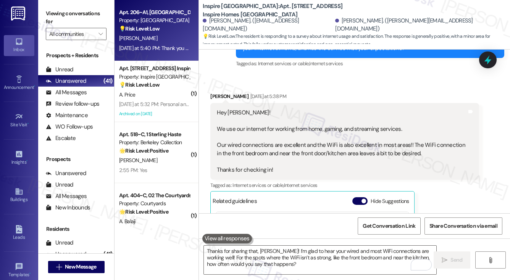
click at [165, 35] on div "[PERSON_NAME]" at bounding box center [154, 39] width 72 height 10
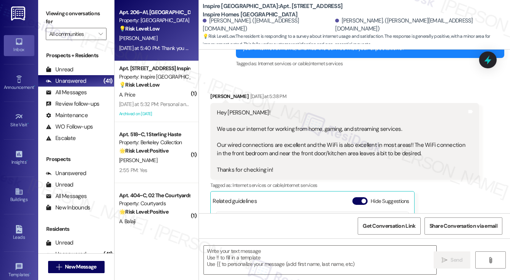
type textarea "Fetching suggested responses. Please feel free to read through the conversation…"
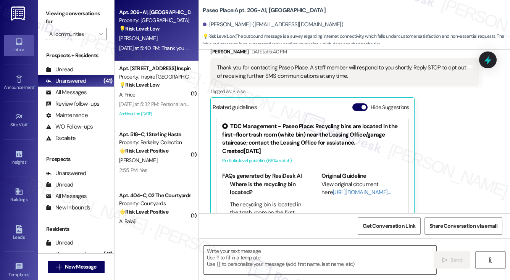
type textarea "Fetching suggested responses. Please feel free to read through the conversation…"
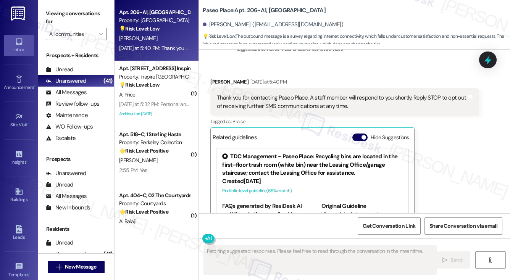
scroll to position [58, 0]
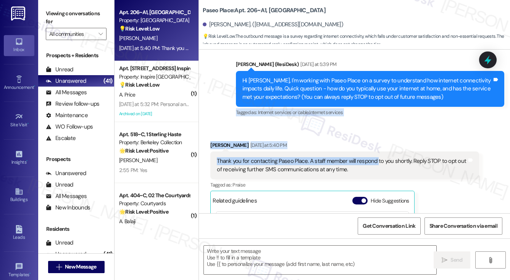
drag, startPoint x: 257, startPoint y: 74, endPoint x: 376, endPoint y: 159, distance: 145.9
click at [376, 159] on div "Lease started Aug 15, 2025 at 8:00 PM Announcement, sent via SMS Sarah (ResiDes…" at bounding box center [354, 132] width 311 height 164
click at [325, 165] on div "Thank you for contacting Paseo Place. A staff member will respond to you shortl…" at bounding box center [342, 165] width 250 height 16
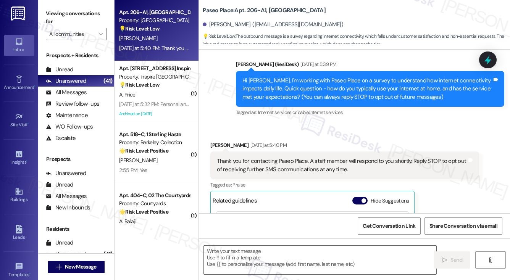
click at [368, 166] on div "Thank you for contacting Paseo Place. A staff member will respond to you shortl…" at bounding box center [342, 165] width 250 height 16
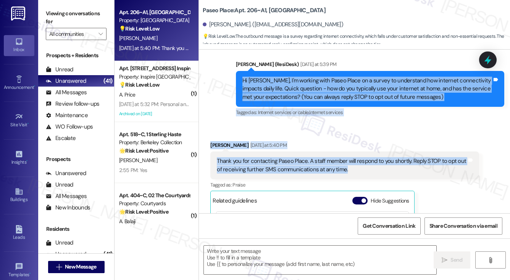
drag, startPoint x: 369, startPoint y: 171, endPoint x: 233, endPoint y: 79, distance: 164.4
click at [233, 79] on div "Lease started Aug 15, 2025 at 8:00 PM Announcement, sent via SMS Sarah (ResiDes…" at bounding box center [354, 132] width 311 height 164
copy div "Hi Jasmine, I'm working with Paseo Place on a survey to understand how internet…"
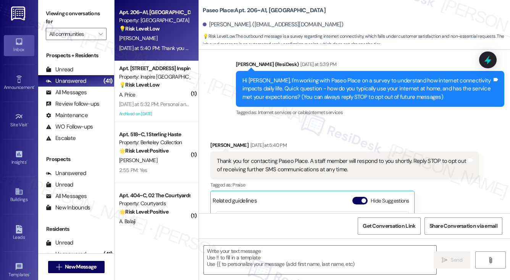
click at [54, 17] on label "Viewing conversations for" at bounding box center [76, 18] width 61 height 20
click at [275, 266] on textarea at bounding box center [320, 260] width 232 height 29
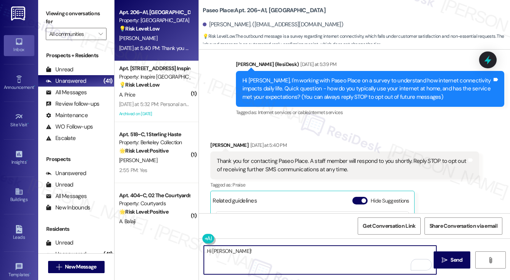
type textarea "Hi Jasmine!"
click at [292, 161] on div "Thank you for contacting Paseo Place. A staff member will respond to you shortl…" at bounding box center [342, 165] width 250 height 16
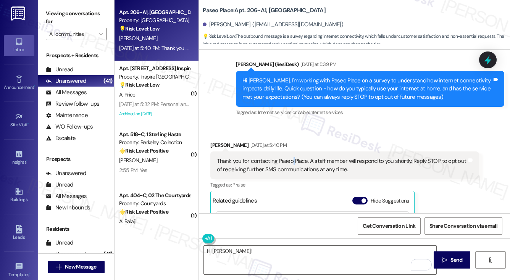
click at [292, 161] on div "Thank you for contacting Paseo Place. A staff member will respond to you shortl…" at bounding box center [342, 165] width 250 height 16
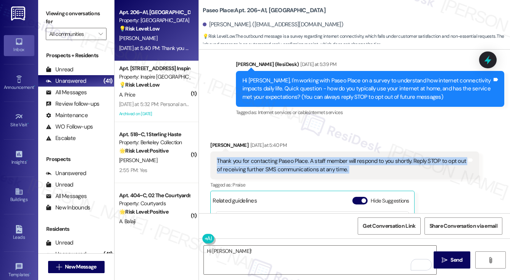
click at [292, 161] on div "Thank you for contacting Paseo Place. A staff member will respond to you shortl…" at bounding box center [342, 165] width 250 height 16
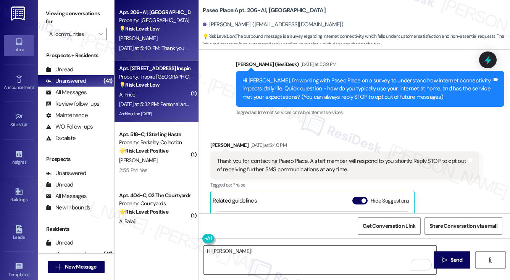
click at [156, 102] on div "Yesterday at 5:32 PM: Personal and work Yesterday at 5:32 PM: Personal and work" at bounding box center [160, 104] width 82 height 7
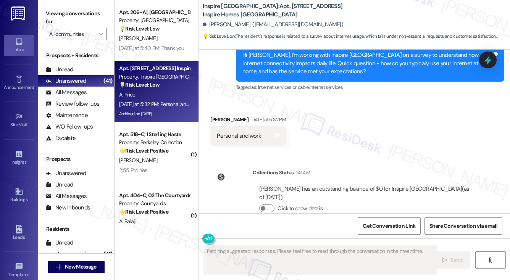
scroll to position [2029, 0]
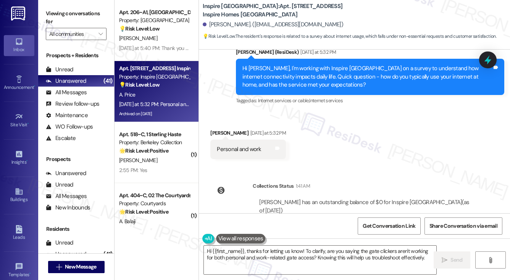
drag, startPoint x: 55, startPoint y: 3, endPoint x: 74, endPoint y: 22, distance: 27.3
click at [55, 3] on div "Viewing conversations for All communities " at bounding box center [76, 24] width 76 height 48
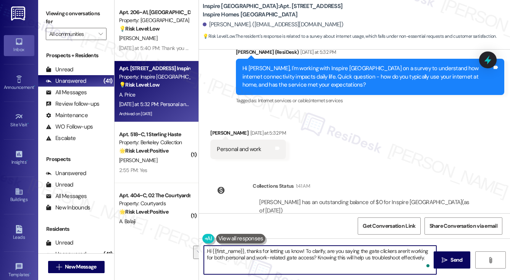
drag, startPoint x: 424, startPoint y: 258, endPoint x: 301, endPoint y: 250, distance: 123.5
click at [301, 250] on textarea "Hi {{first_name}}, thanks for letting us know! To clarify, are you saying the g…" at bounding box center [320, 260] width 232 height 29
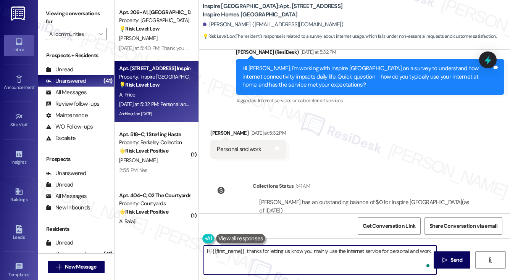
paste textarea "How does connectivity affect your work?"
click at [304, 260] on textarea "Hi {{first_name}}, thanks for letting us know you mainly use the internet servi…" at bounding box center [320, 260] width 232 height 29
click at [210, 258] on textarea "Hi {{first_name}}, thanks for letting us know you mainly use the internet servi…" at bounding box center [320, 260] width 232 height 29
click at [211, 257] on textarea "Hi {{first_name}}, thanks for letting us know you mainly use the internet servi…" at bounding box center [320, 260] width 232 height 29
click at [329, 255] on textarea "Hi {{first_name}}, thanks for letting us know you mainly use the internet servi…" at bounding box center [320, 260] width 232 height 29
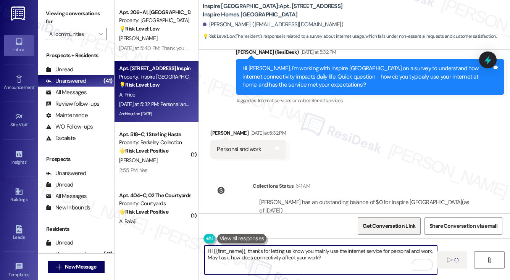
type textarea "Hi {{first_name}}, thanks for letting us know you mainly use the internet servi…"
click at [371, 229] on span "Get Conversation Link" at bounding box center [389, 226] width 53 height 8
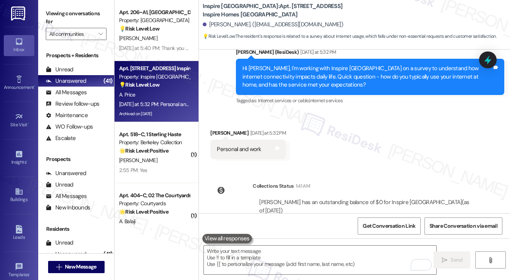
scroll to position [1988, 0]
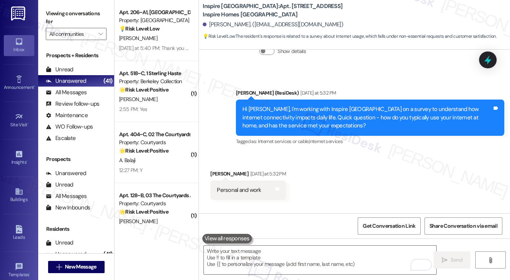
click at [47, 12] on label "Viewing conversations for" at bounding box center [76, 18] width 61 height 20
click at [250, 194] on div "Personal and work Tags and notes" at bounding box center [248, 190] width 76 height 19
copy div "Personal and work Tags and notes"
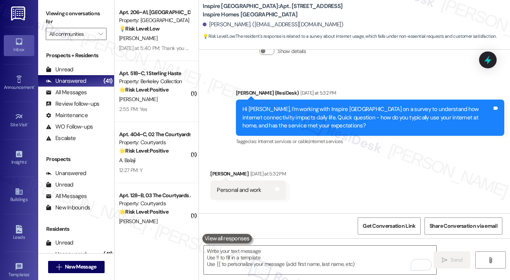
click at [62, 15] on label "Viewing conversations for" at bounding box center [76, 18] width 61 height 20
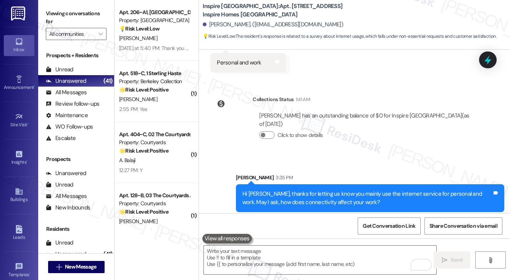
scroll to position [2128, 0]
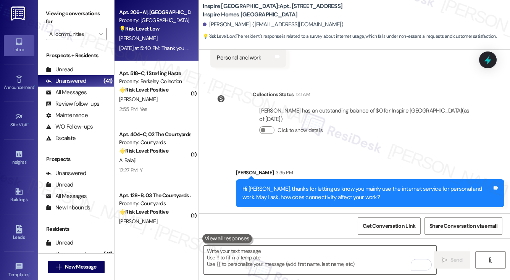
click at [173, 30] on div "💡 Risk Level: Low The outbound message is a survey regarding internet connectiv…" at bounding box center [154, 29] width 71 height 8
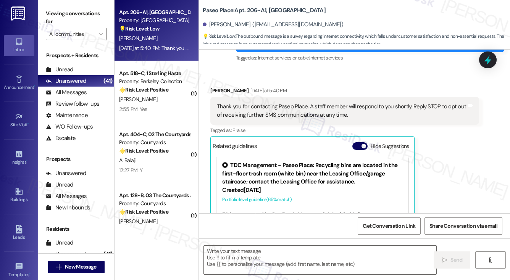
type textarea "Fetching suggested responses. Please feel free to read through the conversation…"
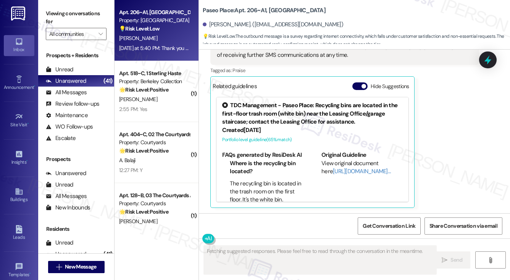
scroll to position [58, 0]
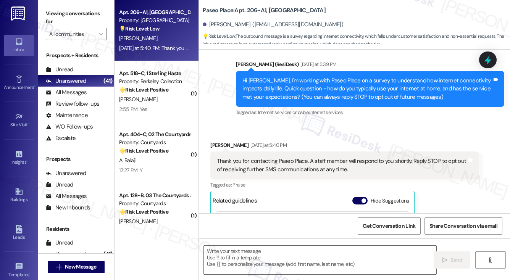
click at [261, 91] on div "Hi [PERSON_NAME], I'm working with Paseo Place on a survey to understand how in…" at bounding box center [367, 89] width 250 height 24
click at [261, 90] on div "Hi [PERSON_NAME], I'm working with Paseo Place on a survey to understand how in…" at bounding box center [367, 89] width 250 height 24
click at [212, 100] on div "Announcement, sent via SMS Sarah (ResiDesk) Yesterday at 5:39 PM Hi Jasmine, I'…" at bounding box center [354, 83] width 311 height 81
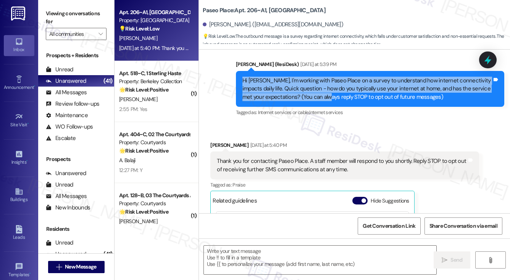
drag, startPoint x: 251, startPoint y: 86, endPoint x: 321, endPoint y: 102, distance: 71.2
click at [321, 102] on div "Announcement, sent via SMS Sarah (ResiDesk) Yesterday at 5:39 PM Hi Jasmine, I'…" at bounding box center [354, 83] width 311 height 81
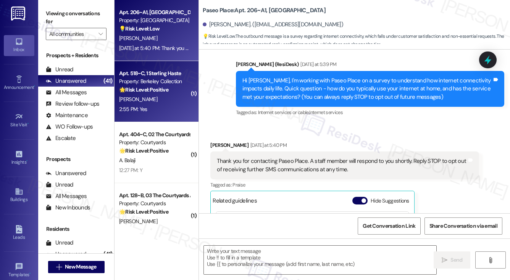
click at [144, 106] on div "2:55 PM: Yes 2:55 PM: Yes" at bounding box center [133, 109] width 28 height 7
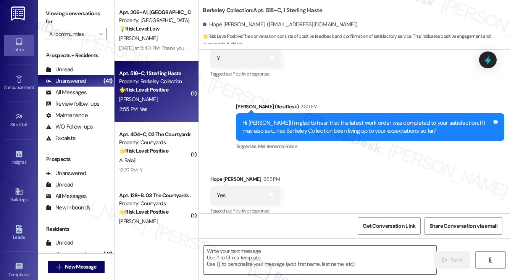
scroll to position [329, 0]
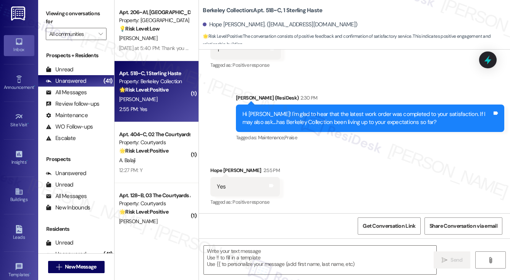
type textarea "Fetching suggested responses. Please feel free to read through the conversation…"
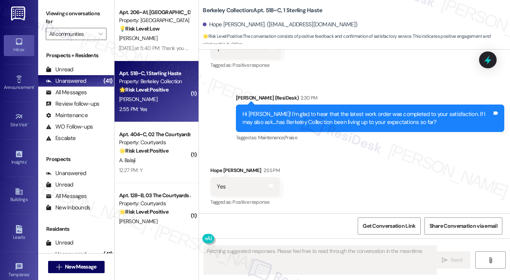
scroll to position [329, 0]
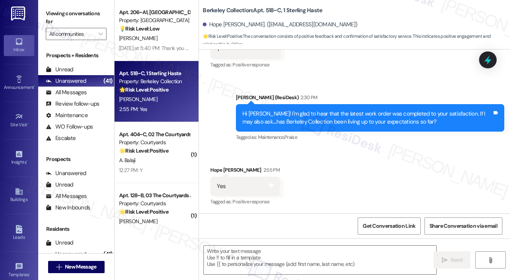
drag, startPoint x: 56, startPoint y: 14, endPoint x: 92, endPoint y: 45, distance: 47.0
click at [56, 14] on label "Viewing conversations for" at bounding box center [76, 18] width 61 height 20
click at [263, 261] on textarea at bounding box center [320, 260] width 232 height 29
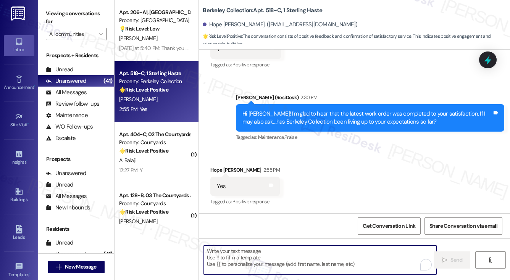
paste textarea "That’s wonderful to hear, [PERSON_NAME], thank you! If you’re comfortable, woul…"
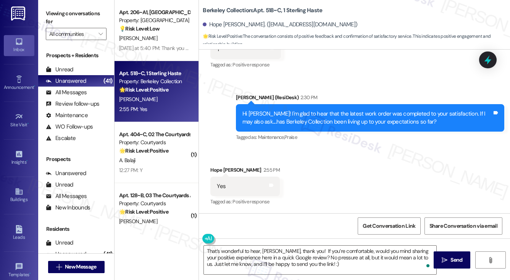
click at [215, 165] on div "Received via SMS Hope Antonia Peoples 2:55 PM Yes Tags and notes Tagged as: Pos…" at bounding box center [245, 186] width 81 height 53
copy div "Hope"
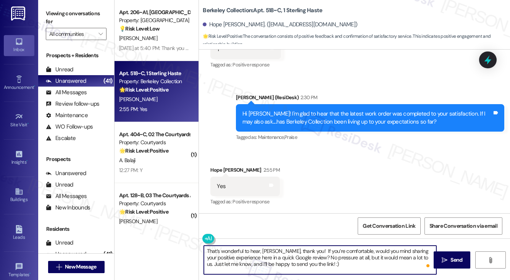
click at [269, 251] on textarea "That’s wonderful to hear, [PERSON_NAME], thank you! If you’re comfortable, woul…" at bounding box center [320, 260] width 232 height 29
paste textarea "Hope"
type textarea "That’s wonderful to hear, Hope, thank you! If you’re comfortable, would you min…"
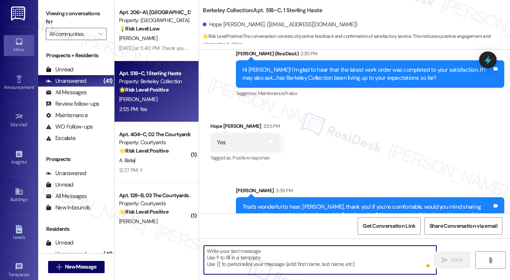
scroll to position [399, 0]
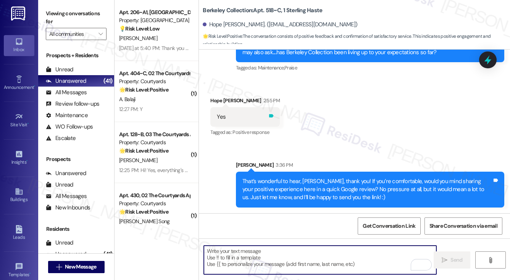
click at [270, 119] on div "Tags and notes" at bounding box center [271, 117] width 6 height 8
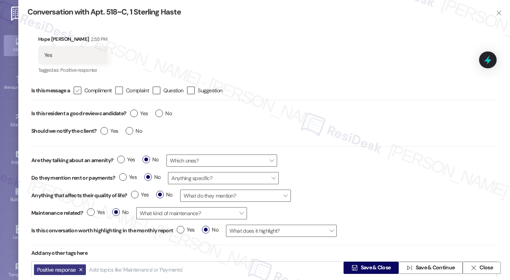
click at [84, 93] on label " Compliment" at bounding box center [93, 91] width 38 height 8
click at [75, 93] on input " Compliment" at bounding box center [72, 90] width 5 height 5
checkbox input "true"
click at [139, 115] on span "Yes" at bounding box center [139, 114] width 18 height 8
click at [139, 115] on input "Yes" at bounding box center [139, 115] width 18 height 10
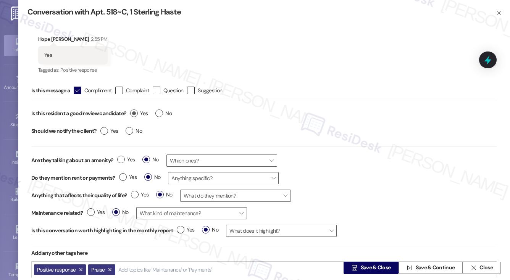
radio input "true"
click at [133, 132] on span "No" at bounding box center [134, 131] width 16 height 8
click at [133, 132] on input "No" at bounding box center [134, 132] width 16 height 10
radio input "true"
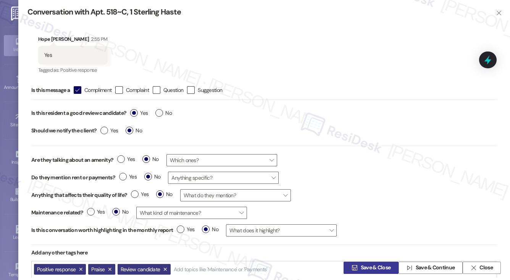
click at [376, 271] on span "Save & Close" at bounding box center [376, 268] width 30 height 8
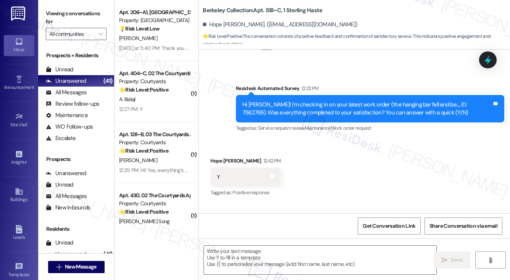
type textarea "Fetching suggested responses. Please feel free to read through the conversation…"
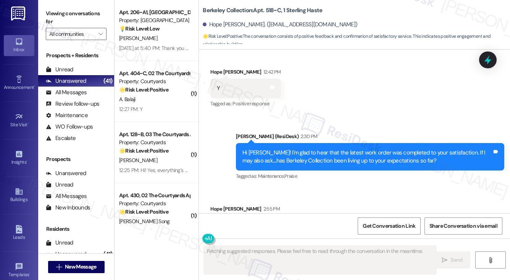
scroll to position [329, 0]
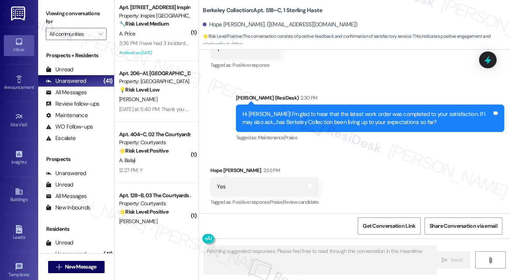
click at [173, 77] on div "Apt. 206~A1, [GEOGRAPHIC_DATA]" at bounding box center [154, 73] width 71 height 8
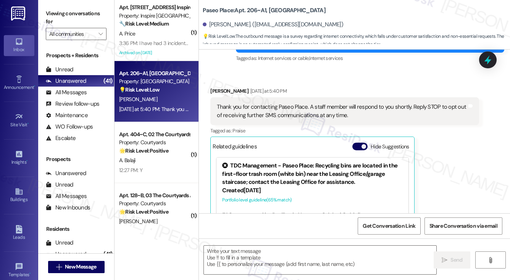
type textarea "Fetching suggested responses. Please feel free to read through the conversation…"
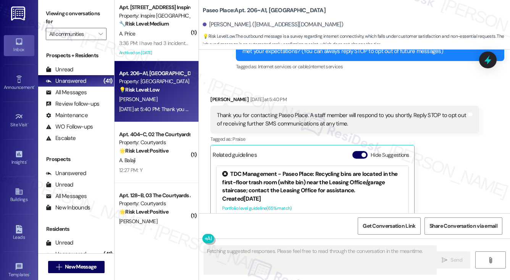
scroll to position [19, 0]
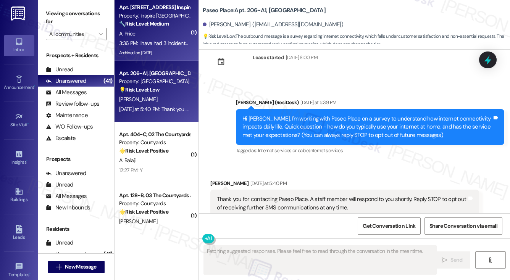
click at [160, 38] on div "A. Price" at bounding box center [154, 34] width 72 height 10
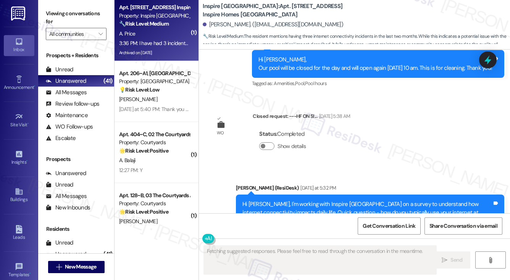
scroll to position [2204, 0]
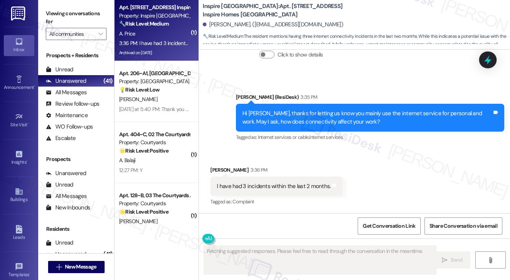
click at [308, 113] on div "Hi [PERSON_NAME], thanks for letting us know you mainly use the internet servic…" at bounding box center [367, 118] width 250 height 16
drag, startPoint x: 308, startPoint y: 113, endPoint x: 313, endPoint y: 113, distance: 4.6
click at [313, 113] on div "Hi [PERSON_NAME], thanks for letting us know you mainly use the internet servic…" at bounding box center [367, 118] width 250 height 16
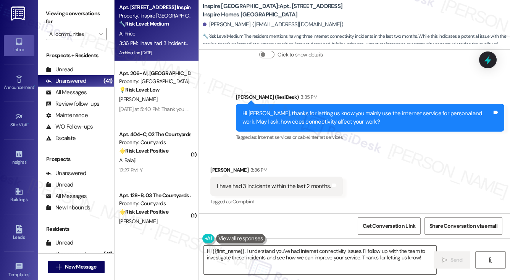
click at [321, 121] on div "Hi [PERSON_NAME], thanks for letting us know you mainly use the internet servic…" at bounding box center [367, 118] width 250 height 16
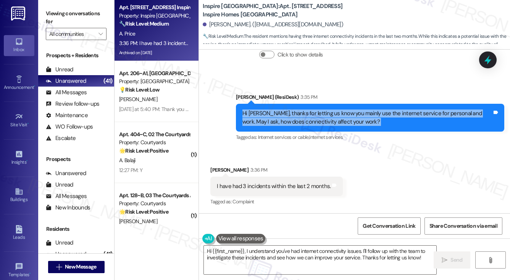
click at [321, 121] on div "Hi [PERSON_NAME], thanks for letting us know you mainly use the internet servic…" at bounding box center [367, 118] width 250 height 16
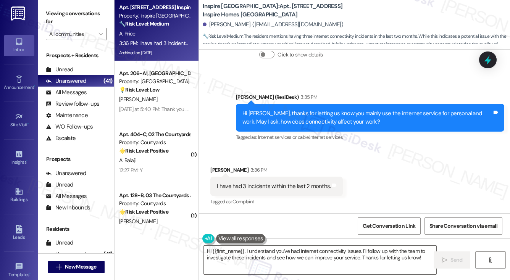
click at [335, 186] on div "I have had 3 incidents within the last 2 months. Tags and notes" at bounding box center [276, 186] width 132 height 19
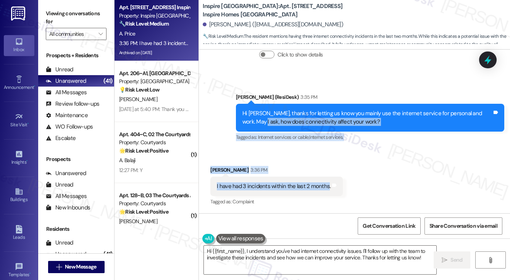
drag, startPoint x: 326, startPoint y: 188, endPoint x: 233, endPoint y: 119, distance: 116.3
click at [232, 119] on div "WO Lease started Jul 26, 2025 at 8:00 PM Show details Survey, sent via SMS Resi…" at bounding box center [354, 132] width 311 height 164
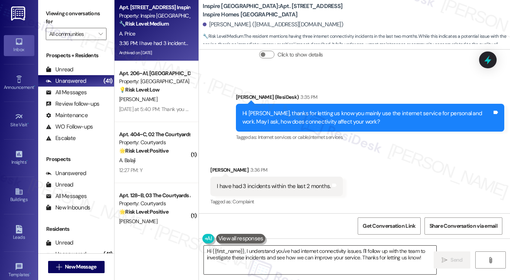
click at [308, 252] on textarea "Hi {{first_name}}, I understand you've had internet connectivity issues. I'll f…" at bounding box center [320, 260] width 232 height 29
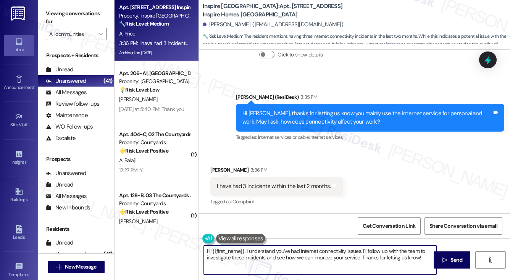
click at [309, 252] on textarea "Hi {{first_name}}, I understand you've had internet connectivity issues. I'll f…" at bounding box center [320, 260] width 232 height 29
click at [325, 118] on div "Hi [PERSON_NAME], thanks for letting us know you mainly use the internet servic…" at bounding box center [367, 118] width 250 height 16
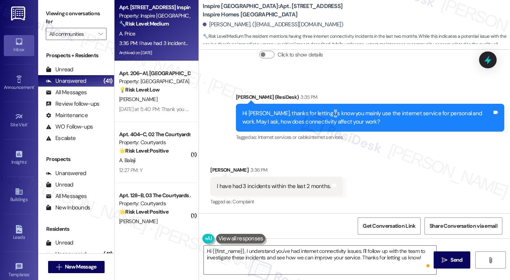
click at [325, 118] on div "Hi [PERSON_NAME], thanks for letting us know you mainly use the internet servic…" at bounding box center [367, 118] width 250 height 16
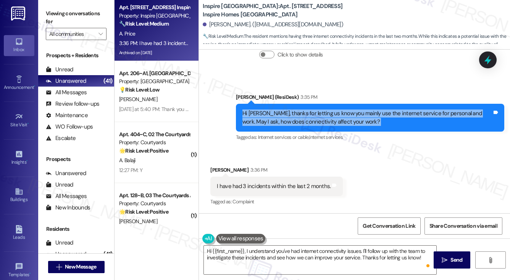
click at [51, 11] on label "Viewing conversations for" at bounding box center [76, 18] width 61 height 20
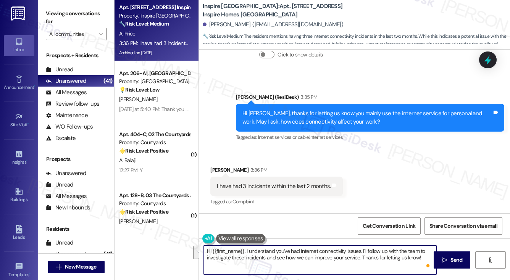
drag, startPoint x: 422, startPoint y: 258, endPoint x: 363, endPoint y: 249, distance: 59.1
click at [362, 249] on textarea "Hi {{first_name}}, I understand you've had internet connectivity issues. I'll f…" at bounding box center [320, 260] width 232 height 29
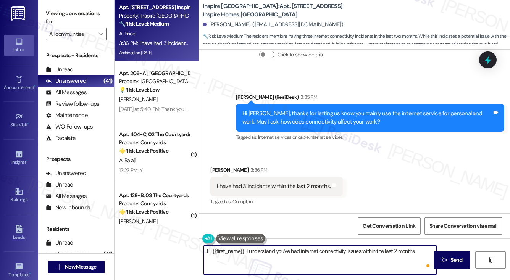
paste textarea "Does the included service feel like good value?"
click at [326, 255] on textarea "Hi {{first_name}}, I understand you've had internet connectivity issues within …" at bounding box center [320, 260] width 232 height 29
drag, startPoint x: 246, startPoint y: 250, endPoint x: 169, endPoint y: 241, distance: 77.6
click at [169, 241] on div "Apt. 1510 Orchid Springs Dr, 1 Inspire Homes Bonds Ranch Property: Inspire Bond…" at bounding box center [312, 140] width 395 height 280
click at [350, 260] on textarea "I understand you've had internet connectivity issues within the last 2 months. …" at bounding box center [320, 260] width 232 height 29
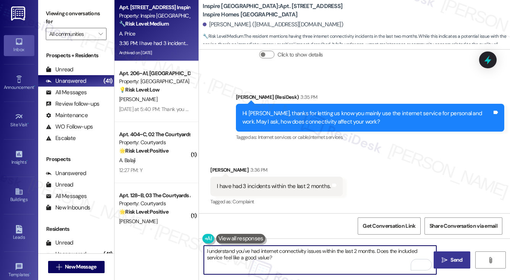
type textarea "I understand you've had internet connectivity issues within the last 2 months. …"
click at [454, 265] on button " Send" at bounding box center [452, 260] width 37 height 17
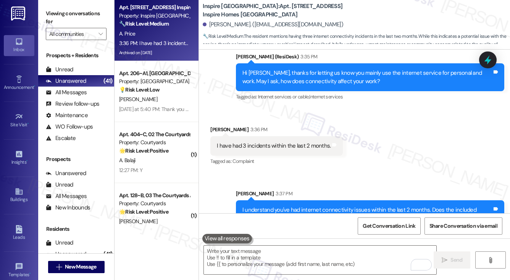
scroll to position [2266, 0]
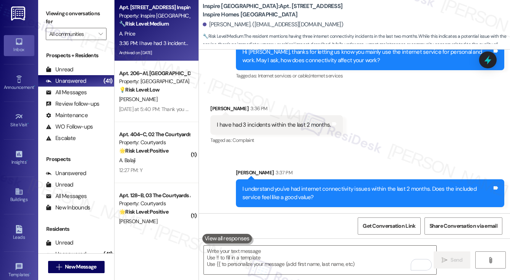
click at [272, 116] on div "I have had 3 incidents within the last 2 months. Tags and notes" at bounding box center [276, 124] width 132 height 19
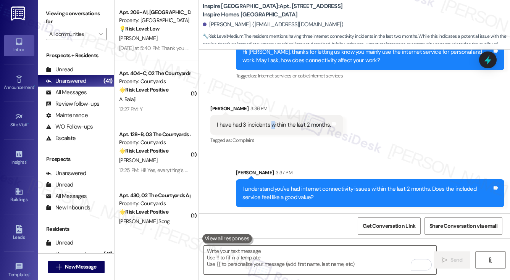
click at [272, 116] on div "I have had 3 incidents within the last 2 months. Tags and notes" at bounding box center [276, 124] width 132 height 19
copy div "I have had 3 incidents within the last 2 months. Tags and notes"
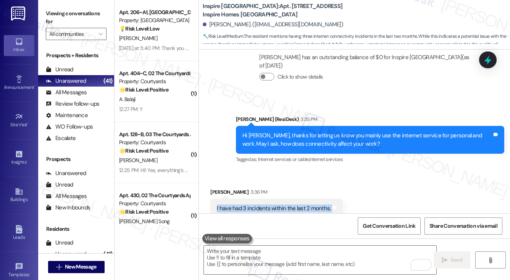
scroll to position [2113, 0]
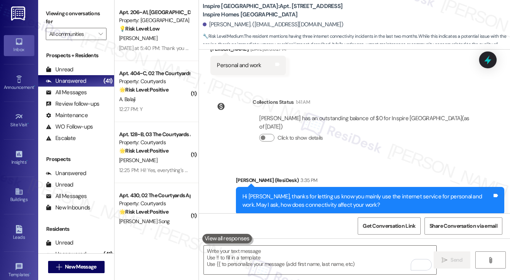
click at [51, 5] on div "Viewing conversations for All communities " at bounding box center [76, 24] width 76 height 48
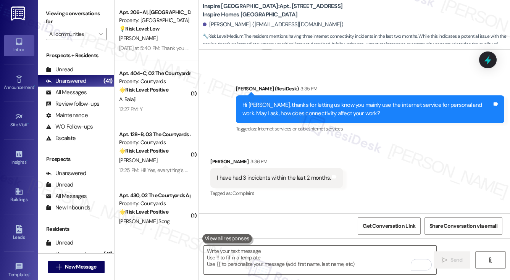
scroll to position [2266, 0]
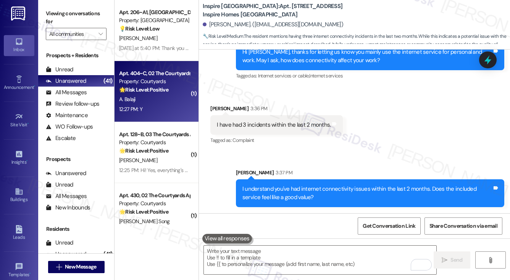
click at [181, 107] on div "12:27 PM: Y 12:27 PM: Y" at bounding box center [154, 110] width 72 height 10
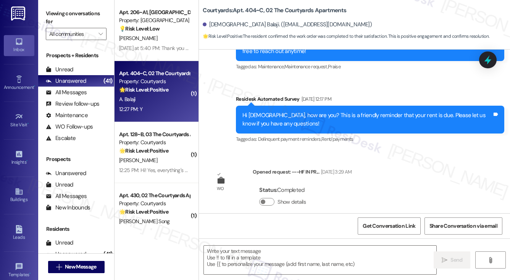
type textarea "Fetching suggested responses. Please feel free to read through the conversation…"
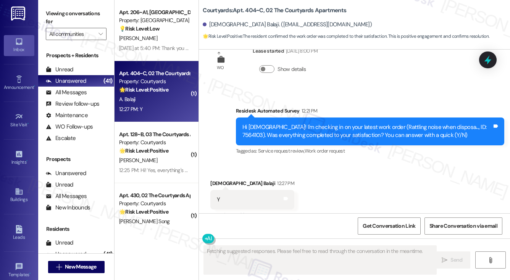
scroll to position [1131, 0]
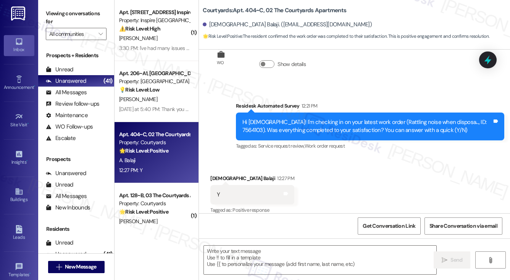
click at [310, 118] on div "Hi Advaith! I'm checking in on your latest work order (Rattling noise when disp…" at bounding box center [367, 126] width 250 height 16
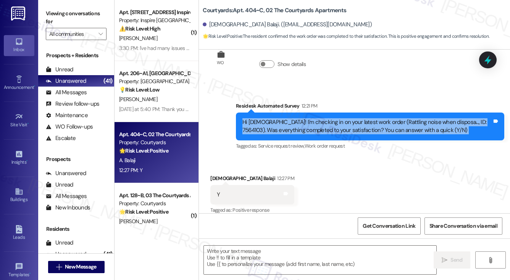
click at [310, 118] on div "Hi Advaith! I'm checking in on your latest work order (Rattling noise when disp…" at bounding box center [367, 126] width 250 height 16
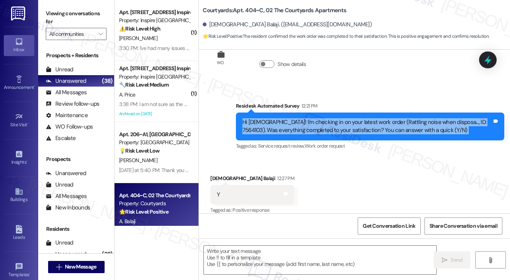
click at [394, 118] on div "Hi Advaith! I'm checking in on your latest work order (Rattling noise when disp…" at bounding box center [367, 126] width 250 height 16
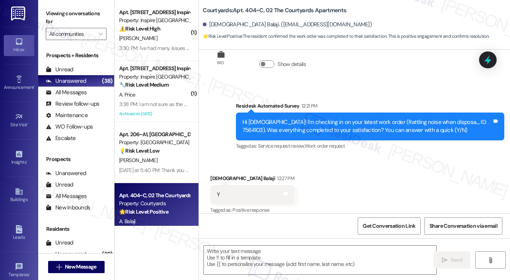
drag, startPoint x: 55, startPoint y: 9, endPoint x: 87, endPoint y: 1, distance: 33.4
click at [55, 9] on label "Viewing conversations for" at bounding box center [76, 18] width 61 height 20
click at [63, 18] on label "Viewing conversations for" at bounding box center [76, 18] width 61 height 20
click at [262, 254] on textarea at bounding box center [320, 260] width 232 height 29
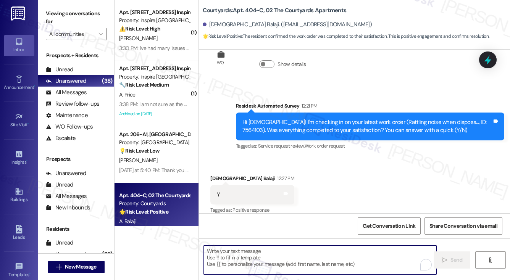
paste textarea "Hi {{first_name}}! I'm glad to hear that the latest work order was completed to…"
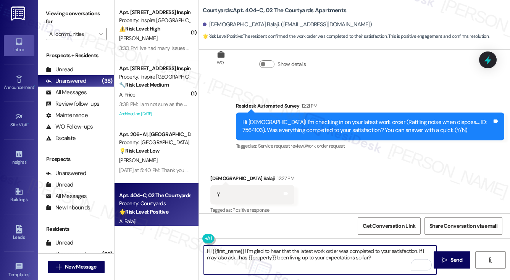
click at [380, 259] on textarea "Hi {{first_name}}! I'm glad to hear that the latest work order was completed to…" at bounding box center [320, 260] width 232 height 29
type textarea "Hi {{first_name}}! I'm glad to hear that the latest work order was completed to…"
click at [452, 256] on span "Send" at bounding box center [456, 260] width 12 height 8
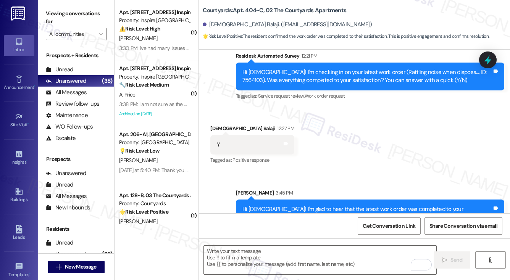
scroll to position [1193, 0]
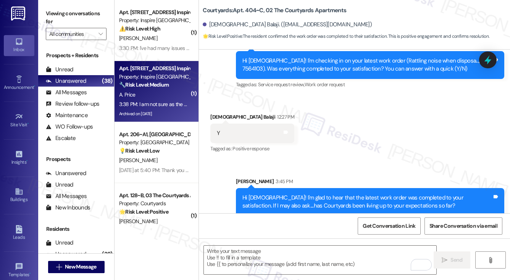
click at [164, 100] on div "3:38 PM: I am not sure as the price is apart of the community fee so as of now …" at bounding box center [154, 105] width 72 height 10
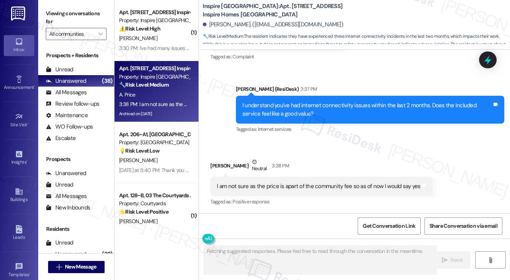
scroll to position [2349, 0]
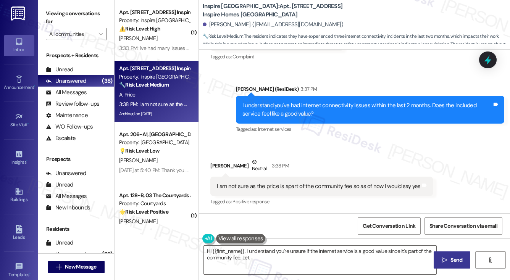
click at [308, 189] on div "I am not sure as the price is apart of the community fee so as of now I would s…" at bounding box center [318, 186] width 203 height 8
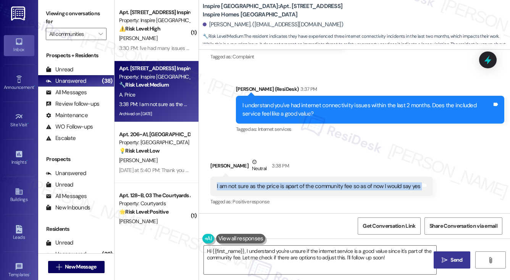
click at [308, 189] on div "I am not sure as the price is apart of the community fee so as of now I would s…" at bounding box center [318, 186] width 203 height 8
click at [331, 183] on div "I am not sure as the price is apart of the community fee so as of now I would s…" at bounding box center [318, 186] width 203 height 8
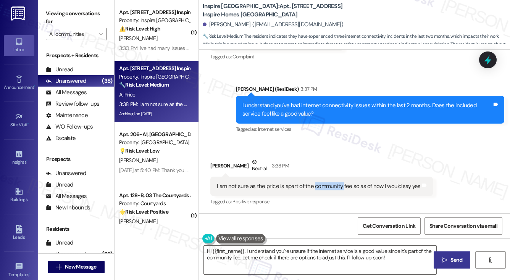
click at [331, 183] on div "I am not sure as the price is apart of the community fee so as of now I would s…" at bounding box center [318, 186] width 203 height 8
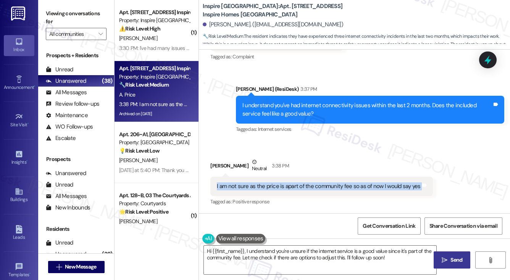
click at [331, 183] on div "I am not sure as the price is apart of the community fee so as of now I would s…" at bounding box center [318, 186] width 203 height 8
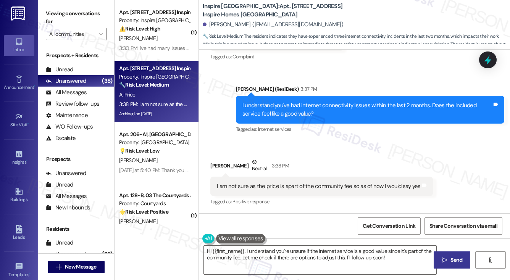
click at [363, 98] on div "I understand you've had internet connectivity issues within the last 2 months. …" at bounding box center [370, 110] width 268 height 28
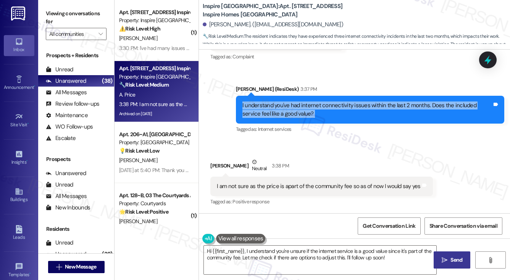
click at [363, 98] on div "I understand you've had internet connectivity issues within the last 2 months. …" at bounding box center [370, 110] width 268 height 28
click at [285, 108] on div "I understand you've had internet connectivity issues within the last 2 months. …" at bounding box center [367, 110] width 250 height 16
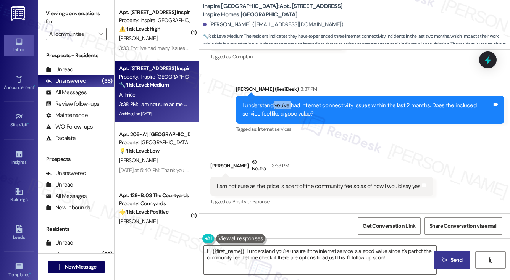
click at [285, 108] on div "I understand you've had internet connectivity issues within the last 2 months. …" at bounding box center [367, 110] width 250 height 16
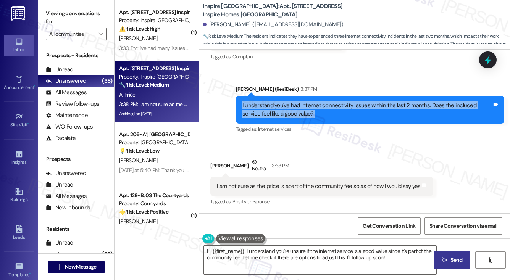
click at [285, 108] on div "I understand you've had internet connectivity issues within the last 2 months. …" at bounding box center [367, 110] width 250 height 16
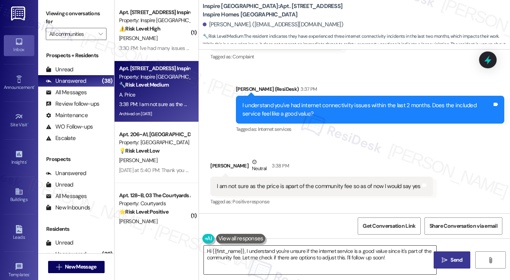
click at [281, 247] on textarea "Hi {{first_name}}, I understand you're unsure if the internet service is a good…" at bounding box center [320, 260] width 232 height 29
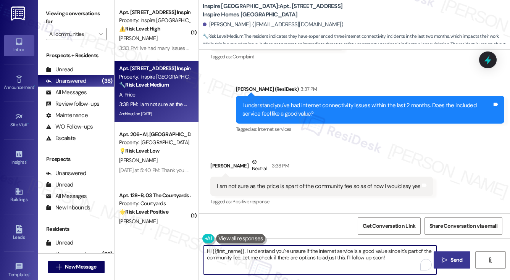
click at [281, 247] on textarea "Hi {{first_name}}, I understand you're unsure if the internet service is a good…" at bounding box center [320, 260] width 232 height 29
click at [371, 258] on textarea "Hi {{first_name}}, I understand you're unsure if the internet service is a good…" at bounding box center [320, 260] width 232 height 29
drag, startPoint x: 407, startPoint y: 258, endPoint x: 234, endPoint y: 256, distance: 173.3
click at [234, 256] on textarea "Hi {{first_name}}, I understand you're unsure if the internet service is a good…" at bounding box center [320, 260] width 232 height 29
click at [310, 256] on textarea "Hi {{first_name}}, I understand you're unsure if the internet service is a good…" at bounding box center [320, 260] width 232 height 29
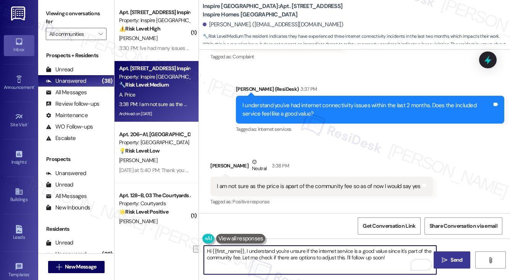
drag, startPoint x: 392, startPoint y: 259, endPoint x: 243, endPoint y: 259, distance: 149.6
click at [243, 259] on textarea "Hi {{first_name}}, I understand you're unsure if the internet service is a good…" at bounding box center [320, 260] width 232 height 29
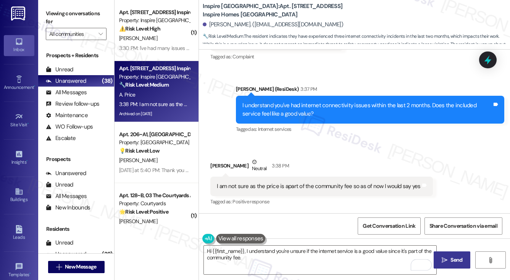
click at [53, 13] on label "Viewing conversations for" at bounding box center [76, 18] width 61 height 20
click at [52, 18] on label "Viewing conversations for" at bounding box center [76, 18] width 61 height 20
click at [57, 11] on label "Viewing conversations for" at bounding box center [76, 18] width 61 height 20
click at [61, 17] on label "Viewing conversations for" at bounding box center [76, 18] width 61 height 20
drag, startPoint x: 52, startPoint y: 7, endPoint x: 61, endPoint y: 13, distance: 11.0
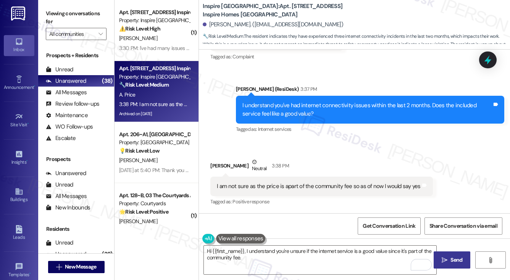
click at [52, 8] on label "Viewing conversations for" at bounding box center [76, 18] width 61 height 20
click at [273, 249] on textarea "Hi {{first_name}}, I understand you're unsure if the internet service is a good…" at bounding box center [320, 260] width 232 height 29
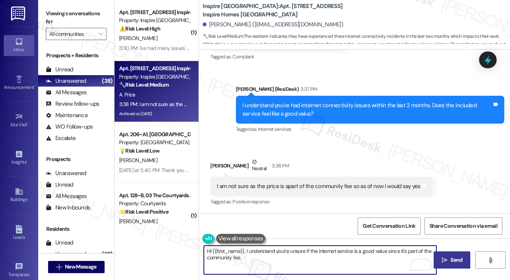
click at [273, 249] on textarea "Hi {{first_name}}, I understand you're unsure if the internet service is a good…" at bounding box center [320, 260] width 232 height 29
paste textarea "Thanks so much for sharing your experience—it really helps us understand what m…"
drag, startPoint x: 307, startPoint y: 250, endPoint x: 313, endPoint y: 249, distance: 6.3
click at [307, 250] on textarea "Thanks so much for sharing your experience—it really helps us understand what m…" at bounding box center [320, 260] width 232 height 29
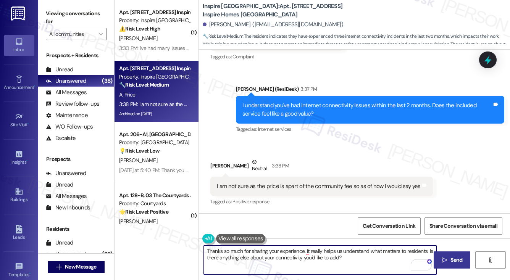
click at [309, 251] on textarea "Thanks so much for sharing your experience. it really helps us understand what …" at bounding box center [320, 260] width 232 height 29
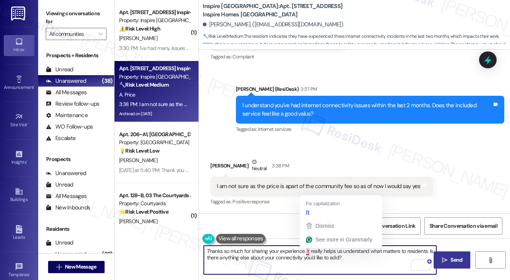
click at [307, 250] on textarea "Thanks so much for sharing your experience. it really helps us understand what …" at bounding box center [320, 260] width 232 height 29
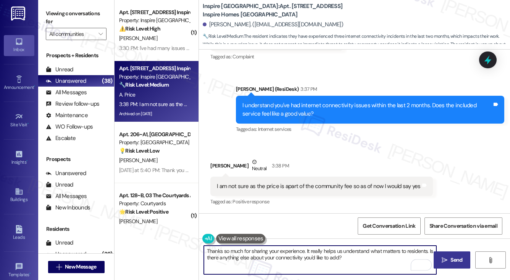
click at [355, 253] on textarea "Thanks so much for sharing your experience. It really helps us understand what …" at bounding box center [320, 260] width 232 height 29
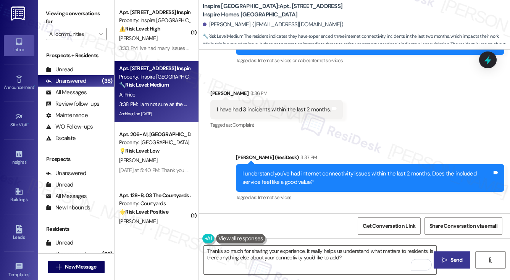
click at [59, 19] on label "Viewing conversations for" at bounding box center [76, 18] width 61 height 20
click at [325, 258] on textarea "Thanks so much for sharing your experience. It really helps us understand what …" at bounding box center [320, 260] width 232 height 29
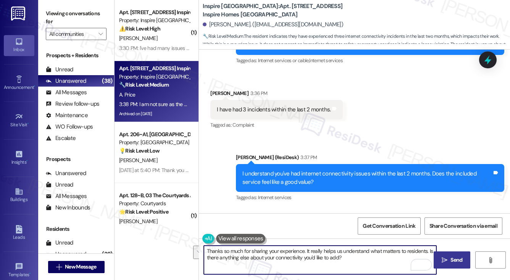
drag, startPoint x: 374, startPoint y: 257, endPoint x: 306, endPoint y: 249, distance: 68.8
click at [306, 249] on textarea "Thanks so much for sharing your experience. It really helps us understand what …" at bounding box center [320, 260] width 232 height 29
paste textarea "Any difference in connectivity between your apartment and common areas"
drag, startPoint x: 317, startPoint y: 258, endPoint x: 322, endPoint y: 252, distance: 7.9
click at [317, 259] on textarea "Thanks so much for sharing your experience. Any difference in connectivity betw…" at bounding box center [320, 260] width 232 height 29
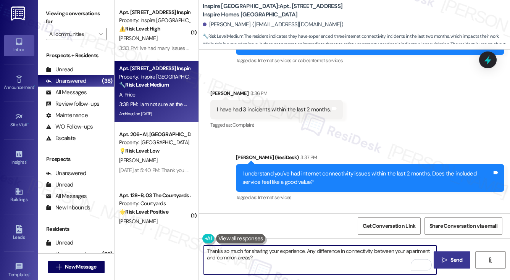
scroll to position [2349, 0]
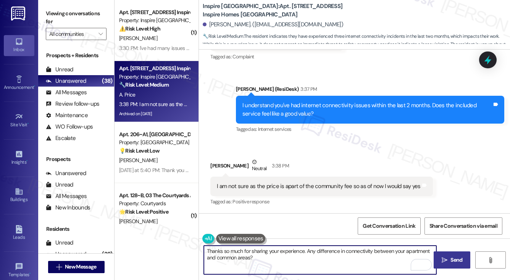
click at [248, 103] on div "I understand you've had internet connectivity issues within the last 2 months. …" at bounding box center [367, 110] width 250 height 16
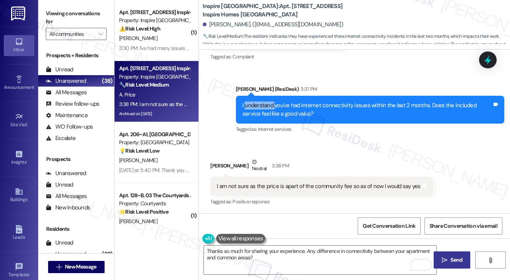
click at [248, 103] on div "I understand you've had internet connectivity issues within the last 2 months. …" at bounding box center [367, 110] width 250 height 16
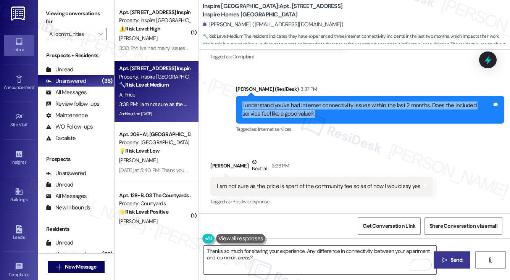
click at [248, 103] on div "I understand you've had internet connectivity issues within the last 2 months. …" at bounding box center [367, 110] width 250 height 16
copy div "I understand you've had internet connectivity issues within the last 2 months. …"
click at [262, 136] on div "Sent via SMS Sarah (ResiDesk) 3:37 PM I understand you've had internet connecti…" at bounding box center [370, 109] width 280 height 61
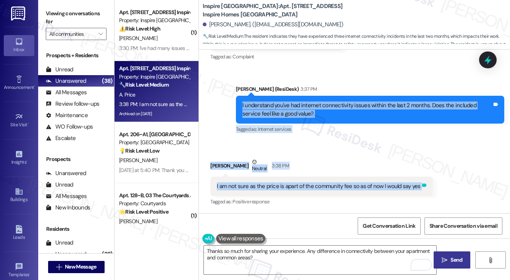
drag, startPoint x: 238, startPoint y: 96, endPoint x: 416, endPoint y: 187, distance: 200.2
click at [416, 187] on div "WO Lease started Jul 26, 2025 at 8:00 PM Show details Survey, sent via SMS Resi…" at bounding box center [354, 132] width 311 height 164
copy div "I understand you've had internet connectivity issues within the last 2 months. …"
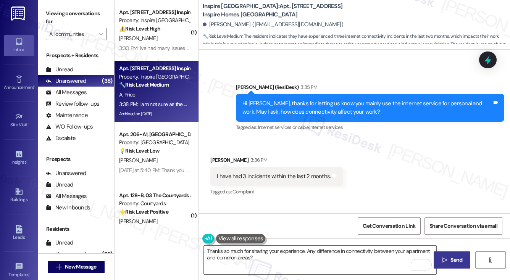
drag, startPoint x: 58, startPoint y: 15, endPoint x: 67, endPoint y: 6, distance: 12.1
click at [58, 15] on label "Viewing conversations for" at bounding box center [76, 18] width 61 height 20
click at [277, 254] on textarea "Thanks so much for sharing your experience. Any difference in connectivity betw…" at bounding box center [320, 260] width 232 height 29
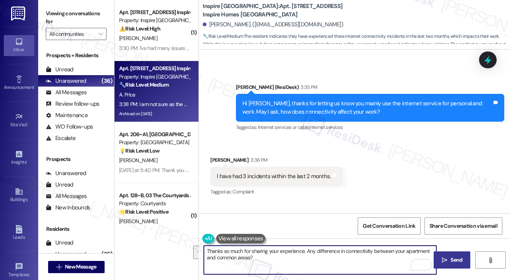
paste textarea "for sharing that, Angela. Since the internet is included in the community fee, …"
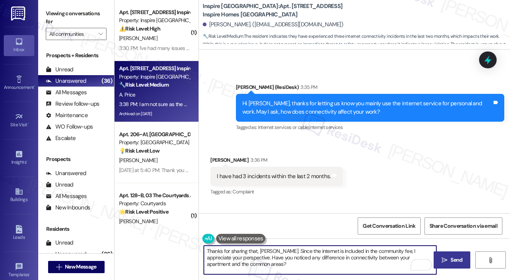
click at [273, 255] on textarea "Thanks for sharing that, [PERSON_NAME]. Since the internet is included in the c…" at bounding box center [320, 260] width 232 height 29
type textarea "Thanks for sharing that, [PERSON_NAME]. Since the internet is included in the c…"
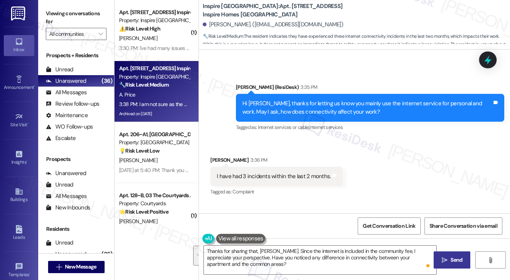
click at [445, 259] on icon "" at bounding box center [445, 260] width 6 height 6
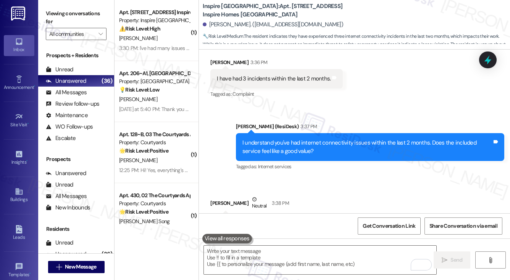
scroll to position [2266, 0]
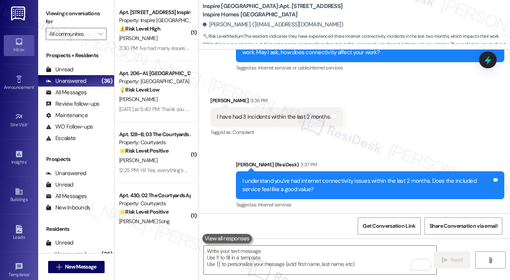
click at [277, 121] on div "I have had 3 incidents within the last 2 months." at bounding box center [274, 117] width 114 height 8
copy div "I have had 3 incidents within the last 2 months. Tags and notes"
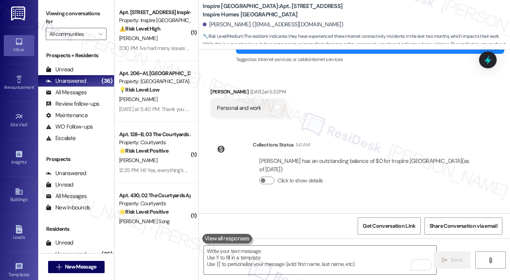
scroll to position [2037, 0]
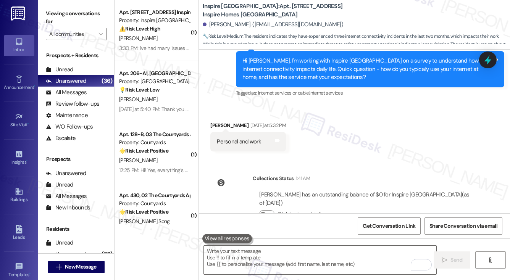
drag, startPoint x: 52, startPoint y: 15, endPoint x: 76, endPoint y: 20, distance: 23.9
click at [52, 15] on label "Viewing conversations for" at bounding box center [76, 18] width 61 height 20
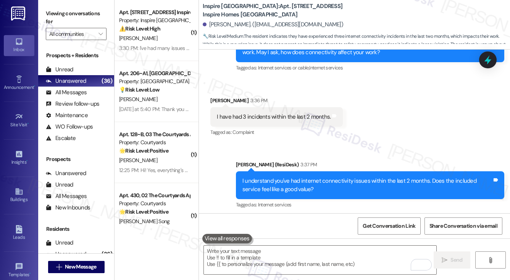
scroll to position [2418, 0]
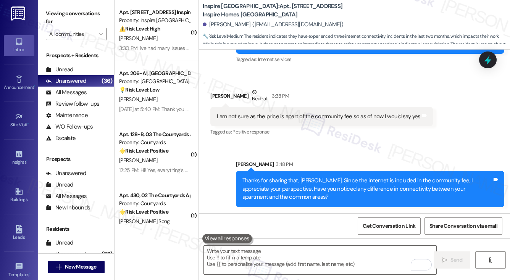
click at [266, 121] on div "I am not sure as the price is apart of the community fee so as of now I would s…" at bounding box center [318, 117] width 203 height 8
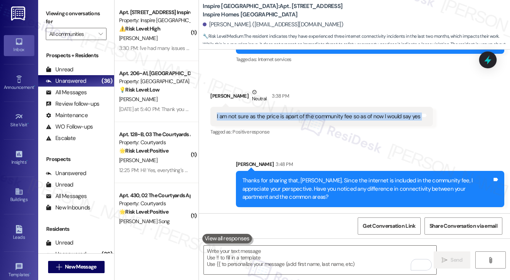
click at [266, 121] on div "I am not sure as the price is apart of the community fee so as of now I would s…" at bounding box center [318, 117] width 203 height 8
copy div "I am not sure as the price is apart of the community fee so as of now I would s…"
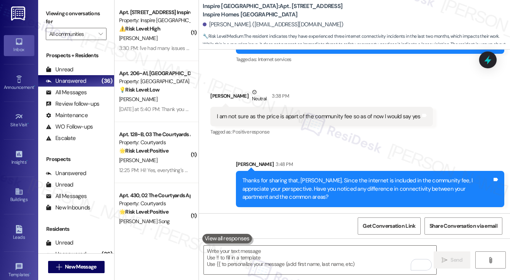
click at [46, 19] on label "Viewing conversations for" at bounding box center [76, 18] width 61 height 20
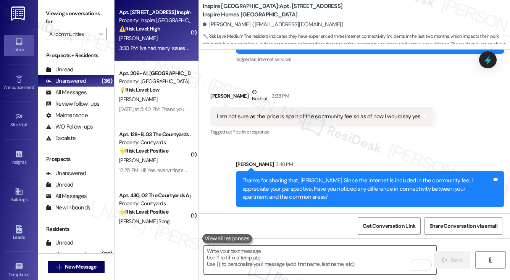
click at [166, 42] on div "[PERSON_NAME]" at bounding box center [154, 39] width 72 height 10
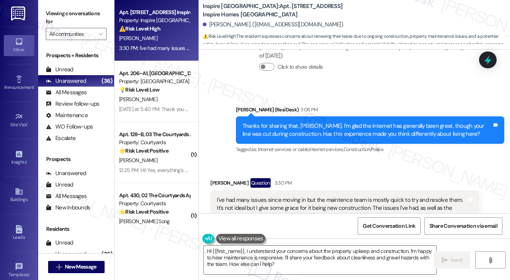
scroll to position [1709, 0]
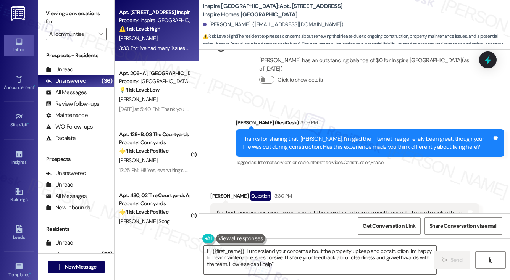
click at [343, 135] on div "Thanks for sharing that, [PERSON_NAME]. I’m glad the internet has generally bee…" at bounding box center [367, 143] width 250 height 16
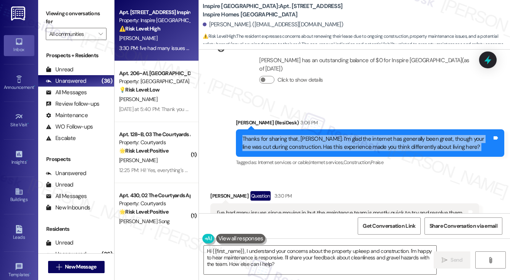
click at [343, 135] on div "Thanks for sharing that, [PERSON_NAME]. I’m glad the internet has generally bee…" at bounding box center [367, 143] width 250 height 16
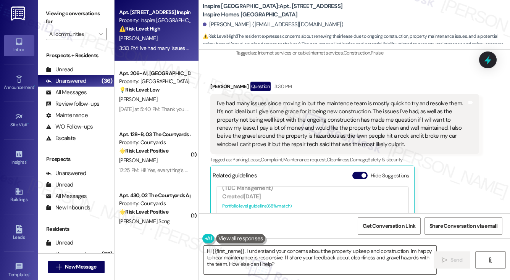
scroll to position [1824, 0]
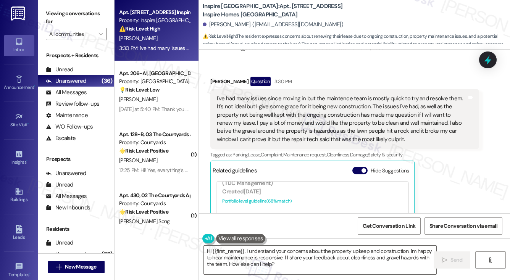
click at [328, 137] on div "I've had many issues since moving in but the maintence team is mostly quick to …" at bounding box center [344, 119] width 268 height 61
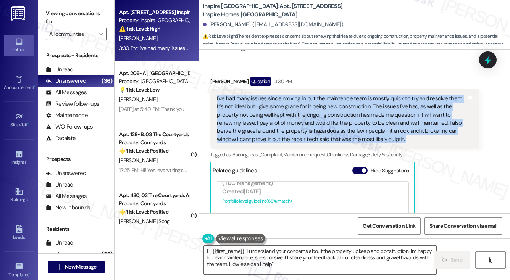
click at [328, 137] on div "I've had many issues since moving in but the maintence team is mostly quick to …" at bounding box center [344, 119] width 268 height 61
click at [319, 116] on div "I've had many issues since moving in but the maintence team is mostly quick to …" at bounding box center [342, 119] width 250 height 49
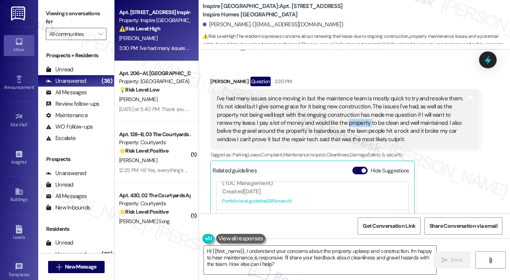
click at [319, 116] on div "I've had many issues since moving in but the maintence team is mostly quick to …" at bounding box center [342, 119] width 250 height 49
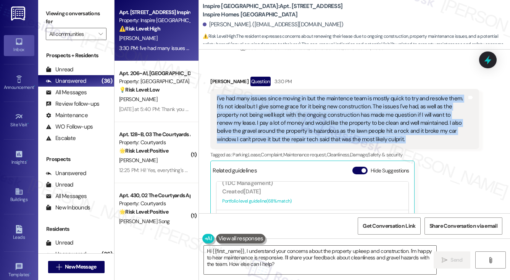
click at [319, 116] on div "I've had many issues since moving in but the maintence team is mostly quick to …" at bounding box center [342, 119] width 250 height 49
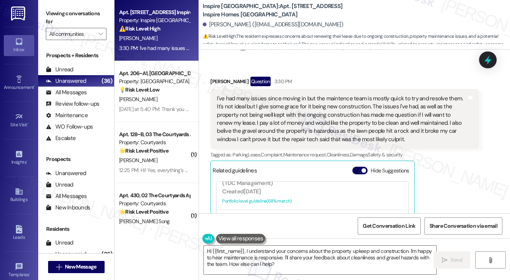
click at [330, 77] on div "Nicole Feild Question 3:30 PM" at bounding box center [344, 83] width 268 height 12
click at [326, 100] on div "I've had many issues since moving in but the maintence team is mostly quick to …" at bounding box center [342, 119] width 250 height 49
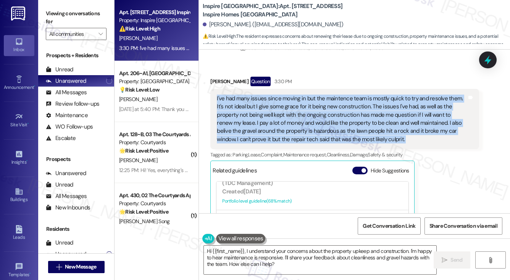
click at [326, 100] on div "I've had many issues since moving in but the maintence team is mostly quick to …" at bounding box center [342, 119] width 250 height 49
click at [312, 110] on div "I've had many issues since moving in but the maintence team is mostly quick to …" at bounding box center [342, 119] width 250 height 49
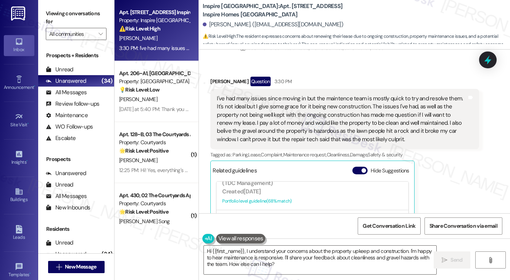
click at [318, 113] on div "I've had many issues since moving in but the maintence team is mostly quick to …" at bounding box center [342, 119] width 250 height 49
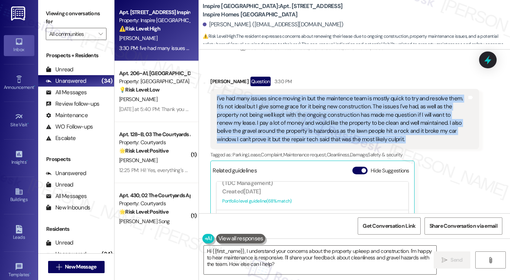
click at [318, 113] on div "I've had many issues since moving in but the maintence team is mostly quick to …" at bounding box center [342, 119] width 250 height 49
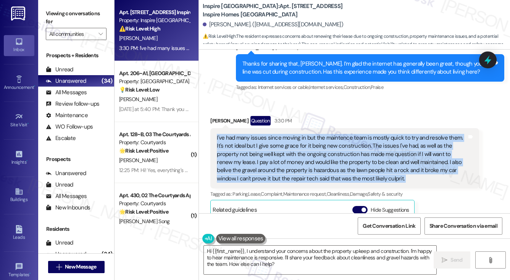
scroll to position [1786, 0]
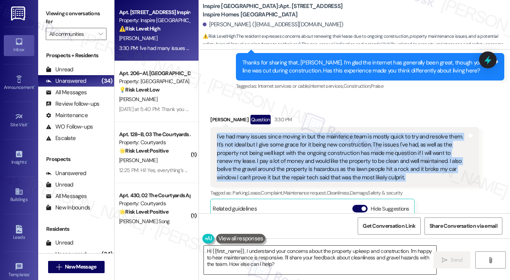
click at [323, 268] on textarea "Hi {{first_name}}, I understand your concerns about the property upkeep and con…" at bounding box center [320, 260] width 232 height 29
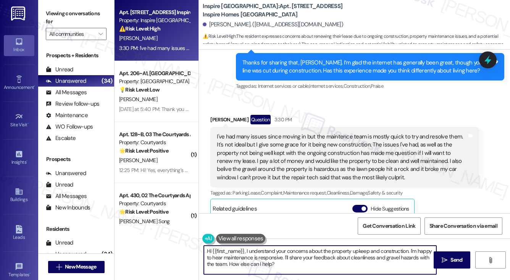
click at [323, 268] on textarea "Hi {{first_name}}, I understand your concerns about the property upkeep and con…" at bounding box center [320, 260] width 232 height 29
click at [288, 267] on textarea "Hi {{first_name}}, I understand your concerns about the property upkeep and con…" at bounding box center [320, 260] width 232 height 29
drag, startPoint x: 294, startPoint y: 267, endPoint x: 228, endPoint y: 266, distance: 66.4
click at [228, 266] on textarea "Hi {{first_name}}, I understand your concerns about the property upkeep and con…" at bounding box center [320, 260] width 232 height 29
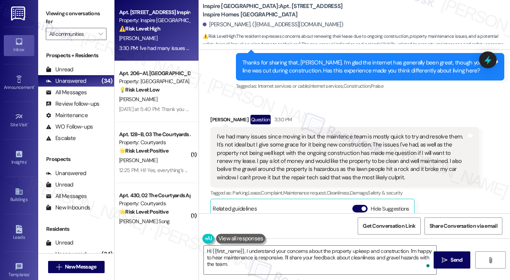
click at [58, 17] on label "Viewing conversations for" at bounding box center [76, 18] width 61 height 20
click at [301, 148] on div "I've had many issues since moving in but the maintence team is mostly quick to …" at bounding box center [342, 157] width 250 height 49
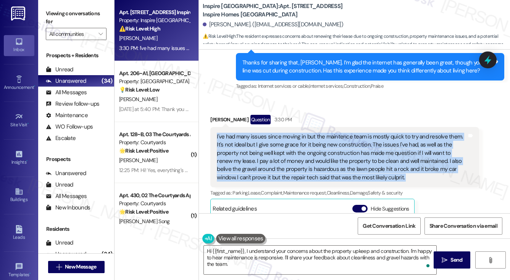
click at [301, 148] on div "I've had many issues since moving in but the maintence team is mostly quick to …" at bounding box center [342, 157] width 250 height 49
copy div "I've had many issues since moving in but the maintence team is mostly quick to …"
drag, startPoint x: 54, startPoint y: 14, endPoint x: 103, endPoint y: 28, distance: 50.4
click at [55, 14] on label "Viewing conversations for" at bounding box center [76, 18] width 61 height 20
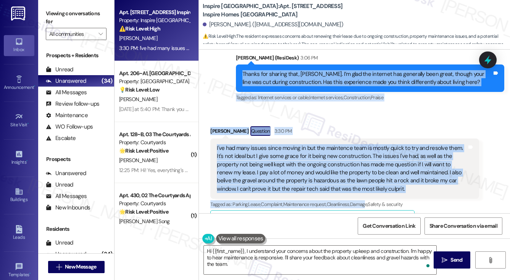
scroll to position [1824, 0]
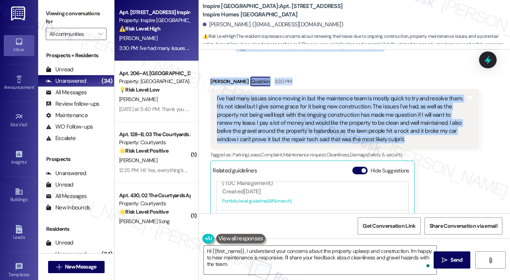
drag, startPoint x: 237, startPoint y: 130, endPoint x: 365, endPoint y: 131, distance: 127.5
click at [363, 131] on div "WO Lease started Jul 24, 2025 at 8:00 PM Show details Survey, sent via SMS Resi…" at bounding box center [354, 132] width 311 height 164
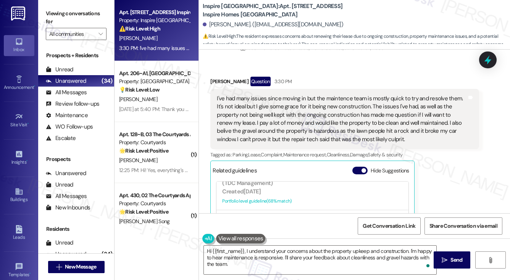
drag, startPoint x: 52, startPoint y: 13, endPoint x: 206, endPoint y: 144, distance: 202.6
click at [52, 13] on label "Viewing conversations for" at bounding box center [76, 18] width 61 height 20
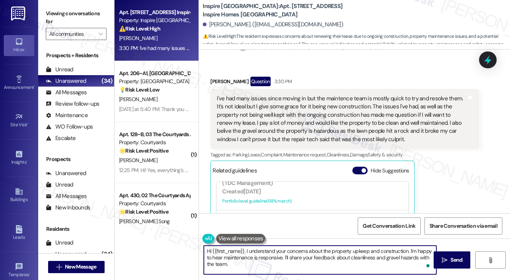
click at [285, 253] on textarea "Hi {{first_name}}, I understand your concerns about the property upkeep and con…" at bounding box center [320, 260] width 232 height 29
paste textarea "Thanks so much for sharing your experience, Nicole—it really helps us understan…"
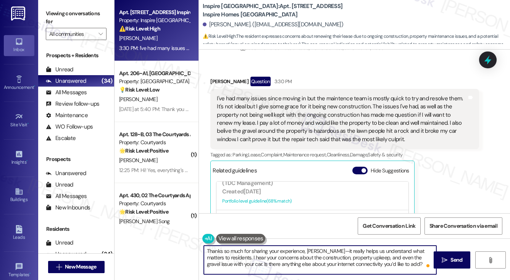
click at [281, 253] on textarea "Thanks so much for sharing your experience, Nicole—it really helps us understan…" at bounding box center [320, 260] width 232 height 29
click at [320, 250] on textarea "Thanks so much for sharing your experience, Nicole—it really helps us understan…" at bounding box center [320, 260] width 232 height 29
click at [339, 256] on textarea "Thanks so much for sharing your experience, Nicole! It really helps us understa…" at bounding box center [320, 260] width 232 height 29
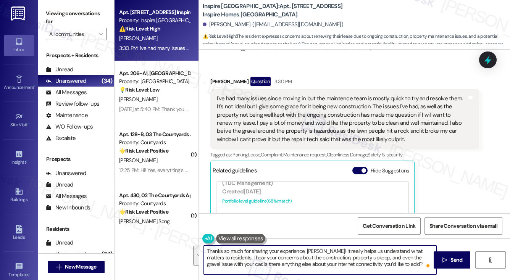
click at [302, 262] on textarea "Thanks so much for sharing your experience, Nicole! It really helps us understa…" at bounding box center [320, 260] width 232 height 29
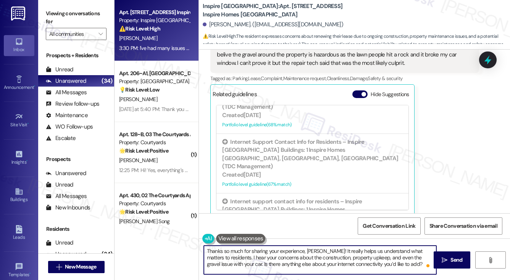
click at [369, 252] on textarea "Thanks so much for sharing your experience, Nicole! It really helps us understa…" at bounding box center [320, 260] width 232 height 29
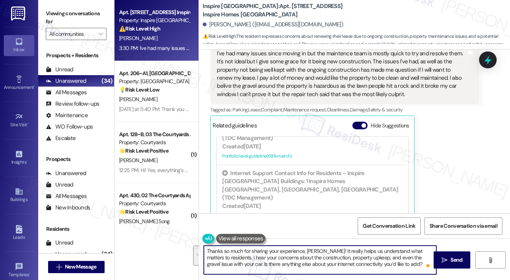
scroll to position [1824, 0]
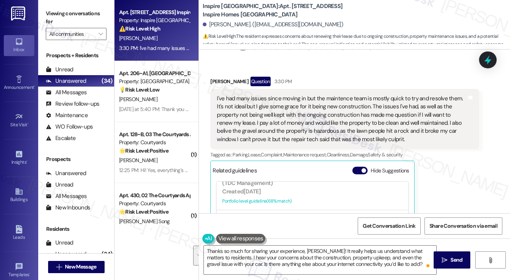
click at [351, 115] on div "I've had many issues since moving in but the maintence team is mostly quick to …" at bounding box center [342, 119] width 250 height 49
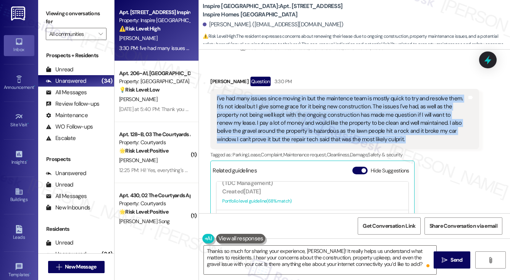
click at [351, 115] on div "I've had many issues since moving in but the maintence team is mostly quick to …" at bounding box center [342, 119] width 250 height 49
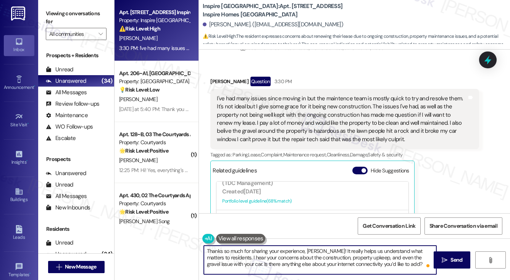
click at [237, 264] on textarea "Thanks so much for sharing your experience, Nicole! It really helps us understa…" at bounding box center [320, 260] width 232 height 29
click at [253, 109] on div "I've had many issues since moving in but the maintence team is mostly quick to …" at bounding box center [342, 119] width 250 height 49
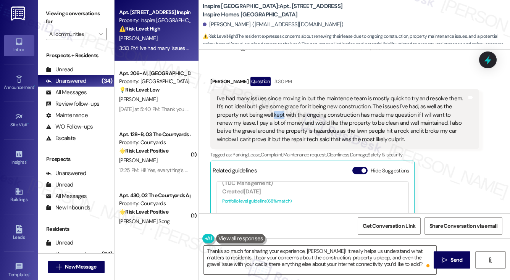
click at [253, 109] on div "I've had many issues since moving in but the maintence team is mostly quick to …" at bounding box center [342, 119] width 250 height 49
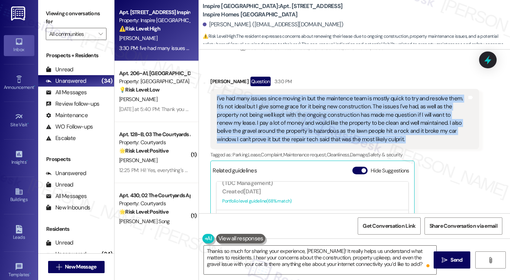
click at [253, 109] on div "I've had many issues since moving in but the maintence team is mostly quick to …" at bounding box center [342, 119] width 250 height 49
click at [237, 264] on textarea "Thanks so much for sharing your experience, Nicole! It really helps us understa…" at bounding box center [320, 260] width 232 height 29
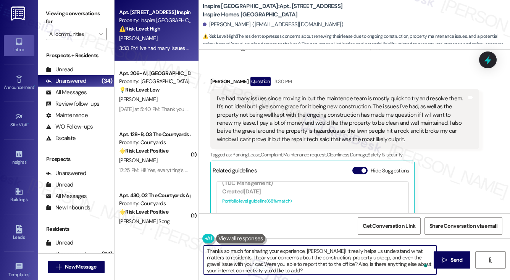
click at [328, 256] on textarea "Thanks so much for sharing your experience, Nicole! It really helps us understa…" at bounding box center [320, 260] width 232 height 29
drag, startPoint x: 374, startPoint y: 258, endPoint x: 386, endPoint y: 255, distance: 12.1
click at [386, 255] on textarea "Thanks so much for sharing your experience, Nicole! It really helps us understa…" at bounding box center [320, 260] width 232 height 29
click at [376, 256] on textarea "Thanks so much for sharing your experience, Nicole! It really helps us understa…" at bounding box center [320, 260] width 232 height 29
drag, startPoint x: 374, startPoint y: 258, endPoint x: 378, endPoint y: 257, distance: 4.0
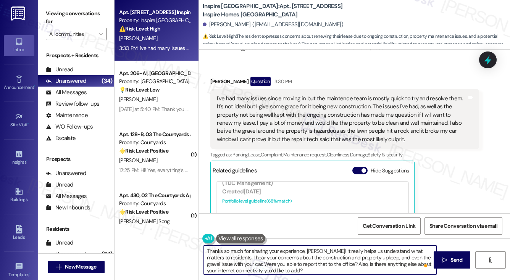
click at [375, 258] on textarea "Thanks so much for sharing your experience, Nicole! It really helps us understa…" at bounding box center [320, 260] width 232 height 29
click at [222, 264] on textarea "Thanks so much for sharing your experience, Nicole! It really helps us understa…" at bounding box center [320, 260] width 232 height 29
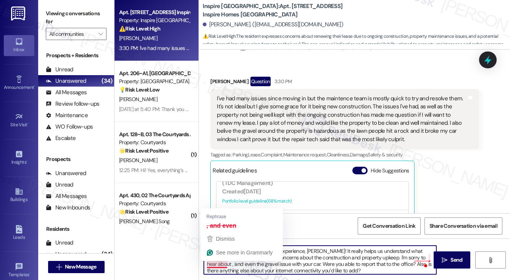
click at [222, 264] on textarea "Thanks so much for sharing your experience, Nicole! It really helps us understa…" at bounding box center [320, 260] width 232 height 29
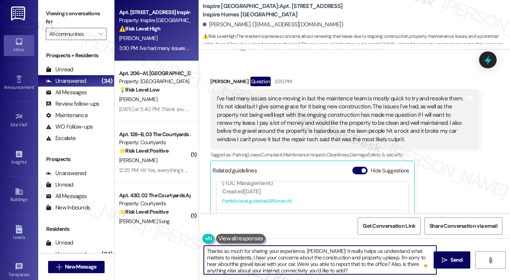
type textarea "Thanks so much for sharing your experience, Nicole! It really helps us understa…"
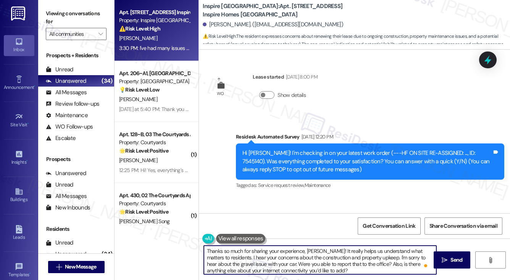
scroll to position [191, 0]
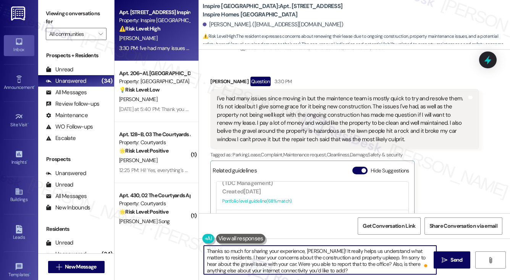
drag, startPoint x: 240, startPoint y: 264, endPoint x: 250, endPoint y: 262, distance: 10.0
click at [240, 264] on textarea "Thanks so much for sharing your experience, [PERSON_NAME]! It really helps us u…" at bounding box center [320, 260] width 232 height 29
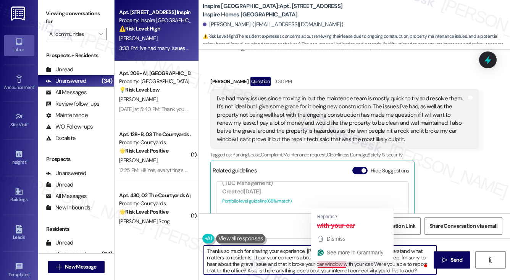
click at [342, 264] on textarea "Thanks so much for sharing your experience, [PERSON_NAME]! It really helps us u…" at bounding box center [320, 260] width 232 height 29
click at [343, 264] on textarea "Thanks so much for sharing your experience, [PERSON_NAME]! It really helps us u…" at bounding box center [320, 260] width 232 height 29
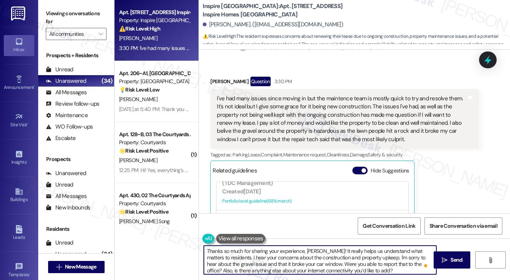
click at [354, 268] on textarea "Thanks so much for sharing your experience, [PERSON_NAME]! It really helps us u…" at bounding box center [320, 260] width 232 height 29
drag, startPoint x: 392, startPoint y: 271, endPoint x: 411, endPoint y: 265, distance: 20.8
click at [411, 265] on textarea "Thanks so much for sharing your experience, [PERSON_NAME]! It really helps us u…" at bounding box center [320, 260] width 232 height 29
click at [293, 263] on textarea "Thanks so much for sharing your experience, [PERSON_NAME]! It really helps us u…" at bounding box center [320, 260] width 232 height 29
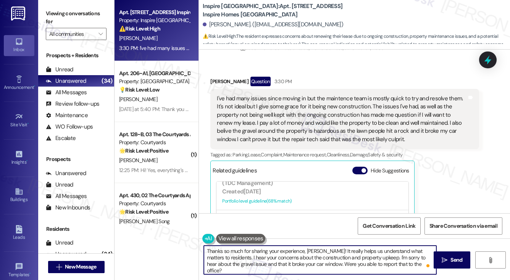
click at [293, 263] on textarea "Thanks so much for sharing your experience, [PERSON_NAME]! It really helps us u…" at bounding box center [320, 260] width 232 height 29
click at [326, 262] on textarea "Thanks so much for sharing your experience, [PERSON_NAME]! It really helps us u…" at bounding box center [320, 260] width 232 height 29
click at [358, 260] on textarea "Thanks so much for sharing your experience, [PERSON_NAME]! It really helps us u…" at bounding box center [320, 260] width 232 height 29
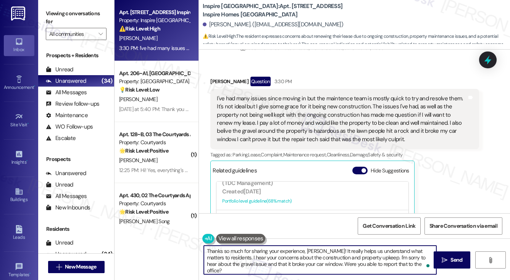
click at [266, 263] on textarea "Thanks so much for sharing your experience, [PERSON_NAME]! It really helps us u…" at bounding box center [320, 260] width 232 height 29
click at [372, 260] on textarea "Thanks so much for sharing your experience, [PERSON_NAME]! It really helps us u…" at bounding box center [320, 260] width 232 height 29
click at [383, 256] on textarea "Thanks so much for sharing your experience, [PERSON_NAME]! It really helps us u…" at bounding box center [320, 260] width 232 height 29
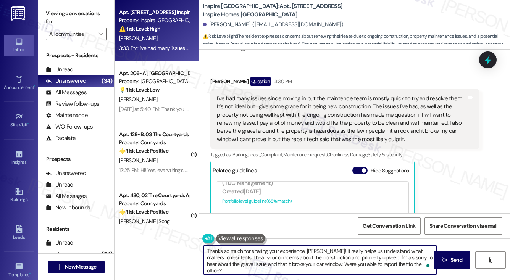
type textarea "Thanks so much for sharing your experience, [PERSON_NAME]! It really helps us u…"
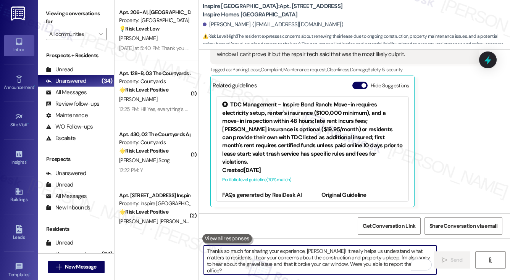
scroll to position [1855, 0]
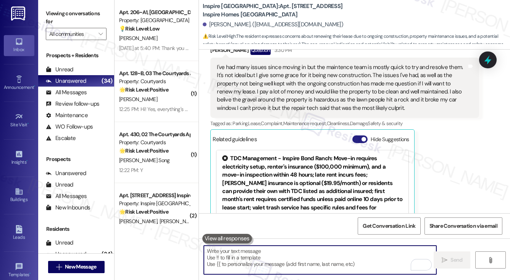
click at [363, 137] on span "button" at bounding box center [363, 139] width 5 height 5
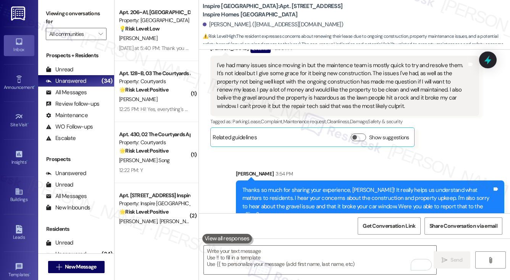
scroll to position [1858, 0]
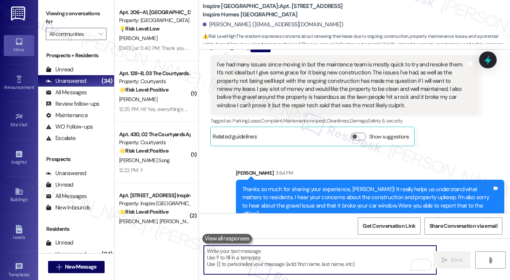
click at [333, 247] on textarea "To enrich screen reader interactions, please activate Accessibility in Grammarl…" at bounding box center [320, 260] width 232 height 29
paste textarea "Also, is there anything else about your internet connectivity you’d like to add?"
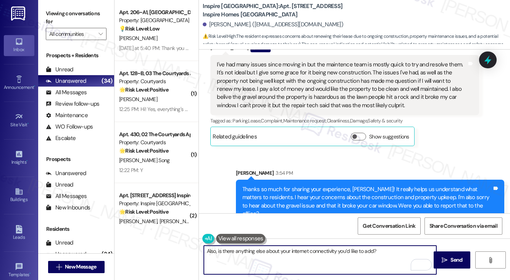
type textarea "Also, is there anything else about your internet connectivity you’d like to add?"
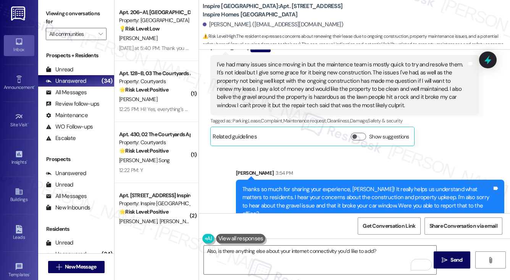
click at [49, 13] on label "Viewing conversations for" at bounding box center [76, 18] width 61 height 20
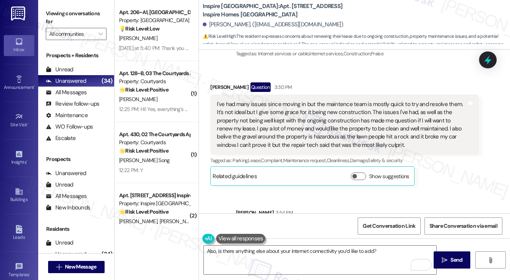
scroll to position [1781, 0]
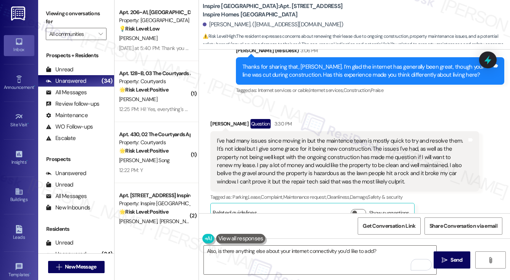
click at [246, 145] on div "I've had many issues since moving in but the maintence team is mostly quick to …" at bounding box center [342, 161] width 250 height 49
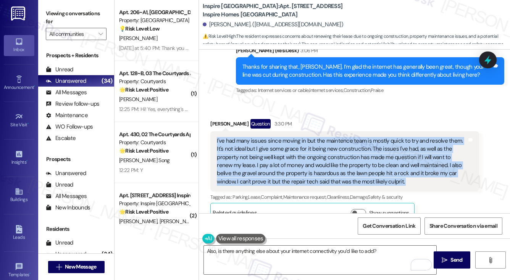
click at [246, 145] on div "I've had many issues since moving in but the maintence team is mostly quick to …" at bounding box center [342, 161] width 250 height 49
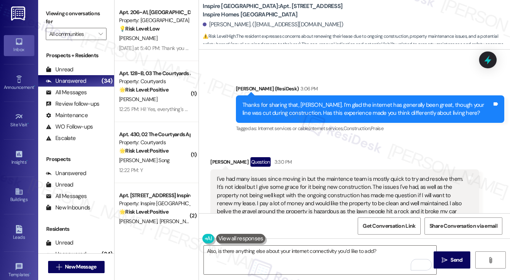
click at [350, 101] on div "Thanks for sharing that, [PERSON_NAME]. I’m glad the internet has generally bee…" at bounding box center [367, 109] width 250 height 16
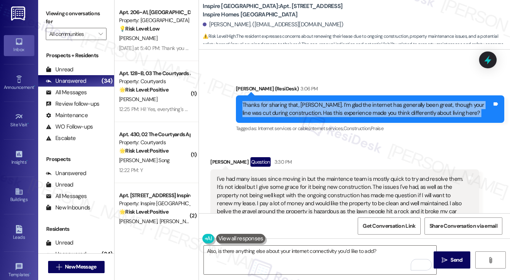
click at [350, 101] on div "Thanks for sharing that, [PERSON_NAME]. I’m glad the internet has generally bee…" at bounding box center [367, 109] width 250 height 16
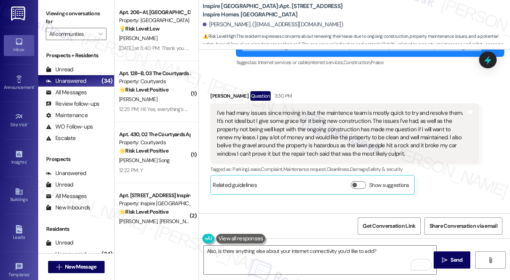
scroll to position [1858, 0]
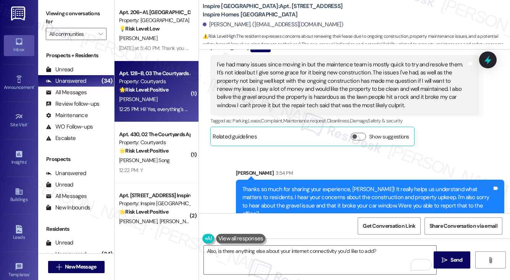
click at [150, 104] on div "[PERSON_NAME]" at bounding box center [154, 100] width 72 height 10
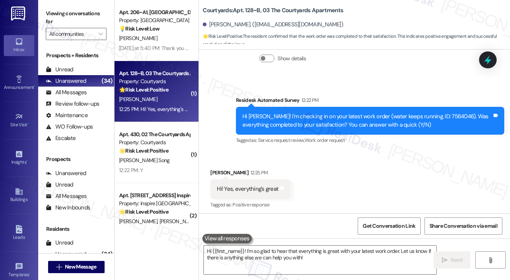
scroll to position [547, 0]
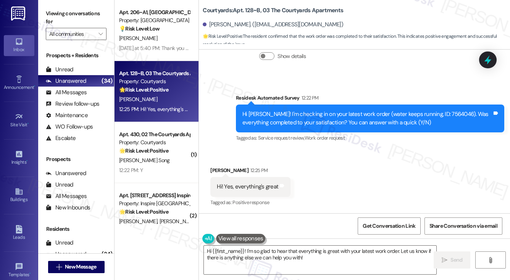
click at [350, 109] on div "Hi [PERSON_NAME]! I'm checking in on your latest work order (water keeps runnin…" at bounding box center [370, 119] width 268 height 28
click at [55, 11] on label "Viewing conversations for" at bounding box center [76, 18] width 61 height 20
drag, startPoint x: 55, startPoint y: 19, endPoint x: 58, endPoint y: 23, distance: 4.5
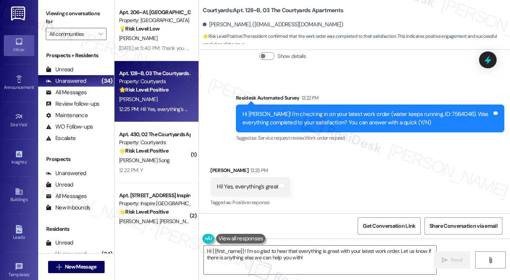
click at [55, 19] on label "Viewing conversations for" at bounding box center [76, 18] width 61 height 20
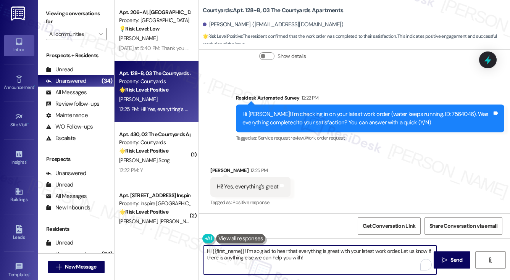
click at [279, 257] on textarea "Hi {{first_name}}! I'm so glad to hear that everything is great with your lates…" at bounding box center [320, 260] width 232 height 29
paste textarea "glad to hear that the latest work order was completed to your satisfaction. If …"
type textarea "Hi {{first_name}}! I'm glad to hear that the latest work order was completed to…"
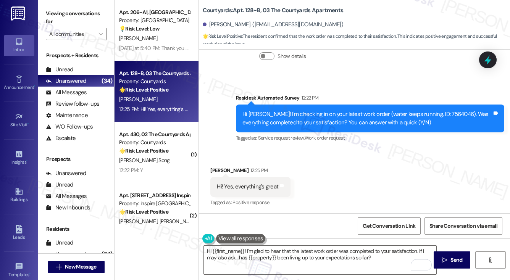
click at [217, 171] on div "[PERSON_NAME] 12:25 PM" at bounding box center [250, 171] width 80 height 11
click at [442, 258] on icon "" at bounding box center [445, 260] width 6 height 6
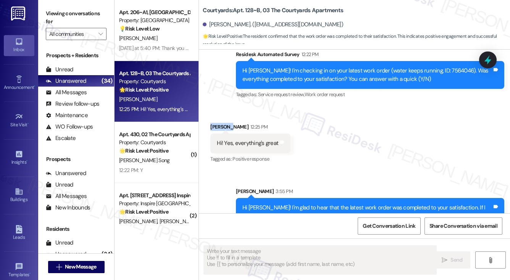
scroll to position [608, 0]
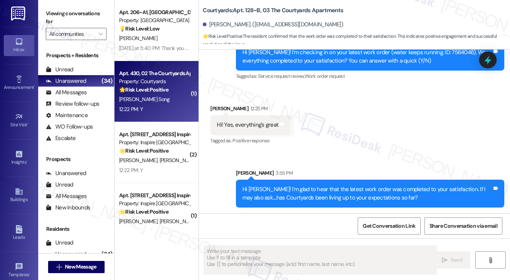
click at [161, 95] on div "[PERSON_NAME] Song" at bounding box center [154, 100] width 72 height 10
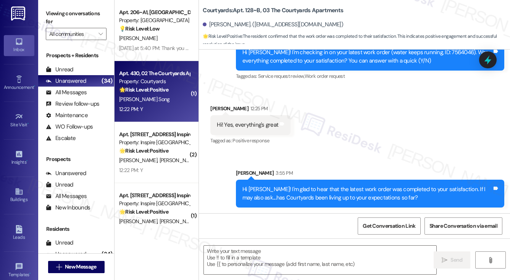
type textarea "Fetching suggested responses. Please feel free to read through the conversation…"
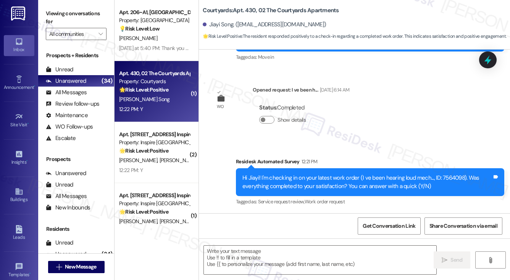
scroll to position [177, 0]
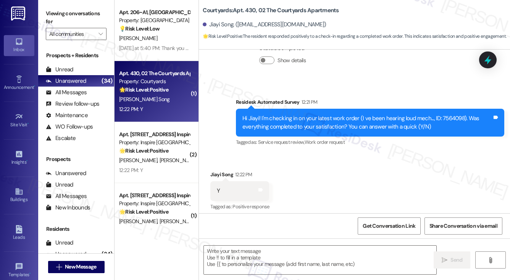
type textarea "Fetching suggested responses. Please feel free to read through the conversation…"
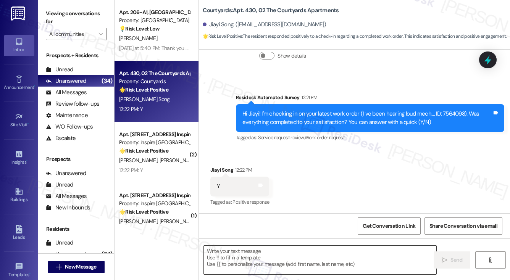
click at [296, 268] on textarea at bounding box center [320, 260] width 232 height 29
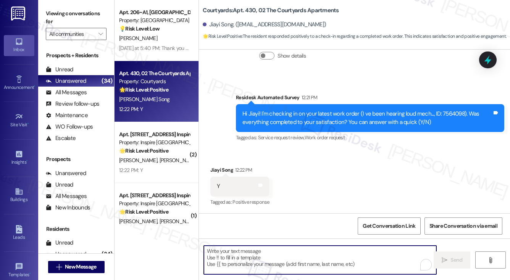
paste textarea "Hi {{first_name}}! I'm glad to hear that the latest work order was completed to…"
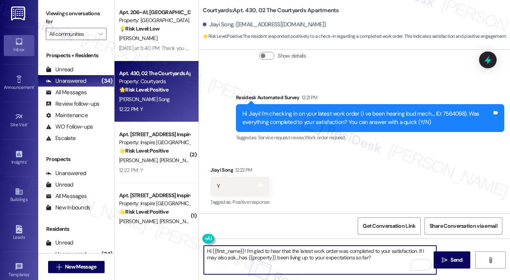
type textarea "Hi {{first_name}}! I'm glad to hear that the latest work order was completed to…"
click at [305, 113] on div "Hi Jiayi! I'm checking in on your latest work order (I ve been hearing loud mec…" at bounding box center [367, 118] width 250 height 16
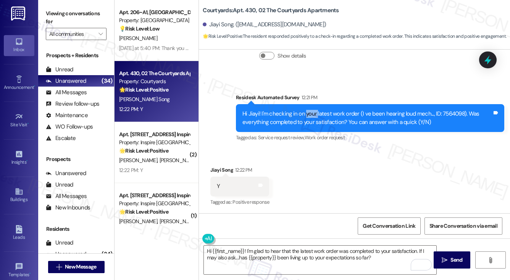
click at [305, 113] on div "Hi Jiayi! I'm checking in on your latest work order (I ve been hearing loud mec…" at bounding box center [367, 118] width 250 height 16
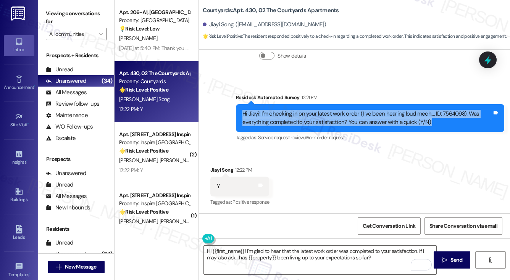
click at [305, 113] on div "Hi Jiayi! I'm checking in on your latest work order (I ve been hearing loud mec…" at bounding box center [367, 118] width 250 height 16
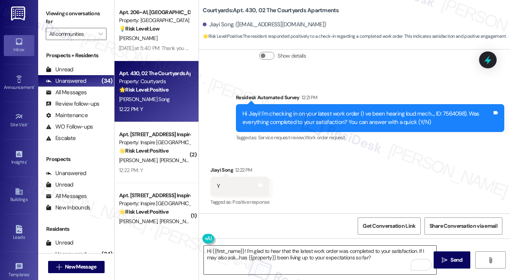
click at [382, 257] on textarea "Hi {{first_name}}! I'm glad to hear that the latest work order was completed to…" at bounding box center [320, 260] width 232 height 29
click at [439, 255] on button " Send" at bounding box center [452, 260] width 37 height 17
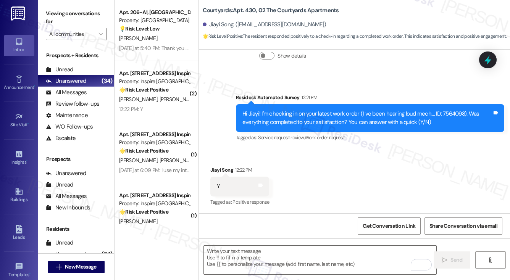
scroll to position [239, 0]
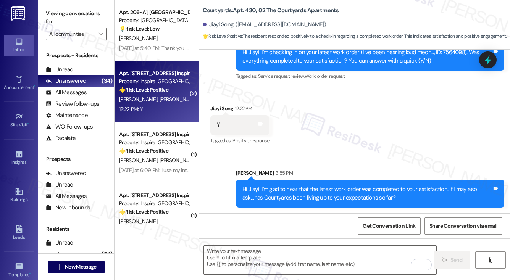
click at [166, 100] on div "[PERSON_NAME] [PERSON_NAME]" at bounding box center [154, 100] width 72 height 10
type textarea "Fetching suggested responses. Please feel free to read through the conversation…"
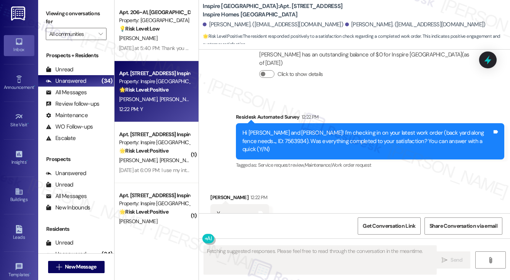
scroll to position [1529, 0]
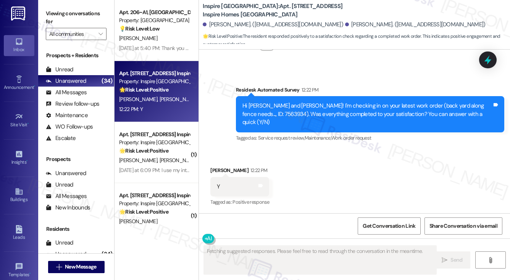
click at [260, 244] on div "Fetching suggested responses. Please feel free to read through the conversation…" at bounding box center [354, 267] width 311 height 57
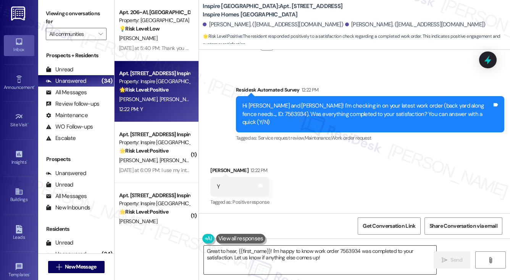
click at [250, 255] on textarea "Great to hear, {{first_name}}! I'm happy to know work order 7563934 was complet…" at bounding box center [320, 260] width 232 height 29
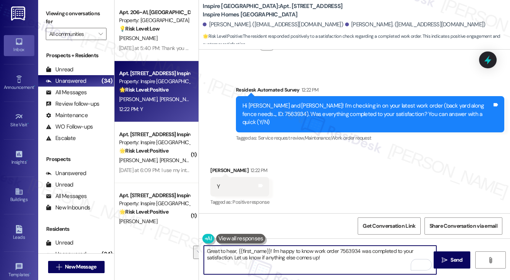
click at [234, 246] on textarea "Great to hear, {{first_name}}! I'm happy to know work order 7563934 was complet…" at bounding box center [320, 260] width 232 height 29
drag, startPoint x: 238, startPoint y: 250, endPoint x: 270, endPoint y: 245, distance: 32.3
click at [270, 245] on div "Great to hear, {{first_name}}! I'm happy to know work order 7563934 was complet…" at bounding box center [319, 259] width 233 height 29
click at [308, 261] on textarea "Great to hear, [PERSON_NAME]! I'm happy to know work order 7563934 was complete…" at bounding box center [320, 260] width 232 height 29
click at [318, 251] on textarea "Great to hear, [PERSON_NAME]! I'm happy to know work order 7563934 was complete…" at bounding box center [320, 260] width 232 height 29
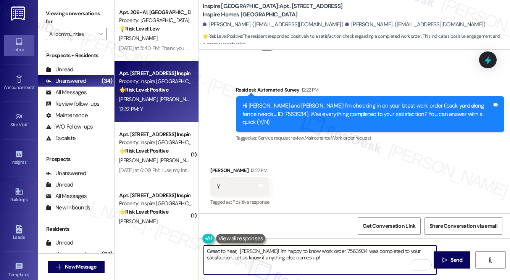
click at [318, 251] on textarea "Great to hear, [PERSON_NAME]! I'm happy to know work order 7563934 was complete…" at bounding box center [320, 260] width 232 height 29
click at [334, 253] on textarea "Great to hear, [PERSON_NAME]! I'm happy to know work order 7563934 was complete…" at bounding box center [320, 260] width 232 height 29
click at [339, 258] on textarea "Great to hear, [PERSON_NAME]! I'm happy to know work order 7563934 was complete…" at bounding box center [320, 260] width 232 height 29
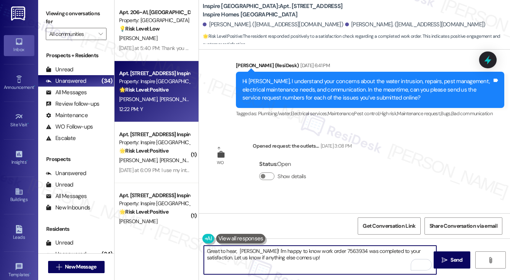
scroll to position [1110, 0]
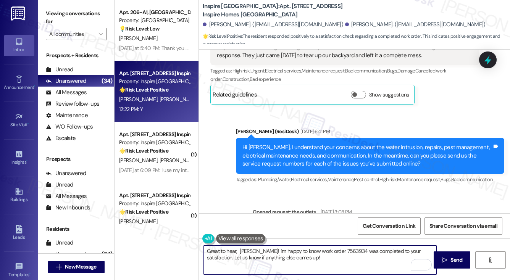
type textarea "Great to hear, [PERSON_NAME]! I'm happy to know work order 7563934 was complete…"
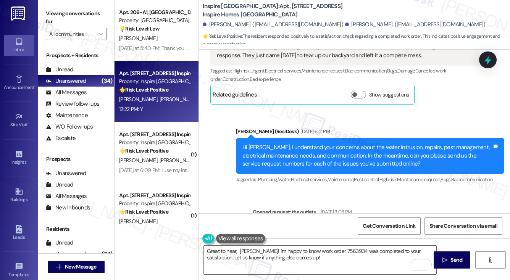
click at [348, 155] on div "Hi [PERSON_NAME], I understand your concerns about the water intrusion, repairs…" at bounding box center [367, 156] width 250 height 24
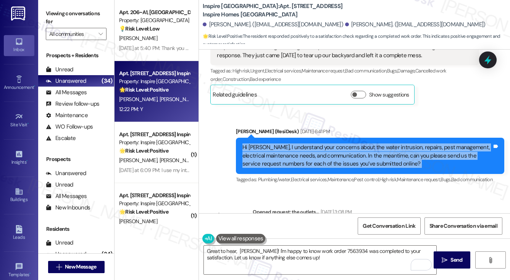
click at [348, 155] on div "Hi [PERSON_NAME], I understand your concerns about the water intrusion, repairs…" at bounding box center [367, 156] width 250 height 24
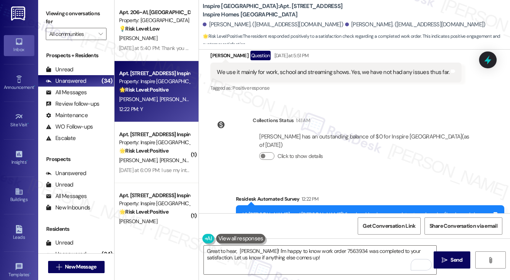
scroll to position [1530, 0]
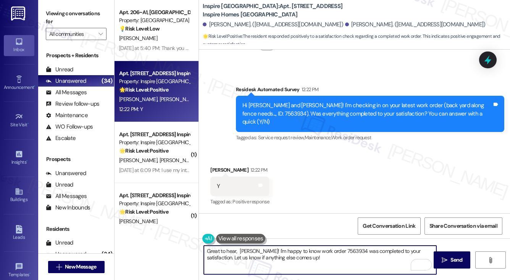
click at [331, 254] on textarea "Great to hear, [PERSON_NAME]! I'm happy to know work order 7563934 was complete…" at bounding box center [320, 260] width 232 height 29
click at [445, 259] on icon "" at bounding box center [445, 260] width 6 height 6
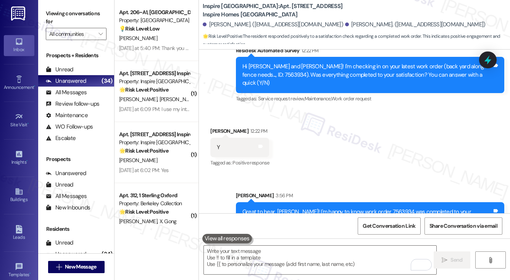
scroll to position [1591, 0]
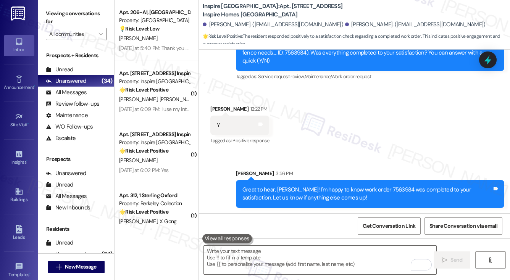
drag, startPoint x: 45, startPoint y: 16, endPoint x: 89, endPoint y: 52, distance: 56.2
click at [45, 16] on div "Viewing conversations for All communities " at bounding box center [76, 24] width 76 height 48
click at [256, 253] on textarea "To enrich screen reader interactions, please activate Accessibility in Grammarl…" at bounding box center [320, 260] width 232 height 29
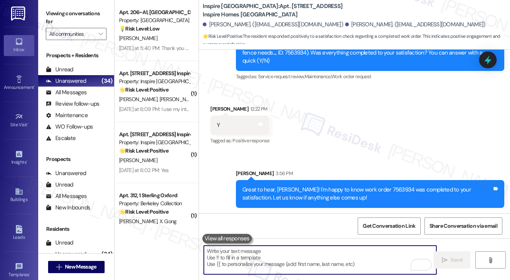
paste textarea "If I may also ask....has {{property}} been living up to your expectations so fa…"
type textarea "If I may also ask....has {{property}} been living up to your expectations so fa…"
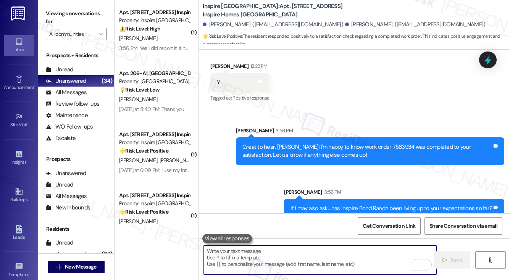
scroll to position [1644, 0]
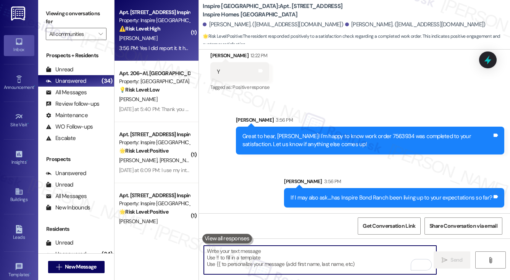
click at [160, 30] on strong "⚠️ Risk Level: High" at bounding box center [139, 28] width 41 height 7
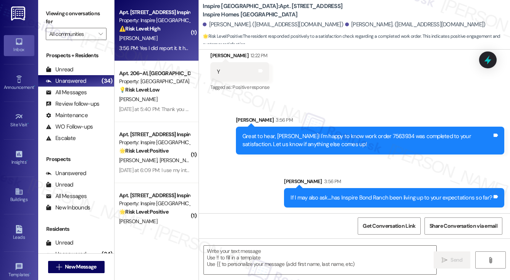
type textarea "Fetching suggested responses. Please feel free to read through the conversation…"
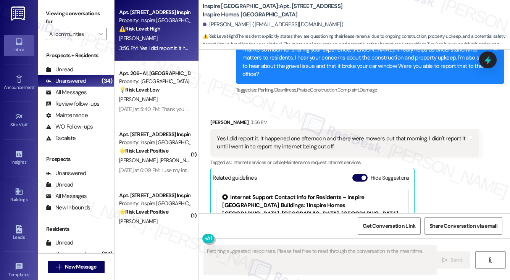
scroll to position [1958, 0]
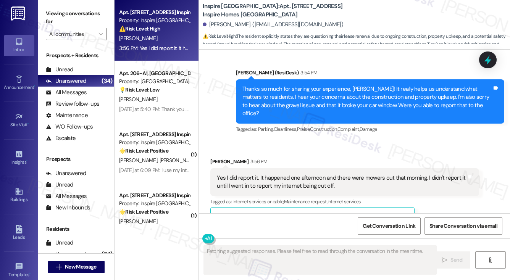
click at [285, 168] on div "Yes I did report it. It happened one afternoon and there were mowers out that m…" at bounding box center [344, 182] width 268 height 28
click at [286, 168] on div "Yes I did report it. It happened one afternoon and there were mowers out that m…" at bounding box center [344, 182] width 268 height 28
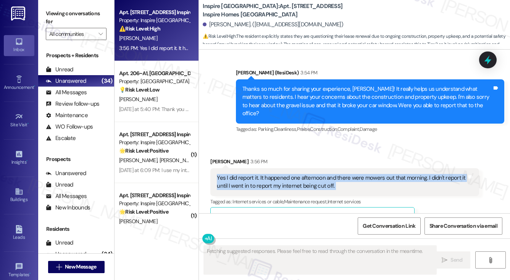
click at [286, 168] on div "Yes I did report it. It happened one afternoon and there were mowers out that m…" at bounding box center [344, 182] width 268 height 28
click at [359, 174] on div "Yes I did report it. It happened one afternoon and there were mowers out that m…" at bounding box center [342, 182] width 250 height 16
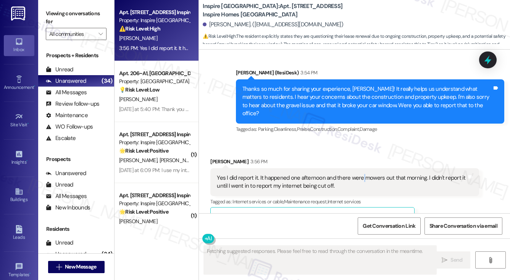
click at [359, 174] on div "Yes I did report it. It happened one afternoon and there were mowers out that m…" at bounding box center [342, 182] width 250 height 16
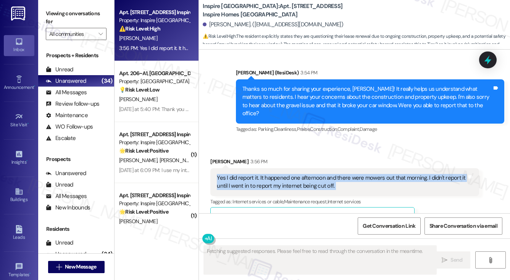
click at [359, 174] on div "Yes I did report it. It happened one afternoon and there were mowers out that m…" at bounding box center [342, 182] width 250 height 16
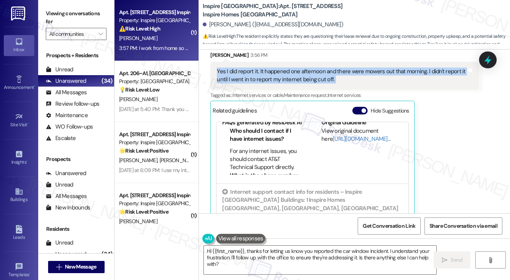
scroll to position [2134, 0]
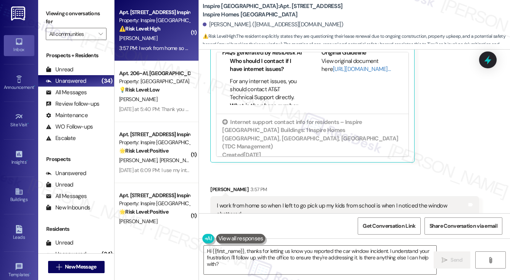
click at [266, 202] on div "I work from home so when I left to go pick up my kids from school is when I not…" at bounding box center [342, 210] width 250 height 16
click at [267, 202] on div "I work from home so when I left to go pick up my kids from school is when I not…" at bounding box center [342, 210] width 250 height 16
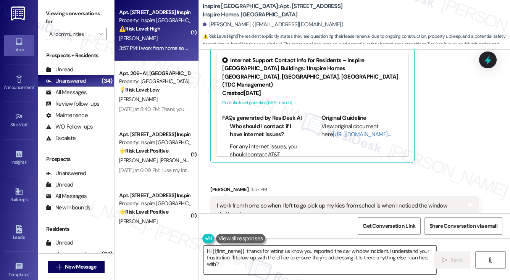
scroll to position [2020, 0]
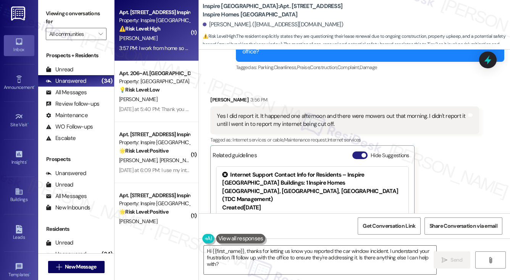
click at [359, 152] on button "Hide Suggestions" at bounding box center [359, 156] width 15 height 8
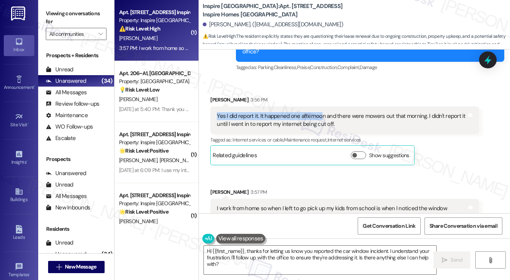
drag, startPoint x: 217, startPoint y: 97, endPoint x: 320, endPoint y: 100, distance: 103.5
click at [320, 112] on div "Yes I did report it. It happened one afternoon and there were mowers out that m…" at bounding box center [342, 120] width 250 height 16
click at [283, 112] on div "Yes I did report it. It happened one afternoon and there were mowers out that m…" at bounding box center [342, 120] width 250 height 16
click at [284, 112] on div "Yes I did report it. It happened one afternoon and there were mowers out that m…" at bounding box center [342, 120] width 250 height 16
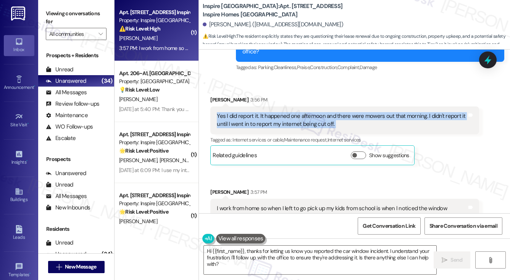
click at [284, 112] on div "Yes I did report it. It happened one afternoon and there were mowers out that m…" at bounding box center [342, 120] width 250 height 16
click at [339, 112] on div "Yes I did report it. It happened one afternoon and there were mowers out that m…" at bounding box center [342, 120] width 250 height 16
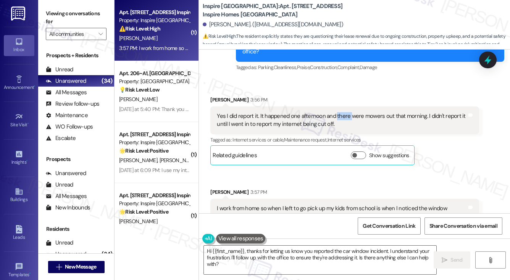
click at [339, 112] on div "Yes I did report it. It happened one afternoon and there were mowers out that m…" at bounding box center [342, 120] width 250 height 16
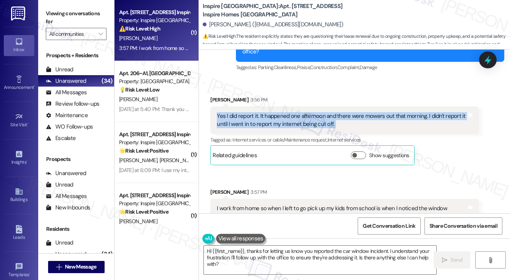
click at [339, 112] on div "Yes I did report it. It happened one afternoon and there were mowers out that m…" at bounding box center [342, 120] width 250 height 16
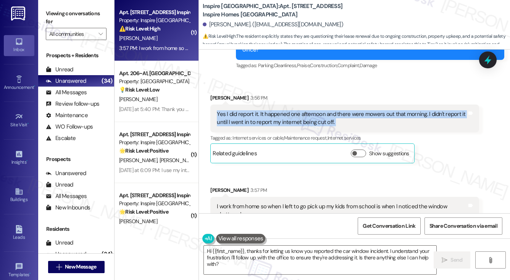
scroll to position [2022, 0]
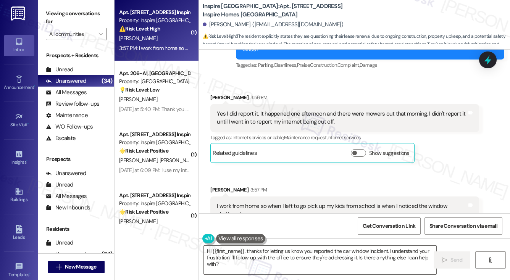
click at [289, 202] on div "I work from home so when I left to go pick up my kids from school is when I not…" at bounding box center [342, 210] width 250 height 16
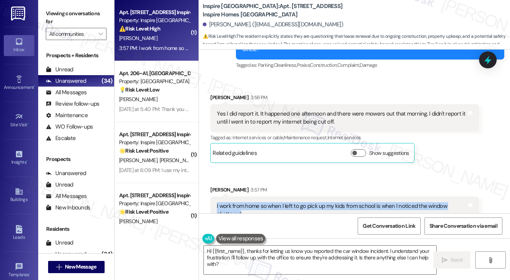
click at [289, 202] on div "I work from home so when I left to go pick up my kids from school is when I not…" at bounding box center [342, 210] width 250 height 16
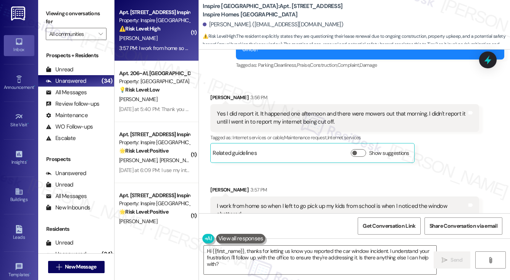
click at [265, 110] on div "Yes I did report it. It happened one afternoon and there were mowers out that m…" at bounding box center [342, 118] width 250 height 16
click at [277, 253] on textarea "Hi {{first_name}}, thanks for letting us know you reported the car window incid…" at bounding box center [320, 260] width 232 height 29
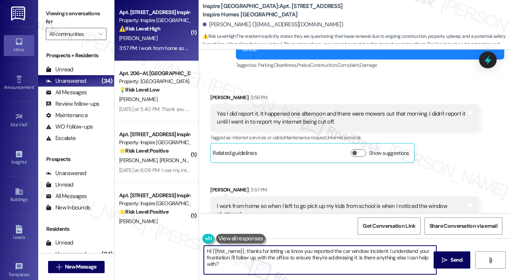
click at [277, 253] on textarea "Hi {{first_name}}, thanks for letting us know you reported the car window incid…" at bounding box center [320, 260] width 232 height 29
click at [295, 262] on textarea "Hi {{first_name}}, thanks for letting us know you reported the car window incid…" at bounding box center [320, 260] width 232 height 29
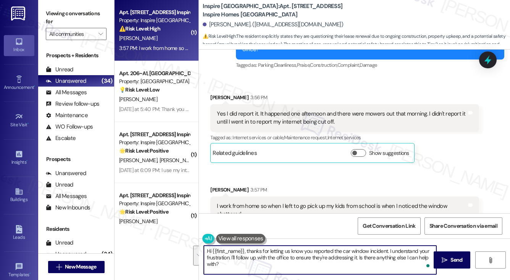
click at [286, 248] on textarea "Hi {{first_name}}, thanks for letting us know you reported the car window incid…" at bounding box center [320, 260] width 232 height 29
click at [284, 259] on textarea "Hi {{first_name}}, thanks for letting us know you reported the car window incid…" at bounding box center [320, 260] width 232 height 29
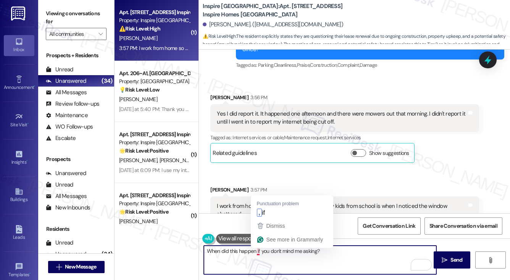
click at [266, 110] on div "Yes I did report it. It happened one afternoon and there were mowers out that m…" at bounding box center [342, 118] width 250 height 16
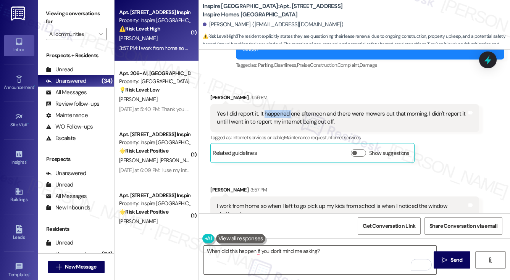
click at [266, 110] on div "Yes I did report it. It happened one afternoon and there were mowers out that m…" at bounding box center [342, 118] width 250 height 16
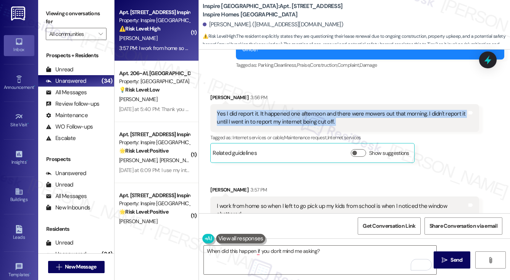
click at [266, 110] on div "Yes I did report it. It happened one afternoon and there were mowers out that m…" at bounding box center [342, 118] width 250 height 16
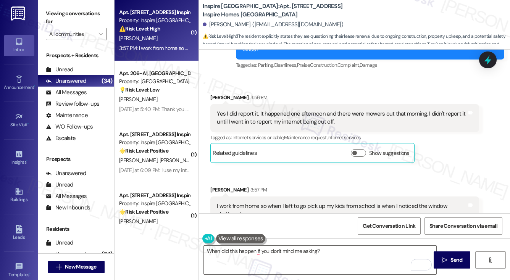
drag, startPoint x: 52, startPoint y: 16, endPoint x: 87, endPoint y: 24, distance: 35.6
click at [52, 16] on label "Viewing conversations for" at bounding box center [76, 18] width 61 height 20
click at [368, 110] on div "Yes I did report it. It happened one afternoon and there were mowers out that m…" at bounding box center [342, 118] width 250 height 16
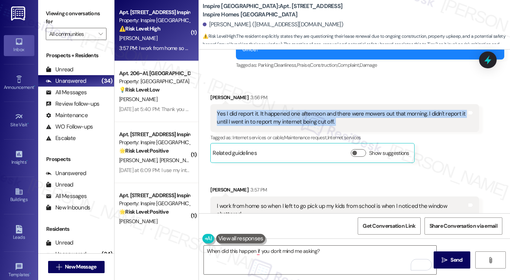
click at [368, 110] on div "Yes I did report it. It happened one afternoon and there were mowers out that m…" at bounding box center [342, 118] width 250 height 16
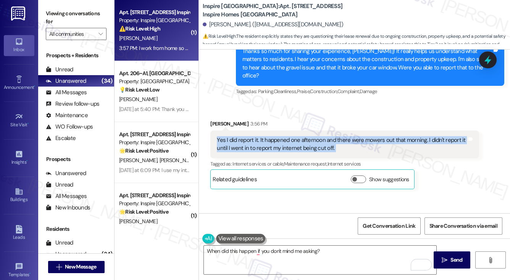
scroll to position [1984, 0]
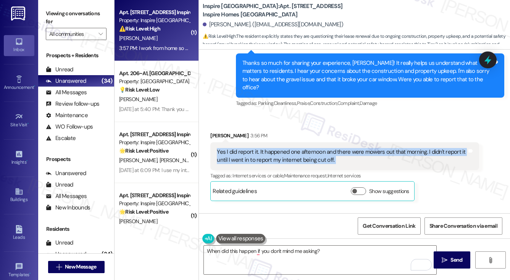
click at [289, 148] on div "Yes I did report it. It happened one afternoon and there were mowers out that m…" at bounding box center [342, 156] width 250 height 16
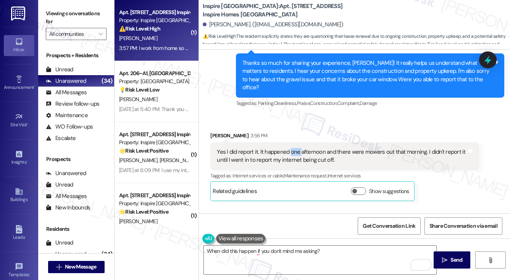
click at [289, 148] on div "Yes I did report it. It happened one afternoon and there were mowers out that m…" at bounding box center [342, 156] width 250 height 16
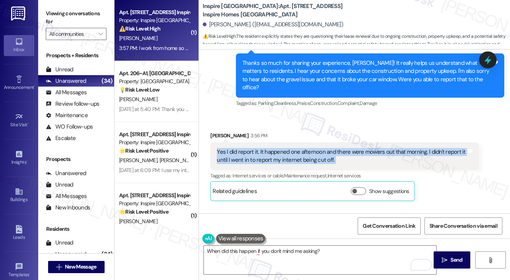
click at [289, 148] on div "Yes I did report it. It happened one afternoon and there were mowers out that m…" at bounding box center [342, 156] width 250 height 16
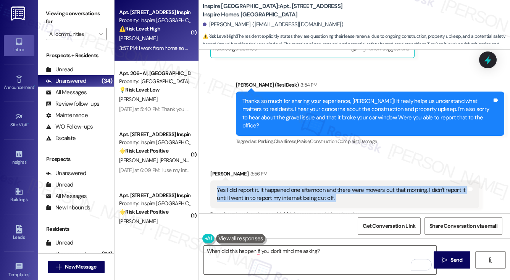
scroll to position [2022, 0]
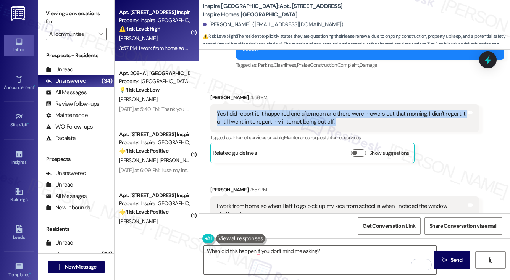
click at [321, 110] on div "Yes I did report it. It happened one afternoon and there were mowers out that m…" at bounding box center [342, 118] width 250 height 16
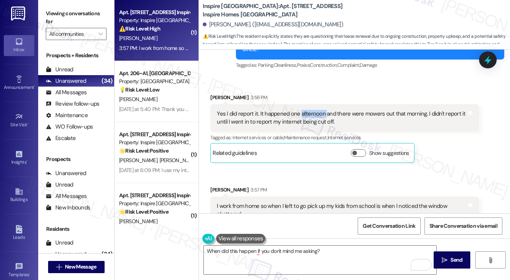
click at [321, 110] on div "Yes I did report it. It happened one afternoon and there were mowers out that m…" at bounding box center [342, 118] width 250 height 16
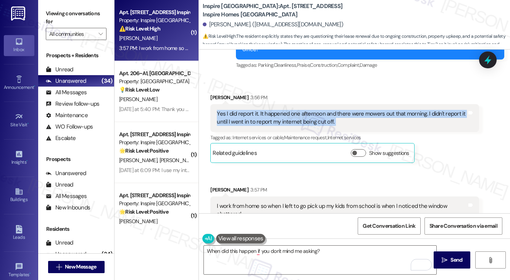
click at [321, 110] on div "Yes I did report it. It happened one afternoon and there were mowers out that m…" at bounding box center [342, 118] width 250 height 16
click at [318, 104] on div "Yes I did report it. It happened one afternoon and there were mowers out that m…" at bounding box center [344, 118] width 268 height 28
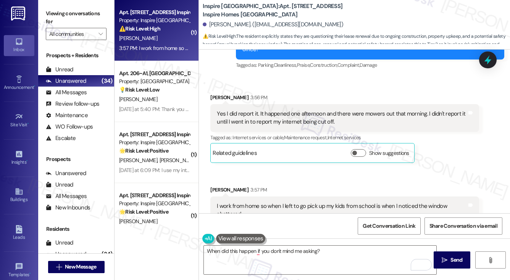
click at [310, 110] on div "Yes I did report it. It happened one afternoon and there were mowers out that m…" at bounding box center [342, 118] width 250 height 16
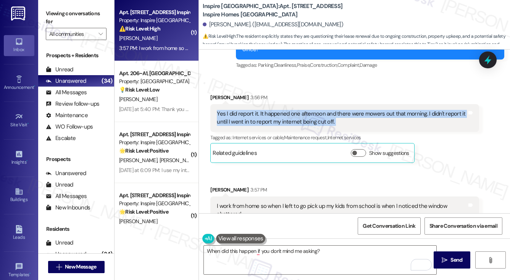
click at [310, 110] on div "Yes I did report it. It happened one afternoon and there were mowers out that m…" at bounding box center [342, 118] width 250 height 16
copy div "Yes I did report it. It happened one afternoon and there were mowers out that m…"
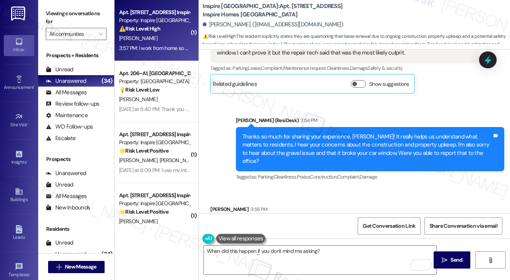
scroll to position [1908, 0]
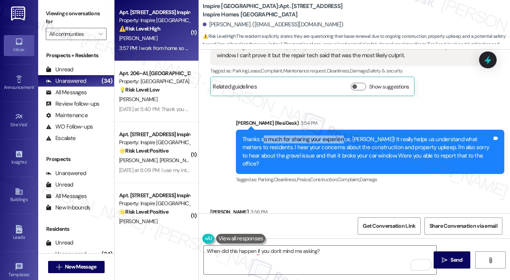
drag, startPoint x: 264, startPoint y: 129, endPoint x: 339, endPoint y: 129, distance: 75.2
click at [339, 136] on div "Thanks so much for sharing your experience, [PERSON_NAME]! It really helps us u…" at bounding box center [367, 152] width 250 height 33
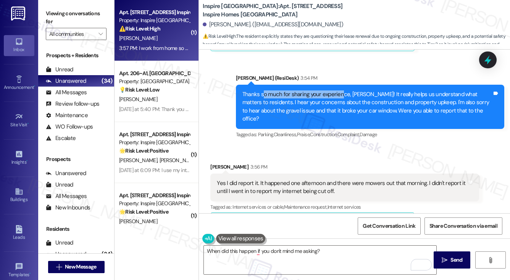
scroll to position [2022, 0]
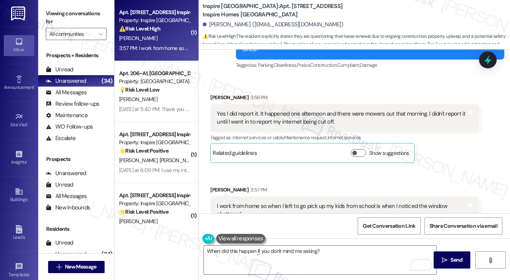
click at [274, 110] on div "Yes I did report it. It happened one afternoon and there were mowers out that m…" at bounding box center [342, 118] width 250 height 16
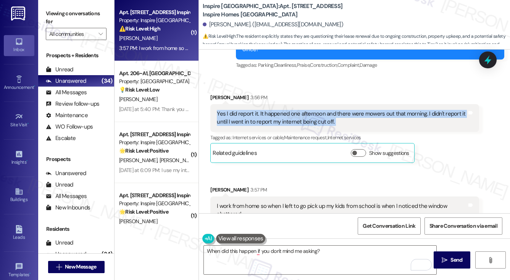
click at [274, 110] on div "Yes I did report it. It happened one afternoon and there were mowers out that m…" at bounding box center [342, 118] width 250 height 16
click at [382, 110] on div "Yes I did report it. It happened one afternoon and there were mowers out that m…" at bounding box center [342, 118] width 250 height 16
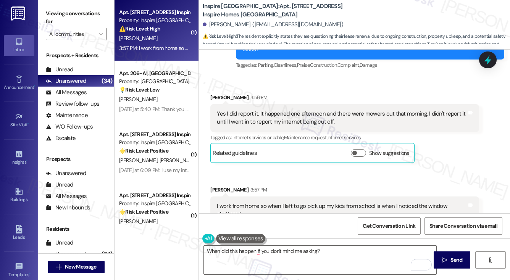
click at [382, 110] on div "Yes I did report it. It happened one afternoon and there were mowers out that m…" at bounding box center [342, 118] width 250 height 16
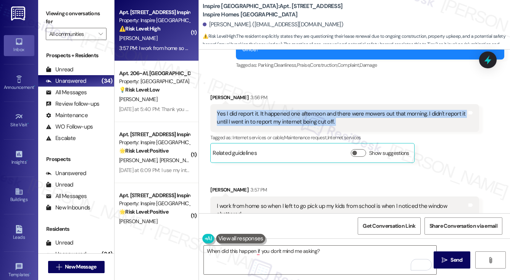
click at [382, 110] on div "Yes I did report it. It happened one afternoon and there were mowers out that m…" at bounding box center [342, 118] width 250 height 16
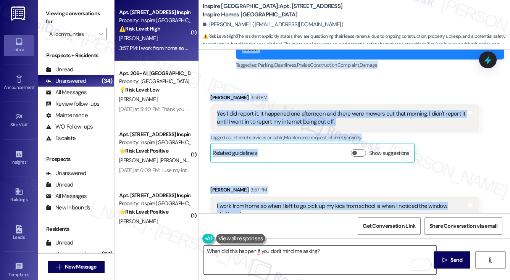
drag, startPoint x: 241, startPoint y: 93, endPoint x: 371, endPoint y: 197, distance: 166.5
click at [371, 197] on div "WO Lease started Jul 24, 2025 at 8:00 PM Show details Survey, sent via SMS Resi…" at bounding box center [354, 132] width 311 height 164
copy div "Thanks so much for sharing your experience, Nicole! It really helps us understa…"
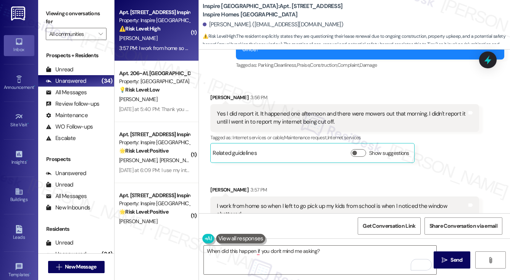
drag, startPoint x: 52, startPoint y: 4, endPoint x: 58, endPoint y: 9, distance: 8.3
click at [52, 4] on div "Viewing conversations for All communities " at bounding box center [76, 24] width 76 height 48
click at [277, 246] on textarea "When did this happen if you don't mind me asking?" at bounding box center [320, 260] width 232 height 29
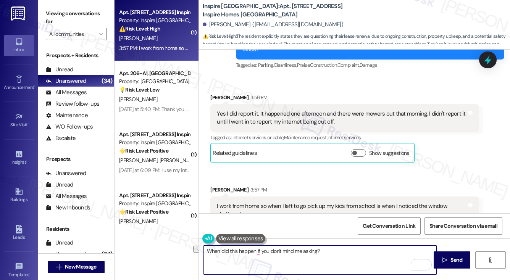
paste textarea "Thanks for clarifying, Nicole. Just so I can share the details clearly with the…"
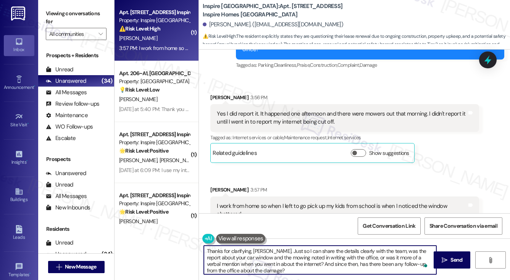
click at [289, 251] on textarea "Thanks for clarifying, Nicole. Just so I can share the details clearly with the…" at bounding box center [320, 260] width 232 height 29
click at [276, 260] on textarea "Thanks for clarifying, Nicole. Just so I can share the details clearly with the…" at bounding box center [320, 260] width 232 height 29
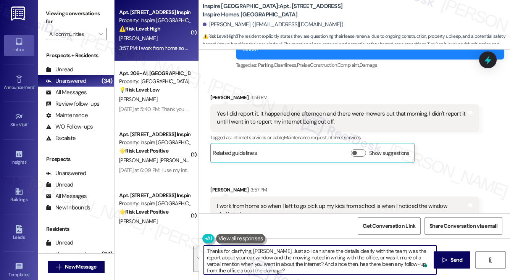
click at [276, 260] on textarea "Thanks for clarifying, Nicole. Just so I can share the details clearly with the…" at bounding box center [320, 260] width 232 height 29
click at [307, 260] on textarea "Thanks for clarifying, Nicole. Just so I can share the details clearly with the…" at bounding box center [320, 260] width 232 height 29
drag, startPoint x: 270, startPoint y: 252, endPoint x: 300, endPoint y: 266, distance: 32.8
click at [300, 266] on textarea "Thanks for clarifying, Nicole. Just so I can share the details clearly with the…" at bounding box center [320, 260] width 232 height 29
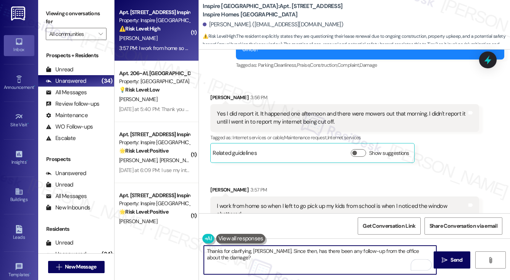
click at [286, 249] on textarea "Thanks for clarifying, Nicole. Since then, has there been any follow-up from th…" at bounding box center [320, 260] width 232 height 29
type textarea "Thanks for clarifying, [PERSON_NAME]. Since the report, has there been any foll…"
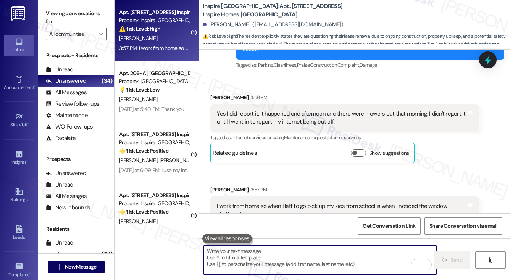
scroll to position [2022, 0]
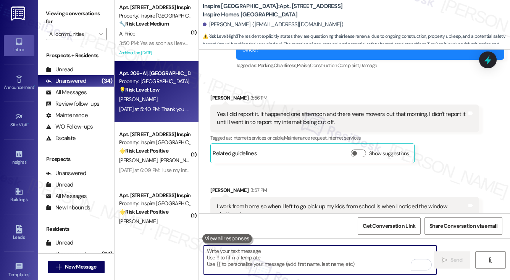
click at [154, 91] on strong "💡 Risk Level: Low" at bounding box center [139, 89] width 40 height 7
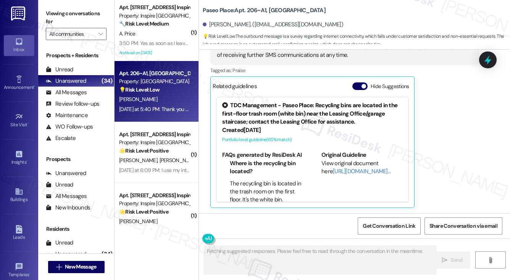
scroll to position [58, 0]
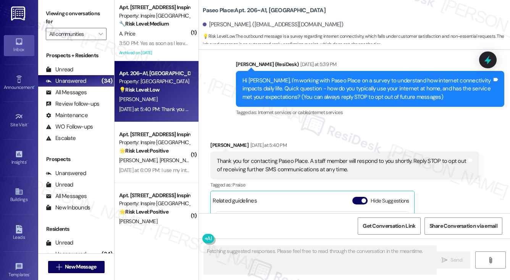
click at [302, 165] on div "Thank you for contacting Paseo Place. A staff member will respond to you shortl…" at bounding box center [342, 165] width 250 height 16
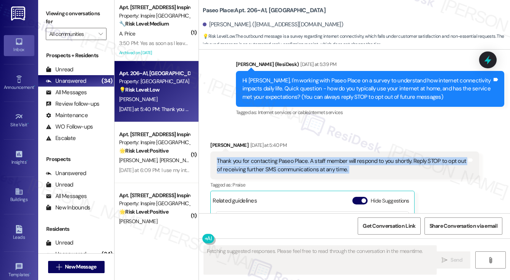
click at [302, 165] on div "Thank you for contacting Paseo Place. A staff member will respond to you shortl…" at bounding box center [342, 165] width 250 height 16
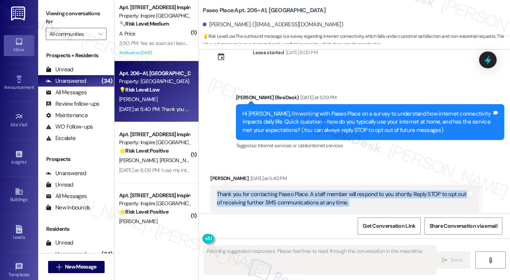
scroll to position [0, 0]
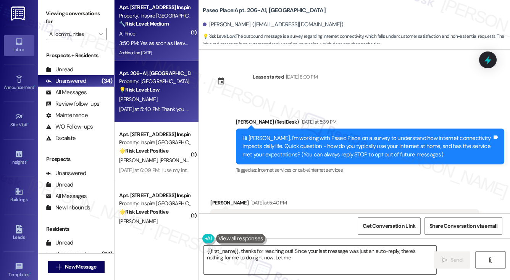
type textarea "{{first_name}}, thanks for reaching out! Since your last message was just an au…"
click at [167, 42] on div "3:50 PM: Yes as soon as I leave my apartment my internet stops working. Better …" at bounding box center [309, 43] width 381 height 7
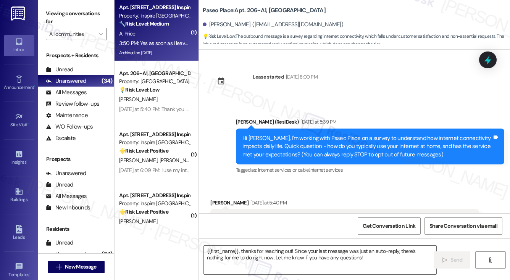
type textarea "Fetching suggested responses. Please feel free to read through the conversation…"
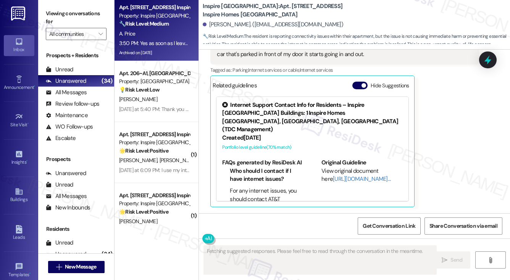
scroll to position [2557, 0]
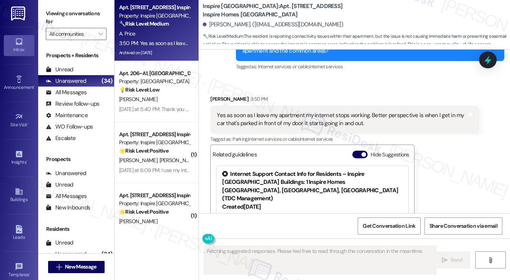
click at [270, 123] on div "Yes as soon as I leave my apartment my internet stops working. Better perspecti…" at bounding box center [342, 119] width 250 height 16
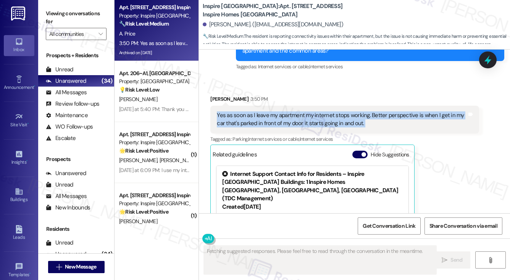
click at [270, 123] on div "Yes as soon as I leave my apartment my internet stops working. Better perspecti…" at bounding box center [342, 119] width 250 height 16
click at [386, 123] on div "Yes as soon as I leave my apartment my internet stops working. Better perspecti…" at bounding box center [342, 119] width 250 height 16
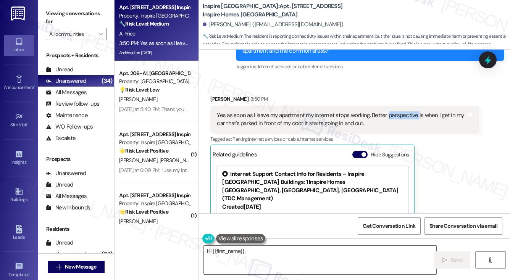
click at [386, 123] on div "Yes as soon as I leave my apartment my internet stops working. Better perspecti…" at bounding box center [342, 119] width 250 height 16
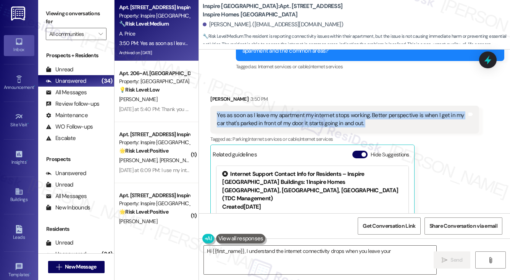
click at [386, 123] on div "Yes as soon as I leave my apartment my internet stops working. Better perspecti…" at bounding box center [342, 119] width 250 height 16
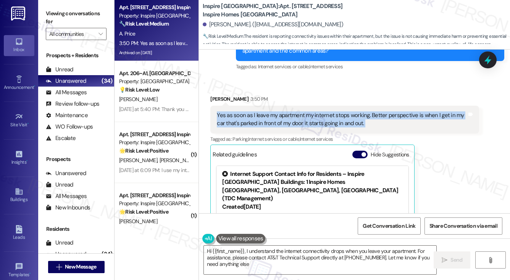
type textarea "Hi {{first_name}}, I understand the internet connectivity drops when you leave …"
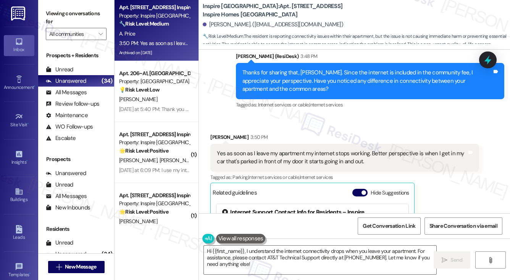
click at [284, 76] on div "Thanks for sharing that, Angela. Since the internet is included in the communit…" at bounding box center [370, 81] width 268 height 36
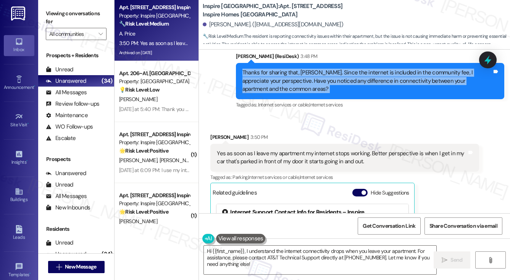
click at [284, 76] on div "Thanks for sharing that, Angela. Since the internet is included in the communit…" at bounding box center [370, 81] width 268 height 36
click at [307, 92] on div "Thanks for sharing that, [PERSON_NAME]. Since the internet is included in the c…" at bounding box center [367, 81] width 250 height 24
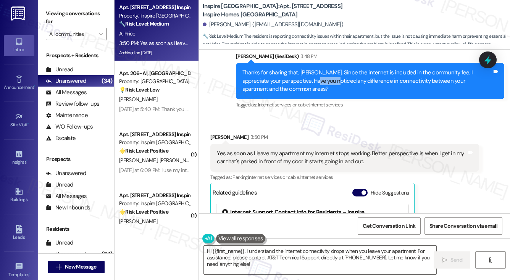
click at [307, 92] on div "Thanks for sharing that, [PERSON_NAME]. Since the internet is included in the c…" at bounding box center [367, 81] width 250 height 24
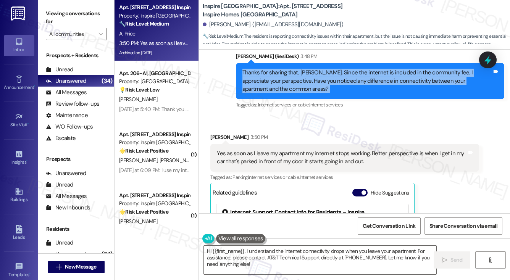
click at [307, 92] on div "Thanks for sharing that, [PERSON_NAME]. Since the internet is included in the c…" at bounding box center [367, 81] width 250 height 24
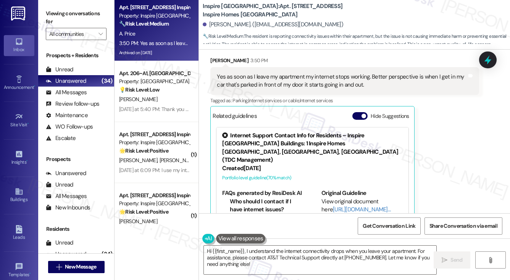
click at [360, 120] on button "Hide Suggestions" at bounding box center [359, 116] width 15 height 8
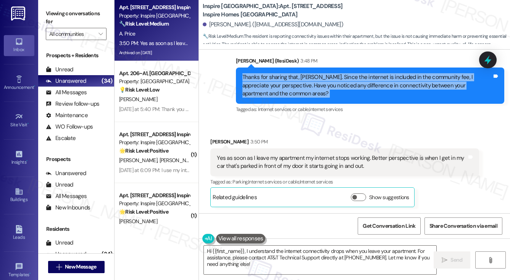
scroll to position [2522, 0]
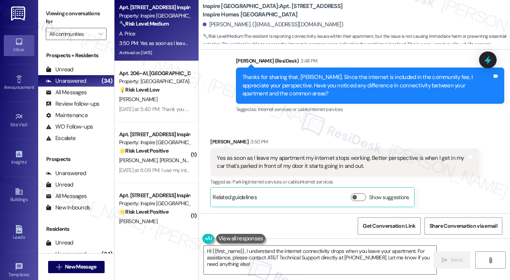
click at [337, 152] on div "Yes as soon as I leave my apartment my internet stops working. Better perspecti…" at bounding box center [344, 162] width 268 height 28
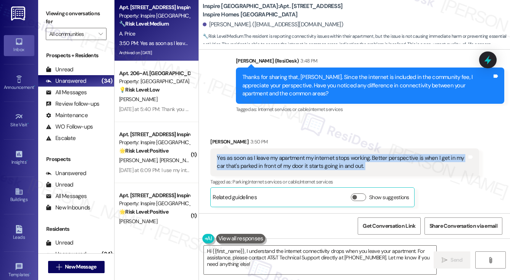
click at [337, 152] on div "Yes as soon as I leave my apartment my internet stops working. Better perspecti…" at bounding box center [344, 162] width 268 height 28
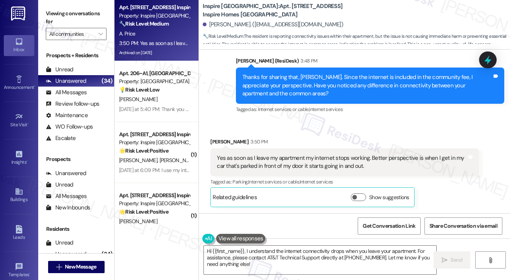
click at [227, 110] on div "Sent via SMS Sarah (ResiDesk) 3:48 PM Thanks for sharing that, Angela. Since th…" at bounding box center [354, 80] width 311 height 81
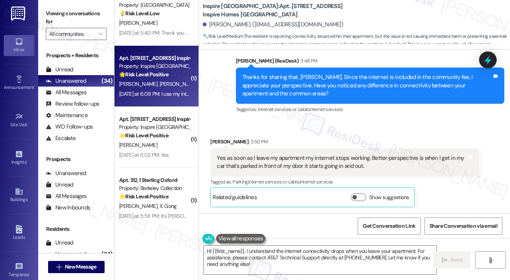
click at [166, 97] on div "Yesterday at 6:09 PM: I use my internet for school work, extra studying and ent…" at bounding box center [270, 93] width 302 height 7
type textarea "Fetching suggested responses. Please feel free to read through the conversation…"
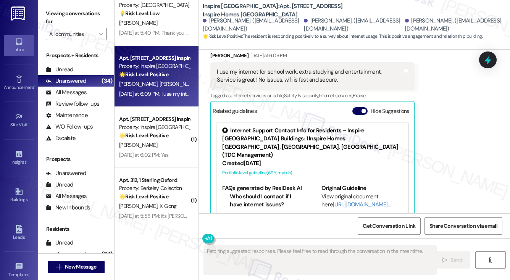
scroll to position [1158, 0]
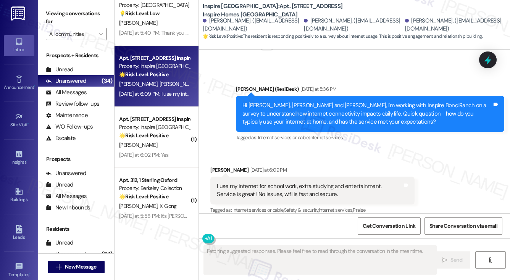
click at [231, 182] on div "I use my internet for school work, extra studying and entertainment. Service is…" at bounding box center [299, 190] width 165 height 16
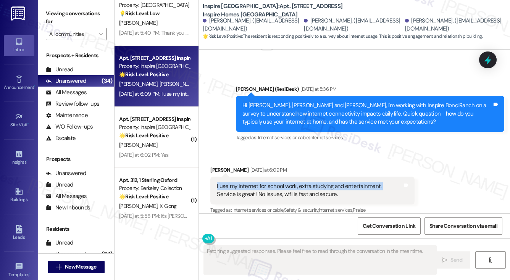
click at [231, 182] on div "I use my internet for school work, extra studying and entertainment. Service is…" at bounding box center [299, 190] width 165 height 16
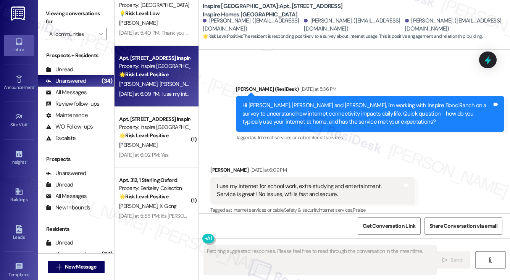
click at [262, 102] on div "Hi Darius, Garmonyou and Robertha, I'm working with Inspire Bond Ranch on a sur…" at bounding box center [367, 114] width 250 height 24
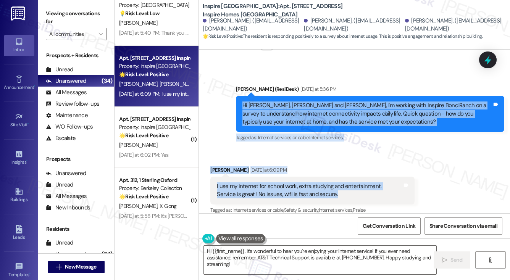
drag, startPoint x: 239, startPoint y: 81, endPoint x: 351, endPoint y: 171, distance: 144.0
click at [351, 171] on div "WO Lease started Aug 14, 2025 at 8:00 PM Show details Survey, sent via SMS Resi…" at bounding box center [354, 132] width 311 height 164
copy div "Hi Darius, Garmonyou and Robertha, I'm working with Inspire Bond Ranch on a sur…"
click at [352, 102] on div "Hi Darius, Garmonyou and Robertha, I'm working with Inspire Bond Ranch on a sur…" at bounding box center [367, 114] width 250 height 24
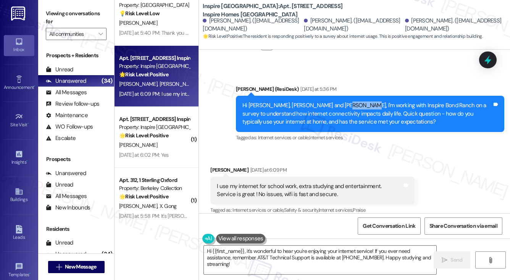
click at [352, 102] on div "Hi Darius, Garmonyou and Robertha, I'm working with Inspire Bond Ranch on a sur…" at bounding box center [367, 114] width 250 height 24
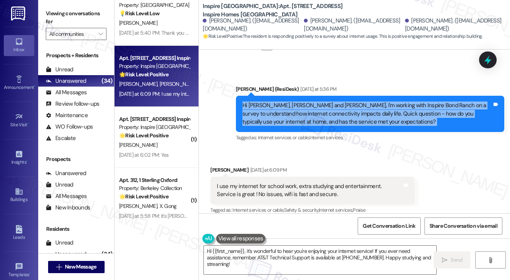
click at [352, 102] on div "Hi Darius, Garmonyou and Robertha, I'm working with Inspire Bond Ranch on a sur…" at bounding box center [367, 114] width 250 height 24
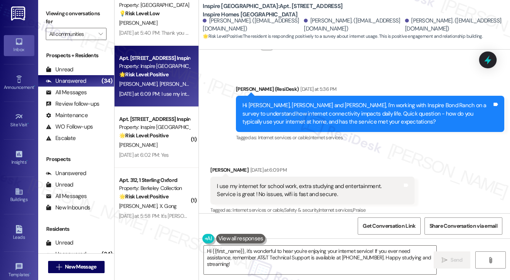
click at [291, 182] on div "I use my internet for school work, extra studying and entertainment. Service is…" at bounding box center [299, 190] width 165 height 16
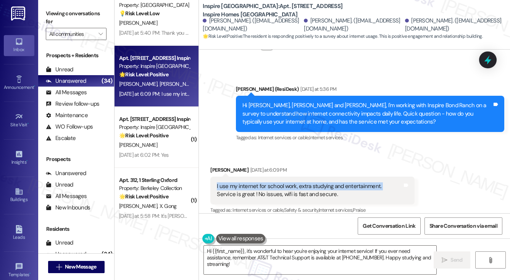
click at [291, 182] on div "I use my internet for school work, extra studying and entertainment. Service is…" at bounding box center [299, 190] width 165 height 16
click at [373, 226] on span "Get Conversation Link" at bounding box center [389, 226] width 53 height 8
click at [55, 19] on label "Viewing conversations for" at bounding box center [76, 18] width 61 height 20
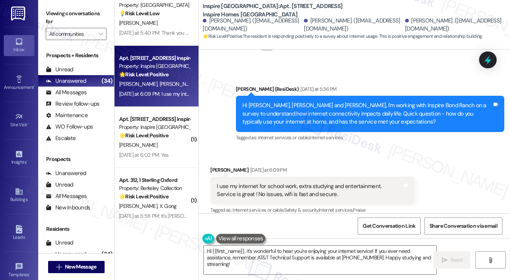
click at [57, 23] on label "Viewing conversations for" at bounding box center [76, 18] width 61 height 20
click at [255, 182] on div "I use my internet for school work, extra studying and entertainment. Service is…" at bounding box center [299, 190] width 165 height 16
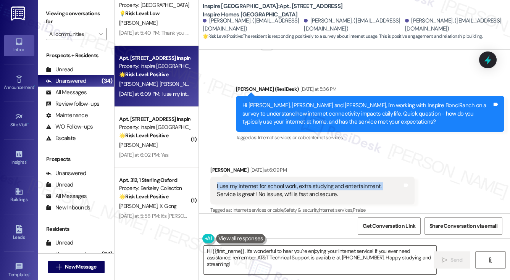
click at [255, 182] on div "I use my internet for school work, extra studying and entertainment. Service is…" at bounding box center [299, 190] width 165 height 16
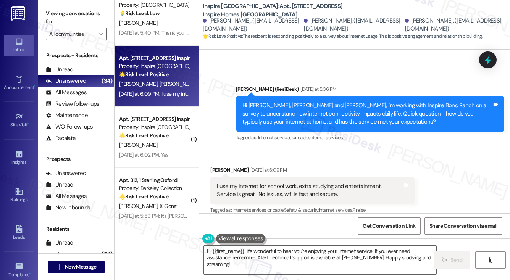
click at [340, 182] on div "I use my internet for school work, extra studying and entertainment. Service is…" at bounding box center [299, 190] width 165 height 16
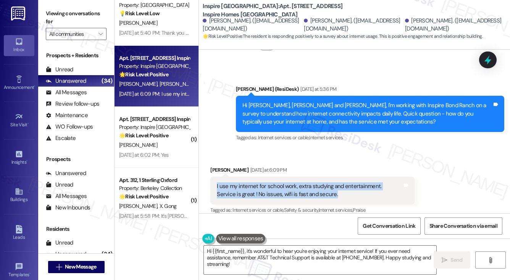
drag, startPoint x: 265, startPoint y: 167, endPoint x: 211, endPoint y: 157, distance: 54.4
click at [211, 177] on div "I use my internet for school work, extra studying and entertainment. Service is…" at bounding box center [312, 191] width 204 height 28
copy div "I use my internet for school work, extra studying and entertainment. Service is…"
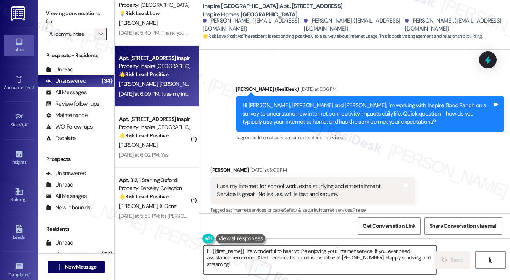
drag, startPoint x: 52, startPoint y: 16, endPoint x: 100, endPoint y: 29, distance: 49.8
click at [52, 16] on label "Viewing conversations for" at bounding box center [76, 18] width 61 height 20
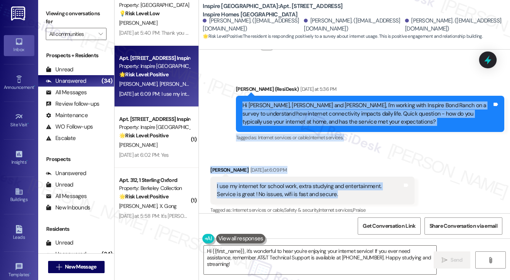
drag, startPoint x: 251, startPoint y: 79, endPoint x: 360, endPoint y: 173, distance: 144.2
click at [360, 173] on div "WO Lease started Aug 14, 2025 at 8:00 PM Show details Survey, sent via SMS Resi…" at bounding box center [354, 132] width 311 height 164
copy div "Hi Darius, Garmonyou and Robertha, I'm working with Inspire Bond Ranch on a sur…"
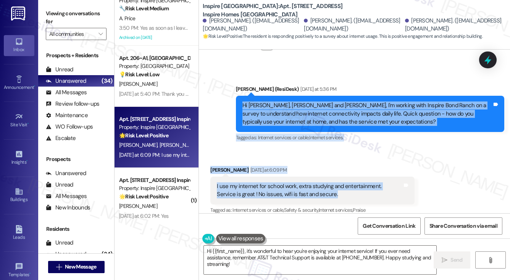
drag, startPoint x: 53, startPoint y: 11, endPoint x: 81, endPoint y: 18, distance: 29.0
click at [53, 11] on label "Viewing conversations for" at bounding box center [76, 18] width 61 height 20
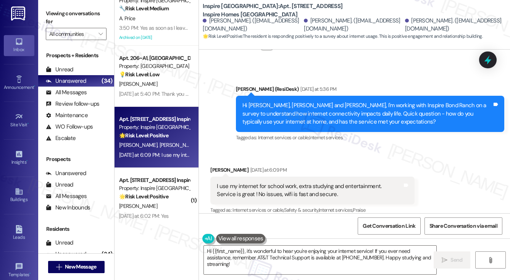
click at [48, 9] on label "Viewing conversations for" at bounding box center [76, 18] width 61 height 20
click at [297, 260] on textarea "Hi {{first_name}}, it's wonderful to hear you're enjoying your internet service…" at bounding box center [320, 260] width 232 height 29
paste textarea "That’s great to hear, Darius—I’m glad the service has been fast, secure, and wo…"
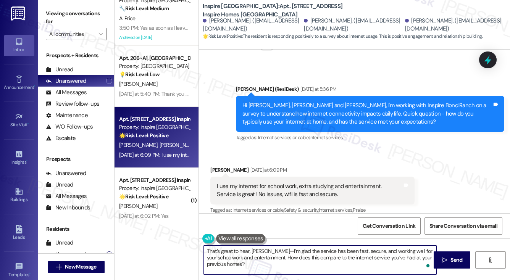
click at [265, 250] on textarea "That’s great to hear, Darius—I’m glad the service has been fast, secure, and wo…" at bounding box center [320, 260] width 232 height 29
type textarea "That’s great to hear, Darius! I’m glad the service has been fast, secure, and w…"
click at [286, 258] on textarea "That’s great to hear, Darius! I’m glad the service has been fast, secure, and w…" at bounding box center [320, 260] width 232 height 29
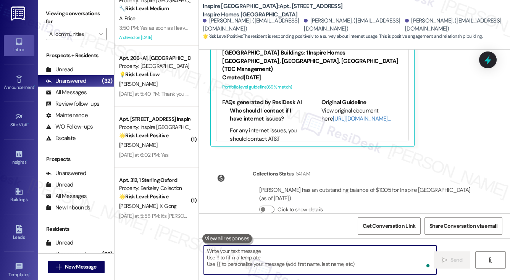
scroll to position [1421, 0]
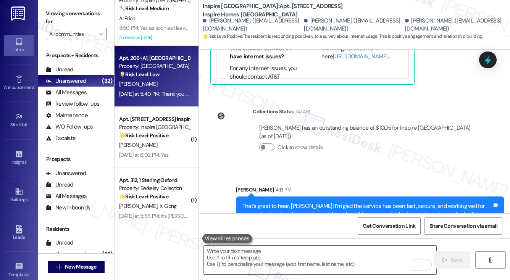
drag, startPoint x: 53, startPoint y: 8, endPoint x: 125, endPoint y: 47, distance: 81.3
click at [53, 8] on label "Viewing conversations for" at bounding box center [76, 18] width 61 height 20
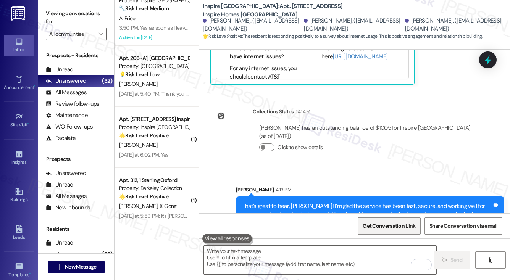
click at [382, 224] on span "Get Conversation Link" at bounding box center [389, 226] width 53 height 8
drag, startPoint x: 50, startPoint y: 5, endPoint x: 86, endPoint y: 15, distance: 37.6
click at [50, 5] on div "Viewing conversations for All communities " at bounding box center [76, 24] width 76 height 48
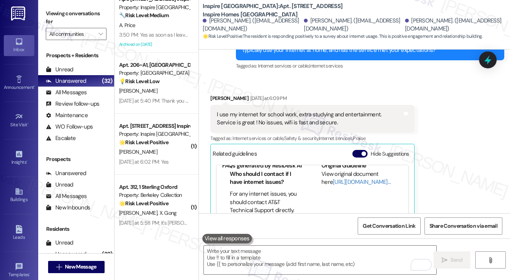
scroll to position [0, 0]
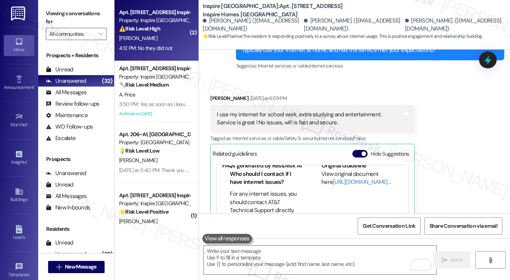
click at [175, 38] on div "[PERSON_NAME]" at bounding box center [154, 39] width 72 height 10
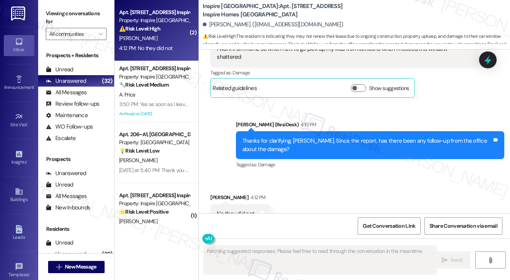
scroll to position [2179, 0]
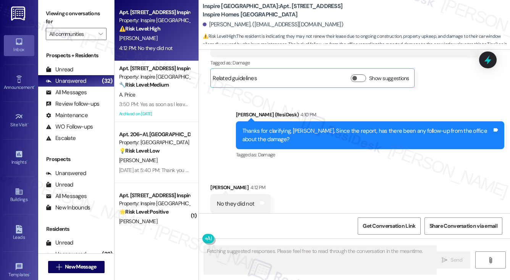
click at [276, 127] on div "Thanks for clarifying, [PERSON_NAME]. Since the report, has there been any foll…" at bounding box center [367, 135] width 250 height 16
click at [277, 127] on div "Thanks for clarifying, [PERSON_NAME]. Since the report, has there been any foll…" at bounding box center [367, 135] width 250 height 16
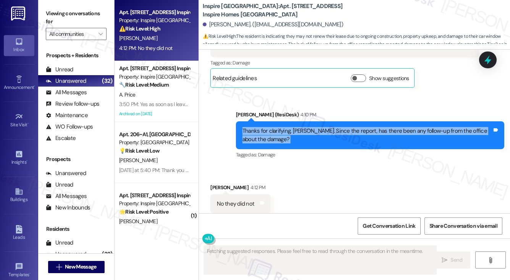
click at [277, 127] on div "Thanks for clarifying, [PERSON_NAME]. Since the report, has there been any foll…" at bounding box center [367, 135] width 250 height 16
click at [419, 127] on div "Thanks for clarifying, [PERSON_NAME]. Since the report, has there been any foll…" at bounding box center [367, 135] width 250 height 16
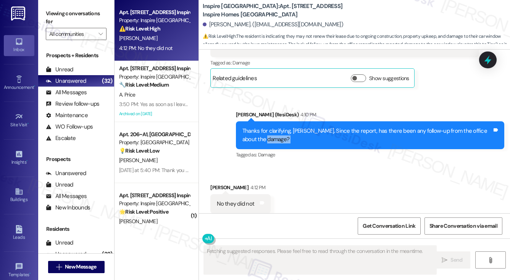
click at [419, 127] on div "Thanks for clarifying, [PERSON_NAME]. Since the report, has there been any foll…" at bounding box center [367, 135] width 250 height 16
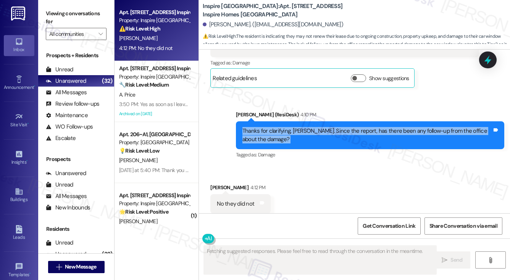
click at [419, 127] on div "Thanks for clarifying, [PERSON_NAME]. Since the report, has there been any foll…" at bounding box center [367, 135] width 250 height 16
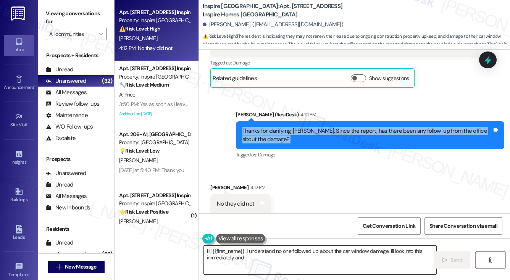
click at [257, 253] on textarea "Hi {{first_name}}, I understand no one followed up about the car window damage.…" at bounding box center [320, 260] width 232 height 29
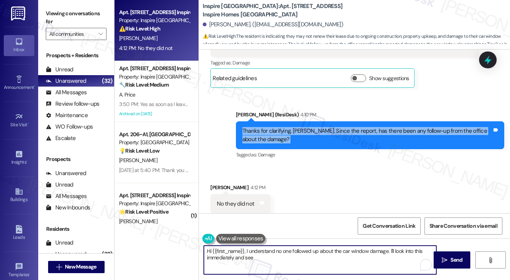
click at [257, 253] on textarea "Hi {{first_name}}, I understand no one followed up about the car window damage.…" at bounding box center [320, 260] width 232 height 29
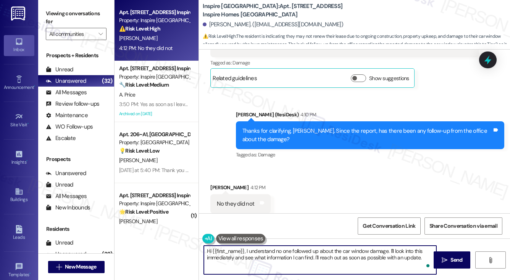
click at [279, 255] on textarea "Hi {{first_name}}, I understand no one followed up about the car window damage.…" at bounding box center [320, 260] width 232 height 29
click at [281, 255] on textarea "Hi {{first_name}}, I understand no one followed up about the car window damage.…" at bounding box center [320, 260] width 232 height 29
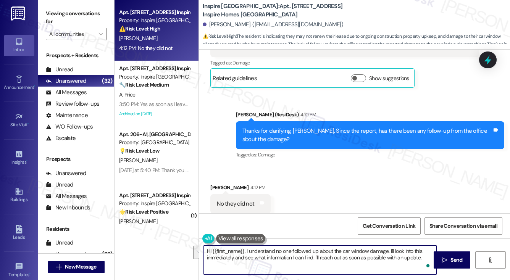
click at [281, 255] on textarea "Hi {{first_name}}, I understand no one followed up about the car window damage.…" at bounding box center [320, 260] width 232 height 29
click at [351, 254] on textarea "Hi {{first_name}}, I understand no one followed up about the car window damage.…" at bounding box center [320, 260] width 232 height 29
click at [385, 261] on textarea "Hi {{first_name}}, I understand no one followed up about the car window damage.…" at bounding box center [320, 260] width 232 height 29
click at [385, 260] on textarea "Hi {{first_name}}, I understand no one followed up about the car window damage.…" at bounding box center [320, 260] width 232 height 29
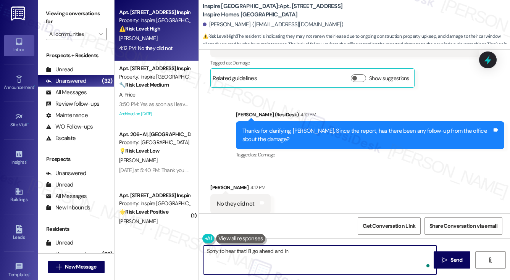
type textarea "Sorry to hear that! I'll go ahead and i"
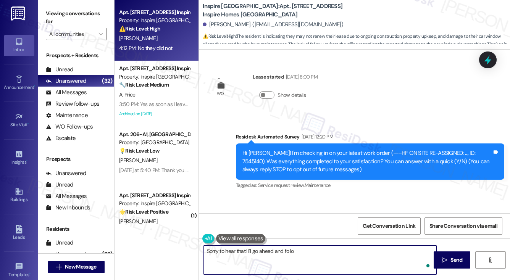
scroll to position [2179, 0]
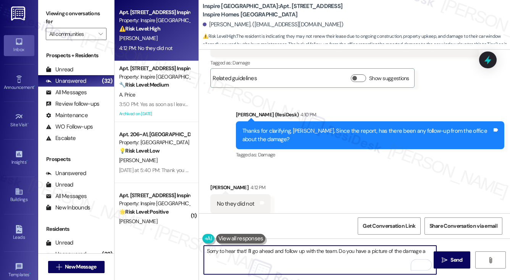
drag, startPoint x: 353, startPoint y: 251, endPoint x: 359, endPoint y: 250, distance: 6.2
click at [353, 251] on textarea "Sorry to hear that! I'll go ahead and follow up with the team. Do you have a pi…" at bounding box center [320, 260] width 232 height 29
click at [416, 252] on textarea "Sorry to hear that! I'll go ahead and follow up with the team. Do you still hav…" at bounding box center [320, 260] width 232 height 29
type textarea "Sorry to hear that! I'll go ahead and follow up with the team. Do you still hav…"
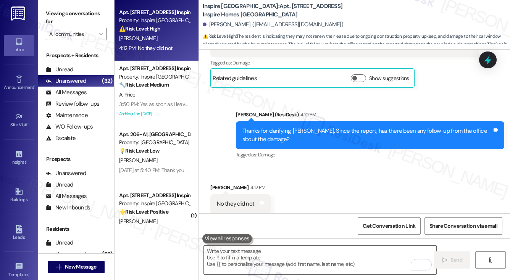
drag, startPoint x: 52, startPoint y: 7, endPoint x: 55, endPoint y: 10, distance: 4.1
click at [52, 7] on div "Viewing conversations for All communities " at bounding box center [76, 24] width 76 height 48
click at [273, 251] on textarea "To enrich screen reader interactions, please activate Accessibility in Grammarl…" at bounding box center [320, 260] width 232 height 29
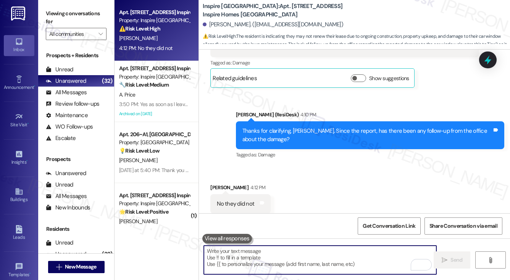
paste textarea "Sorry to hear that! I’ll follow up with the team on this. Do you still have a p…"
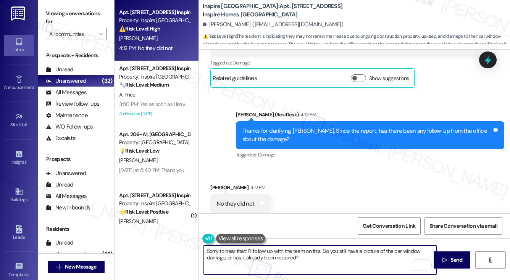
click at [329, 253] on textarea "Sorry to hear that! I’ll follow up with the team on this. Do you still have a p…" at bounding box center [320, 260] width 232 height 29
drag, startPoint x: 322, startPoint y: 253, endPoint x: 246, endPoint y: 252, distance: 76.0
click at [246, 252] on textarea "Sorry to hear that! I’ll follow up with the team on this. Do you still have a p…" at bounding box center [320, 260] width 232 height 29
click at [321, 257] on textarea "Sorry to hear that! I’ll follow up with the team on this. Do you still have a p…" at bounding box center [320, 260] width 232 height 29
type textarea "Sorry to hear that! I’ll follow up with the team on this. Do you still have a p…"
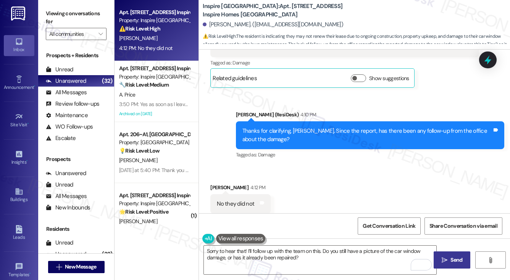
click at [447, 260] on span " Send" at bounding box center [452, 260] width 24 height 8
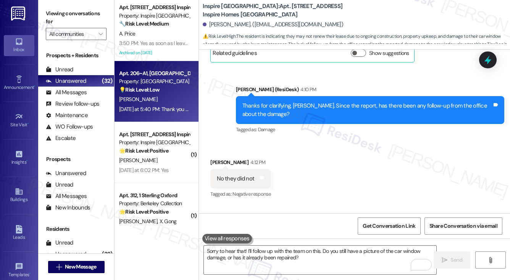
scroll to position [2241, 0]
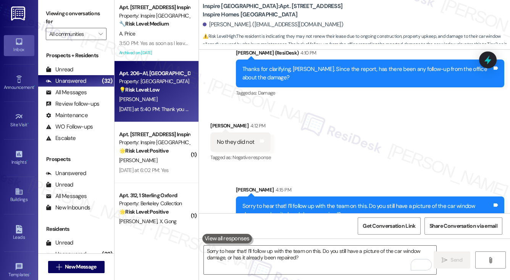
click at [160, 90] on strong "💡 Risk Level: Low" at bounding box center [139, 89] width 40 height 7
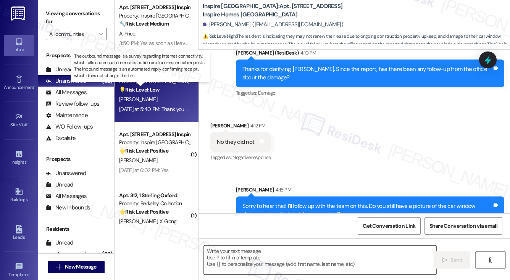
type textarea "Fetching suggested responses. Please feel free to read through the conversation…"
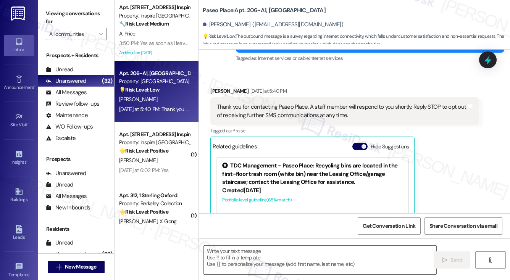
type textarea "Fetching suggested responses. Please feel free to read through the conversation…"
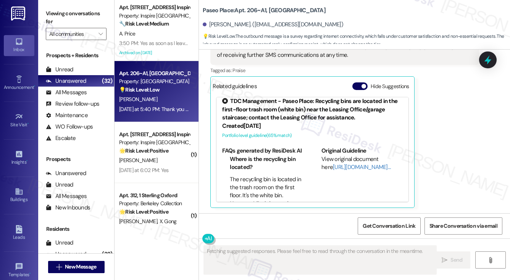
scroll to position [0, 0]
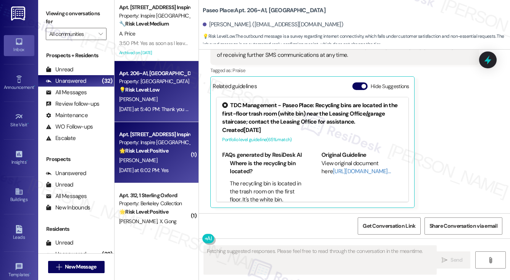
click at [154, 149] on strong "🌟 Risk Level: Positive" at bounding box center [143, 150] width 49 height 7
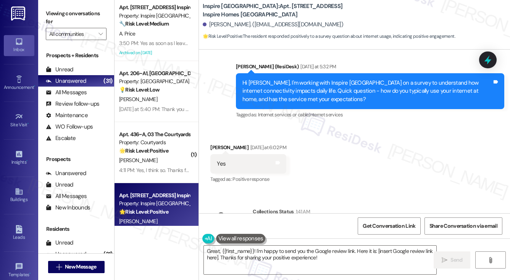
scroll to position [894, 0]
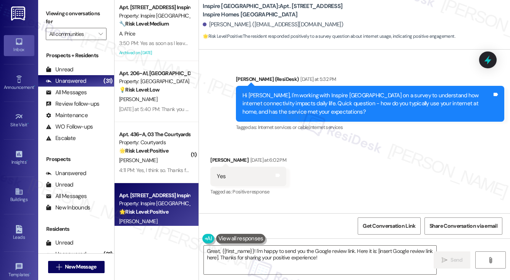
click at [322, 106] on div "Hi [PERSON_NAME], I'm working with Inspire [GEOGRAPHIC_DATA] on a survey to und…" at bounding box center [367, 104] width 250 height 24
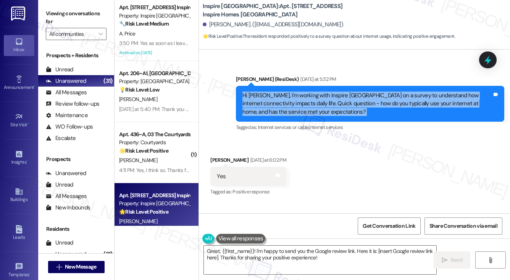
click at [322, 106] on div "Hi [PERSON_NAME], I'm working with Inspire [GEOGRAPHIC_DATA] on a survey to und…" at bounding box center [367, 104] width 250 height 24
click at [283, 116] on div "Hi [PERSON_NAME], I'm working with Inspire [GEOGRAPHIC_DATA] on a survey to und…" at bounding box center [367, 104] width 250 height 24
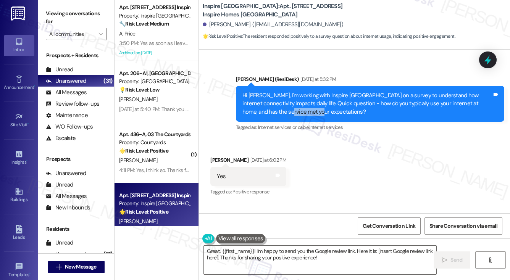
click at [283, 116] on div "Hi [PERSON_NAME], I'm working with Inspire [GEOGRAPHIC_DATA] on a survey to und…" at bounding box center [367, 104] width 250 height 24
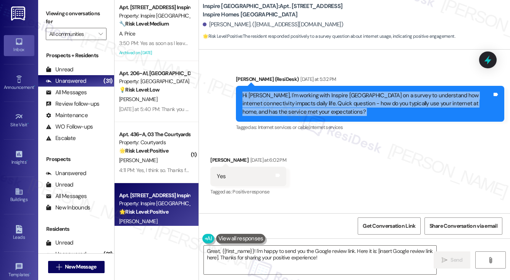
click at [283, 116] on div "Hi [PERSON_NAME], I'm working with Inspire [GEOGRAPHIC_DATA] on a survey to und…" at bounding box center [367, 104] width 250 height 24
click at [334, 262] on textarea "Great, {{first_name}}! I'm happy to send you the Google review link. Here it is…" at bounding box center [320, 260] width 232 height 29
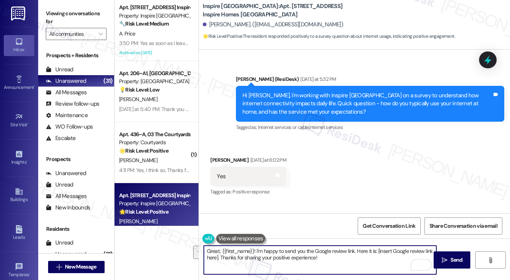
drag, startPoint x: 345, startPoint y: 258, endPoint x: 284, endPoint y: 251, distance: 61.5
click at [284, 251] on textarea "Great, {{first_name}}! I'm happy to send you the Google review link. Here it is…" at bounding box center [320, 260] width 232 height 29
click at [278, 114] on div "Hi [PERSON_NAME], I'm working with Inspire [GEOGRAPHIC_DATA] on a survey to und…" at bounding box center [367, 104] width 250 height 24
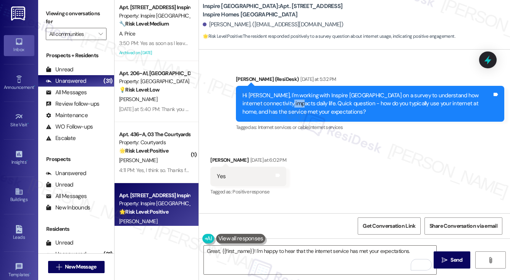
click at [278, 114] on div "Hi [PERSON_NAME], I'm working with Inspire [GEOGRAPHIC_DATA] on a survey to und…" at bounding box center [367, 104] width 250 height 24
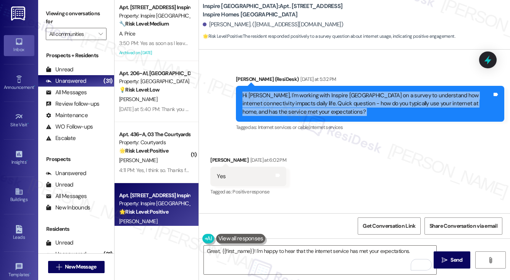
click at [278, 114] on div "Hi [PERSON_NAME], I'm working with Inspire [GEOGRAPHIC_DATA] on a survey to und…" at bounding box center [367, 104] width 250 height 24
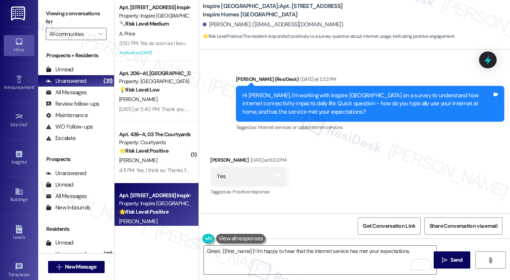
click at [58, 14] on label "Viewing conversations for" at bounding box center [76, 18] width 61 height 20
click at [416, 249] on textarea "Great, {{first_name}}! I'm happy to hear that the internet service has met your…" at bounding box center [320, 260] width 232 height 29
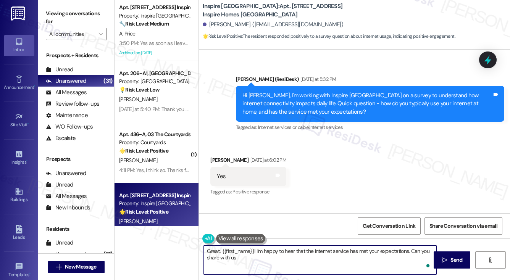
paste textarea "What works well for you?"
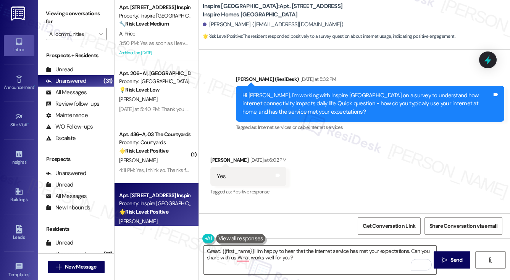
click at [48, 10] on label "Viewing conversations for" at bounding box center [76, 18] width 61 height 20
click at [325, 115] on div "Hi [PERSON_NAME], I'm working with Inspire [GEOGRAPHIC_DATA] on a survey to und…" at bounding box center [367, 104] width 250 height 24
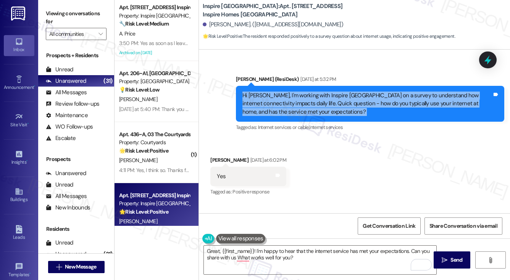
click at [325, 115] on div "Hi [PERSON_NAME], I'm working with Inspire [GEOGRAPHIC_DATA] on a survey to und…" at bounding box center [367, 104] width 250 height 24
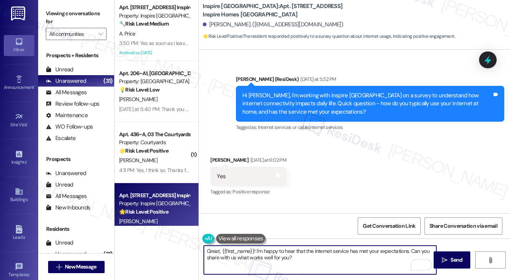
click at [318, 260] on textarea "Great, {{first_name}}! I'm happy to hear that the internet service has met your…" at bounding box center [320, 260] width 232 height 29
type textarea "Great, {{first_name}}! I'm happy to hear that the internet service has met your…"
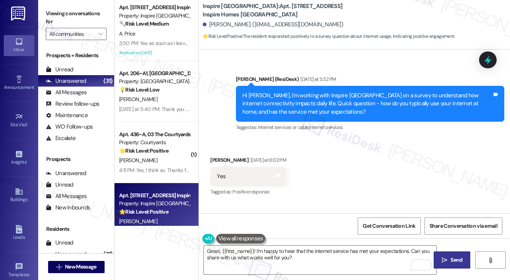
click at [453, 258] on span "Send" at bounding box center [456, 260] width 12 height 8
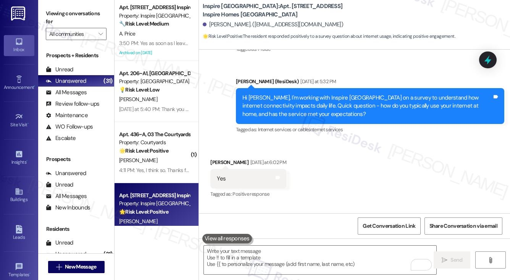
scroll to position [1032, 0]
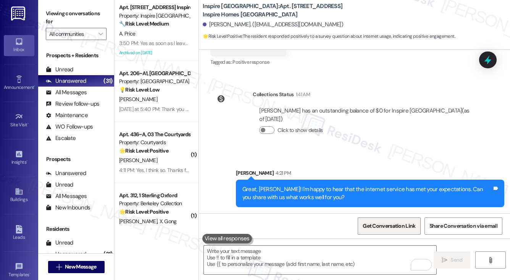
click at [396, 229] on span "Get Conversation Link" at bounding box center [389, 226] width 53 height 8
drag, startPoint x: 49, startPoint y: 9, endPoint x: 60, endPoint y: 9, distance: 10.7
click at [49, 9] on label "Viewing conversations for" at bounding box center [76, 18] width 61 height 20
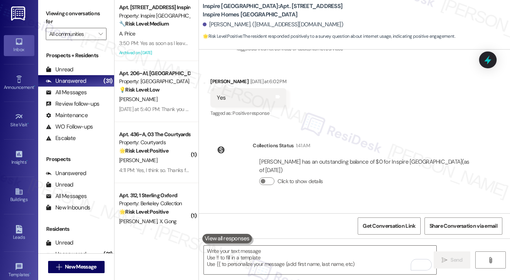
scroll to position [917, 0]
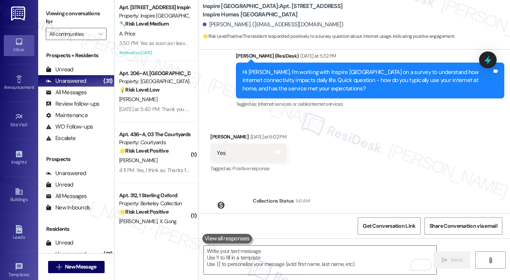
click at [223, 172] on div "Tagged as: Positive response Click to highlight conversations about Positive re…" at bounding box center [248, 168] width 76 height 11
click at [223, 157] on div "Yes" at bounding box center [221, 153] width 9 height 8
copy div "Yes"
click at [39, 8] on div "Viewing conversations for All communities " at bounding box center [76, 24] width 76 height 48
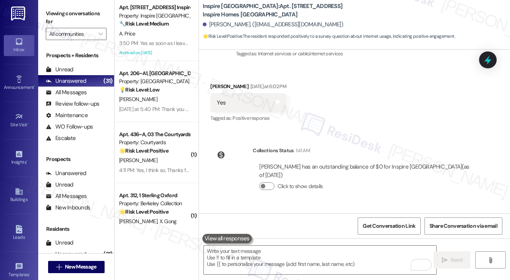
scroll to position [1032, 0]
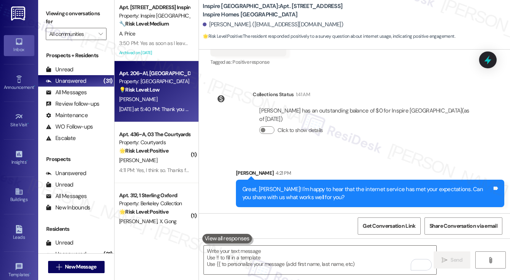
click at [180, 102] on div "[PERSON_NAME]" at bounding box center [154, 100] width 72 height 10
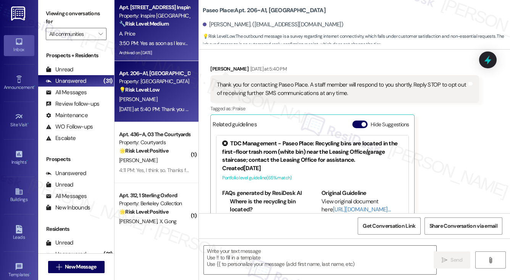
type textarea "Fetching suggested responses. Please feel free to read through the conversation…"
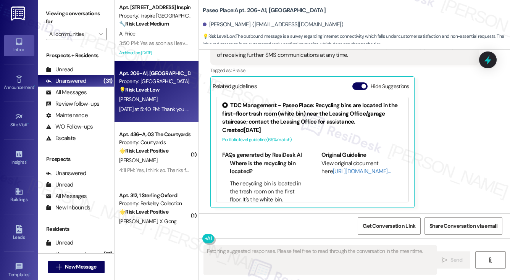
scroll to position [58, 0]
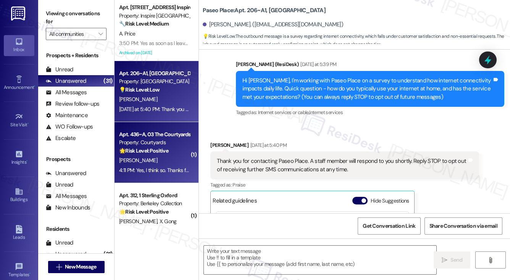
click at [169, 158] on div "[PERSON_NAME]" at bounding box center [154, 161] width 72 height 10
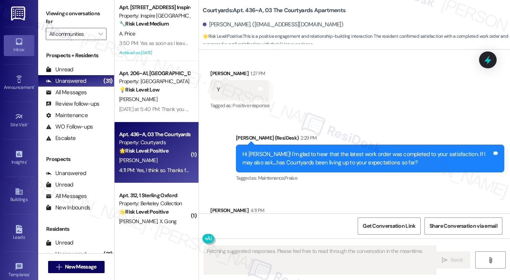
scroll to position [314, 0]
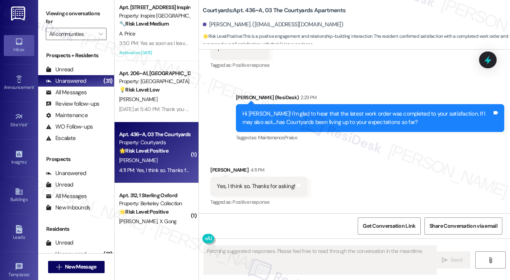
click at [273, 113] on div "Hi [PERSON_NAME]! I'm glad to hear that the latest work order was completed to …" at bounding box center [367, 118] width 250 height 16
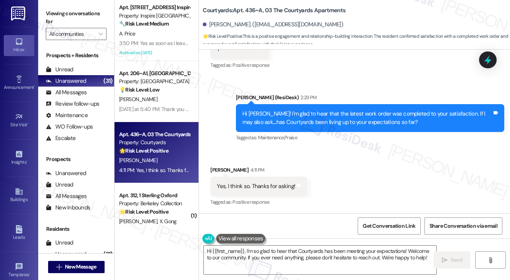
drag, startPoint x: 41, startPoint y: 11, endPoint x: 105, endPoint y: 56, distance: 78.5
click at [41, 11] on div "Viewing conversations for All communities " at bounding box center [76, 24] width 76 height 48
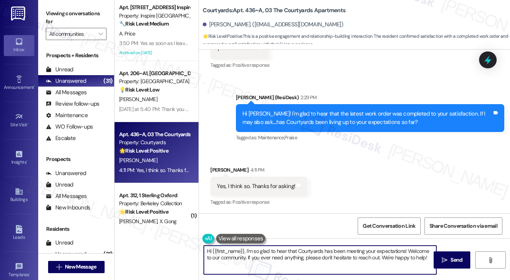
click at [264, 258] on textarea "Hi {{first_name}}, I'm so glad to hear that Courtyards has been meeting your ex…" at bounding box center [320, 260] width 232 height 29
paste textarea "That’s wonderful to hear, [PERSON_NAME], thank you! If you’re comfortable, woul…"
click at [275, 258] on textarea "That’s wonderful to hear, [PERSON_NAME], thank you! If you’re comfortable, woul…" at bounding box center [320, 260] width 232 height 29
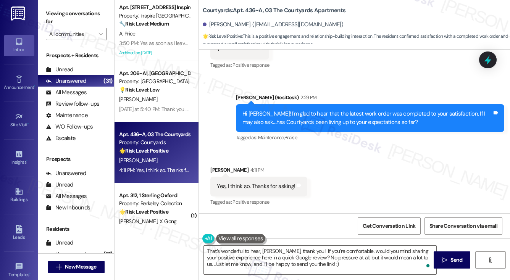
click at [215, 169] on div "[PERSON_NAME] 4:11 PM" at bounding box center [258, 171] width 97 height 11
copy div "Hongda"
click at [275, 252] on textarea "That’s wonderful to hear, [PERSON_NAME], thank you! If you’re comfortable, woul…" at bounding box center [320, 260] width 232 height 29
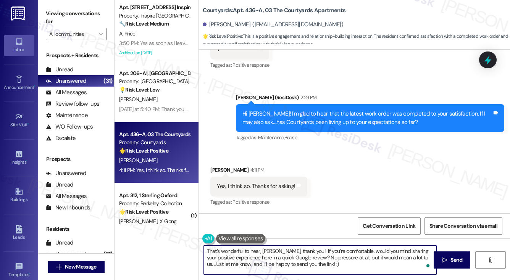
click at [267, 250] on textarea "That’s wonderful to hear, [PERSON_NAME], thank you! If you’re comfortable, woul…" at bounding box center [320, 260] width 232 height 29
paste textarea "Hongda"
type textarea "That’s wonderful to hear, [PERSON_NAME], thank you! If you’re comfortable, woul…"
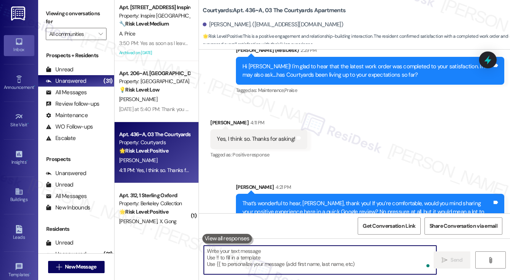
scroll to position [384, 0]
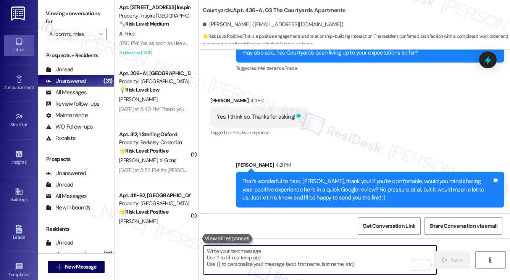
click at [297, 115] on icon at bounding box center [299, 115] width 5 height 3
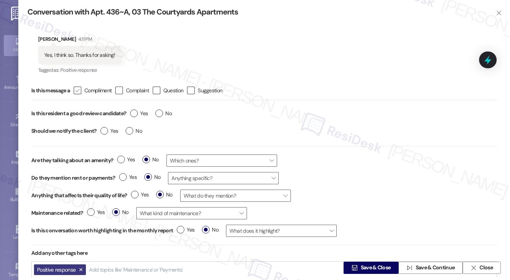
click at [90, 90] on span "Compliment" at bounding box center [97, 91] width 27 height 8
click at [75, 90] on input " Compliment" at bounding box center [72, 90] width 5 height 5
checkbox input "true"
click at [136, 113] on label "Yes" at bounding box center [139, 114] width 18 height 8
click at [136, 113] on input "Yes" at bounding box center [139, 115] width 18 height 10
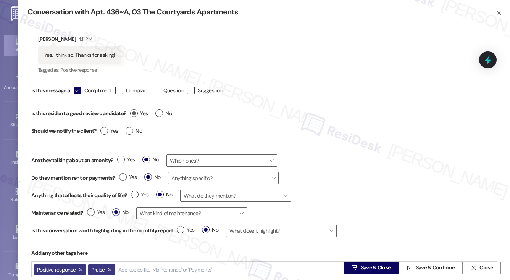
radio input "true"
click at [134, 129] on span "No" at bounding box center [134, 131] width 16 height 8
click at [134, 129] on input "No" at bounding box center [134, 132] width 16 height 10
radio input "true"
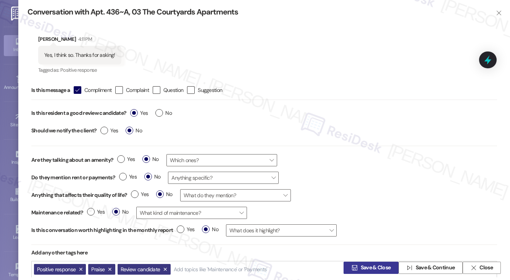
click at [356, 267] on span " Save & Close" at bounding box center [371, 267] width 42 height 11
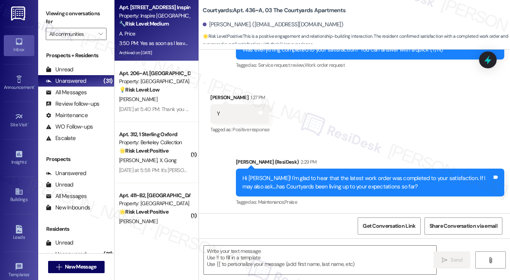
scroll to position [314, 0]
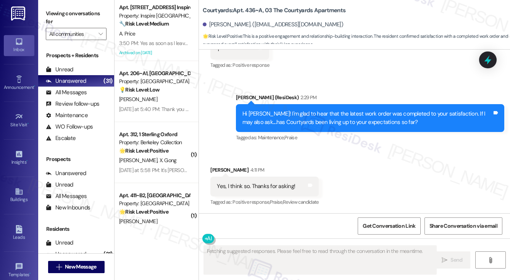
type textarea "Fetching suggested responses. Please feel free to read through the conversation…"
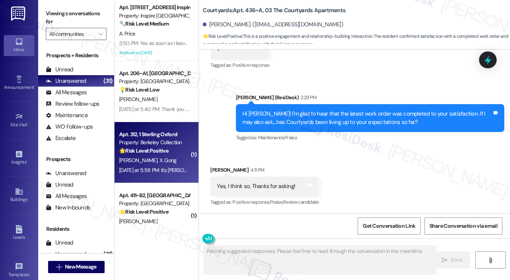
click at [180, 155] on div "🌟 Risk Level: Positive The resident is providing information related to a revie…" at bounding box center [154, 151] width 71 height 8
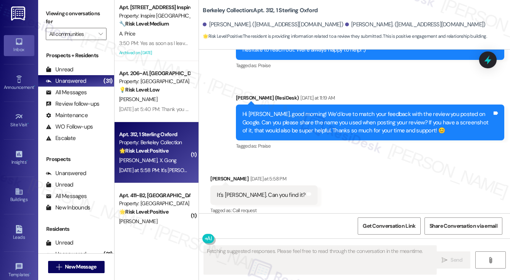
scroll to position [904, 0]
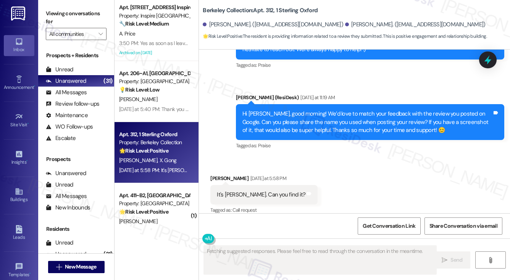
click at [271, 110] on div "Hi [PERSON_NAME], good morning! We’d love to match your feedback with the revie…" at bounding box center [367, 122] width 250 height 24
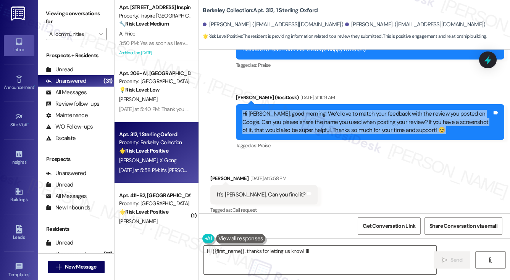
click at [271, 110] on div "Hi [PERSON_NAME], good morning! We’d love to match your feedback with the revie…" at bounding box center [367, 122] width 250 height 24
click at [360, 113] on div "Hi [PERSON_NAME], good morning! We’d love to match your feedback with the revie…" at bounding box center [367, 122] width 250 height 24
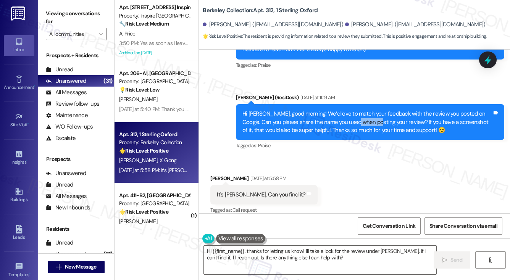
click at [360, 113] on div "Hi [PERSON_NAME], good morning! We’d love to match your feedback with the revie…" at bounding box center [367, 122] width 250 height 24
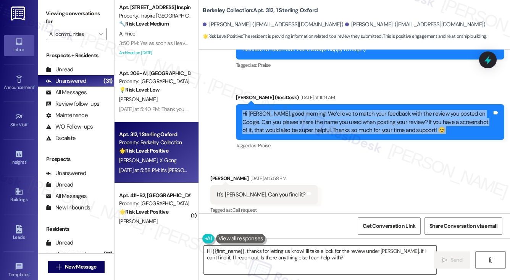
click at [360, 113] on div "Hi [PERSON_NAME], good morning! We’d love to match your feedback with the revie…" at bounding box center [367, 122] width 250 height 24
click at [337, 113] on div "Hi [PERSON_NAME], good morning! We’d love to match your feedback with the revie…" at bounding box center [367, 122] width 250 height 24
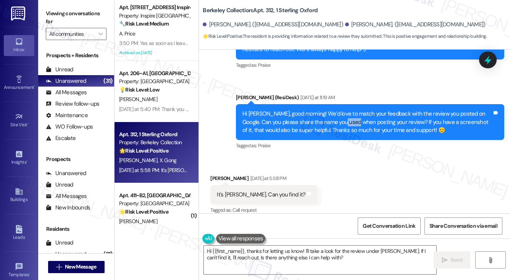
click at [337, 113] on div "Hi [PERSON_NAME], good morning! We’d love to match your feedback with the revie…" at bounding box center [367, 122] width 250 height 24
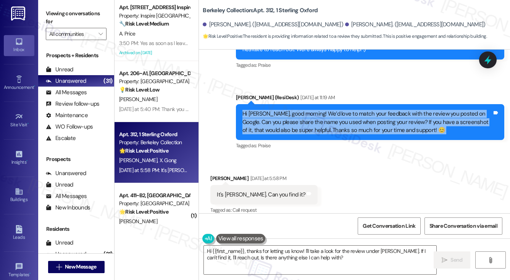
click at [337, 113] on div "Hi [PERSON_NAME], good morning! We’d love to match your feedback with the revie…" at bounding box center [367, 122] width 250 height 24
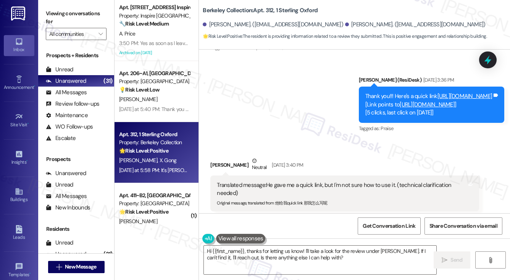
scroll to position [599, 0]
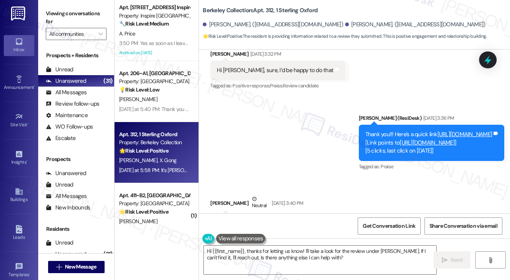
click at [437, 131] on link "[URL][DOMAIN_NAME]" at bounding box center [464, 135] width 55 height 8
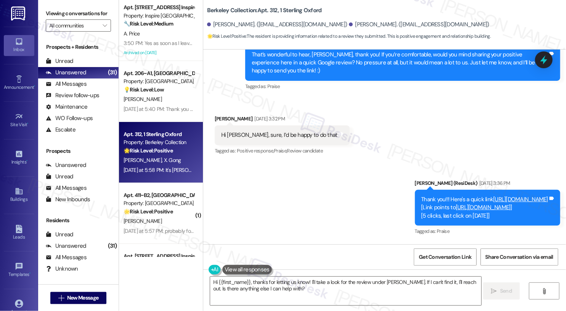
scroll to position [506, 0]
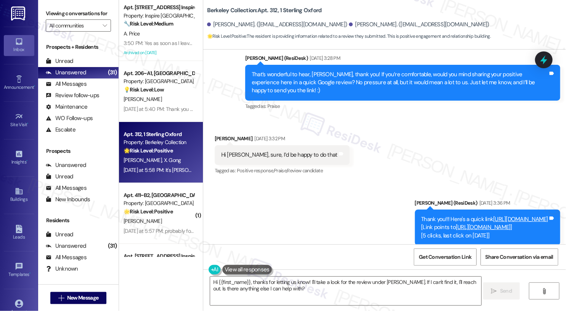
click at [63, 16] on label "Viewing conversations for" at bounding box center [78, 14] width 65 height 12
click at [317, 6] on div "Berkeley Collection: Apt. 312, 1 Sterling Oxford" at bounding box center [283, 11] width 153 height 10
click at [316, 6] on div "Berkeley Collection: Apt. 312, 1 Sterling Oxford" at bounding box center [283, 11] width 153 height 10
copy div "Berkeley Collection: Apt. 312, 1 Sterling Oxford"
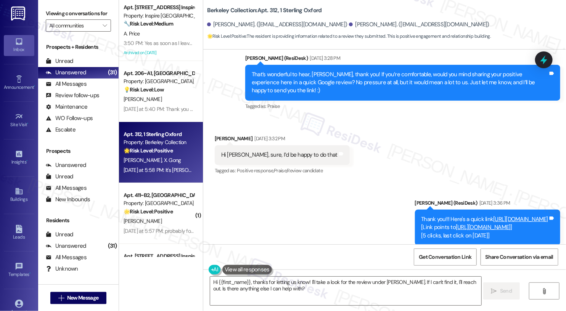
click at [98, 5] on div "Viewing conversations for All communities " at bounding box center [78, 19] width 81 height 39
click at [448, 259] on span "Get Conversation Link" at bounding box center [445, 257] width 53 height 8
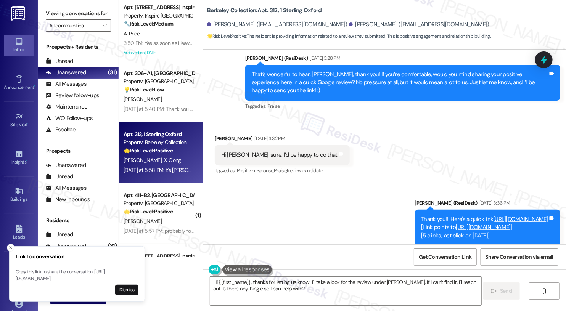
click at [78, 9] on label "Viewing conversations for" at bounding box center [78, 14] width 65 height 12
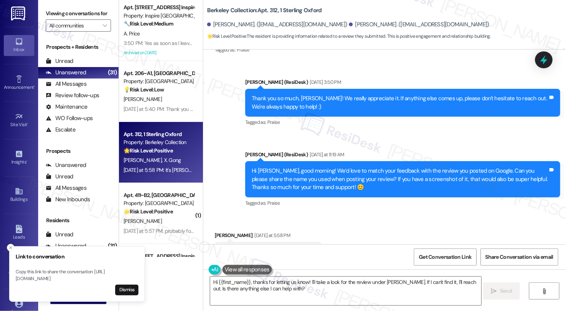
scroll to position [857, 0]
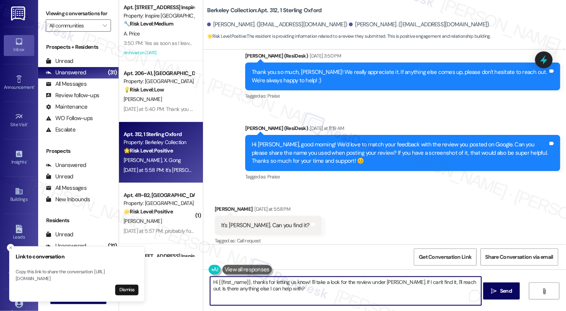
drag, startPoint x: 291, startPoint y: 287, endPoint x: 289, endPoint y: 282, distance: 5.1
click at [283, 280] on textarea "Hi {{first_name}}, thanks for letting us know! I'll take a look for the review …" at bounding box center [345, 291] width 271 height 29
click at [325, 280] on textarea "Hi {{first_name}}, thanks for letting us know! I'll take a look for the review …" at bounding box center [345, 291] width 271 height 29
drag, startPoint x: 341, startPoint y: 289, endPoint x: 329, endPoint y: 280, distance: 15.3
click at [307, 280] on textarea "Hi {{first_name}}, thanks for letting us know! I'll take a look for the review …" at bounding box center [345, 291] width 271 height 29
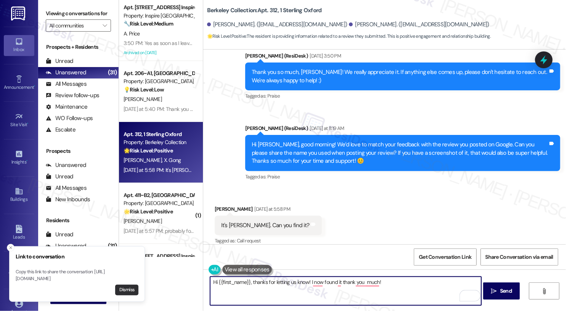
click at [131, 280] on button "Dismiss" at bounding box center [126, 290] width 23 height 11
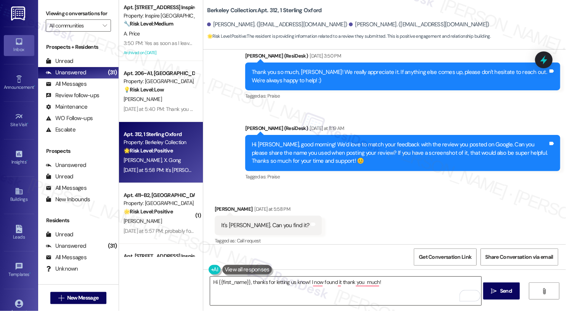
click at [272, 278] on textarea "Hi {{first_name}}, thanks for letting us know! I now found it thank you much!" at bounding box center [345, 291] width 271 height 29
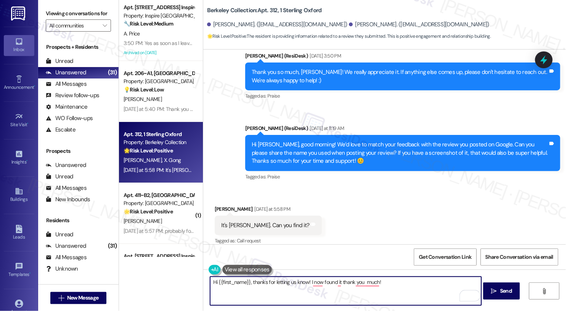
click at [272, 278] on textarea "Hi {{first_name}}, thanks for letting us know! I now found it thank you much!" at bounding box center [345, 291] width 271 height 29
click at [371, 280] on textarea "Hi {{first_name}}, thanks for letting us know! I have now found it thank you mu…" at bounding box center [345, 291] width 271 height 29
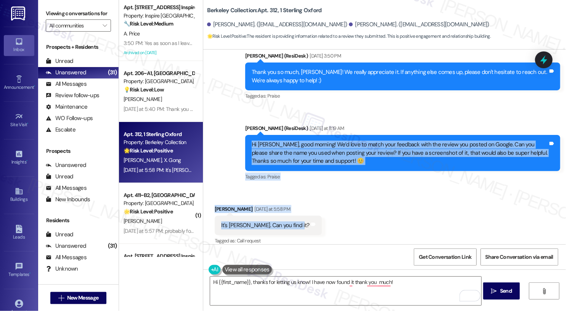
drag, startPoint x: 246, startPoint y: 137, endPoint x: 292, endPoint y: 220, distance: 94.5
click at [292, 220] on div "WO Lease started [DATE] 8:00 PM Show details Survey, sent via SMS Residesk Auto…" at bounding box center [384, 147] width 363 height 195
copy div "Hi [PERSON_NAME], good morning! We’d love to match your feedback with the revie…"
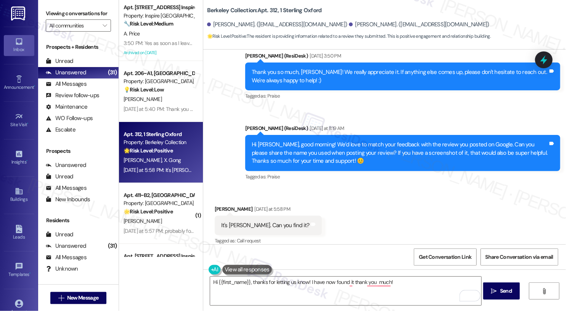
click at [76, 18] on label "Viewing conversations for" at bounding box center [78, 14] width 65 height 12
click at [96, 10] on label "Viewing conversations for" at bounding box center [78, 14] width 65 height 12
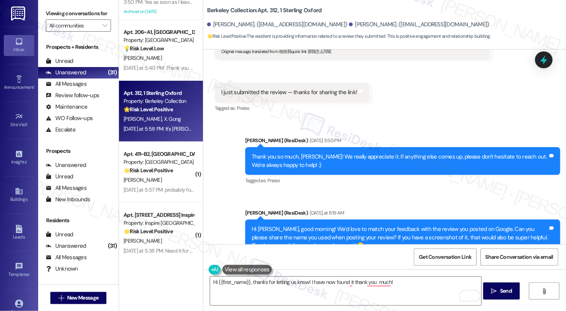
scroll to position [42, 0]
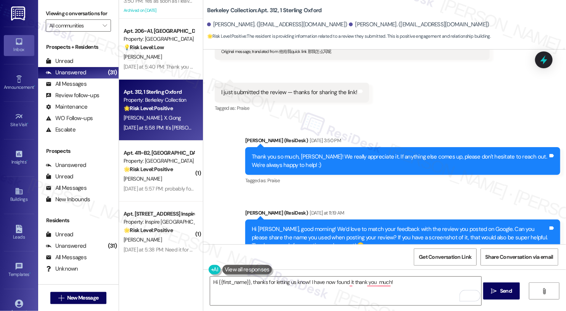
drag, startPoint x: 77, startPoint y: 16, endPoint x: 97, endPoint y: 26, distance: 22.2
click at [78, 16] on label "Viewing conversations for" at bounding box center [78, 14] width 65 height 12
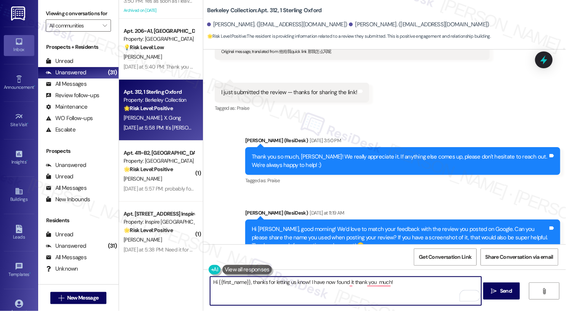
click at [312, 280] on textarea "Hi {{first_name}}, thanks for letting us know! I have now found it thank you mu…" at bounding box center [345, 291] width 271 height 29
paste textarea "Yes, [PERSON_NAME]—I’ll go ahead and look it up under [PERSON_NAME]. Thanks so …"
drag, startPoint x: 234, startPoint y: 284, endPoint x: 287, endPoint y: 284, distance: 52.7
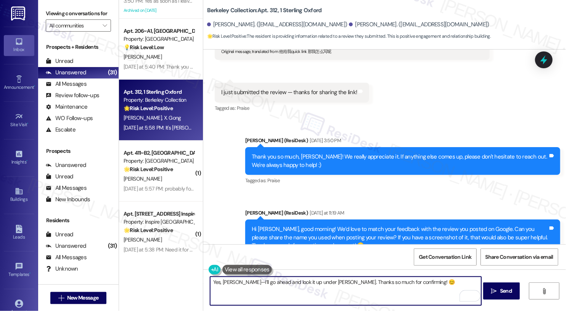
click at [287, 280] on textarea "Yes, [PERSON_NAME]—I’ll go ahead and look it up under [PERSON_NAME]. Thanks so …" at bounding box center [345, 291] width 271 height 29
click at [279, 280] on textarea "Yes, [PERSON_NAME]—I’ll go ahead and look it up under [PERSON_NAME]. Thanks so …" at bounding box center [345, 291] width 271 height 29
drag, startPoint x: 250, startPoint y: 283, endPoint x: 241, endPoint y: 283, distance: 9.6
click at [241, 280] on textarea "Yes, [PERSON_NAME]—I’ll go ahead and look it up under [PERSON_NAME]. Thanks so …" at bounding box center [345, 291] width 271 height 29
click at [235, 280] on textarea "Yes, [PERSON_NAME]—I’ve gone ahead and looked it up under [PERSON_NAME]. Thanks…" at bounding box center [345, 291] width 271 height 29
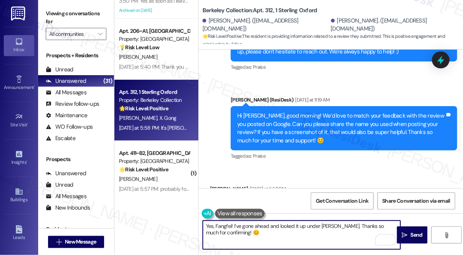
scroll to position [971, 0]
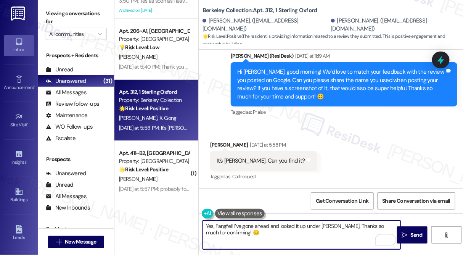
click at [334, 234] on textarea "Yes, Fangfei! I’ve gone ahead and looked it up under [PERSON_NAME]. Thanks so m…" at bounding box center [302, 235] width 198 height 29
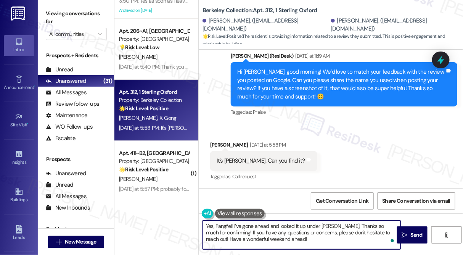
click at [286, 224] on textarea "Yes, Fangfei! I’ve gone ahead and looked it up under [PERSON_NAME]. Thanks so m…" at bounding box center [302, 235] width 198 height 29
click at [353, 245] on textarea "Yes, Fangfei! I’ve gone ahead and looked it up under [PERSON_NAME]. Thanks so m…" at bounding box center [302, 235] width 198 height 29
click at [269, 236] on textarea "Yes, Fangfei! I’ve gone ahead and looked it up under [PERSON_NAME]. Thanks so m…" at bounding box center [302, 235] width 198 height 29
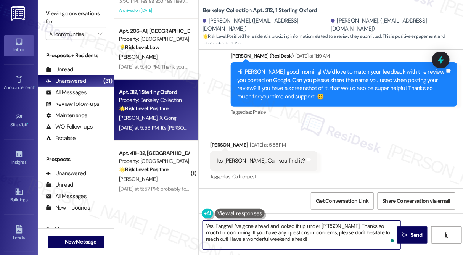
click at [269, 236] on textarea "Yes, Fangfei! I’ve gone ahead and looked it up under [PERSON_NAME]. Thanks so m…" at bounding box center [302, 235] width 198 height 29
click at [303, 240] on textarea "Yes, Fangfei! I’ve gone ahead and looked it up under [PERSON_NAME]. Thanks so m…" at bounding box center [302, 235] width 198 height 29
click at [336, 242] on textarea "Yes, Fangfei! I’ve gone ahead and looked it up under [PERSON_NAME]. Thanks so m…" at bounding box center [302, 235] width 198 height 29
drag, startPoint x: 326, startPoint y: 240, endPoint x: 297, endPoint y: 239, distance: 28.7
click at [297, 239] on textarea "Yes, Fangfei! I’ve gone ahead and looked it up under [PERSON_NAME]. Thanks so m…" at bounding box center [302, 235] width 198 height 29
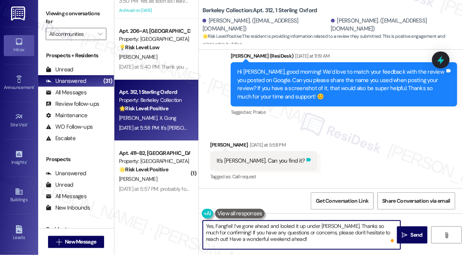
type textarea "Yes, Fangfei! I’ve gone ahead and looked it up under [PERSON_NAME]. Thanks so m…"
click at [297, 234] on textarea "Yes, Fangfei! I’ve gone ahead and looked it up under [PERSON_NAME]. Thanks so m…" at bounding box center [302, 235] width 198 height 29
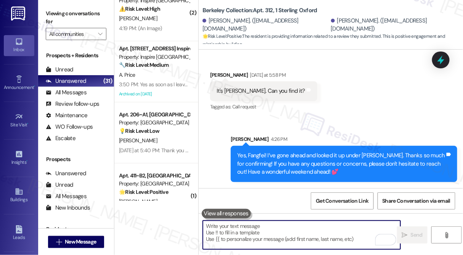
scroll to position [0, 0]
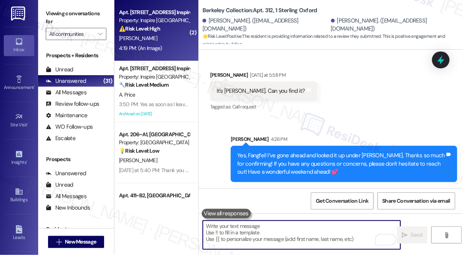
click at [162, 40] on div "[PERSON_NAME]" at bounding box center [154, 39] width 72 height 10
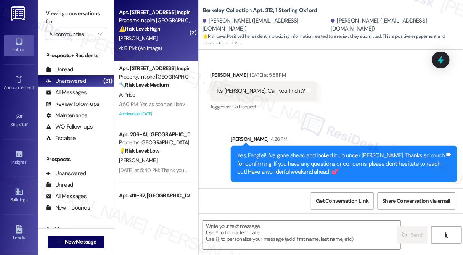
type textarea "Fetching suggested responses. Please feel free to read through the conversation…"
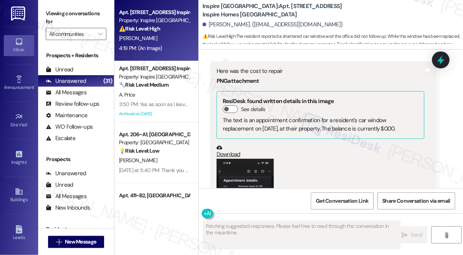
scroll to position [2685, 0]
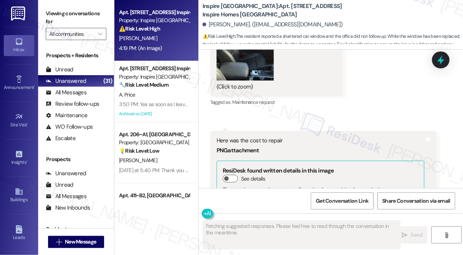
click at [267, 137] on div "Here was the cost to repair" at bounding box center [321, 141] width 208 height 8
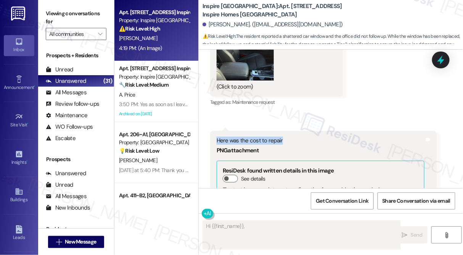
click at [267, 137] on div "Here was the cost to repair" at bounding box center [321, 141] width 208 height 8
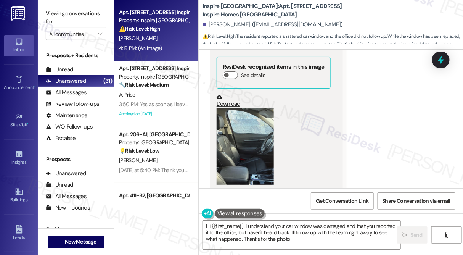
type textarea "Hi {{first_name}}, I understand your car window was damaged and that you report…"
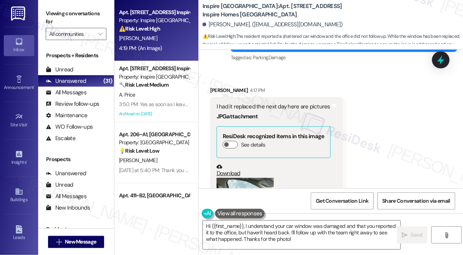
scroll to position [2476, 0]
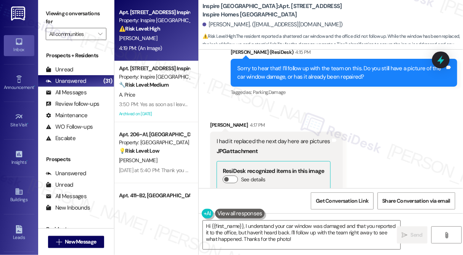
click at [262, 137] on div "I had it replaced the next day here are pictures" at bounding box center [274, 141] width 114 height 8
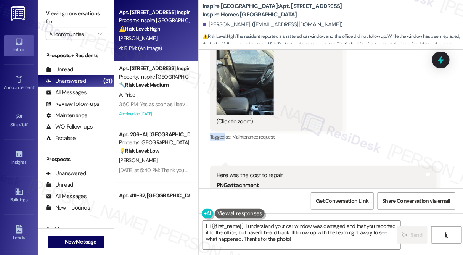
click at [363, 63] on div "Received via SMS [PERSON_NAME] 4:17 PM I had it replaced the next day here are …" at bounding box center [331, 185] width 265 height 510
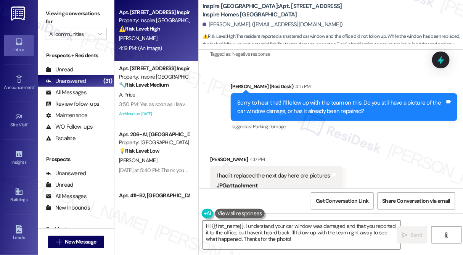
scroll to position [2442, 0]
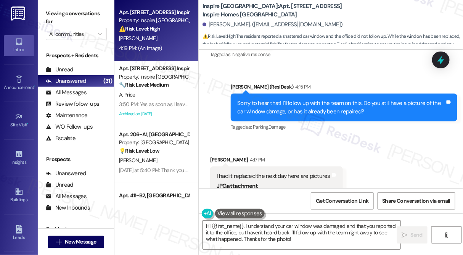
click at [281, 101] on div "Sorry to hear that! I’ll follow up with the team on this. Do you still have a p…" at bounding box center [341, 107] width 208 height 16
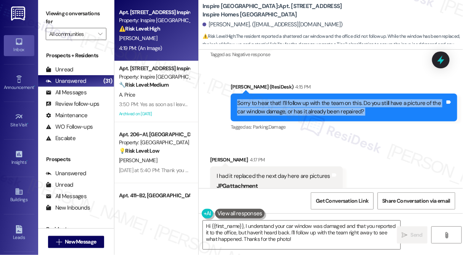
click at [281, 101] on div "Sorry to hear that! I’ll follow up with the team on this. Do you still have a p…" at bounding box center [341, 107] width 208 height 16
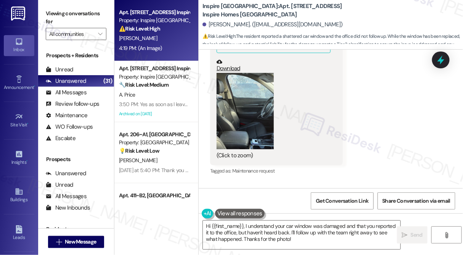
scroll to position [2581, 0]
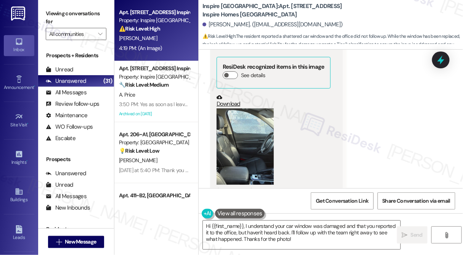
click at [242, 132] on button "Zoom image" at bounding box center [245, 146] width 57 height 76
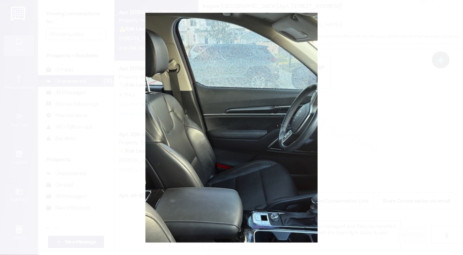
click at [376, 90] on button "Unzoom image" at bounding box center [231, 127] width 463 height 255
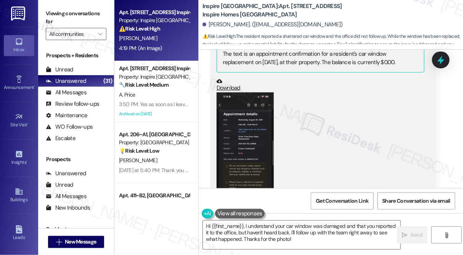
scroll to position [2823, 0]
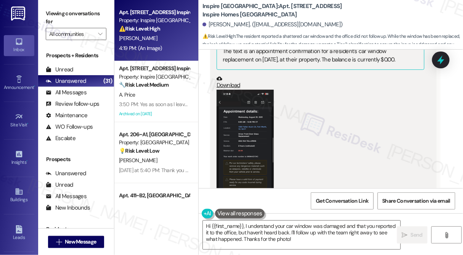
click at [249, 117] on button "Zoom image" at bounding box center [245, 152] width 57 height 124
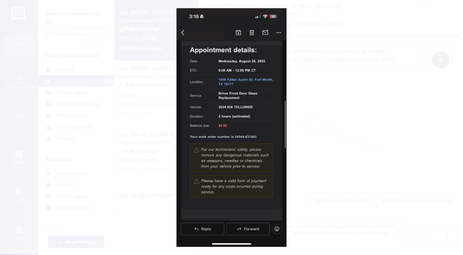
click at [390, 103] on button "Unzoom image" at bounding box center [231, 127] width 463 height 255
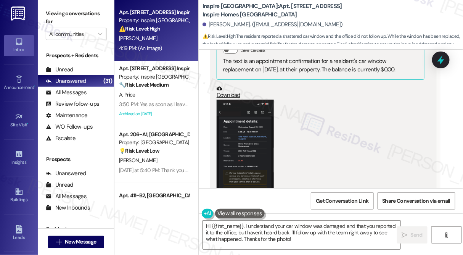
scroll to position [2858, 0]
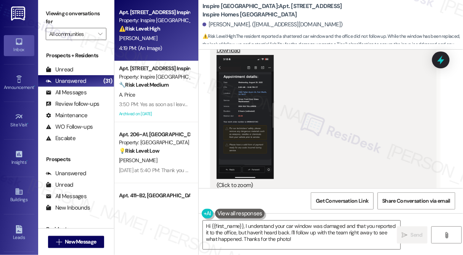
click at [257, 88] on button "Zoom image" at bounding box center [245, 117] width 57 height 124
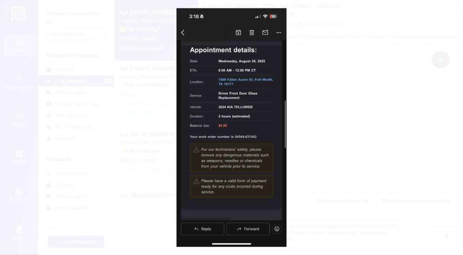
click at [369, 112] on button "Unzoom image" at bounding box center [231, 127] width 463 height 255
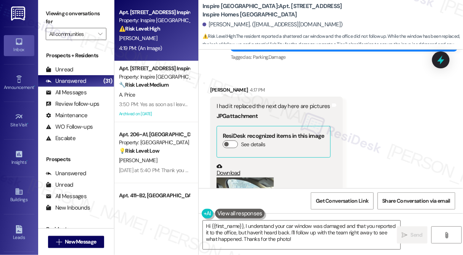
scroll to position [2511, 0]
click at [277, 103] on div "I had it replaced the next day here are pictures" at bounding box center [274, 107] width 114 height 8
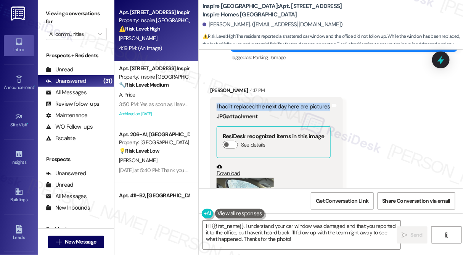
click at [277, 103] on div "I had it replaced the next day here are pictures" at bounding box center [274, 107] width 114 height 8
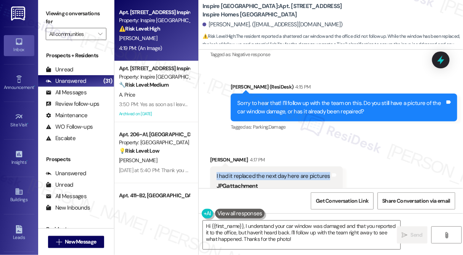
scroll to position [2615, 0]
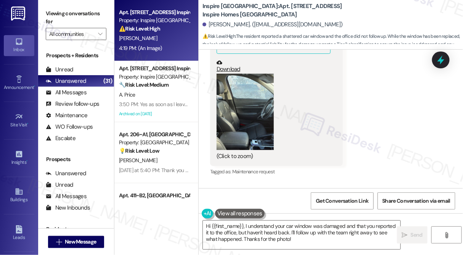
click at [277, 92] on div "(Click to zoom)" at bounding box center [274, 117] width 114 height 87
click at [271, 92] on button "Zoom image" at bounding box center [245, 112] width 57 height 76
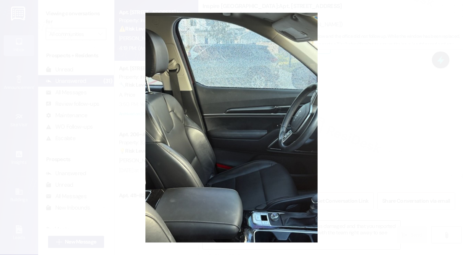
click at [408, 126] on button "Unzoom image" at bounding box center [231, 127] width 463 height 255
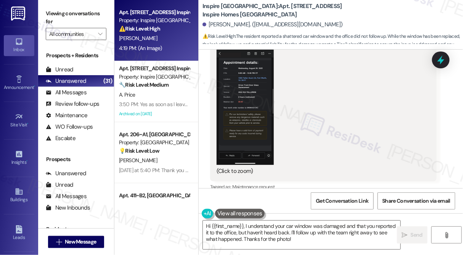
scroll to position [2893, 0]
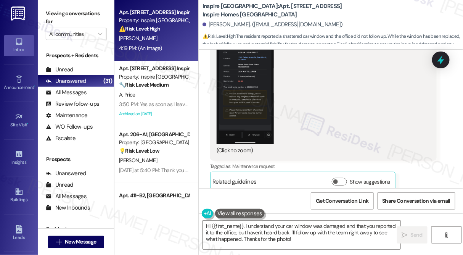
click at [237, 86] on button "Zoom image" at bounding box center [245, 82] width 57 height 124
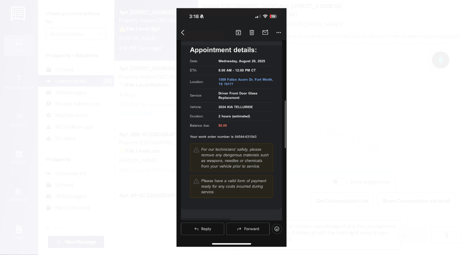
click at [355, 102] on button "Unzoom image" at bounding box center [231, 127] width 463 height 255
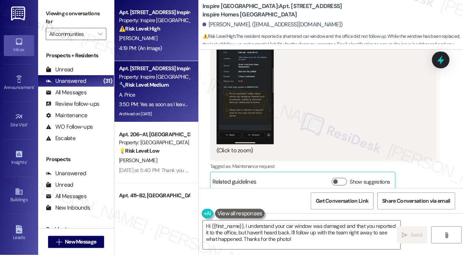
click at [186, 107] on div "3:50 PM: Yes as soon as I leave my apartment my internet stops working. Better …" at bounding box center [309, 104] width 381 height 7
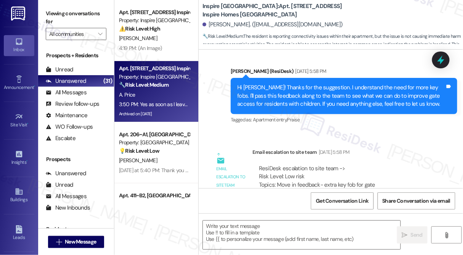
type textarea "Fetching suggested responses. Please feel free to read through the conversation…"
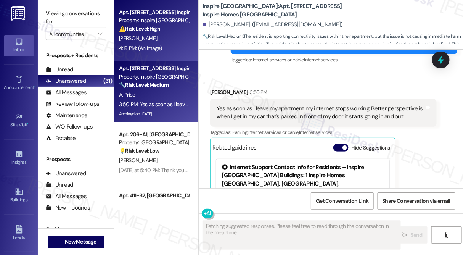
scroll to position [2739, 0]
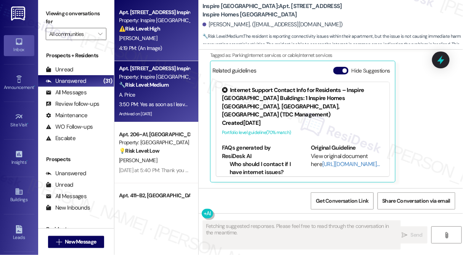
click at [166, 44] on div "4:19 PM: (An Image) 4:19 PM: (An Image)" at bounding box center [154, 49] width 72 height 10
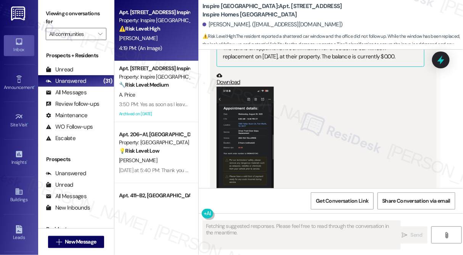
scroll to position [2893, 0]
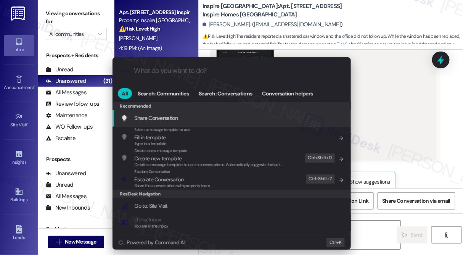
click at [195, 177] on span "Escalate Conversation" at bounding box center [173, 179] width 76 height 8
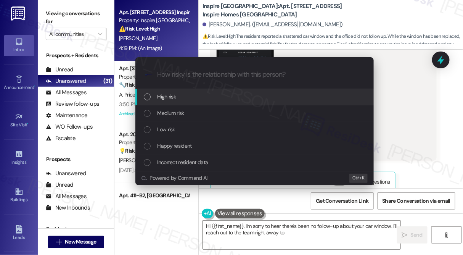
click at [190, 111] on div "Medium risk" at bounding box center [255, 113] width 223 height 8
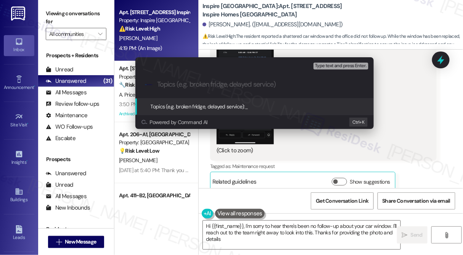
type textarea "Hi {{first_name}}, I'm sorry to hear there's been no follow-up about your car w…"
type input "W"
drag, startPoint x: 449, startPoint y: 90, endPoint x: 432, endPoint y: 103, distance: 21.5
click at [451, 90] on div "Escalate Conversation Medium risk Topics (e.g. broken fridge, delayed service) …" at bounding box center [231, 127] width 463 height 255
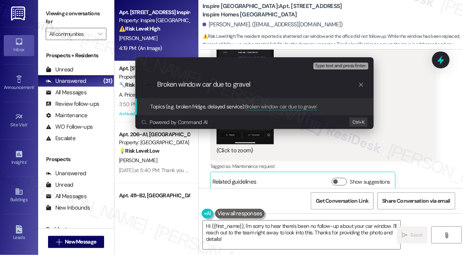
click at [431, 103] on div "Here was the cost to repair PNG attachment ResiDesk found written details in th…" at bounding box center [323, 42] width 227 height 238
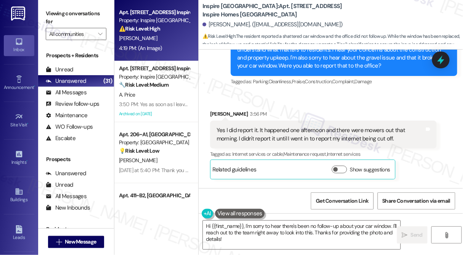
scroll to position [2060, 0]
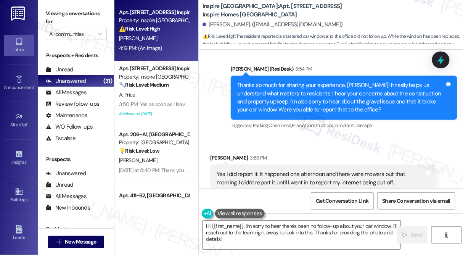
click at [318, 99] on div "Thanks so much for sharing your experience, [PERSON_NAME]! It really helps us u…" at bounding box center [341, 97] width 208 height 33
click at [319, 99] on div "Thanks so much for sharing your experience, [PERSON_NAME]! It really helps us u…" at bounding box center [341, 97] width 208 height 33
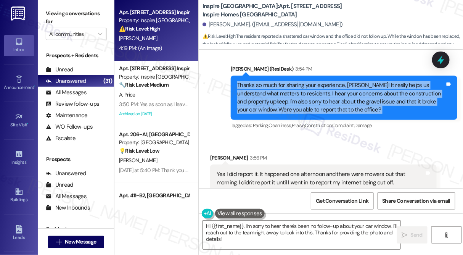
click at [319, 99] on div "Thanks so much for sharing your experience, [PERSON_NAME]! It really helps us u…" at bounding box center [341, 97] width 208 height 33
click at [354, 98] on div "Thanks so much for sharing your experience, [PERSON_NAME]! It really helps us u…" at bounding box center [341, 97] width 208 height 33
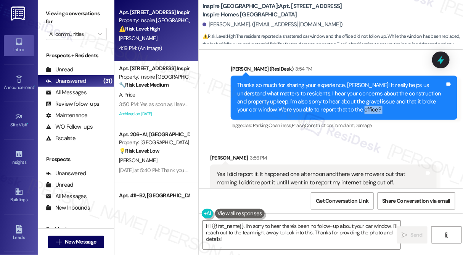
click at [354, 98] on div "Thanks so much for sharing your experience, [PERSON_NAME]! It really helps us u…" at bounding box center [341, 97] width 208 height 33
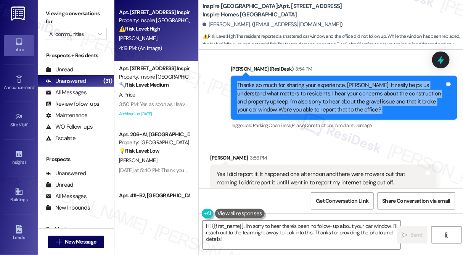
click at [354, 98] on div "Thanks so much for sharing your experience, [PERSON_NAME]! It really helps us u…" at bounding box center [341, 97] width 208 height 33
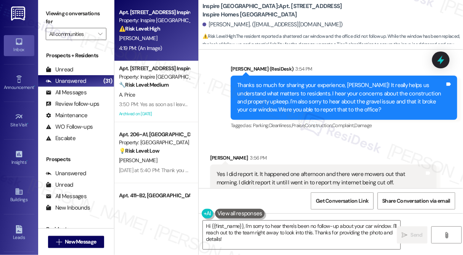
click at [333, 170] on div "Yes I did report it. It happened one afternoon and there were mowers out that m…" at bounding box center [321, 178] width 208 height 16
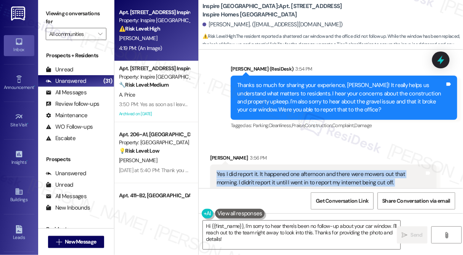
click at [333, 170] on div "Yes I did report it. It happened one afternoon and there were mowers out that m…" at bounding box center [321, 178] width 208 height 16
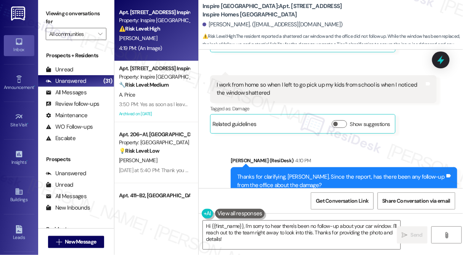
scroll to position [2234, 0]
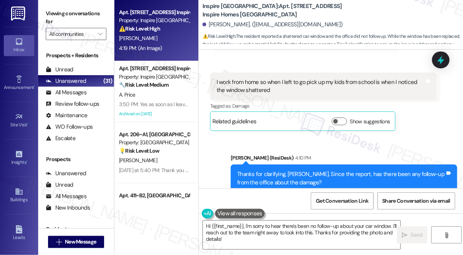
click at [260, 78] on div "I work from home so when I left to go pick up my kids from school is when I not…" at bounding box center [321, 86] width 208 height 16
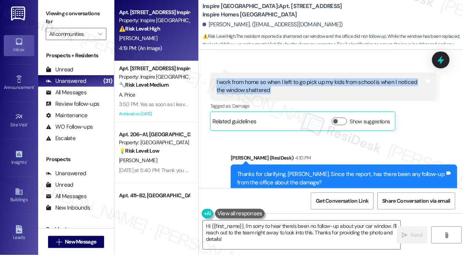
click at [260, 78] on div "I work from home so when I left to go pick up my kids from school is when I not…" at bounding box center [321, 86] width 208 height 16
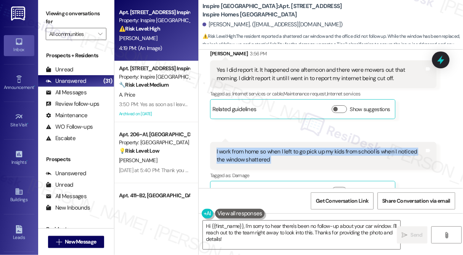
scroll to position [2373, 0]
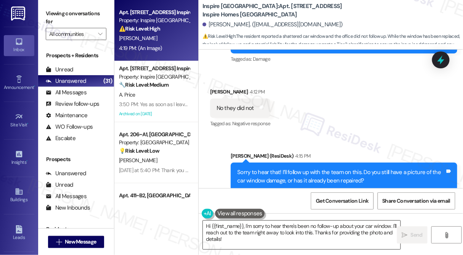
click at [269, 240] on textarea "Hi {{first_name}}, I'm sorry to hear there's been no follow-up about your car w…" at bounding box center [302, 235] width 198 height 29
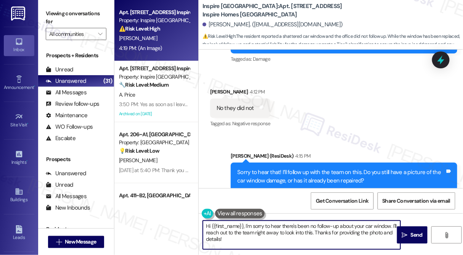
click at [269, 240] on textarea "Hi {{first_name}}, I'm sorry to hear there's been no follow-up about your car w…" at bounding box center [302, 235] width 198 height 29
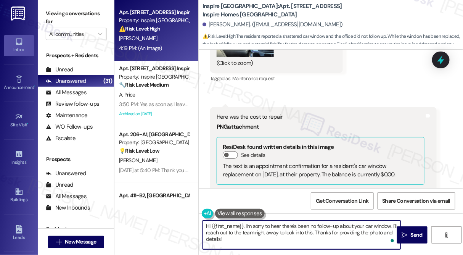
scroll to position [2789, 0]
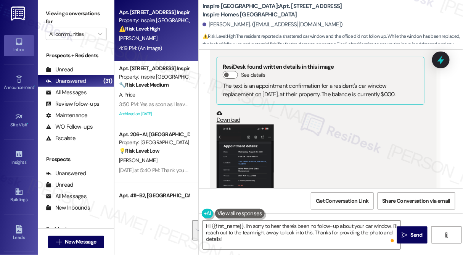
click at [240, 129] on button "Zoom image" at bounding box center [245, 186] width 57 height 124
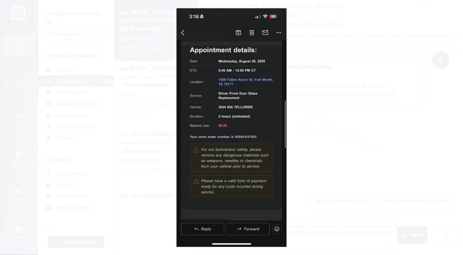
click at [408, 133] on button "Unzoom image" at bounding box center [231, 127] width 463 height 255
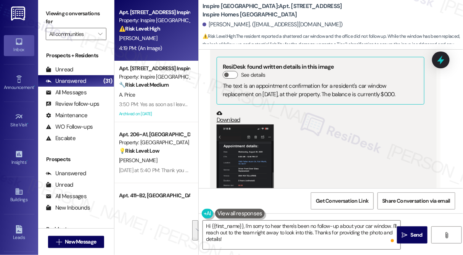
click at [352, 124] on div "(Click to zoom)" at bounding box center [321, 191] width 208 height 135
click at [345, 126] on div "(Click to zoom)" at bounding box center [321, 191] width 208 height 135
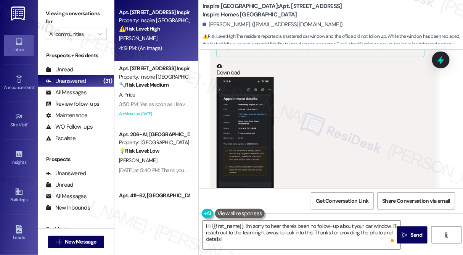
scroll to position [2893, 0]
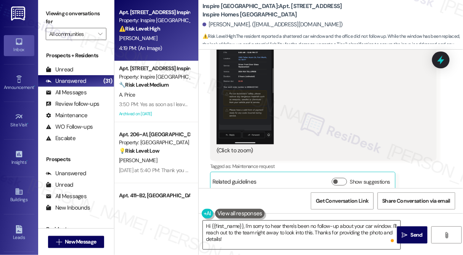
click at [265, 238] on textarea "Hi {{first_name}}, I'm sorry to hear there's been no follow-up about your car w…" at bounding box center [302, 235] width 198 height 29
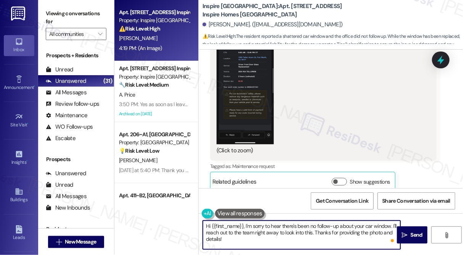
click at [266, 238] on textarea "Hi {{first_name}}, I'm sorry to hear there's been no follow-up about your car w…" at bounding box center [302, 235] width 198 height 29
click at [301, 236] on textarea "Hi {{first_name}}, I'm sorry to hear there's been no follow-up about your car w…" at bounding box center [302, 235] width 198 height 29
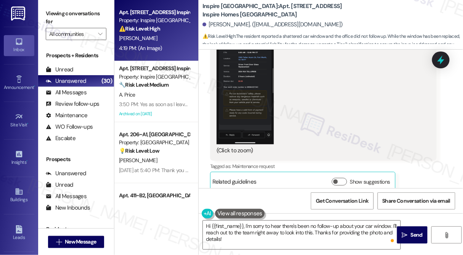
click at [373, 102] on div "(Click to zoom)" at bounding box center [321, 87] width 208 height 135
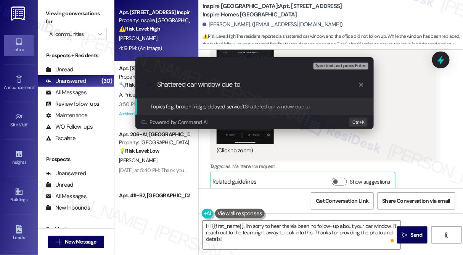
click at [190, 85] on input "Shattered car window due to" at bounding box center [257, 85] width 201 height 8
click at [210, 84] on input "Shattered window due to" at bounding box center [257, 85] width 201 height 8
click at [254, 87] on input "Shattered window car due to" at bounding box center [257, 85] width 201 height 8
type input "Shattered window car due to"
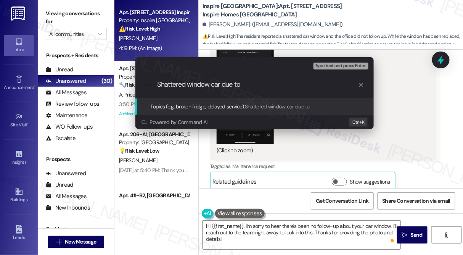
click at [362, 82] on icon "progress bar" at bounding box center [361, 85] width 6 height 6
click at [452, 134] on div "Escalate Conversation Medium risk Topics (e.g. broken fridge, delayed service) …" at bounding box center [231, 127] width 463 height 255
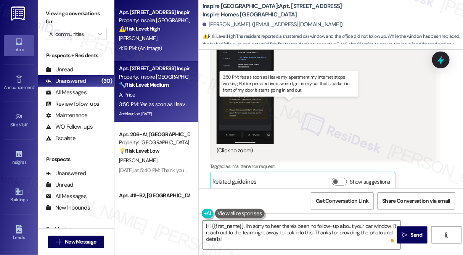
click at [184, 102] on div "3:50 PM: Yes as soon as I leave my apartment my internet stops working. Better …" at bounding box center [309, 104] width 381 height 7
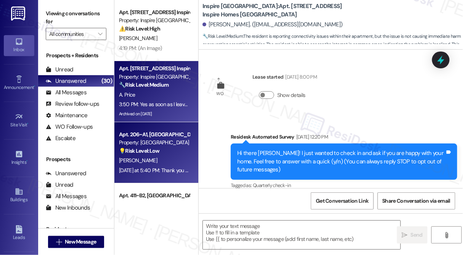
scroll to position [465, 0]
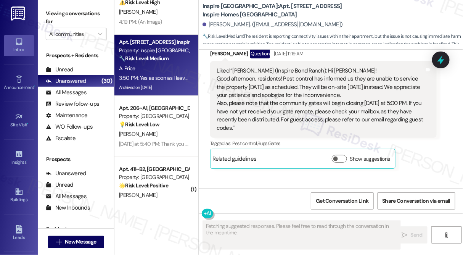
type textarea "Fetching suggested responses. Please feel free to read through the conversation…"
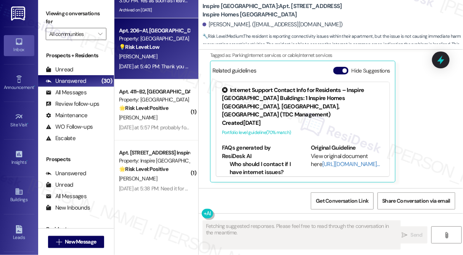
click at [160, 50] on div "Apt. 206~[GEOGRAPHIC_DATA] Property: Paseo Place 💡 Risk Level: Low The outbound…" at bounding box center [154, 39] width 72 height 26
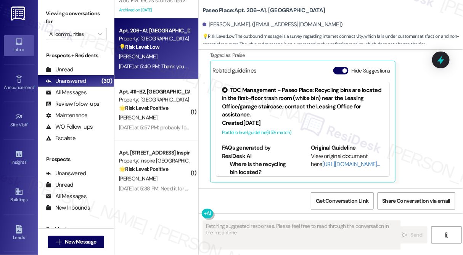
scroll to position [57, 0]
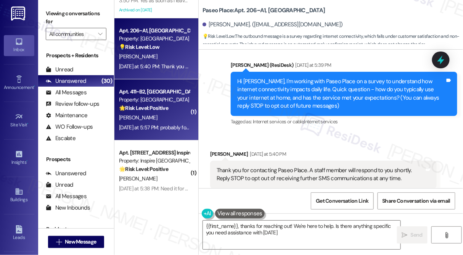
type textarea "{{first_name}}, thanks for reaching out! We're here to help. Is there anything …"
click at [180, 110] on div "🌟 Risk Level: Positive The resident is providing positive feedback about the in…" at bounding box center [154, 108] width 71 height 8
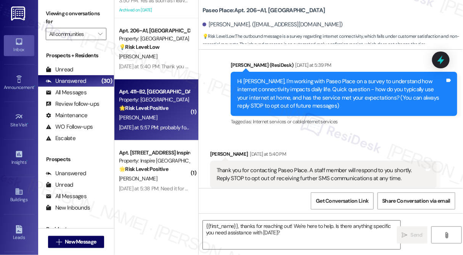
type textarea "Fetching suggested responses. Please feel free to read through the conversation…"
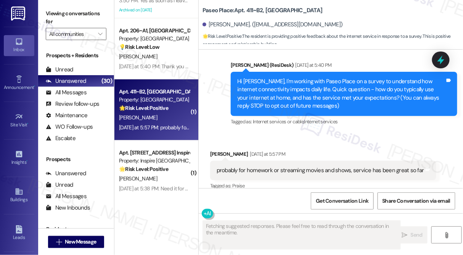
scroll to position [66, 0]
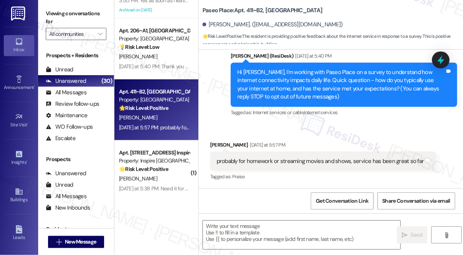
click at [362, 159] on div "probably for homework or streaming movies and shows, service has been great so …" at bounding box center [321, 161] width 208 height 8
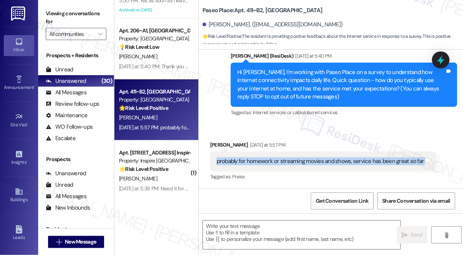
click at [362, 159] on div "probably for homework or streaming movies and shows, service has been great so …" at bounding box center [321, 161] width 208 height 8
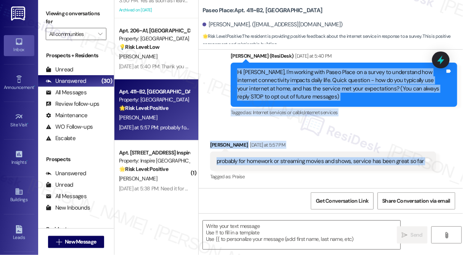
drag, startPoint x: 237, startPoint y: 68, endPoint x: 418, endPoint y: 154, distance: 200.3
click at [422, 156] on div "Lease started [DATE] 8:00 PM Announcement, sent via SMS [PERSON_NAME] (ResiDesk…" at bounding box center [331, 119] width 265 height 139
copy div "Hi [PERSON_NAME], I'm working with Paseo Place on a survey to understand how in…"
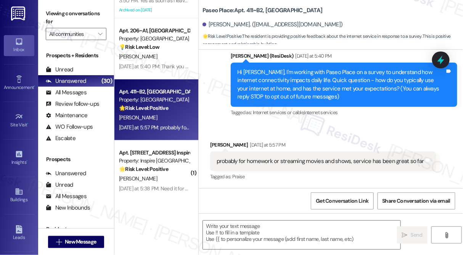
click at [90, 11] on label "Viewing conversations for" at bounding box center [76, 18] width 61 height 20
click at [253, 169] on div "probably for homework or streaming movies and shows, service has been great so …" at bounding box center [323, 161] width 226 height 19
click at [266, 162] on div "probably for homework or streaming movies and shows, service has been great so …" at bounding box center [321, 161] width 208 height 8
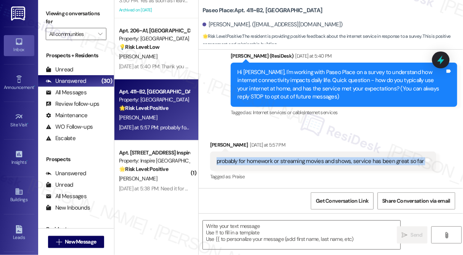
click at [266, 162] on div "probably for homework or streaming movies and shows, service has been great so …" at bounding box center [321, 161] width 208 height 8
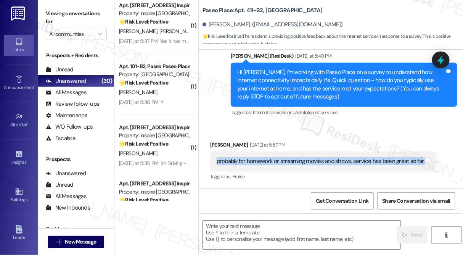
scroll to position [208, 0]
